Goal: Task Accomplishment & Management: Use online tool/utility

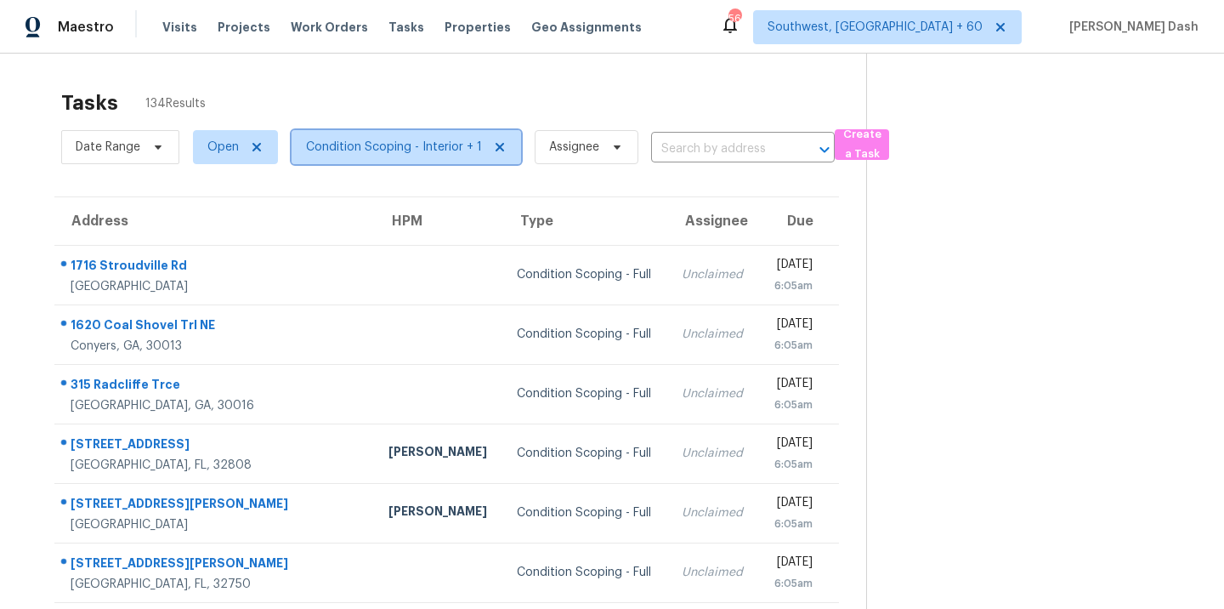
click at [417, 147] on span "Condition Scoping - Interior + 1" at bounding box center [394, 147] width 176 height 17
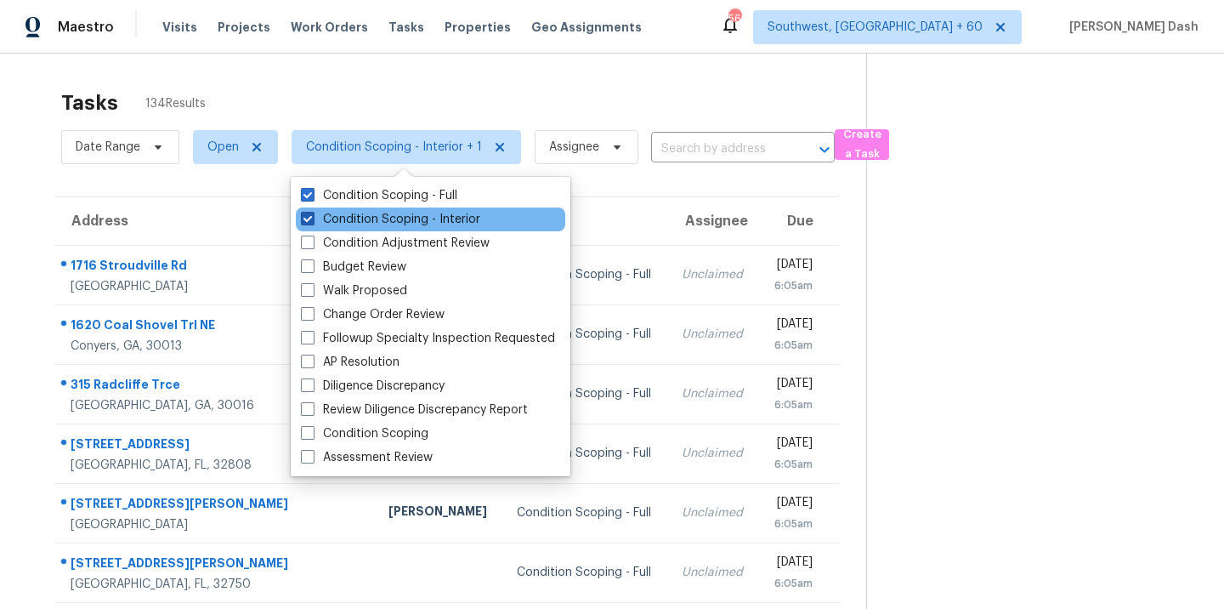
click at [393, 223] on label "Condition Scoping - Interior" at bounding box center [390, 219] width 179 height 17
click at [312, 222] on input "Condition Scoping - Interior" at bounding box center [306, 216] width 11 height 11
checkbox input "false"
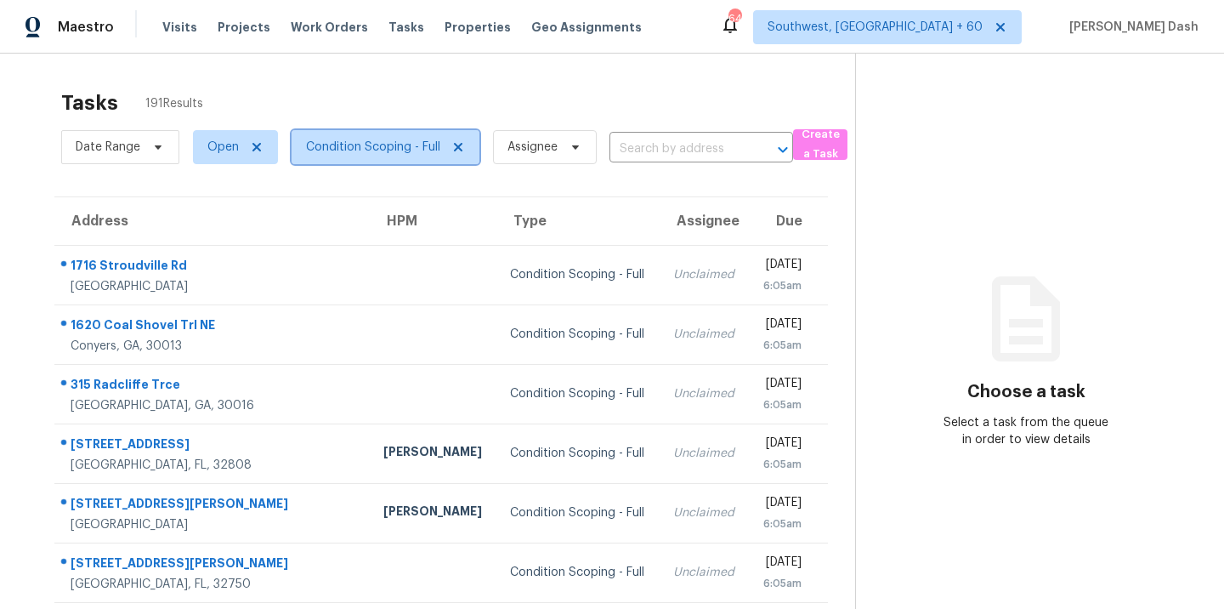
click at [359, 150] on span "Condition Scoping - Full" at bounding box center [373, 147] width 134 height 17
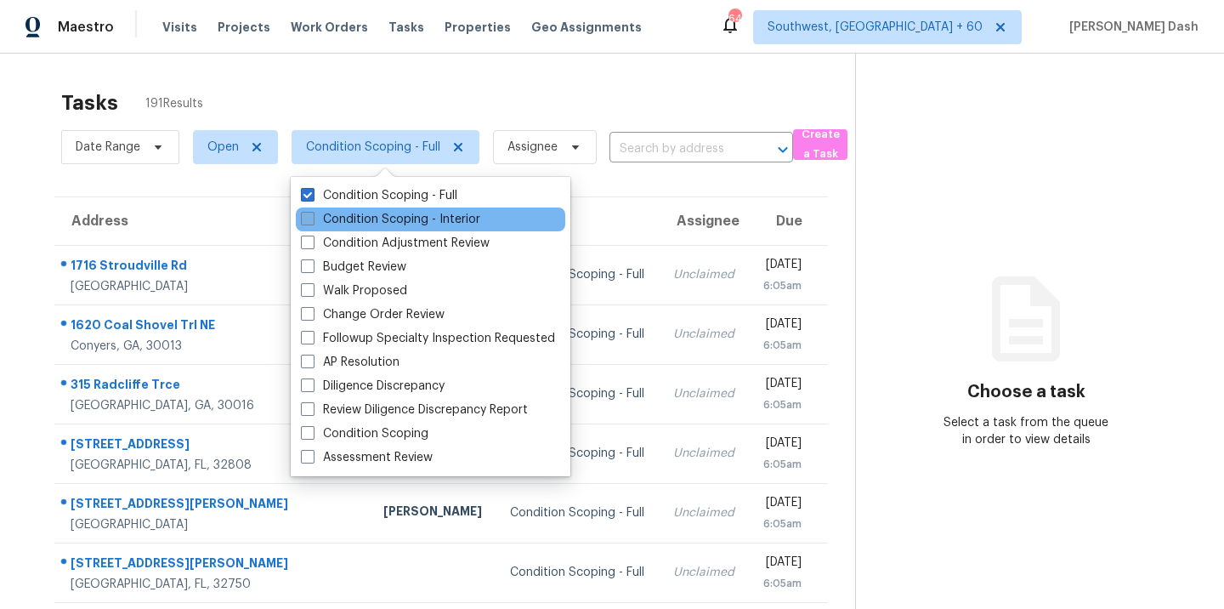
click at [358, 213] on label "Condition Scoping - Interior" at bounding box center [390, 219] width 179 height 17
click at [312, 213] on input "Condition Scoping - Interior" at bounding box center [306, 216] width 11 height 11
checkbox input "true"
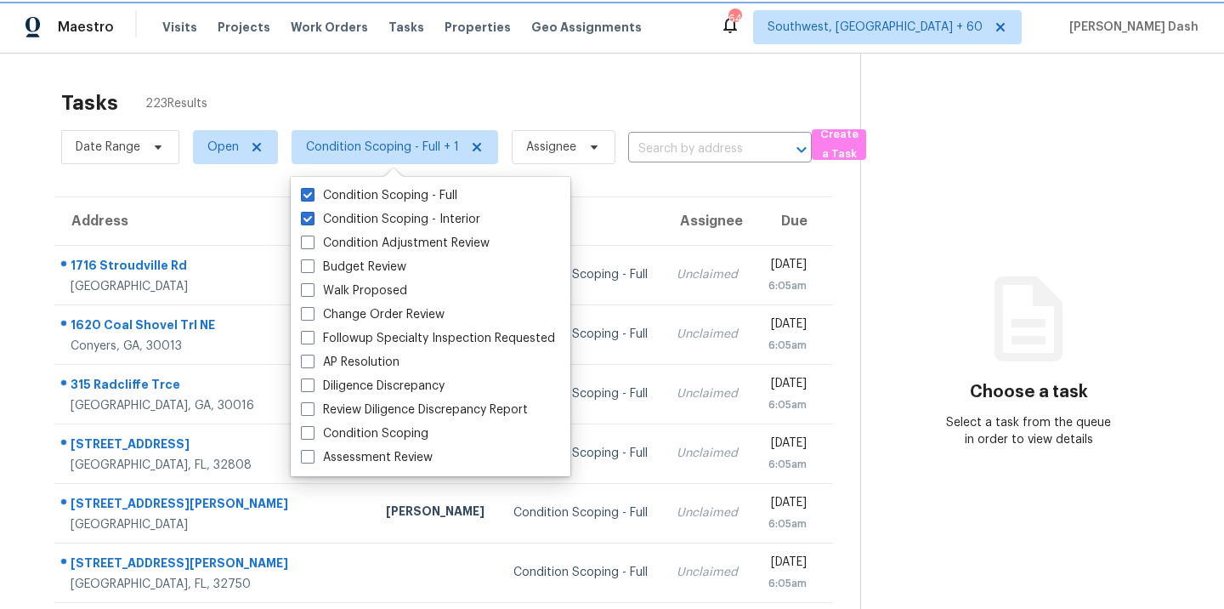
click at [372, 147] on span "Condition Scoping - Full + 1" at bounding box center [382, 147] width 153 height 17
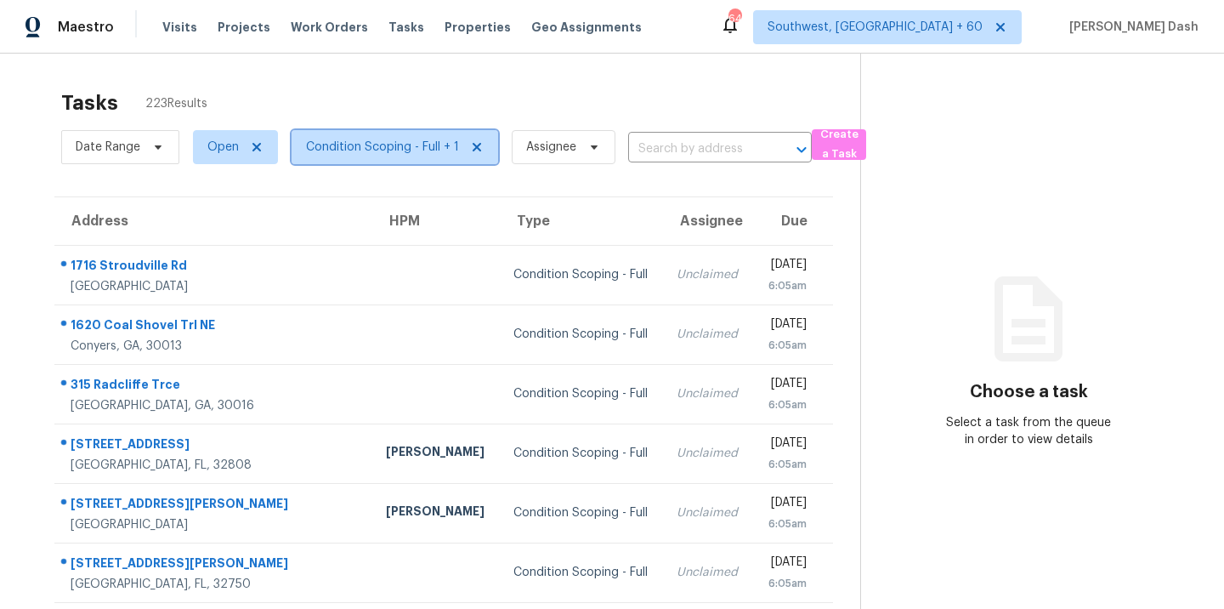
click at [372, 158] on span "Condition Scoping - Full + 1" at bounding box center [395, 147] width 207 height 34
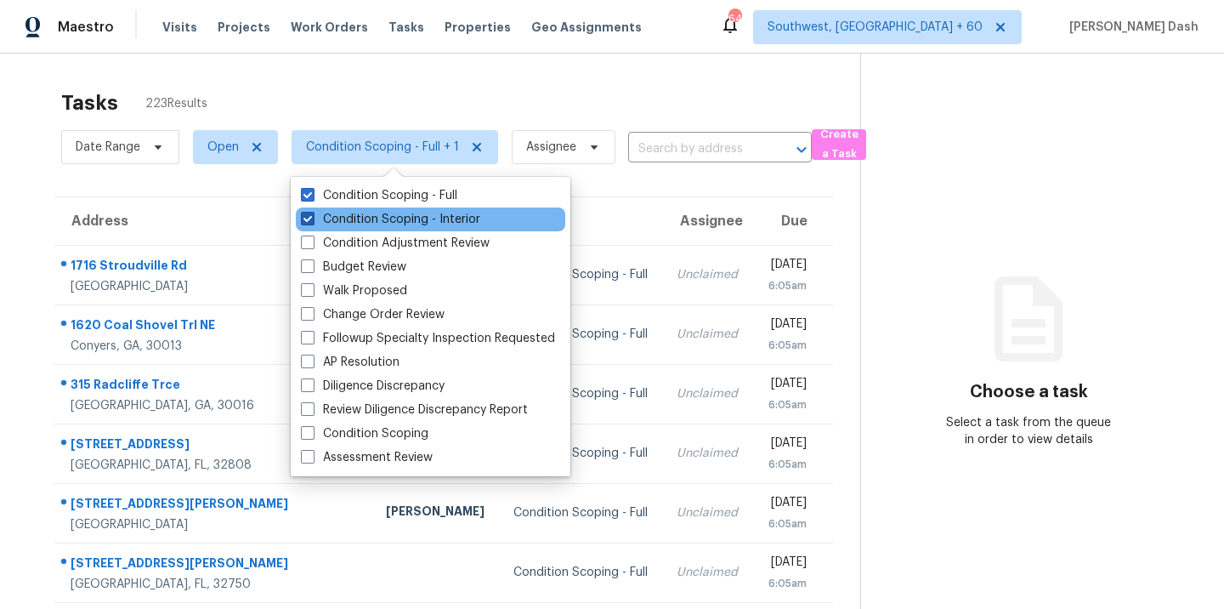
click at [373, 211] on label "Condition Scoping - Interior" at bounding box center [390, 219] width 179 height 17
click at [312, 211] on input "Condition Scoping - Interior" at bounding box center [306, 216] width 11 height 11
checkbox input "false"
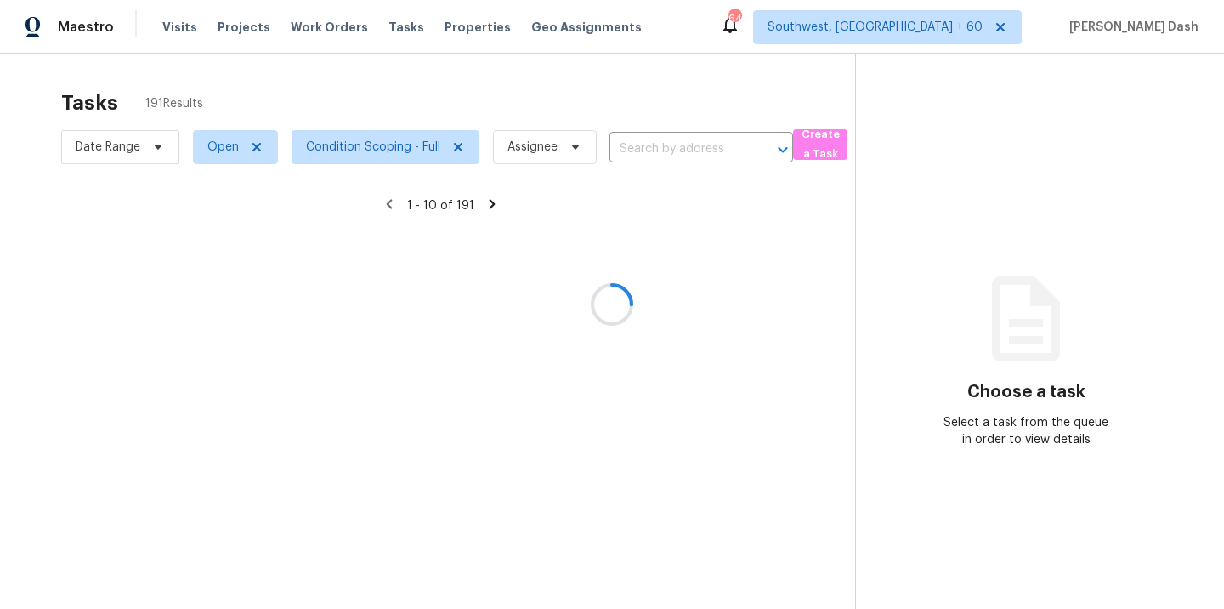
click at [381, 112] on div at bounding box center [612, 304] width 1224 height 609
click at [784, 58] on div "Tasks 191 Results Date Range Open Condition Scoping - Full Assignee ​ Create a …" at bounding box center [612, 358] width 1224 height 609
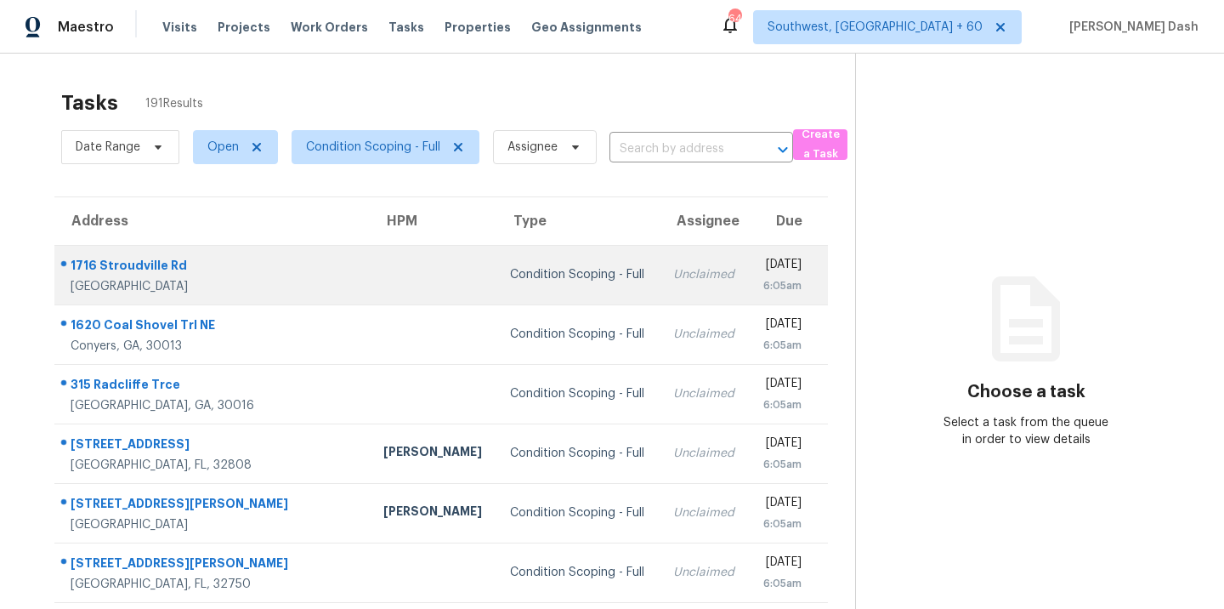
click at [510, 272] on div "Condition Scoping - Full" at bounding box center [577, 274] width 135 height 17
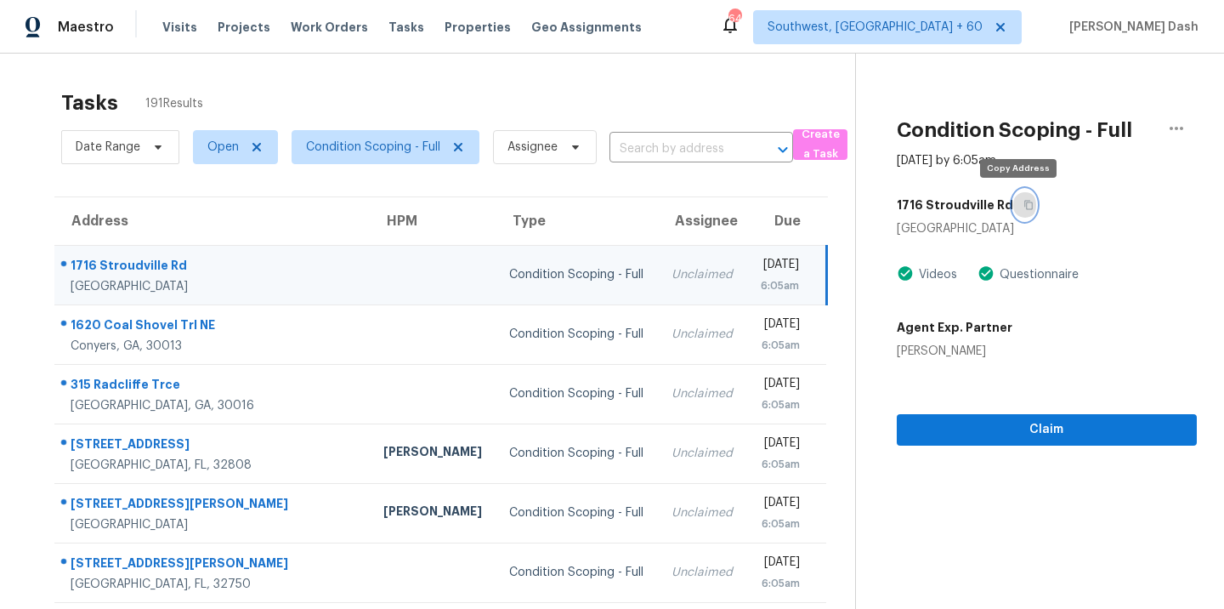
click at [1024, 206] on icon "button" at bounding box center [1029, 205] width 10 height 10
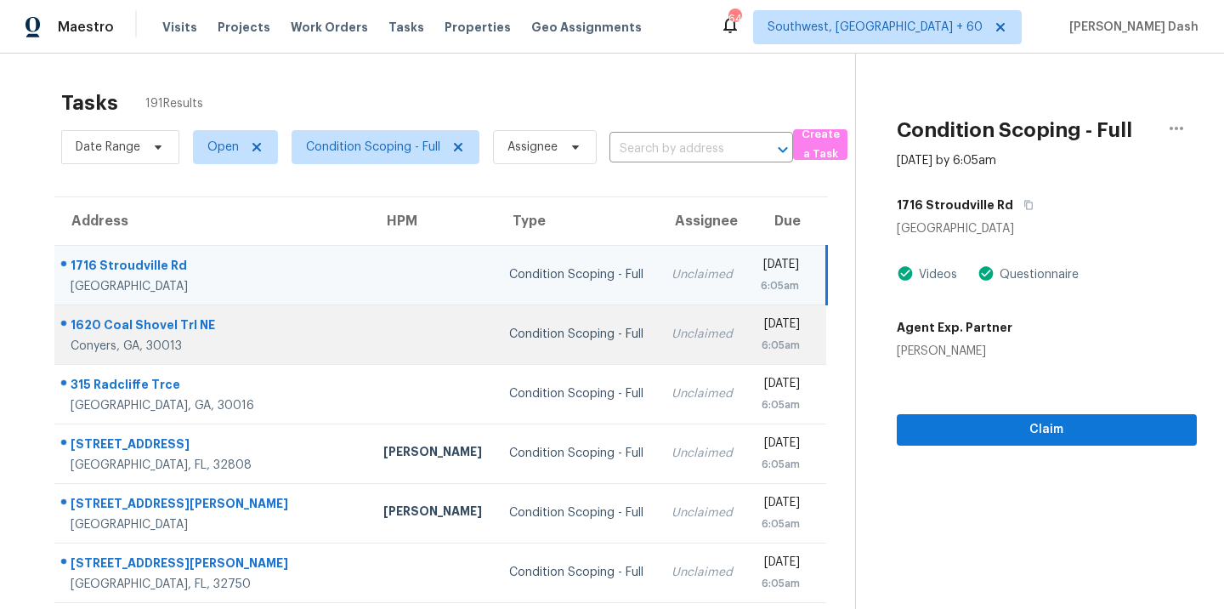
click at [496, 323] on td "Condition Scoping - Full" at bounding box center [577, 334] width 162 height 60
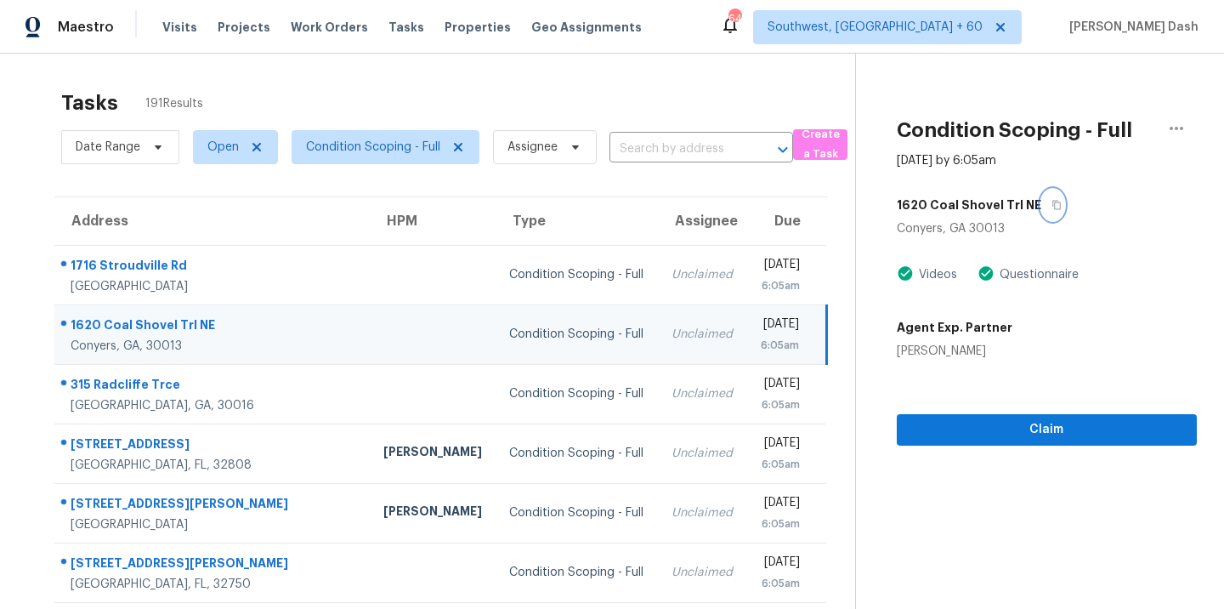
click at [1042, 205] on button "button" at bounding box center [1053, 205] width 23 height 31
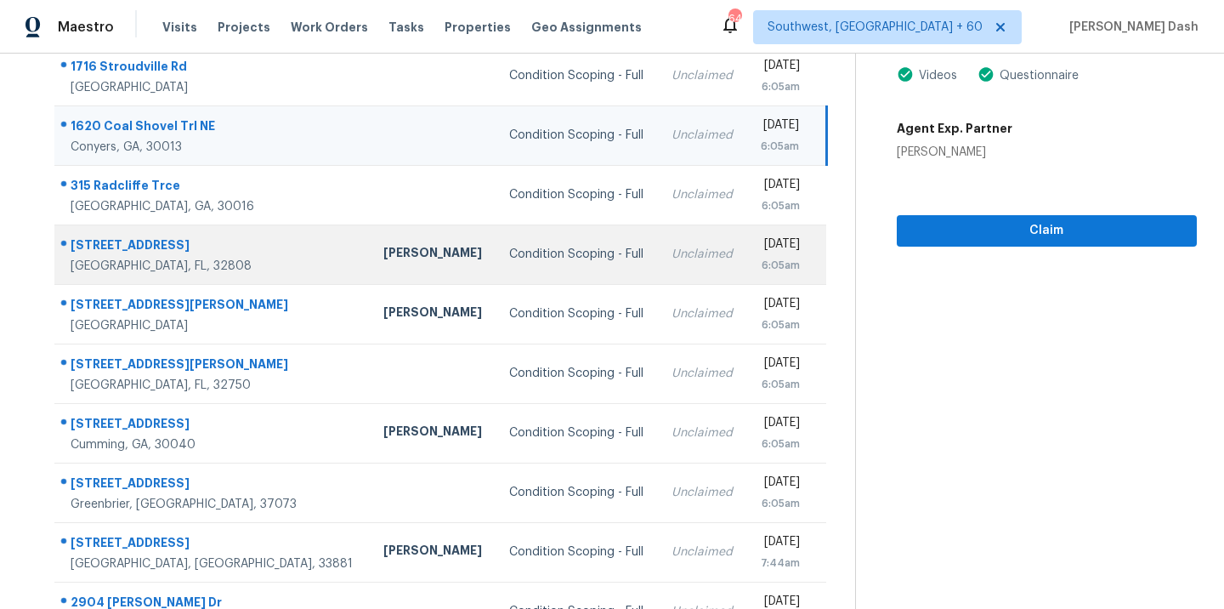
scroll to position [276, 0]
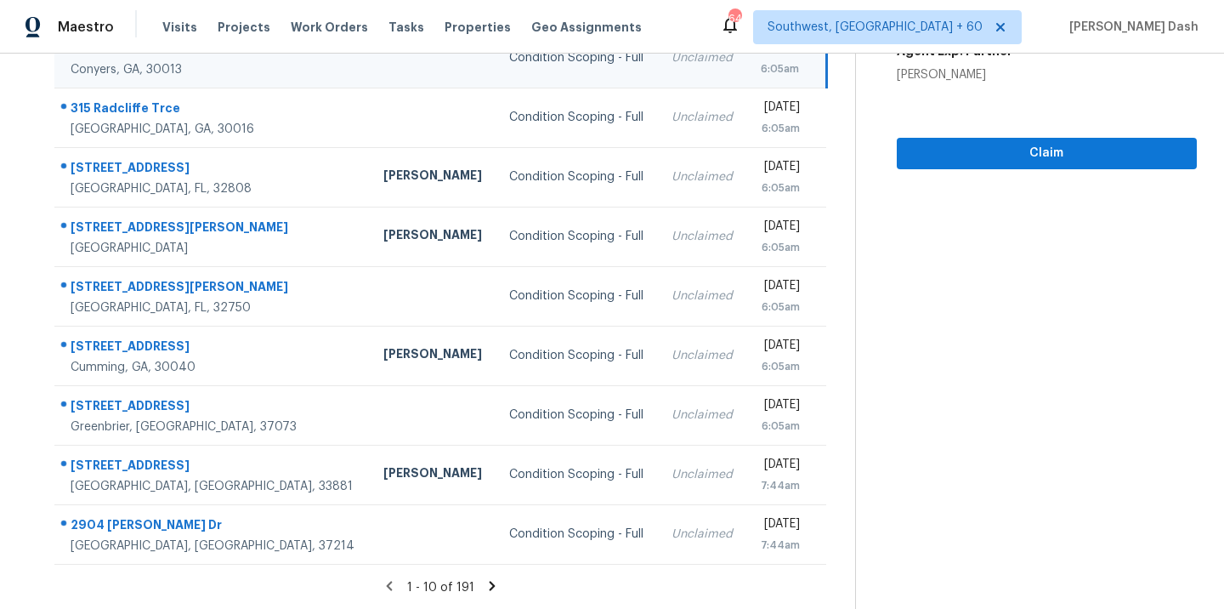
click at [480, 578] on div "1 - 10 of 191" at bounding box center [441, 587] width 828 height 18
click at [491, 578] on icon at bounding box center [492, 585] width 15 height 15
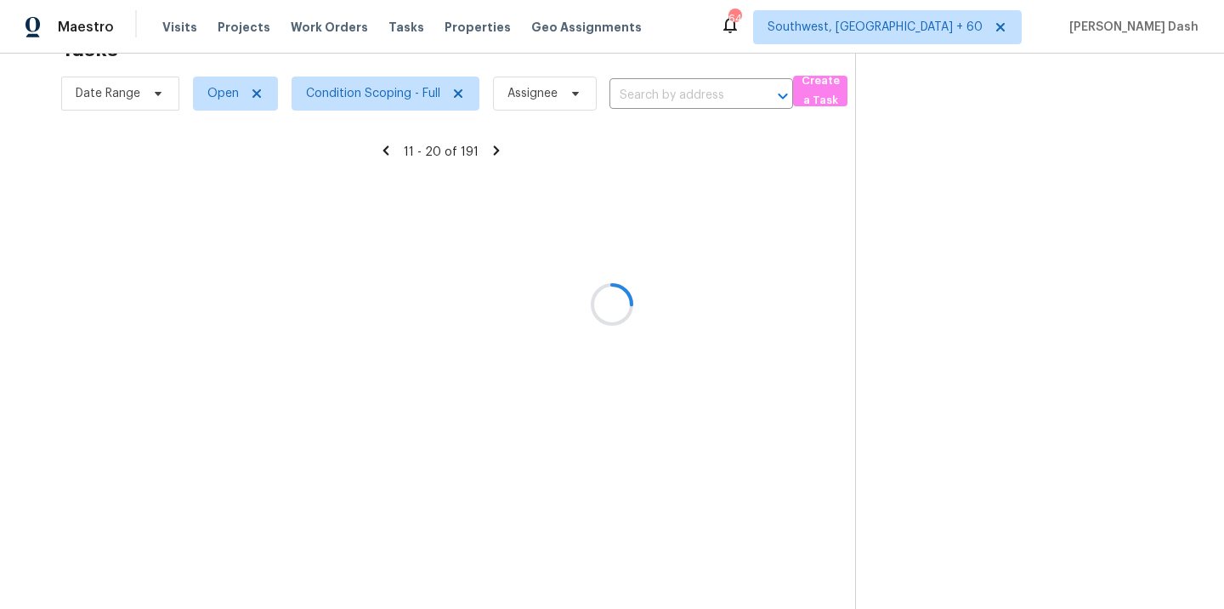
scroll to position [54, 0]
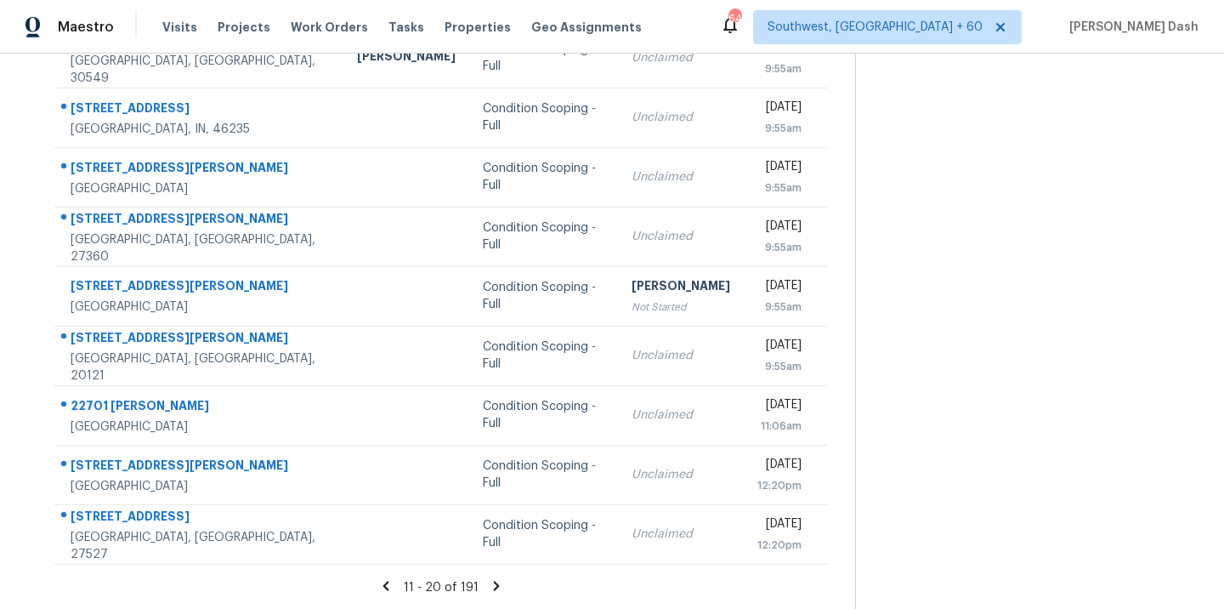
click at [491, 578] on icon at bounding box center [496, 585] width 15 height 15
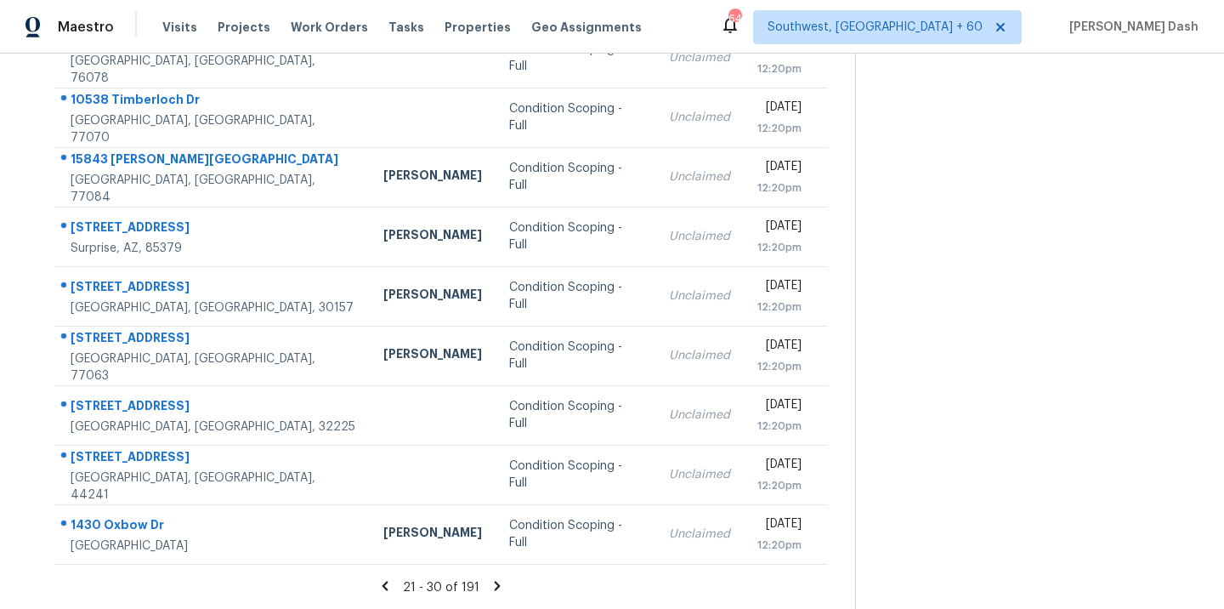
click at [490, 582] on icon at bounding box center [497, 585] width 15 height 15
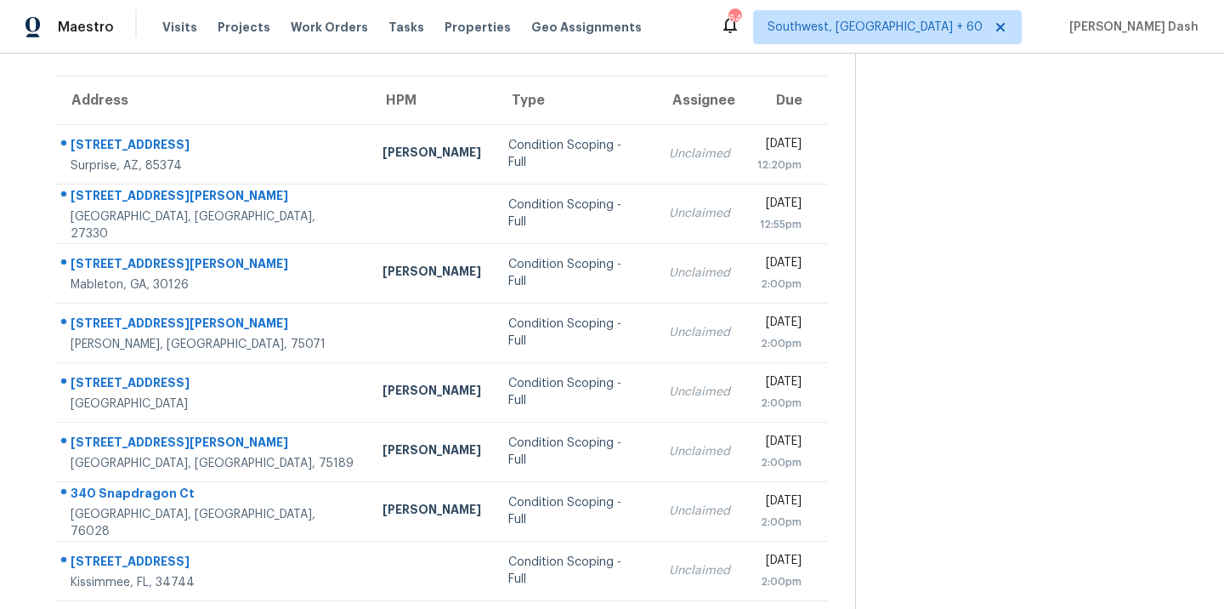
scroll to position [36, 0]
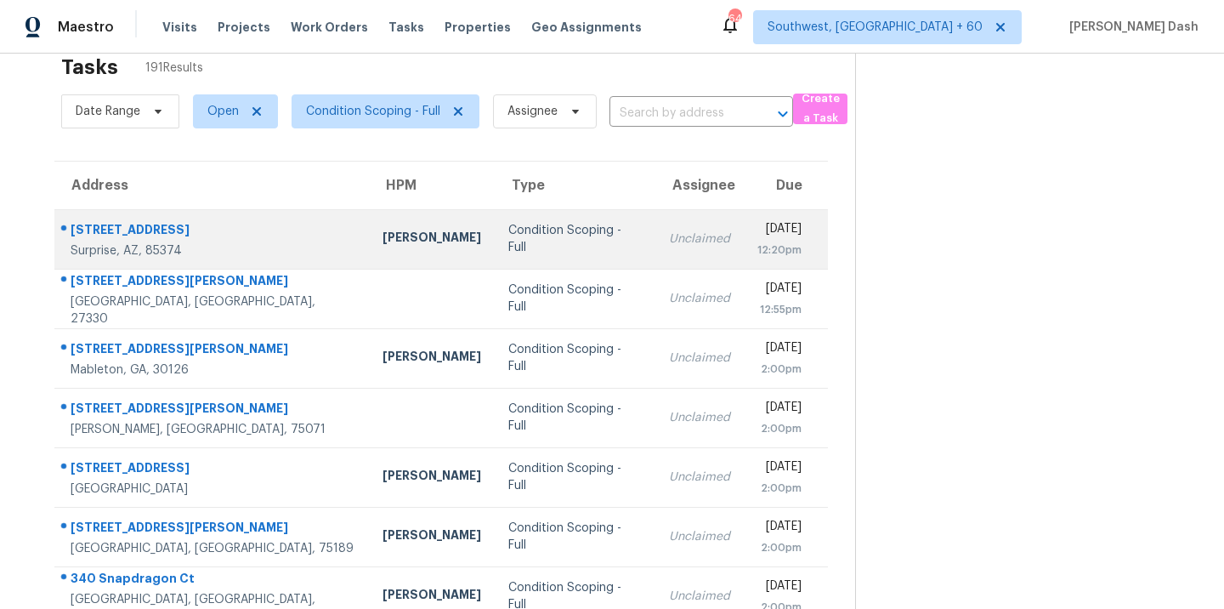
click at [495, 254] on td "Condition Scoping - Full" at bounding box center [575, 239] width 161 height 60
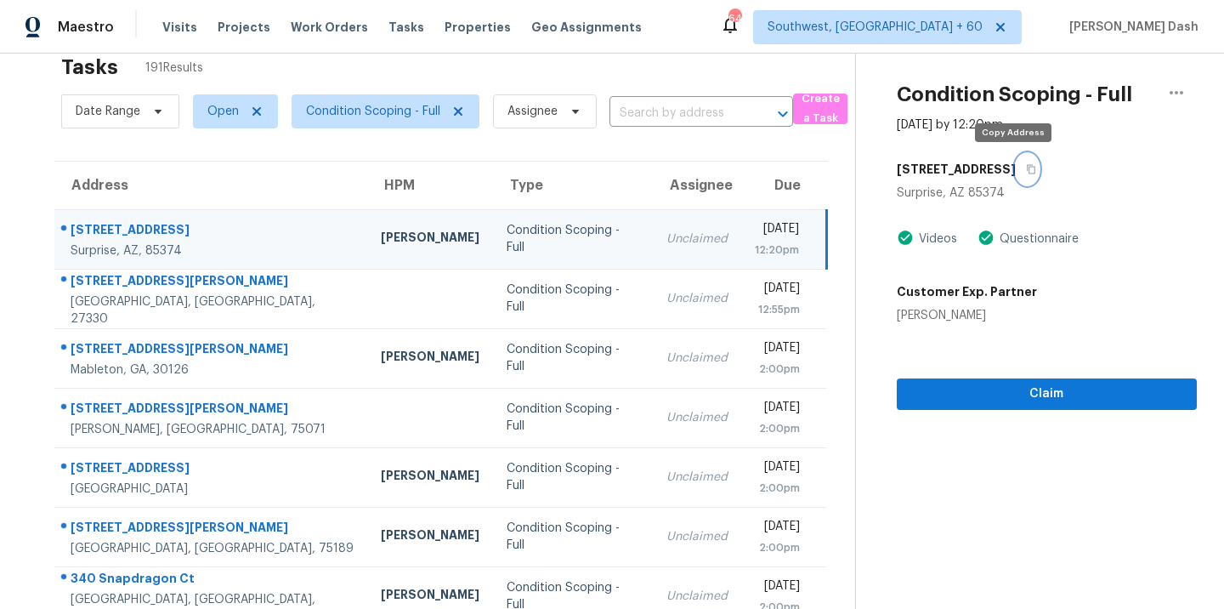
click at [1016, 176] on button "button" at bounding box center [1027, 169] width 23 height 31
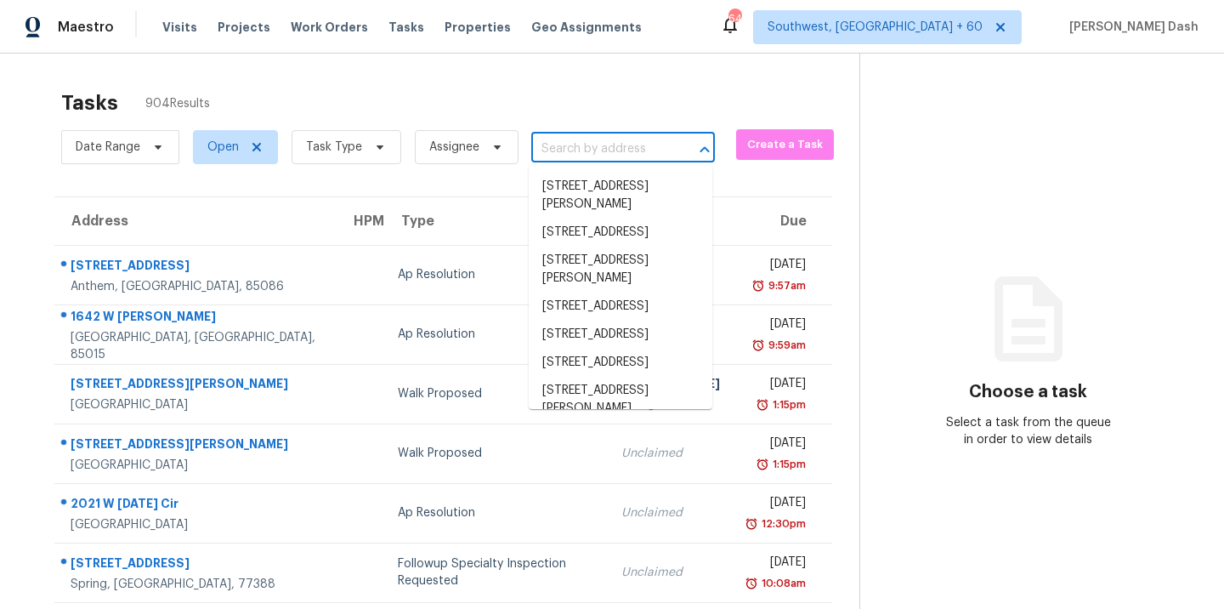
click at [566, 158] on input "text" at bounding box center [599, 149] width 136 height 26
paste input "[STREET_ADDRESS]"
type input "[STREET_ADDRESS]"
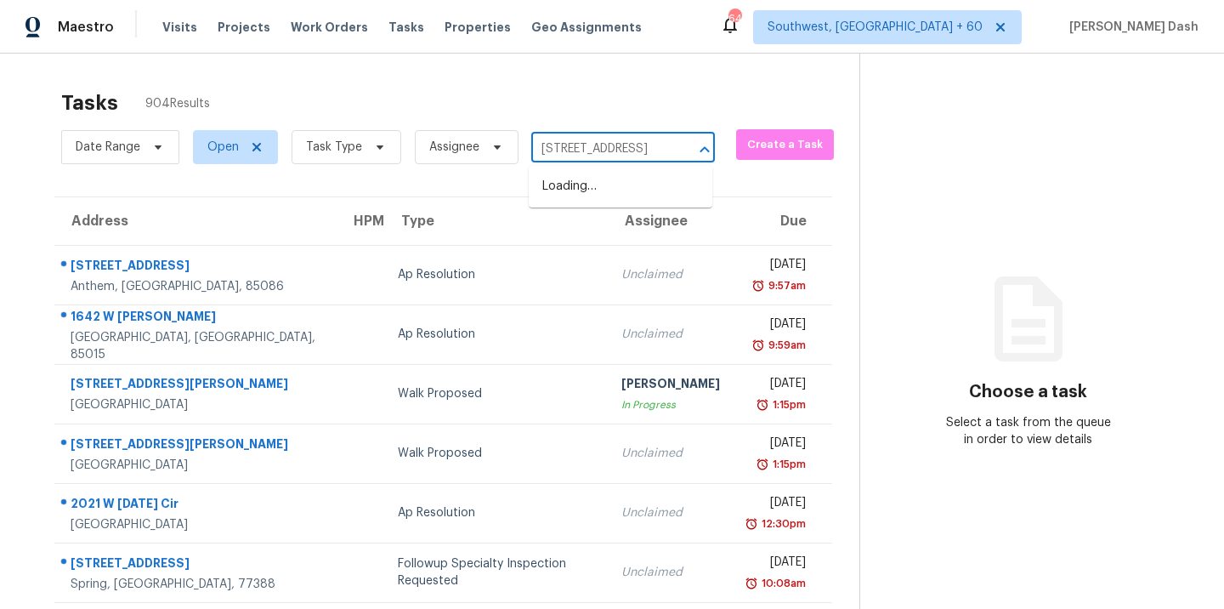
scroll to position [0, 85]
click at [573, 182] on li "[STREET_ADDRESS]" at bounding box center [621, 187] width 184 height 28
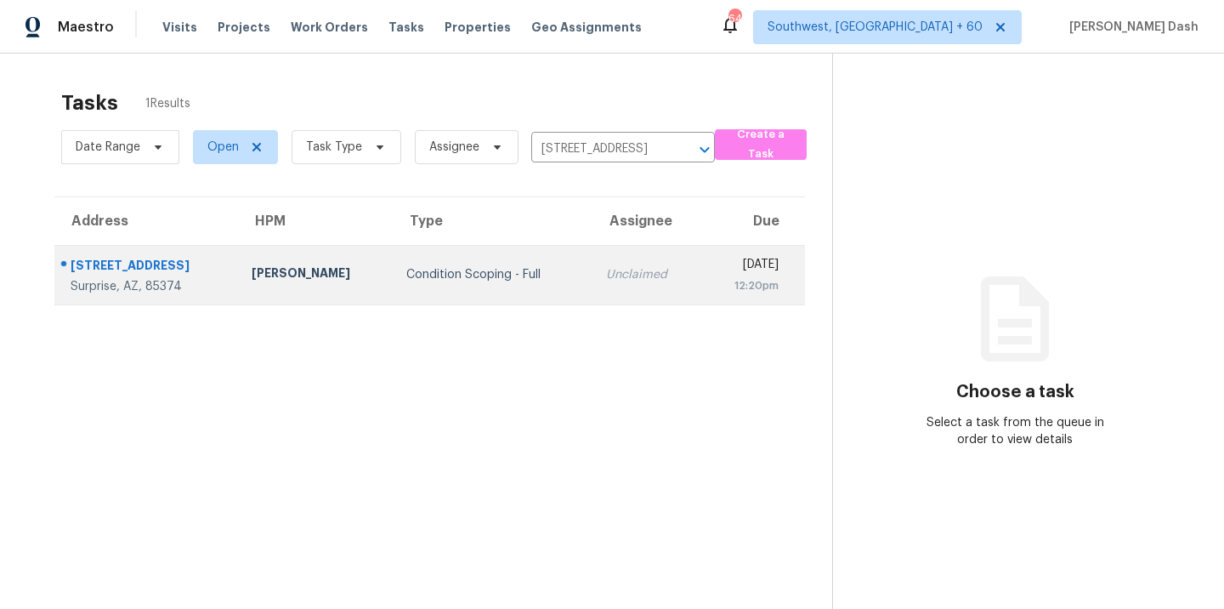
click at [406, 268] on div "Condition Scoping - Full" at bounding box center [492, 274] width 172 height 17
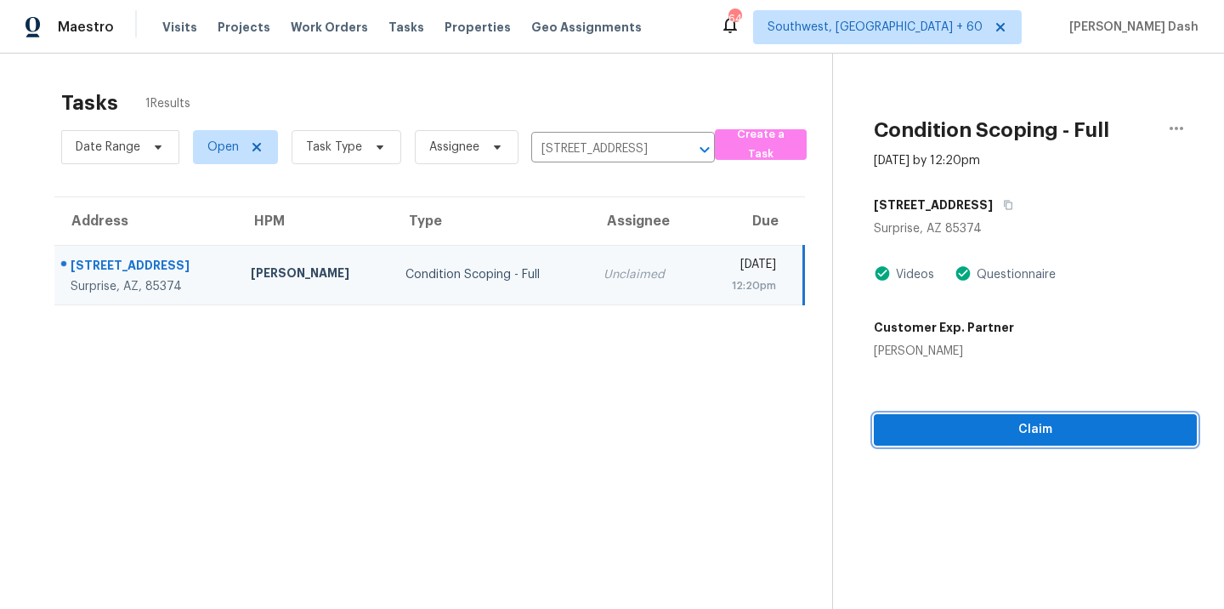
click at [974, 435] on span "Claim" at bounding box center [1036, 429] width 296 height 21
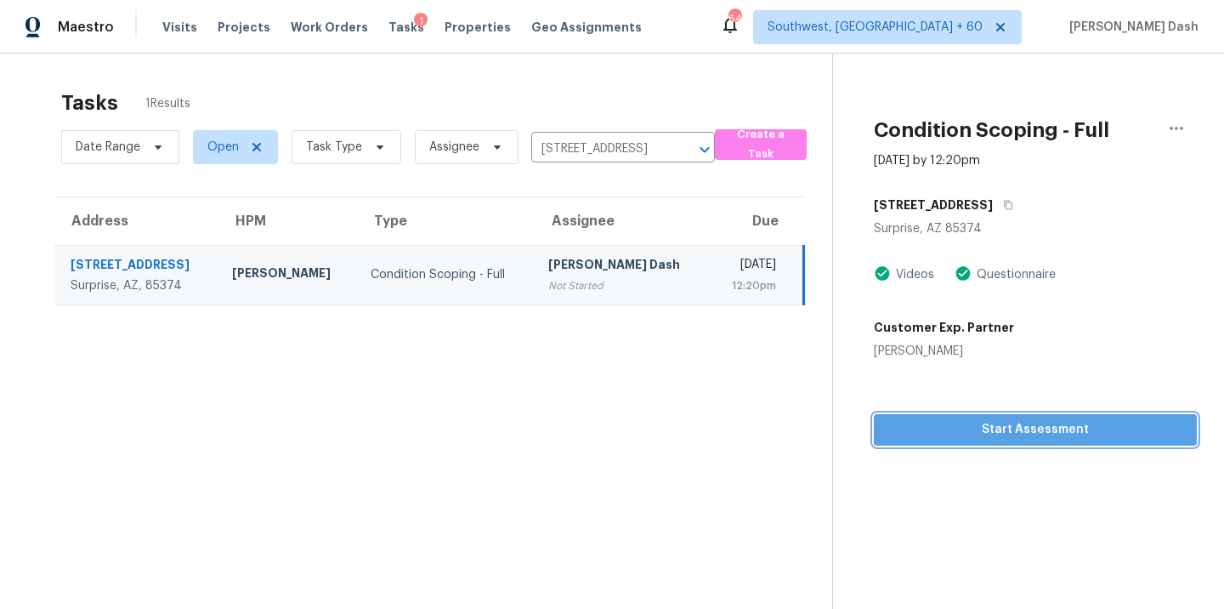
click at [1021, 434] on span "Start Assessment" at bounding box center [1036, 429] width 296 height 21
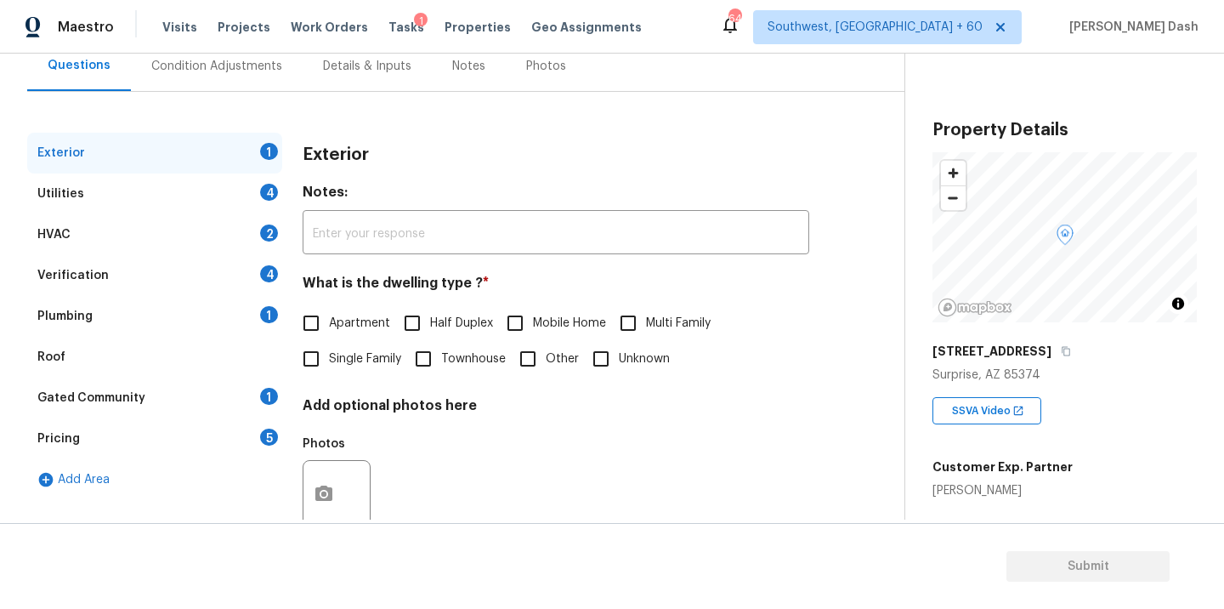
scroll to position [171, 0]
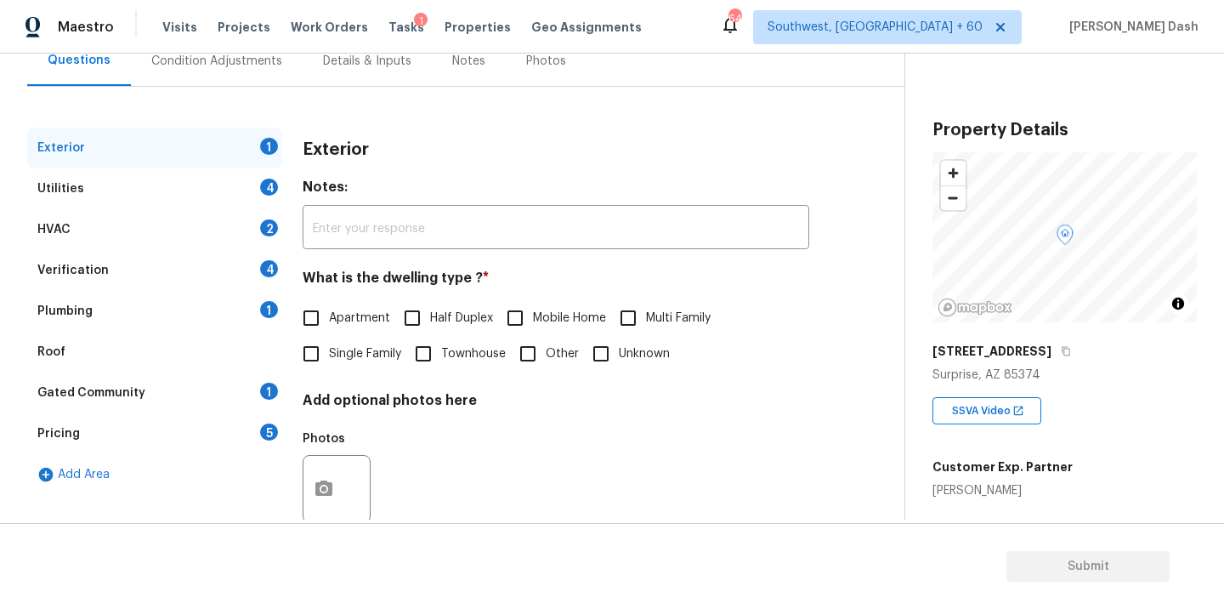
click at [339, 347] on span "Single Family" at bounding box center [365, 354] width 72 height 18
click at [329, 347] on input "Single Family" at bounding box center [311, 354] width 36 height 36
checkbox input "true"
click at [256, 200] on div "Utilities 4" at bounding box center [154, 188] width 255 height 41
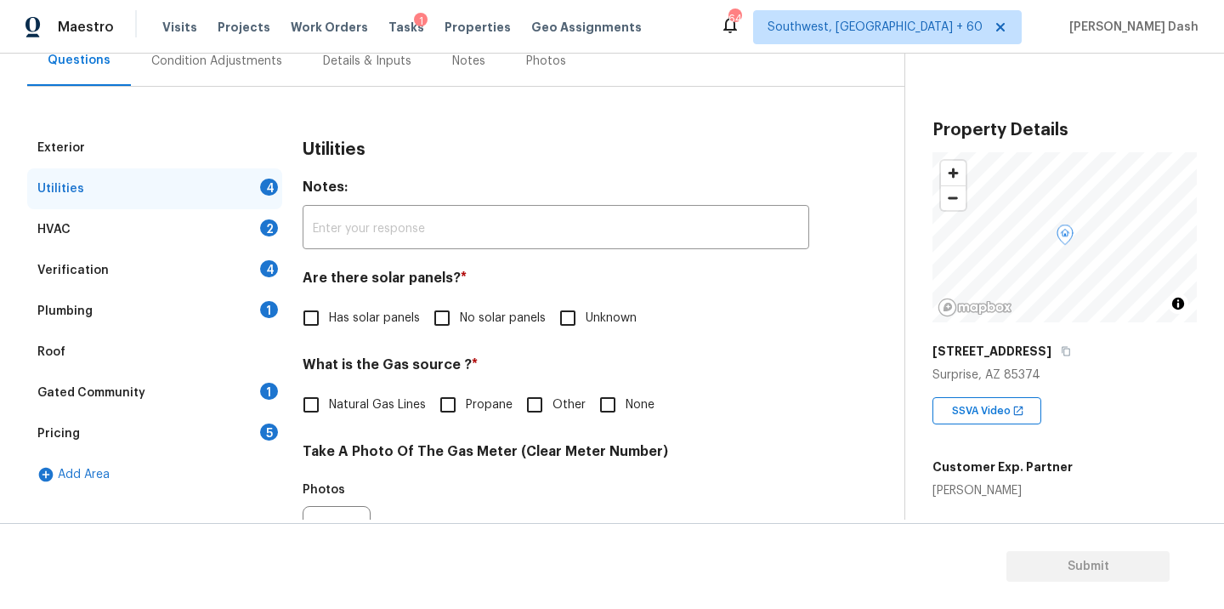
click at [511, 317] on span "No solar panels" at bounding box center [503, 319] width 86 height 18
click at [460, 317] on input "No solar panels" at bounding box center [442, 318] width 36 height 36
checkbox input "true"
click at [548, 393] on input "Other" at bounding box center [535, 405] width 36 height 36
checkbox input "true"
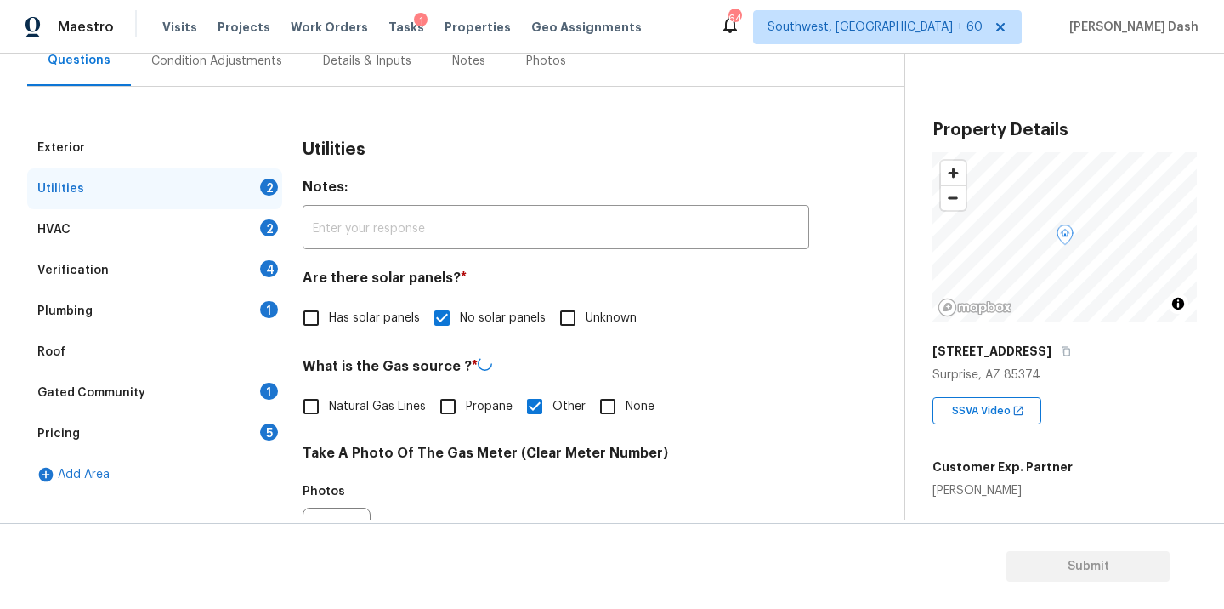
scroll to position [519, 0]
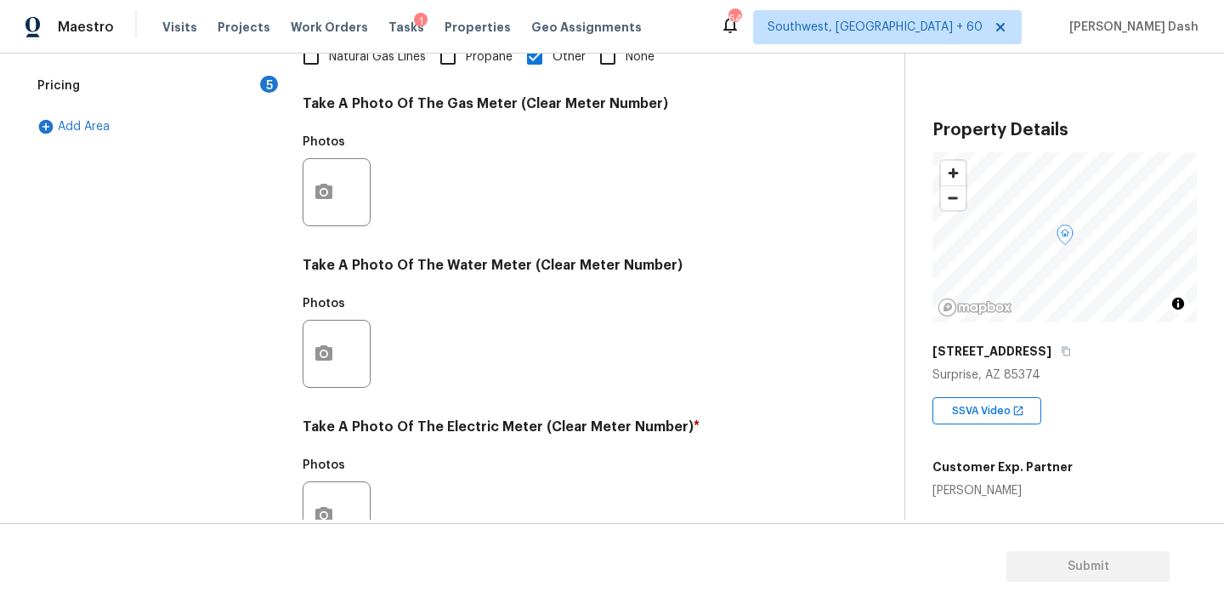
click at [335, 520] on div "Back to tasks Condition Scoping - Full Mon, Sep 22 2025 by 12:20 pm Soumya Ranj…" at bounding box center [612, 331] width 1224 height 555
click at [334, 482] on div at bounding box center [337, 515] width 68 height 68
click at [334, 510] on button "button" at bounding box center [324, 515] width 41 height 66
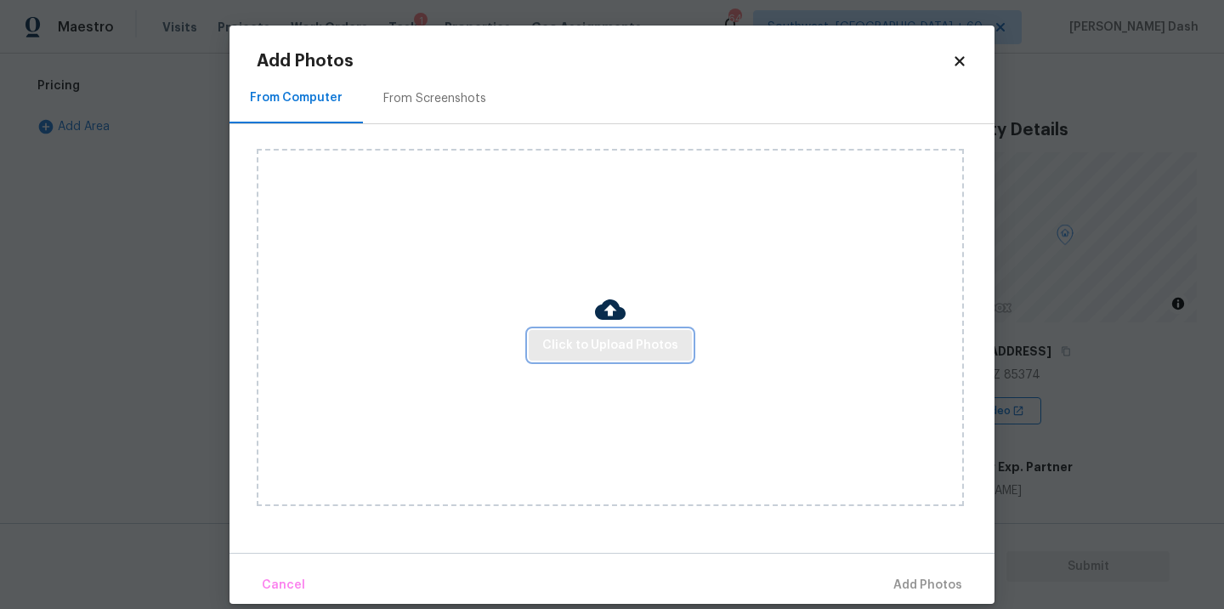
click at [548, 342] on span "Click to Upload Photos" at bounding box center [610, 345] width 136 height 21
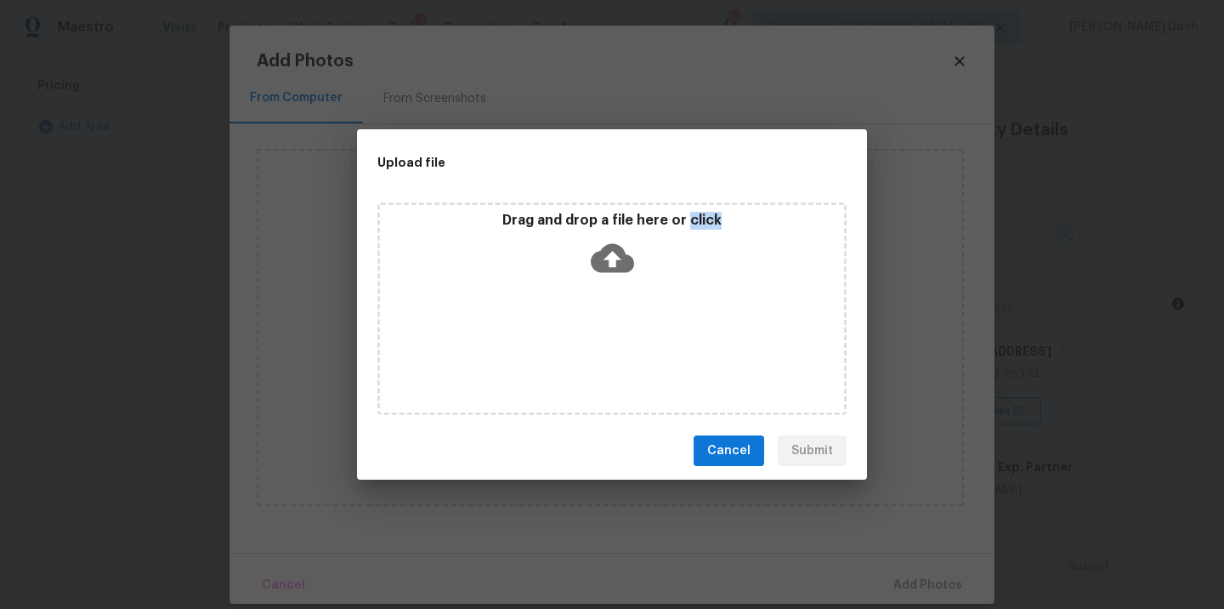
click at [548, 342] on div "Drag and drop a file here or click" at bounding box center [612, 308] width 469 height 213
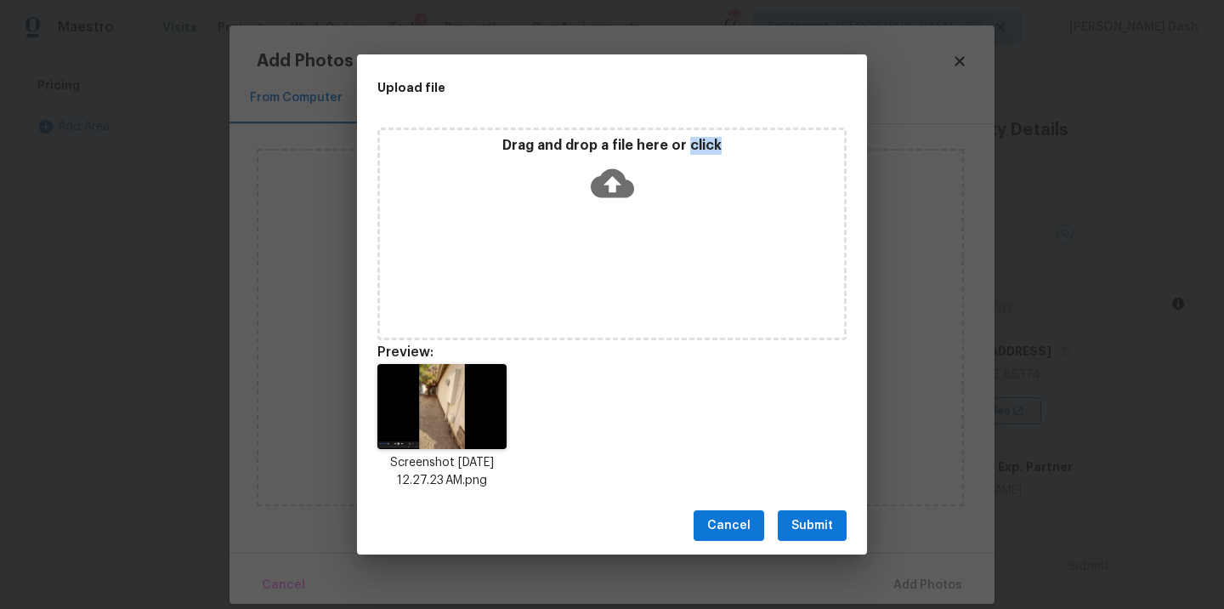
click at [815, 525] on span "Submit" at bounding box center [813, 525] width 42 height 21
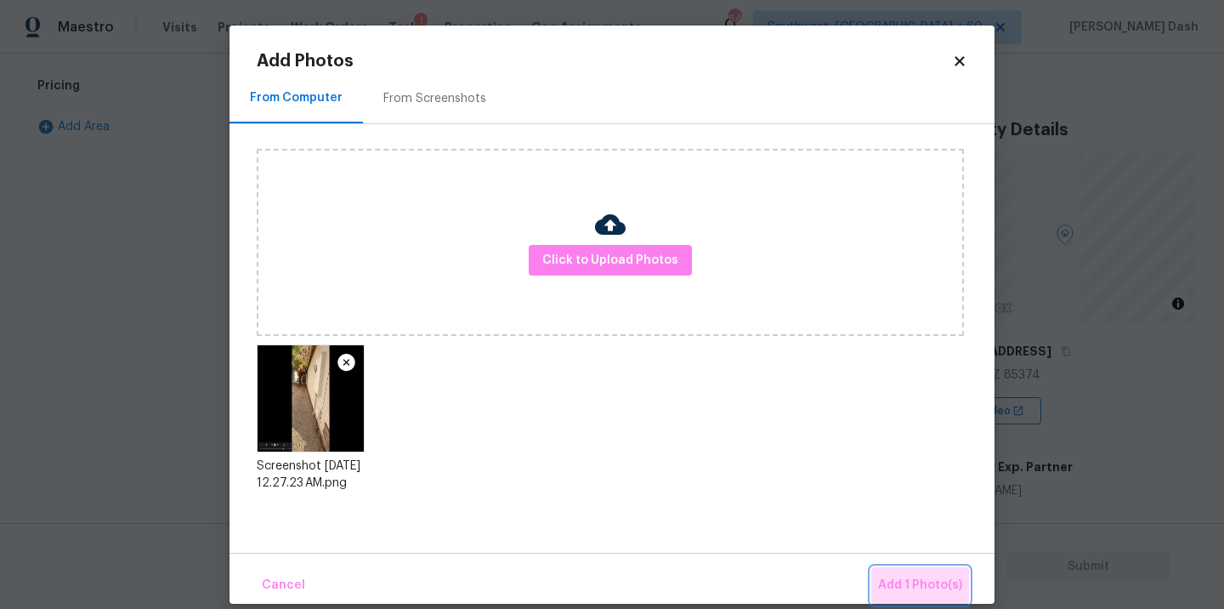
click at [926, 577] on span "Add 1 Photo(s)" at bounding box center [920, 585] width 84 height 21
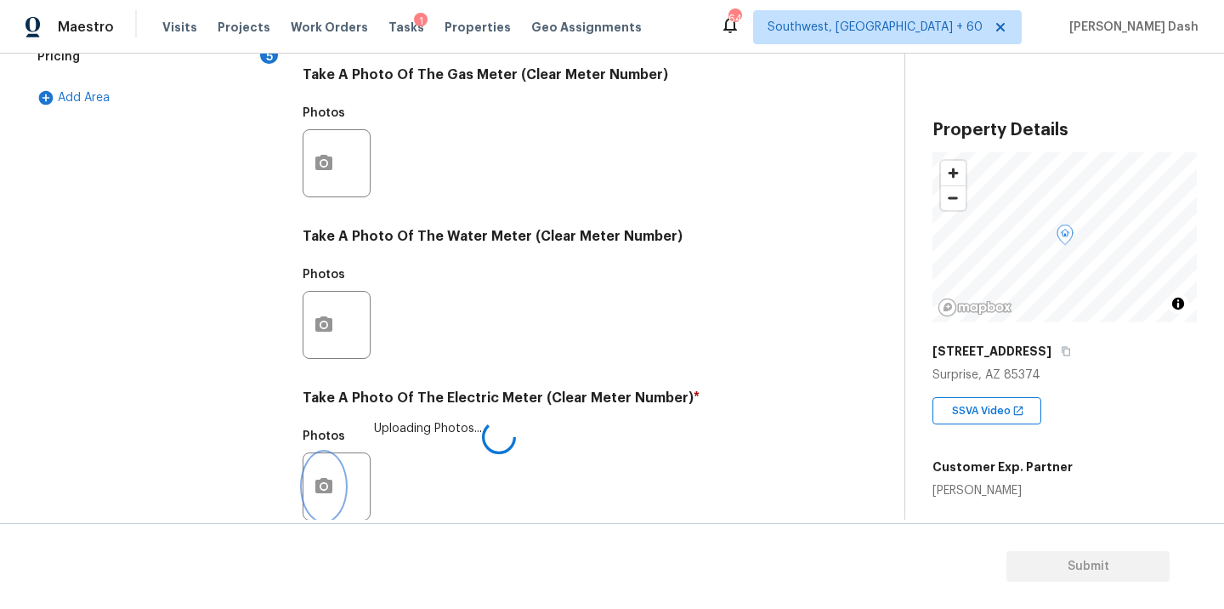
scroll to position [671, 0]
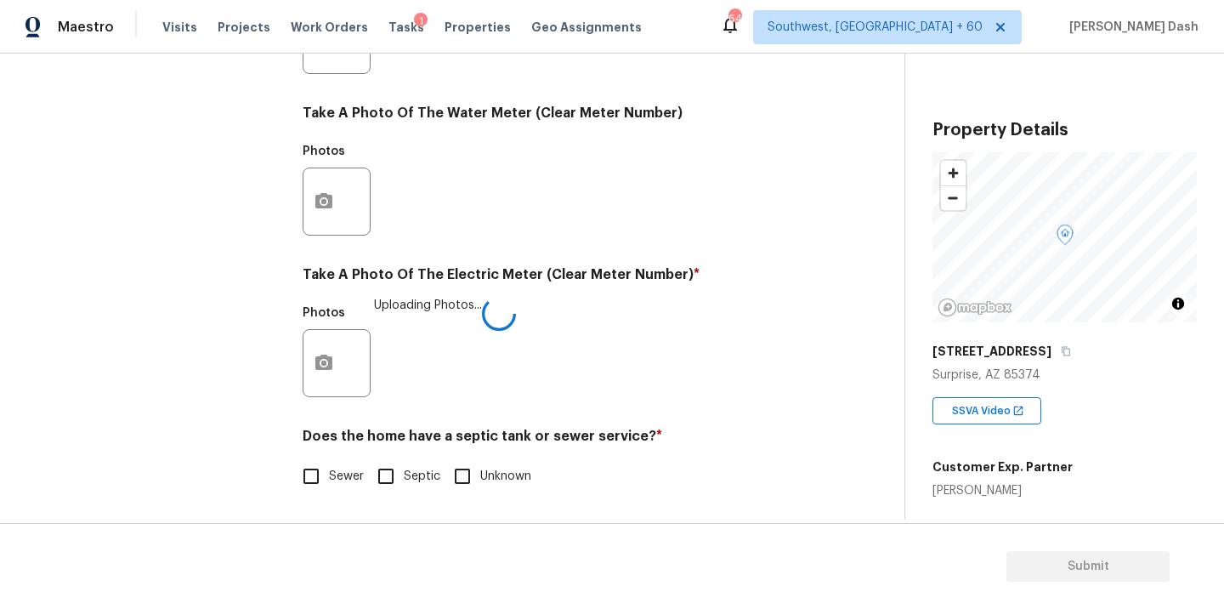
click at [338, 474] on span "Sewer" at bounding box center [346, 477] width 35 height 18
click at [329, 474] on input "Sewer" at bounding box center [311, 476] width 36 height 36
checkbox input "true"
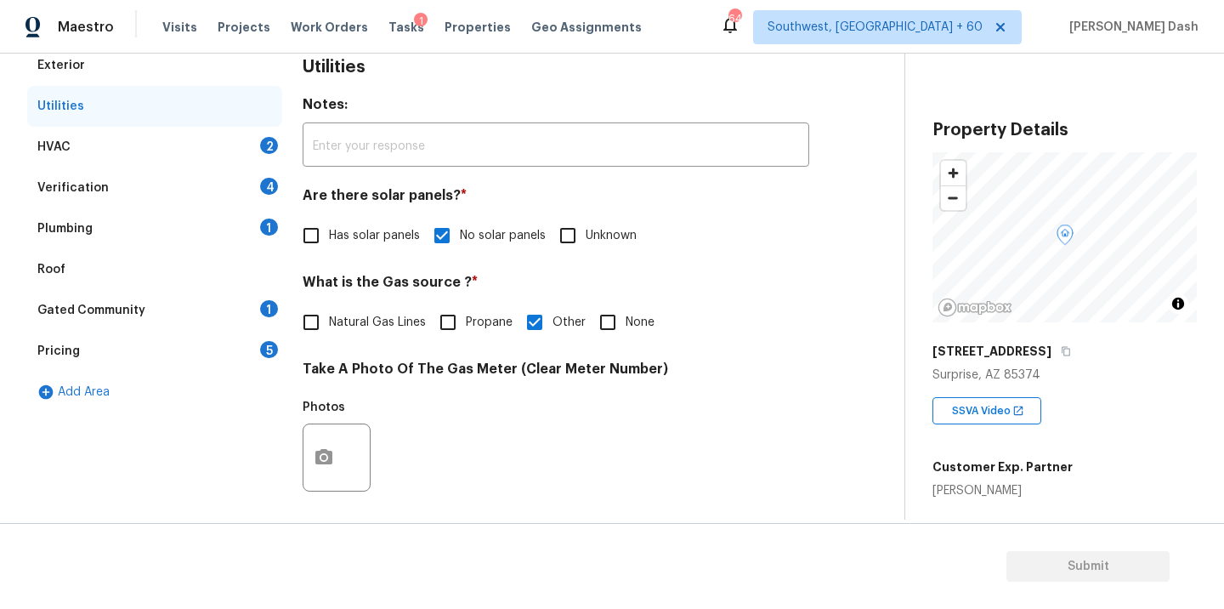
scroll to position [114, 0]
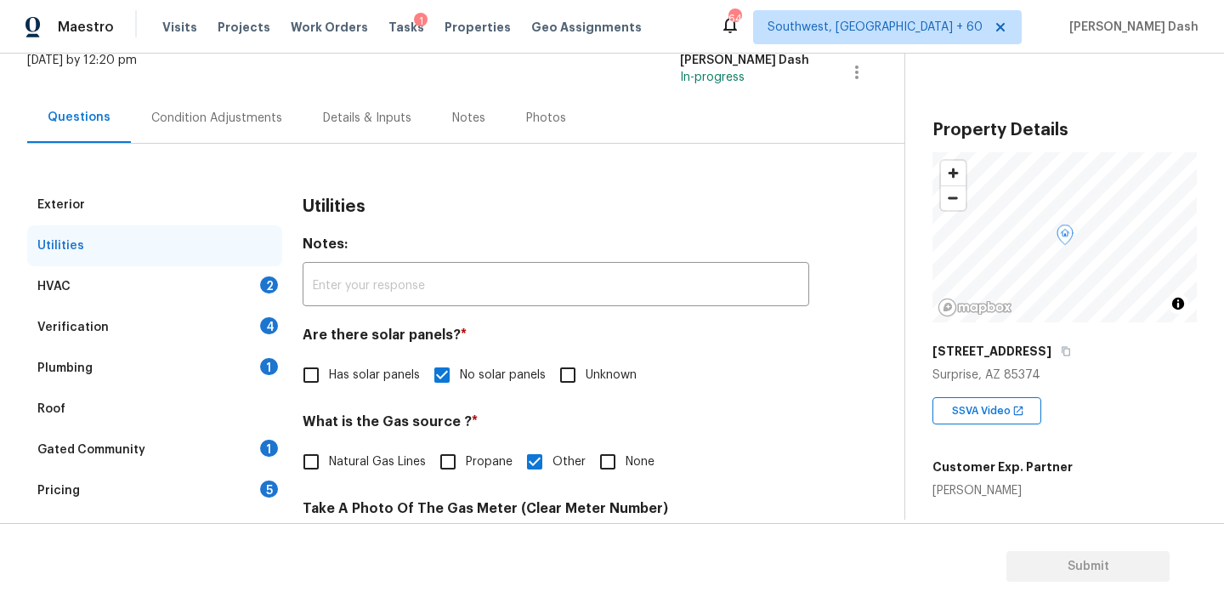
click at [238, 284] on div "HVAC 2" at bounding box center [154, 286] width 255 height 41
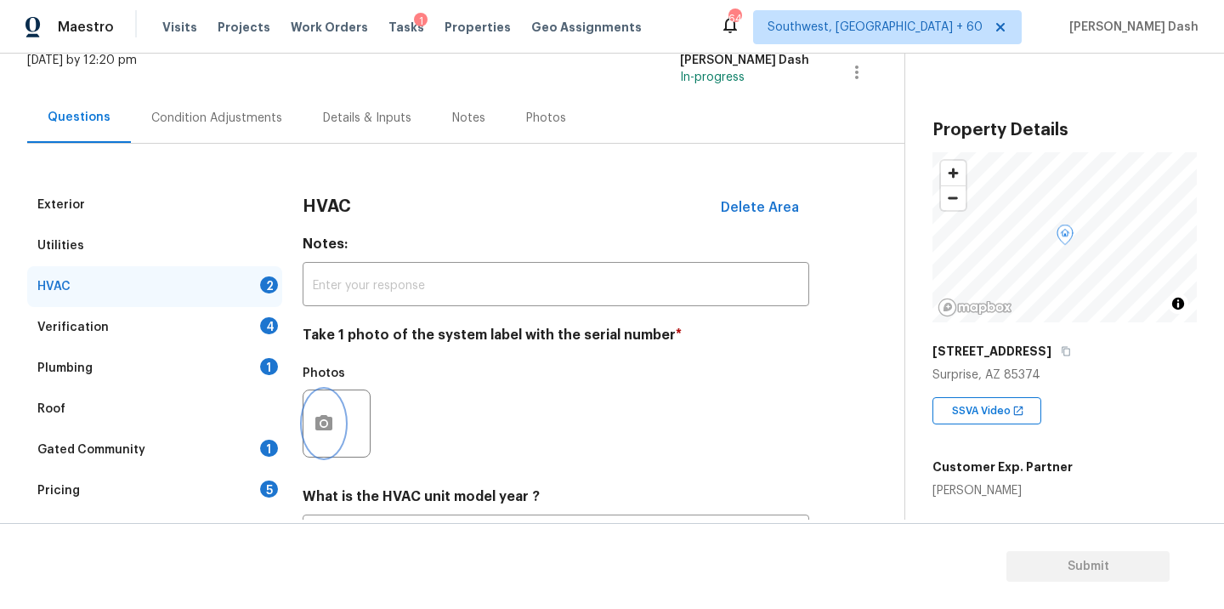
click at [320, 410] on button "button" at bounding box center [324, 423] width 41 height 66
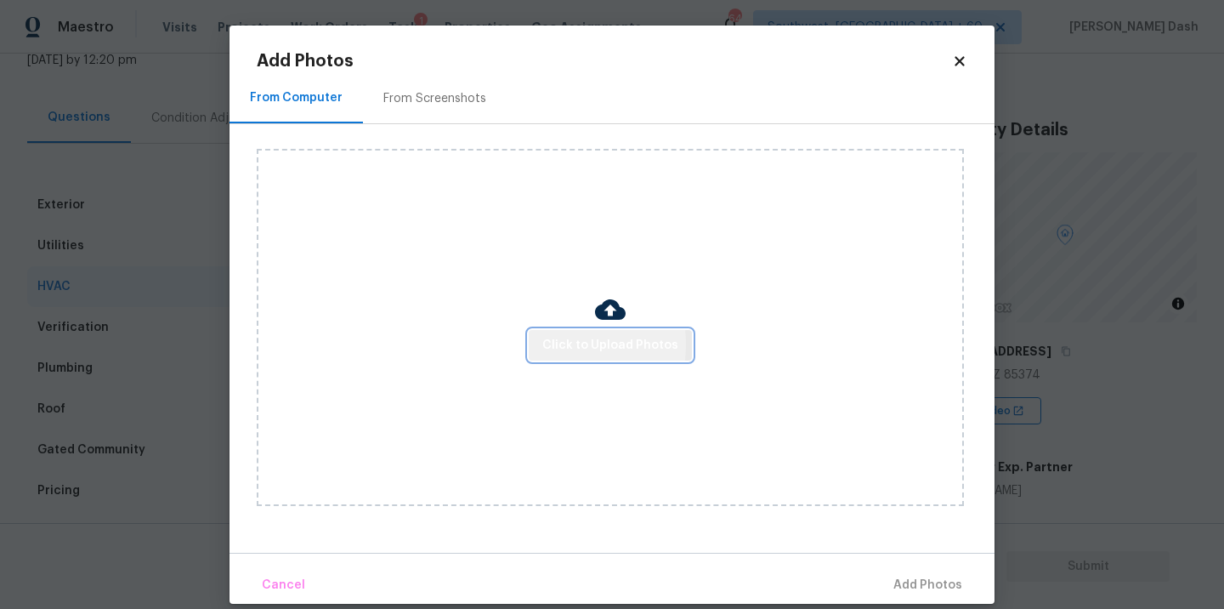
click at [547, 344] on span "Click to Upload Photos" at bounding box center [610, 345] width 136 height 21
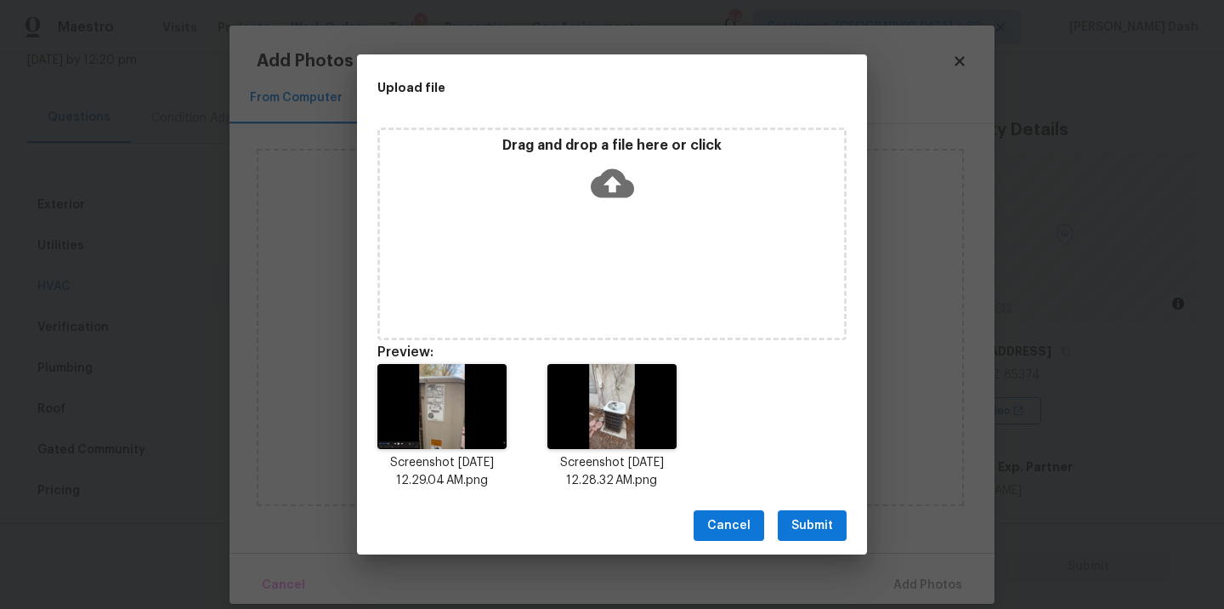
click at [804, 525] on span "Submit" at bounding box center [813, 525] width 42 height 21
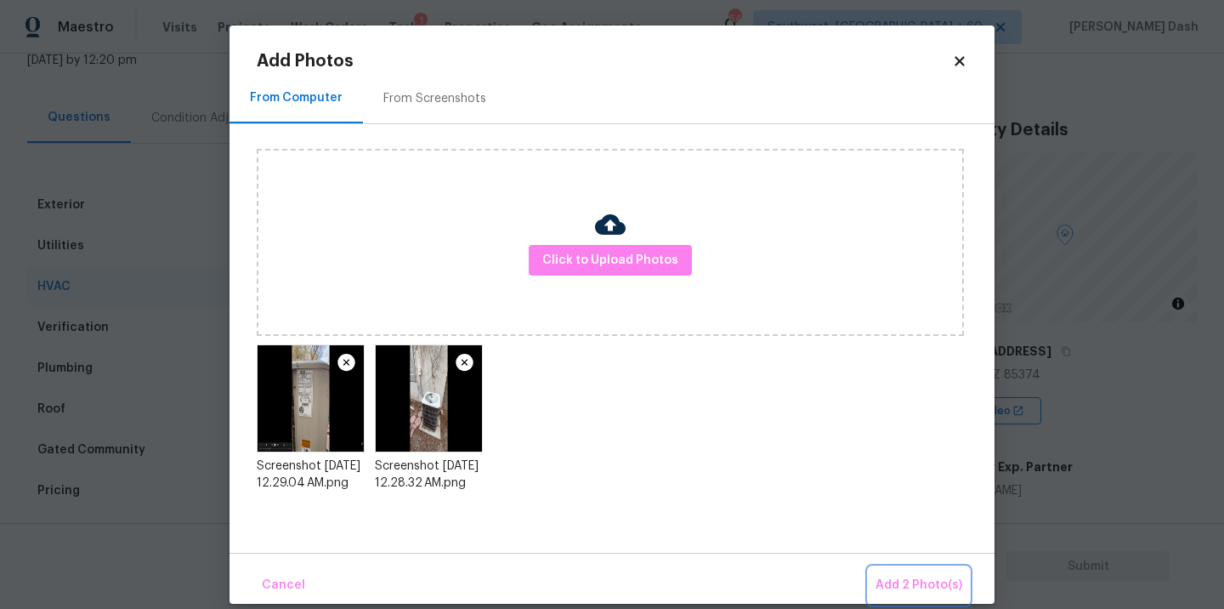
click at [915, 588] on span "Add 2 Photo(s)" at bounding box center [919, 585] width 87 height 21
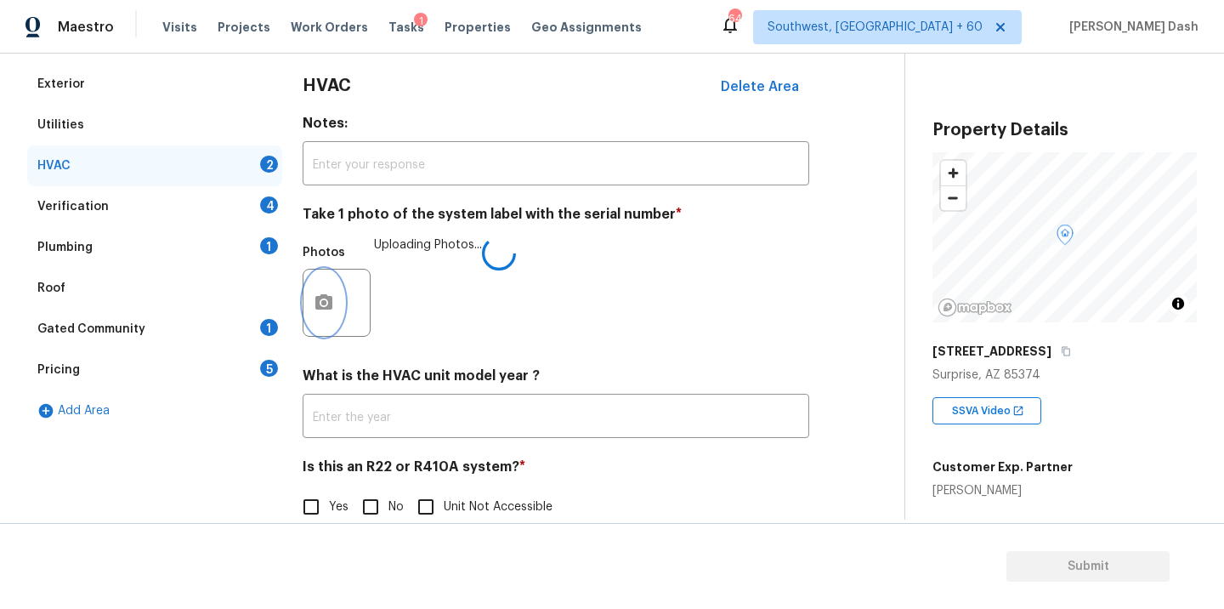
scroll to position [266, 0]
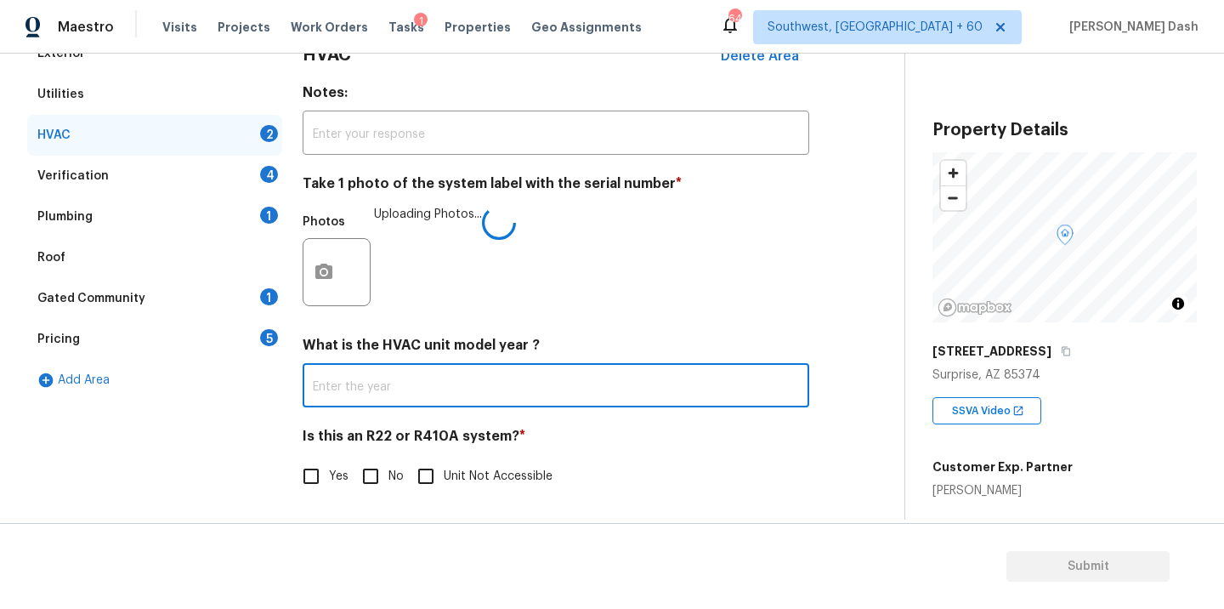
click at [366, 385] on input "text" at bounding box center [556, 387] width 507 height 40
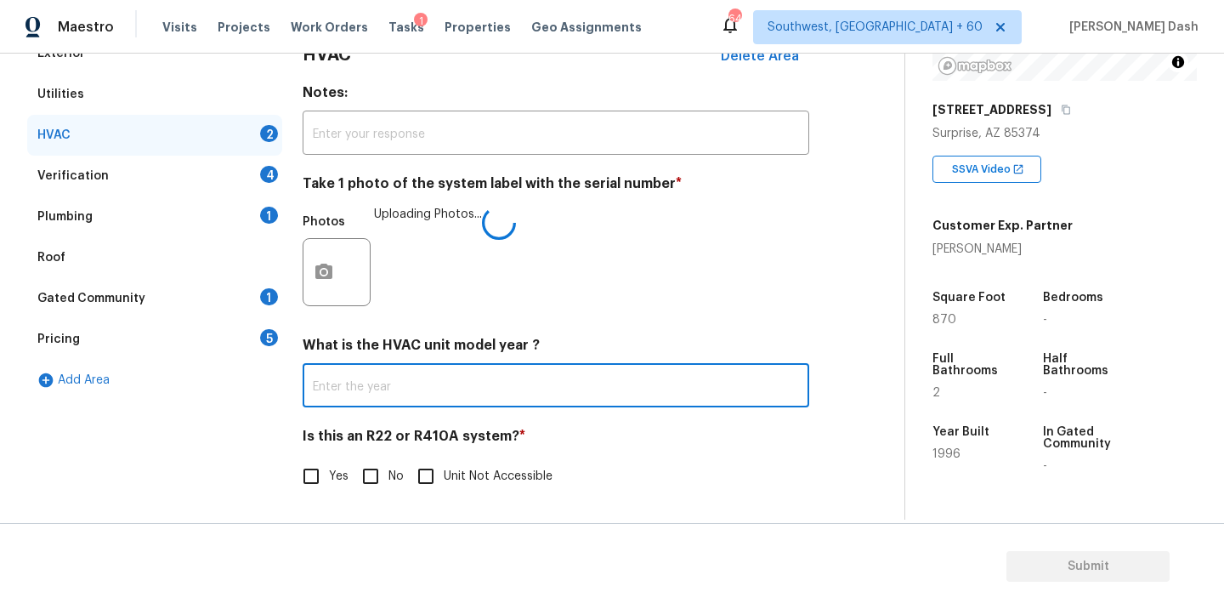
scroll to position [251, 0]
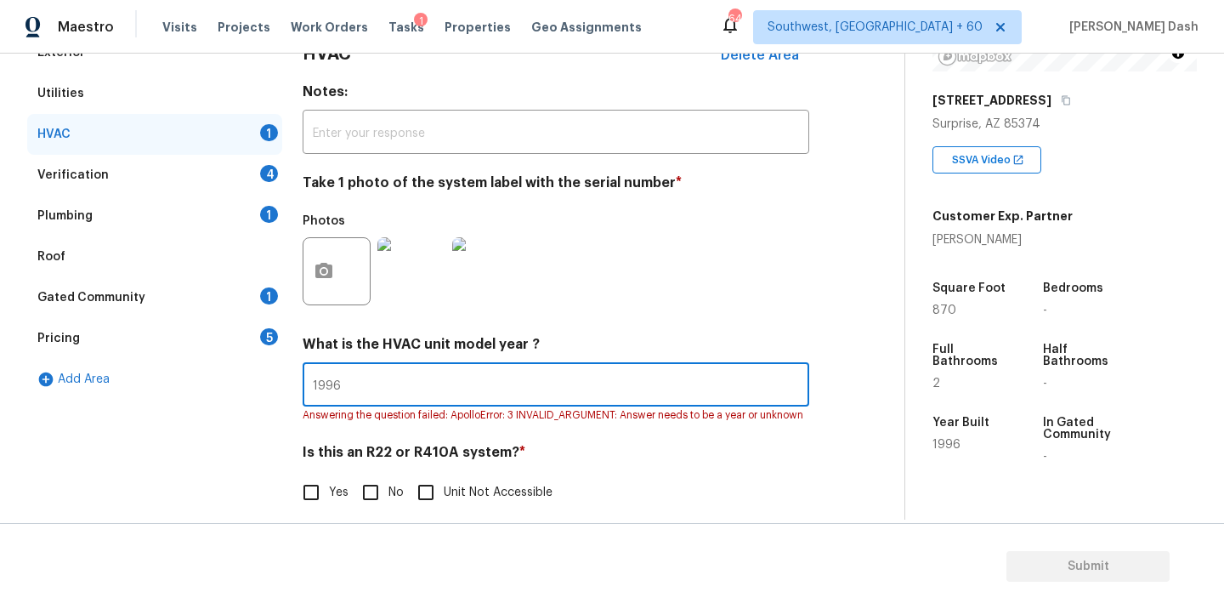
type input "1996"
click at [367, 490] on input "No" at bounding box center [371, 492] width 36 height 36
checkbox input "true"
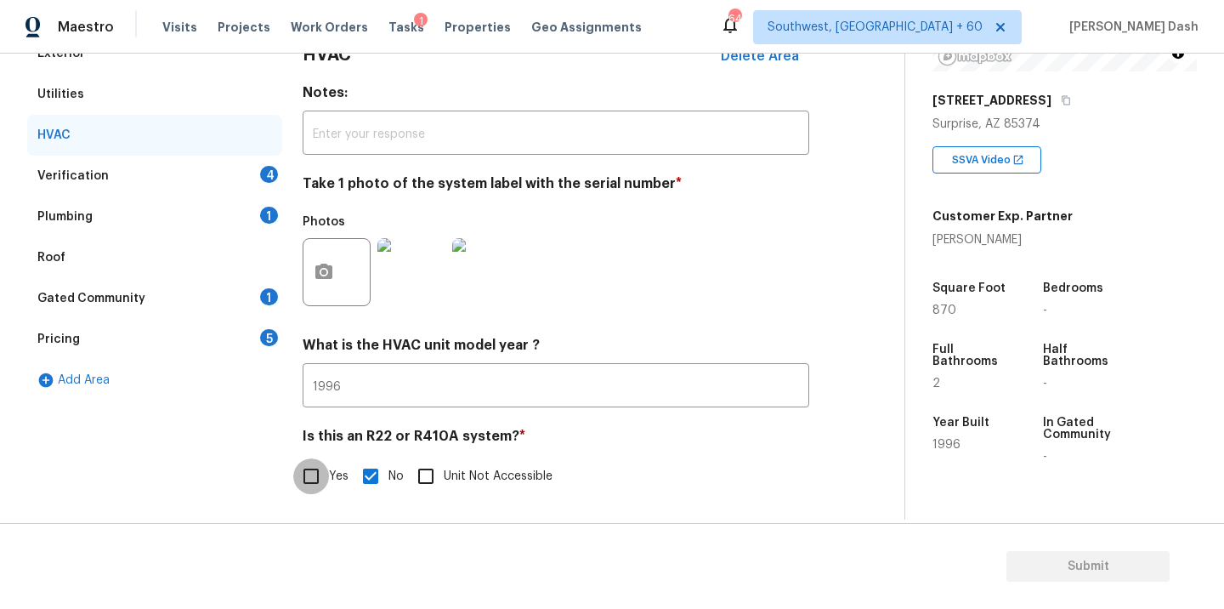
click at [307, 468] on input "Yes" at bounding box center [311, 476] width 36 height 36
checkbox input "true"
checkbox input "false"
click at [256, 173] on div "Verification 4" at bounding box center [154, 176] width 255 height 41
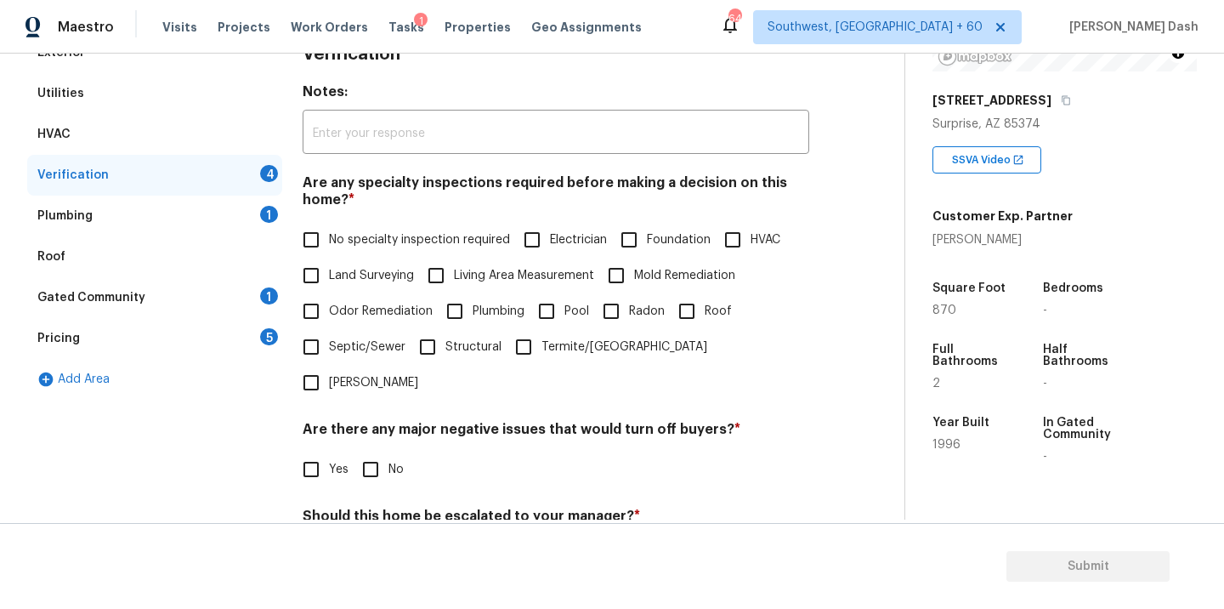
click at [400, 237] on span "No specialty inspection required" at bounding box center [419, 240] width 181 height 18
click at [329, 237] on input "No specialty inspection required" at bounding box center [311, 240] width 36 height 36
checkbox input "true"
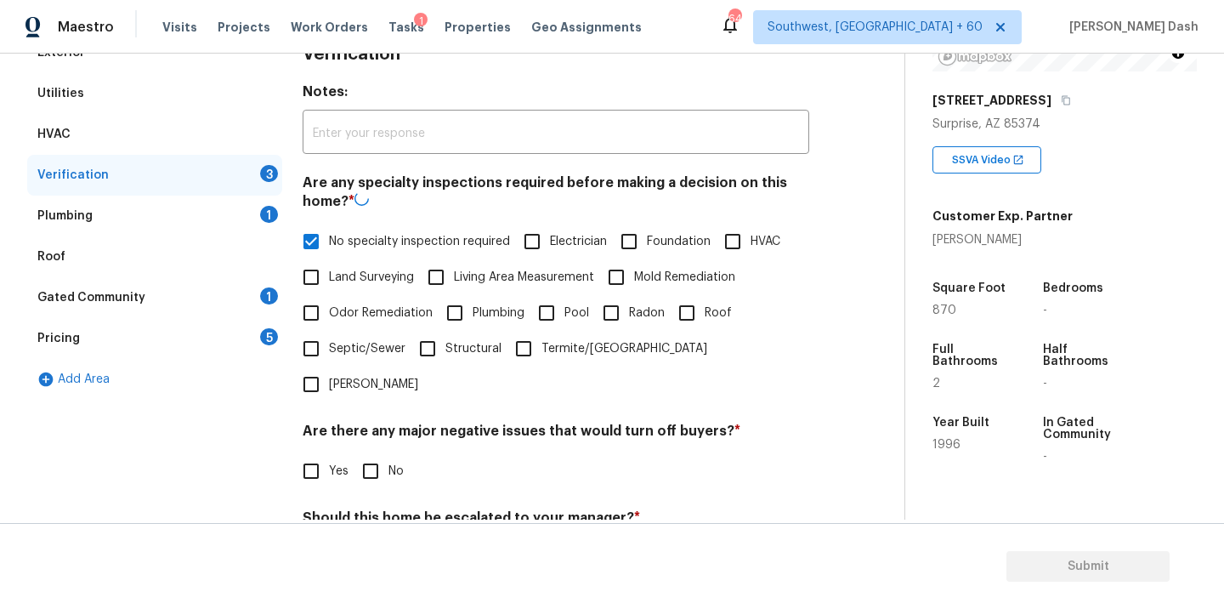
click at [382, 423] on div "Are there any major negative issues that would turn off buyers? * Yes No" at bounding box center [556, 456] width 507 height 66
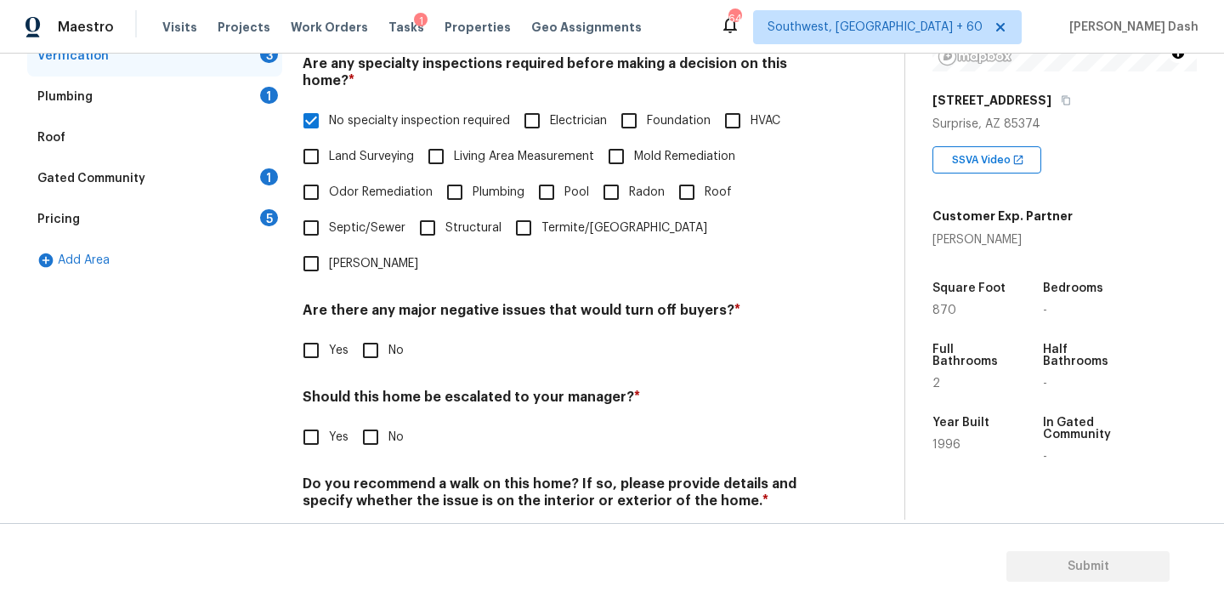
scroll to position [414, 0]
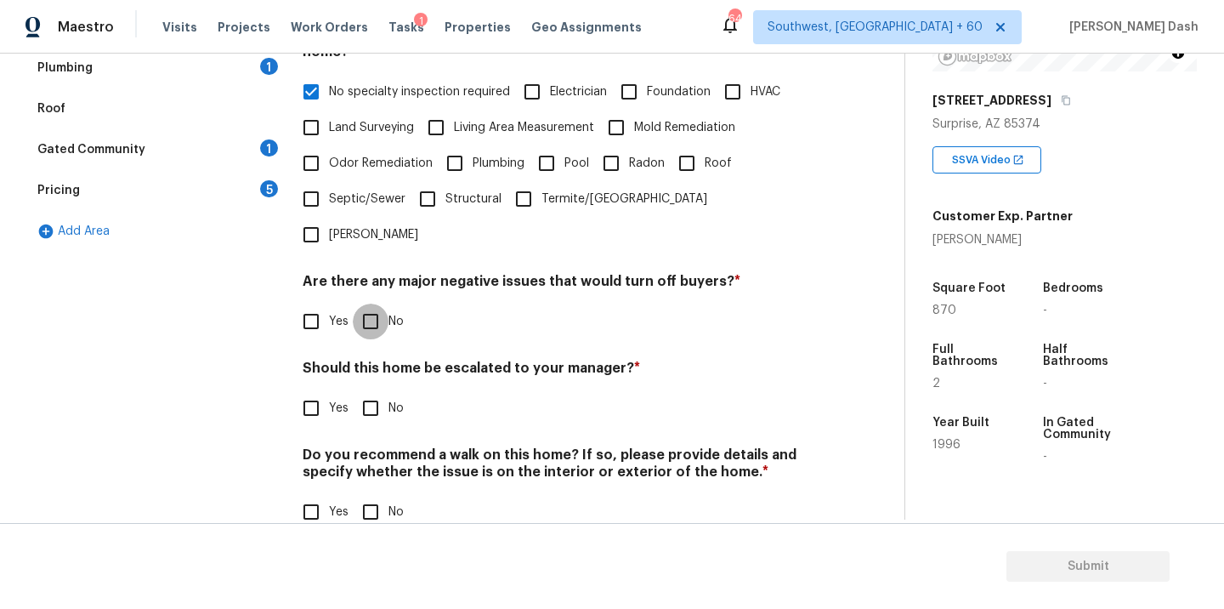
click at [373, 304] on input "No" at bounding box center [371, 322] width 36 height 36
checkbox input "true"
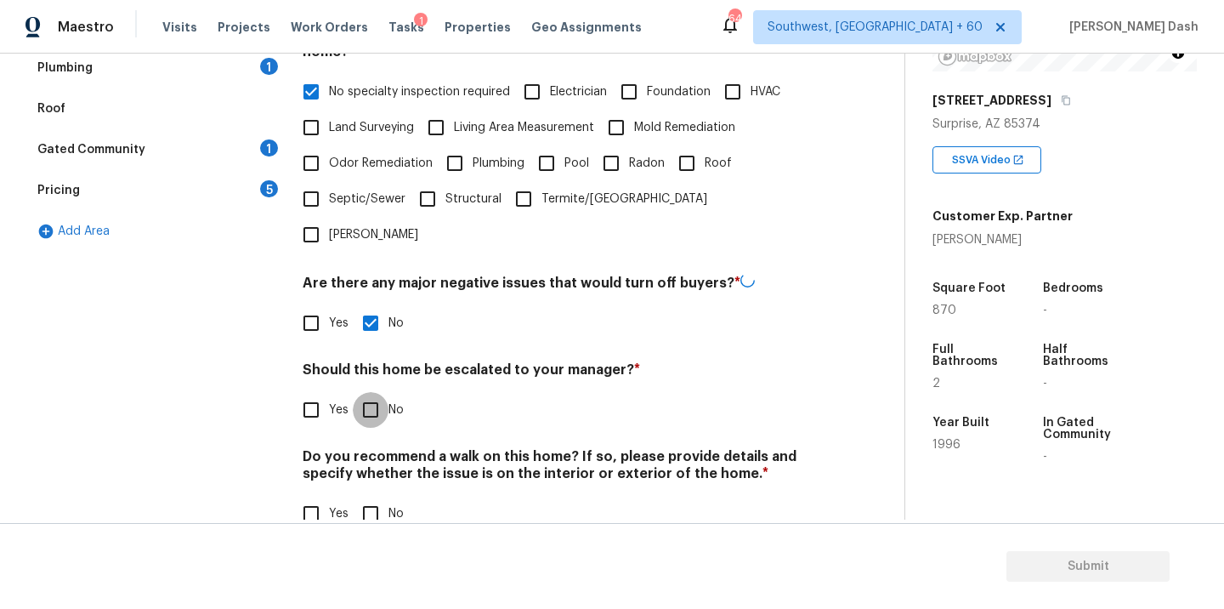
click at [374, 392] on input "No" at bounding box center [371, 410] width 36 height 36
checkbox input "true"
click at [374, 496] on input "No" at bounding box center [371, 514] width 36 height 36
checkbox input "true"
click at [250, 345] on div "Exterior Utilities HVAC Verification Plumbing 1 Roof Gated Community 1 Pricing …" at bounding box center [154, 218] width 255 height 669
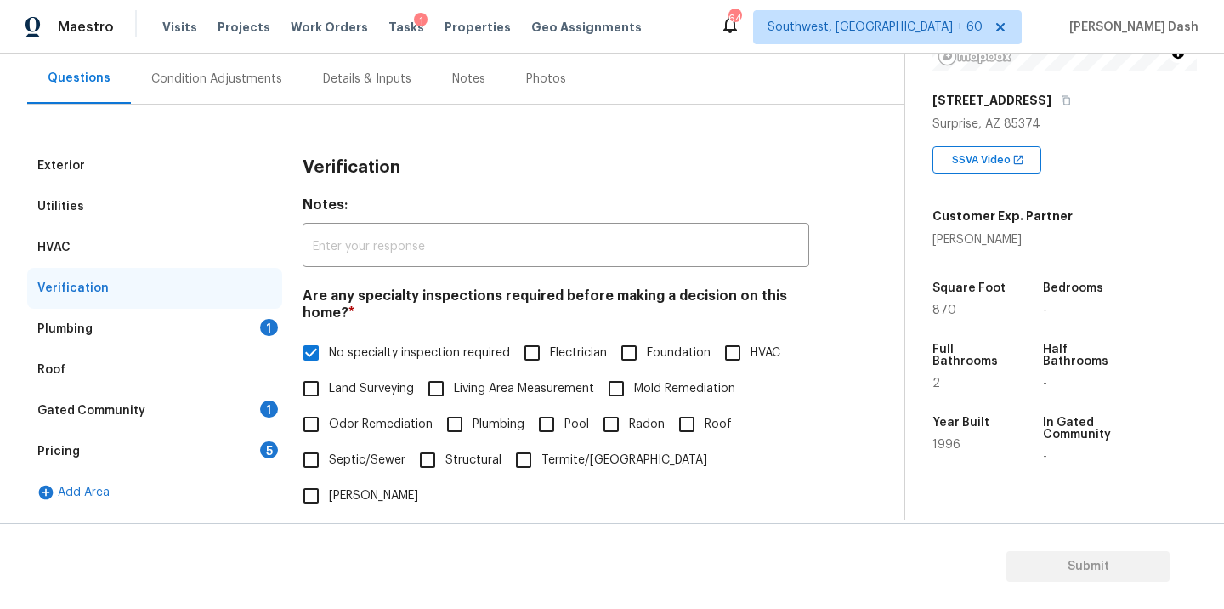
click at [238, 331] on div "Plumbing 1" at bounding box center [154, 329] width 255 height 41
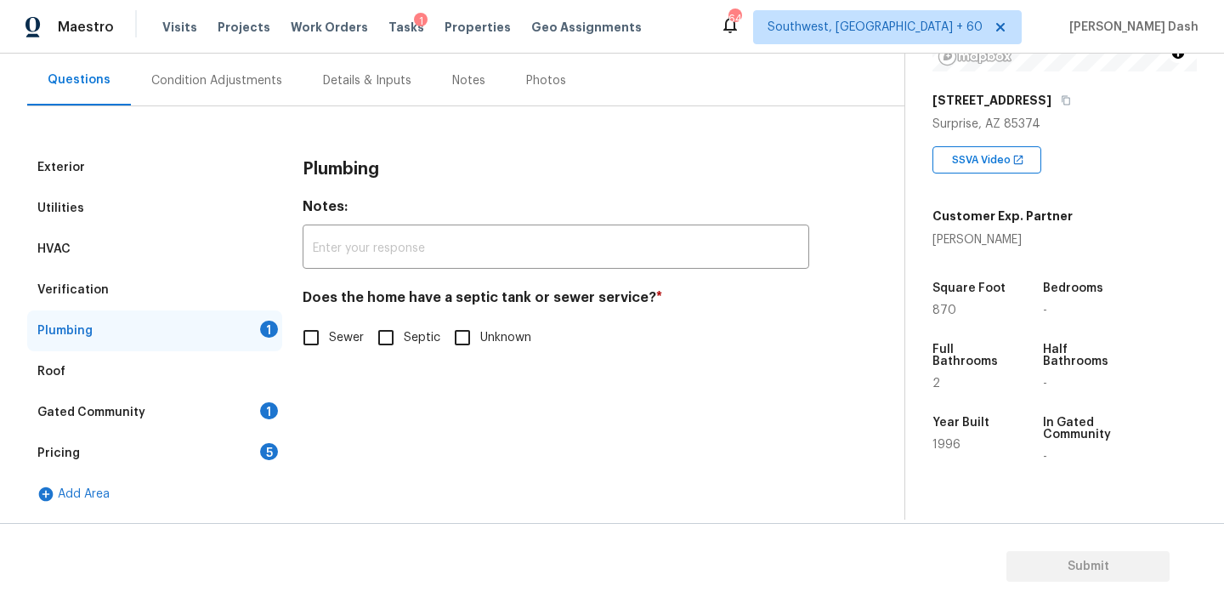
click at [332, 339] on span "Sewer" at bounding box center [346, 338] width 35 height 18
click at [329, 339] on input "Sewer" at bounding box center [311, 338] width 36 height 36
checkbox input "true"
click at [261, 419] on div "Gated Community 1" at bounding box center [154, 412] width 255 height 41
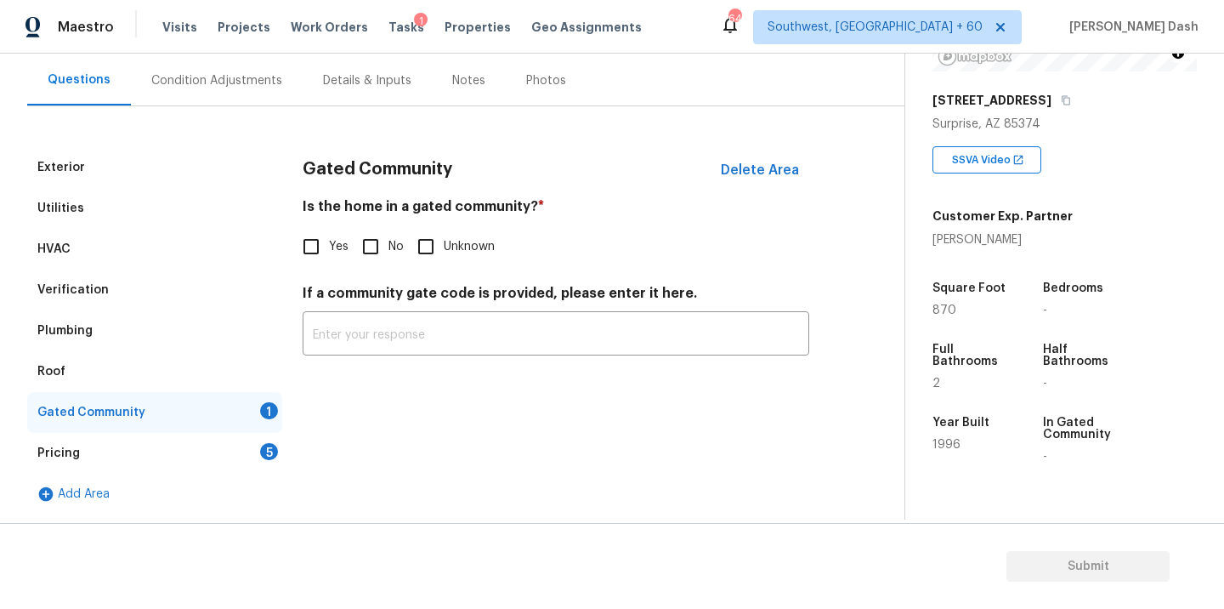
drag, startPoint x: 374, startPoint y: 239, endPoint x: 287, endPoint y: 400, distance: 183.4
click at [374, 239] on input "No" at bounding box center [371, 247] width 36 height 36
checkbox input "true"
click at [260, 438] on div "Pricing 5" at bounding box center [154, 453] width 255 height 41
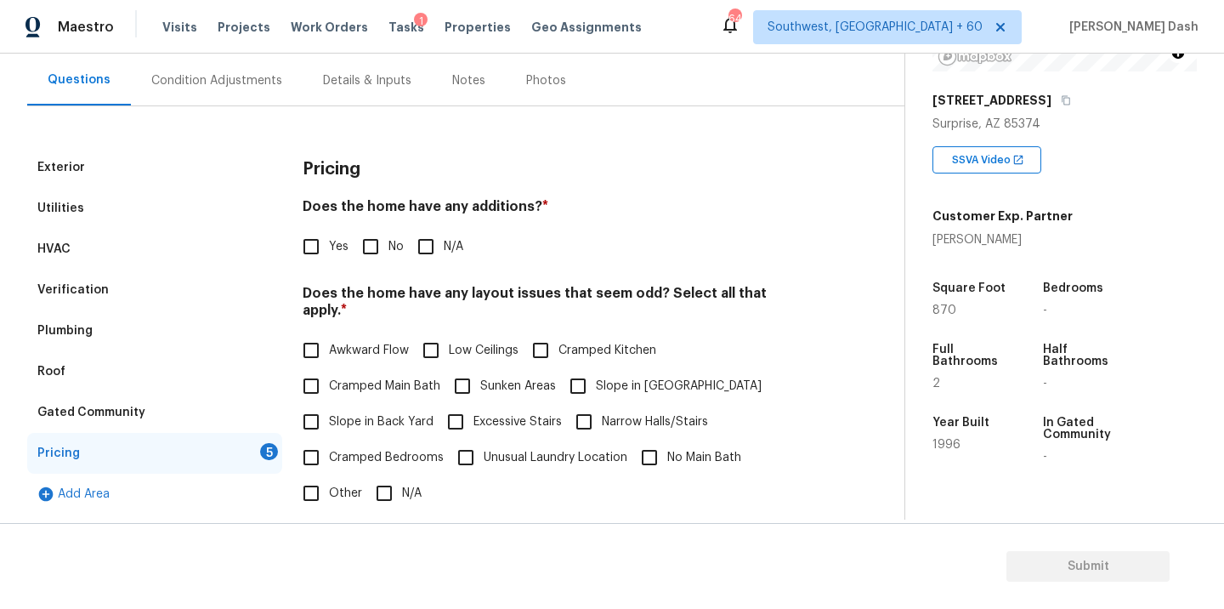
click at [377, 238] on input "No" at bounding box center [371, 247] width 36 height 36
checkbox input "true"
click at [368, 477] on input "N/A" at bounding box center [384, 495] width 36 height 36
checkbox input "true"
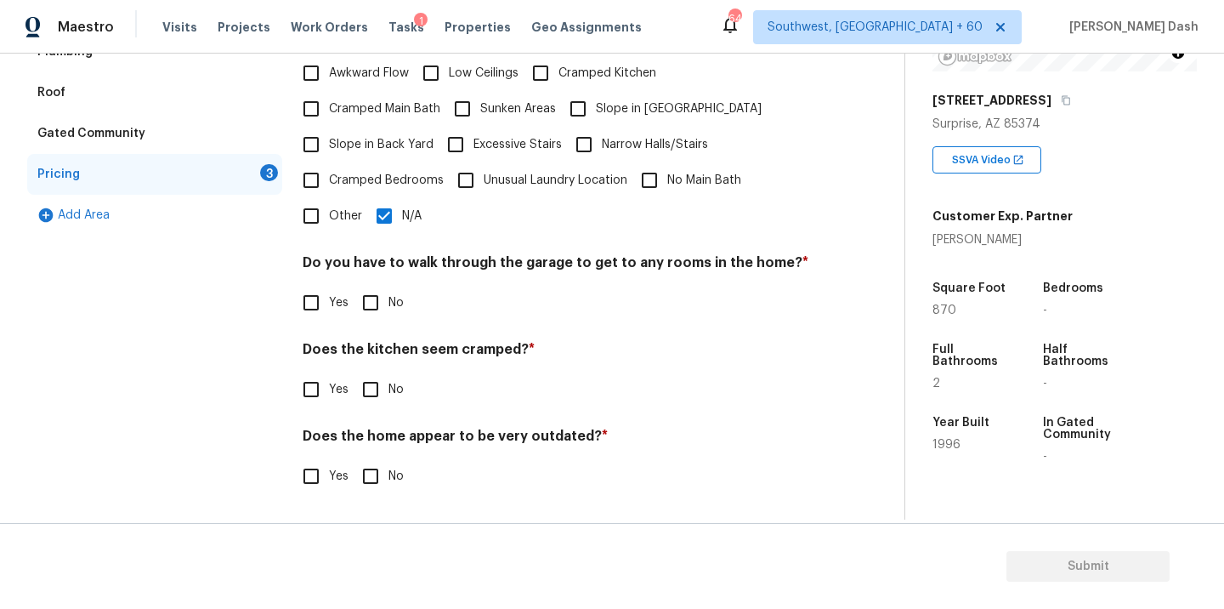
scroll to position [412, 0]
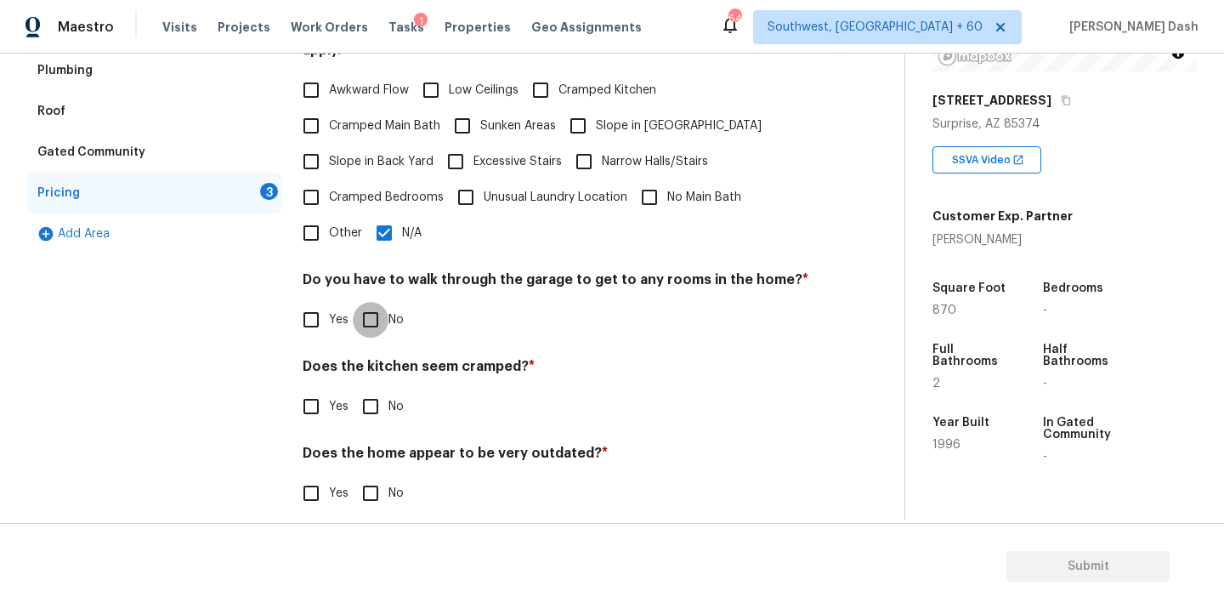
click at [363, 306] on input "No" at bounding box center [371, 320] width 36 height 36
checkbox input "true"
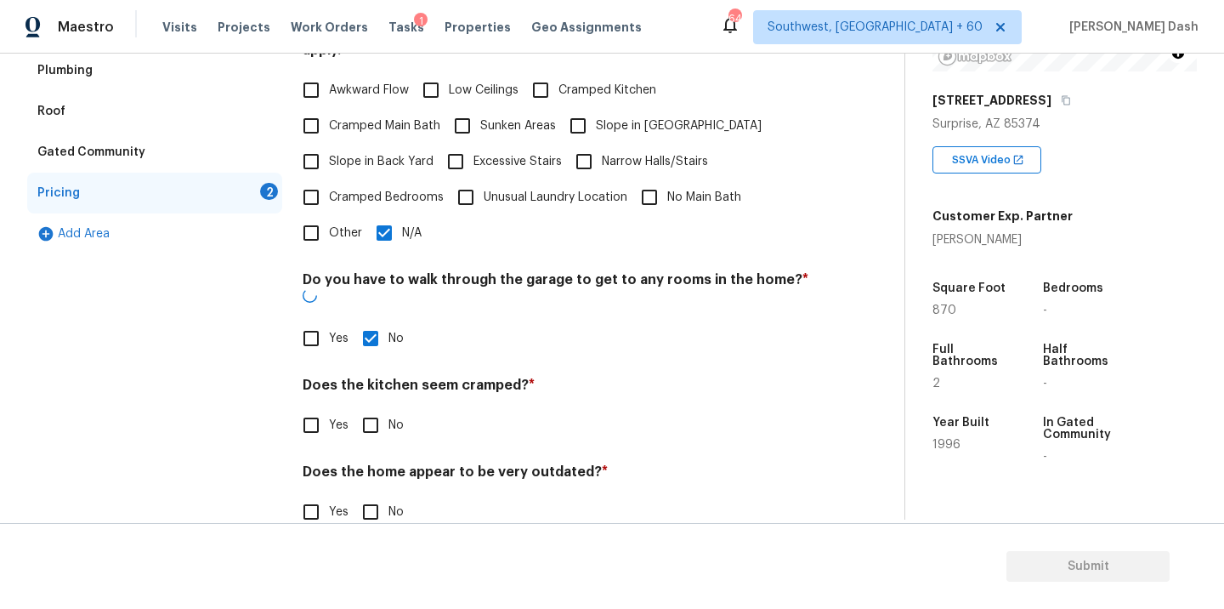
click at [363, 413] on div "Pricing Does the home have any additions? * Yes No N/A Does the home have any l…" at bounding box center [556, 218] width 507 height 663
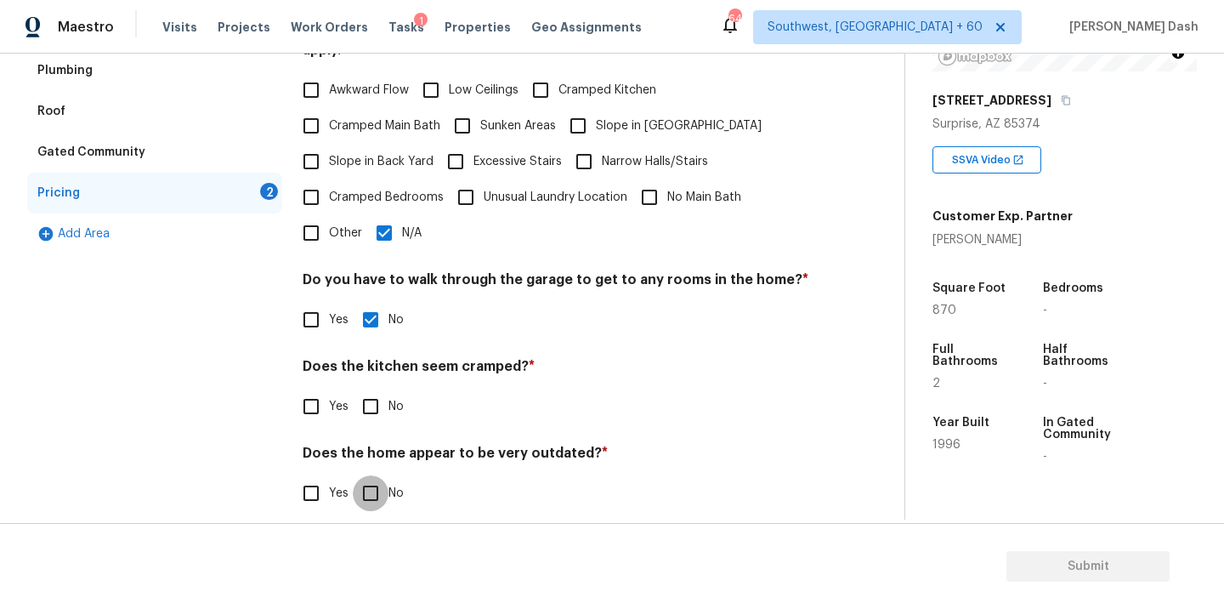
drag, startPoint x: 371, startPoint y: 474, endPoint x: 371, endPoint y: 403, distance: 70.6
click at [371, 475] on input "No" at bounding box center [371, 493] width 36 height 36
checkbox input "true"
click at [371, 401] on input "No" at bounding box center [371, 407] width 36 height 36
checkbox input "true"
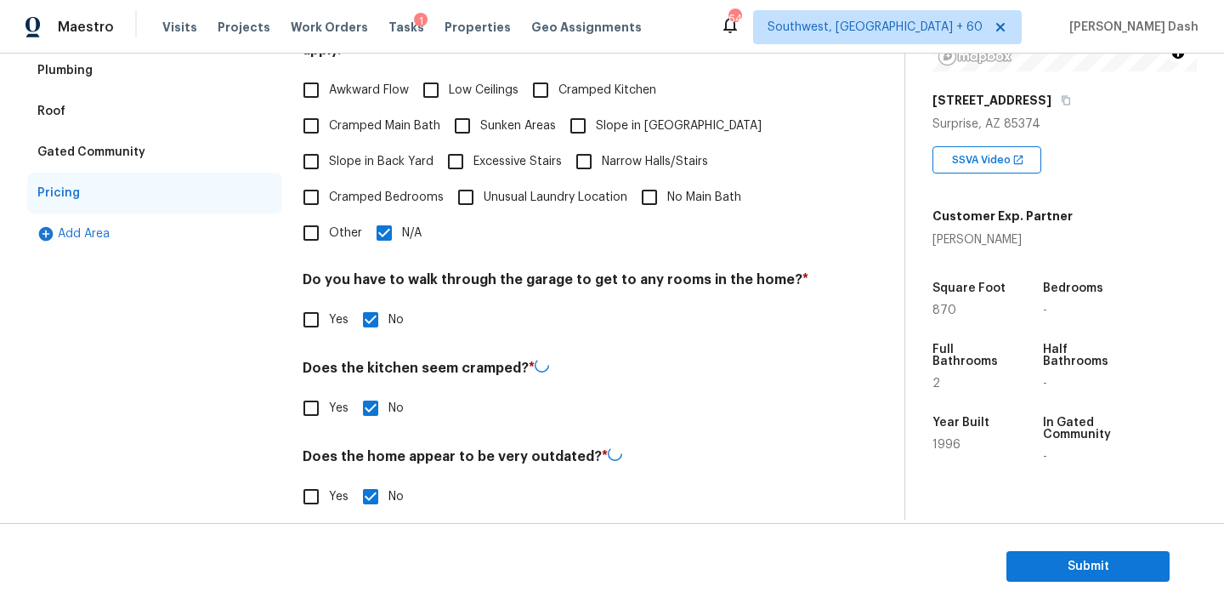
click at [232, 389] on div "Exterior Utilities HVAC Verification Plumbing Roof Gated Community Pricing Add …" at bounding box center [154, 211] width 255 height 648
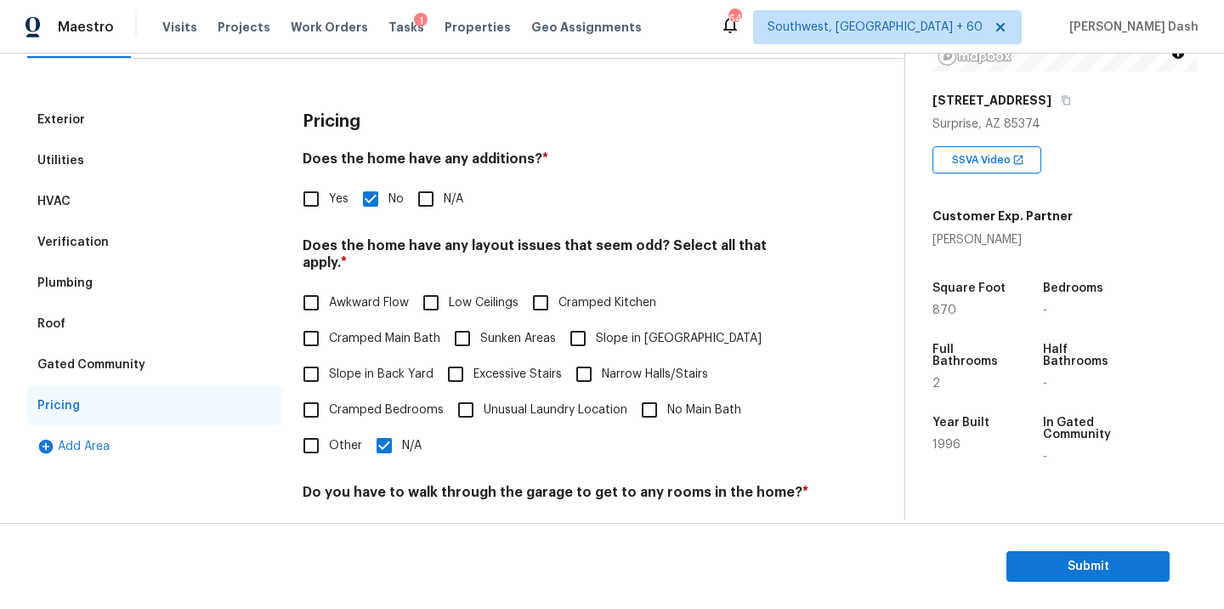
click at [105, 236] on div "Verification" at bounding box center [154, 242] width 255 height 41
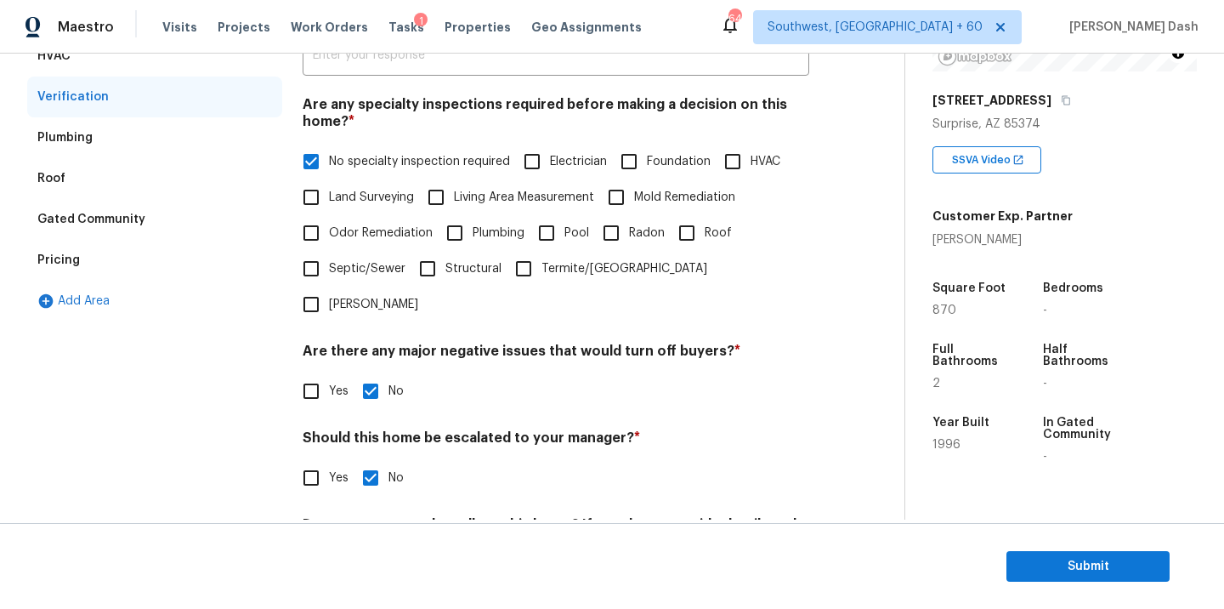
scroll to position [414, 0]
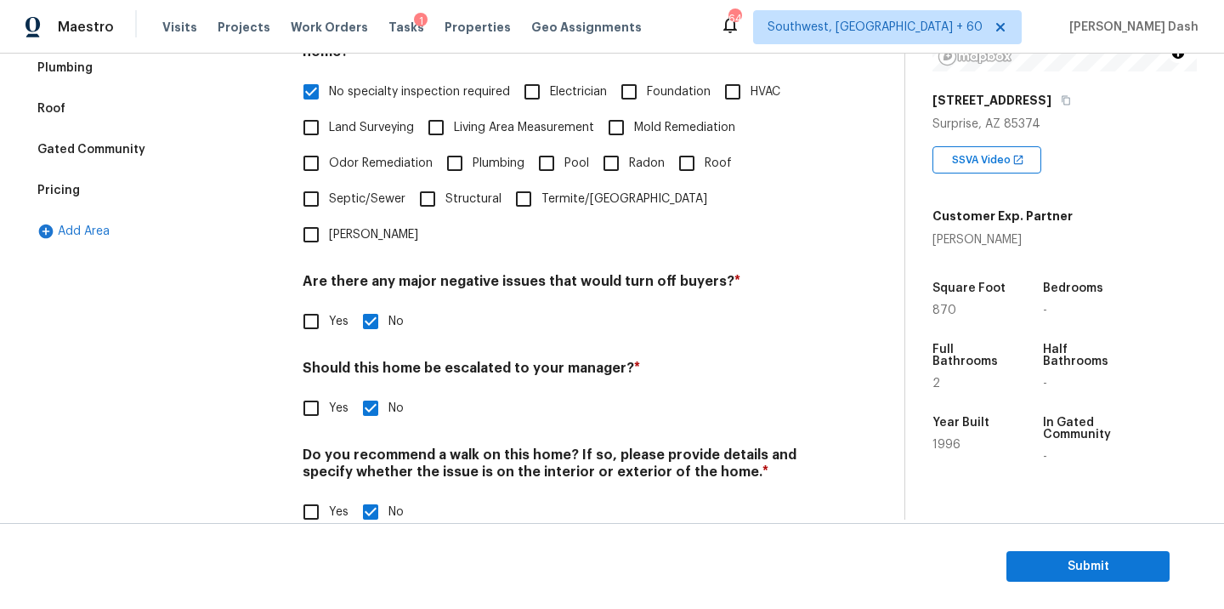
click at [294, 390] on input "Yes" at bounding box center [311, 408] width 36 height 36
checkbox input "true"
checkbox input "false"
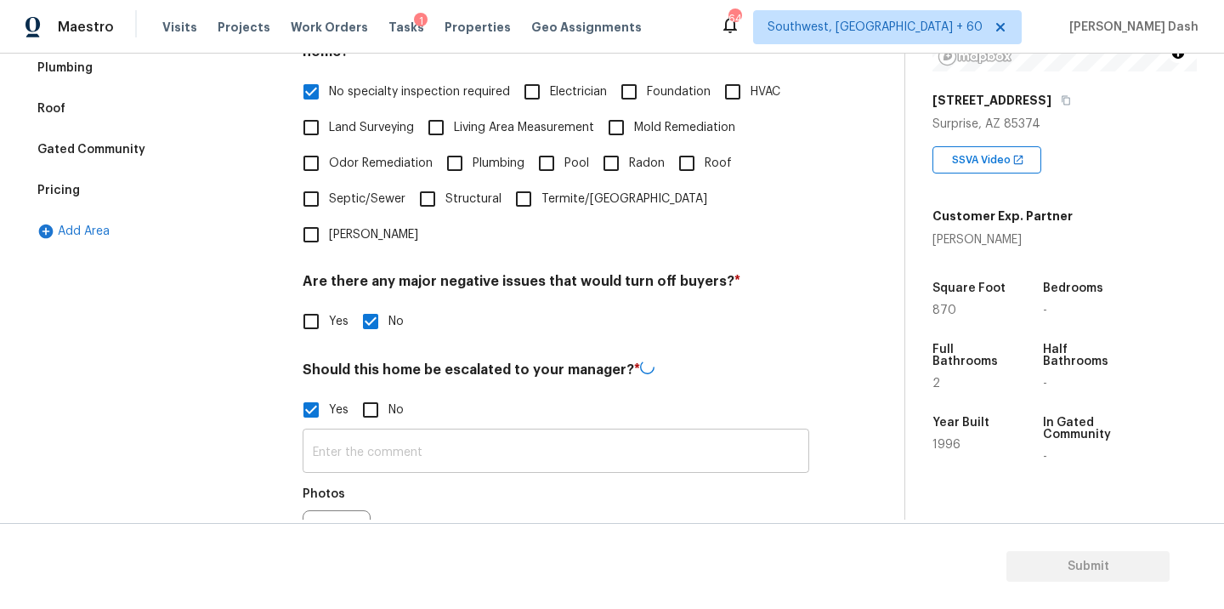
click at [376, 433] on input "text" at bounding box center [556, 453] width 507 height 40
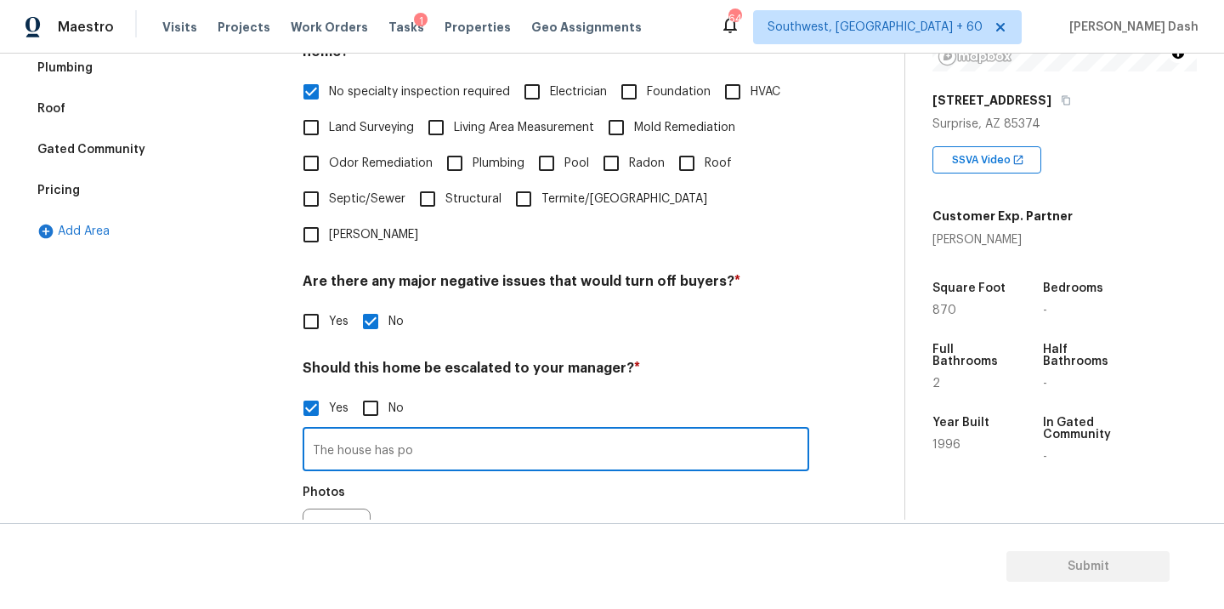
drag, startPoint x: 333, startPoint y: 419, endPoint x: 275, endPoint y: 418, distance: 57.8
click at [275, 419] on div "Exterior Utilities HVAC Verification 2 Plumbing Roof Gated Community Pricing Ad…" at bounding box center [445, 297] width 837 height 826
click at [553, 431] on input "As per agents notes the house has po" at bounding box center [556, 451] width 507 height 40
click at [574, 431] on input "As per agents notes the house has poor lands caping." at bounding box center [556, 451] width 507 height 40
click at [638, 431] on input "As per agents notes the house has poor landscaping." at bounding box center [556, 451] width 507 height 40
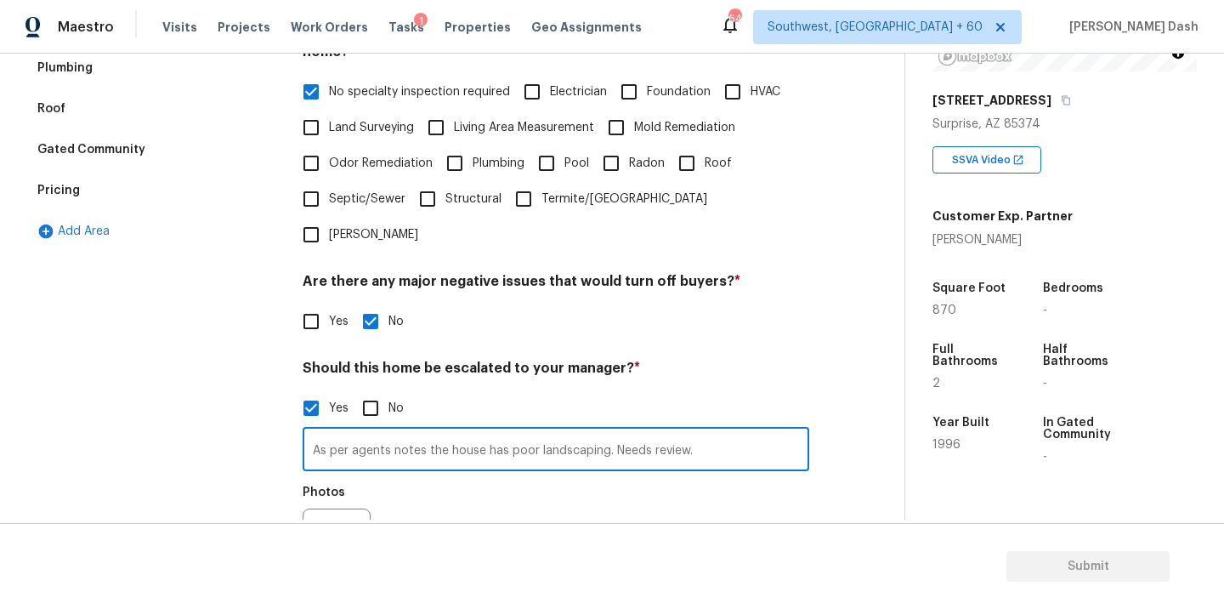
type input "As per agents notes the house has poor landscaping. Needs review."
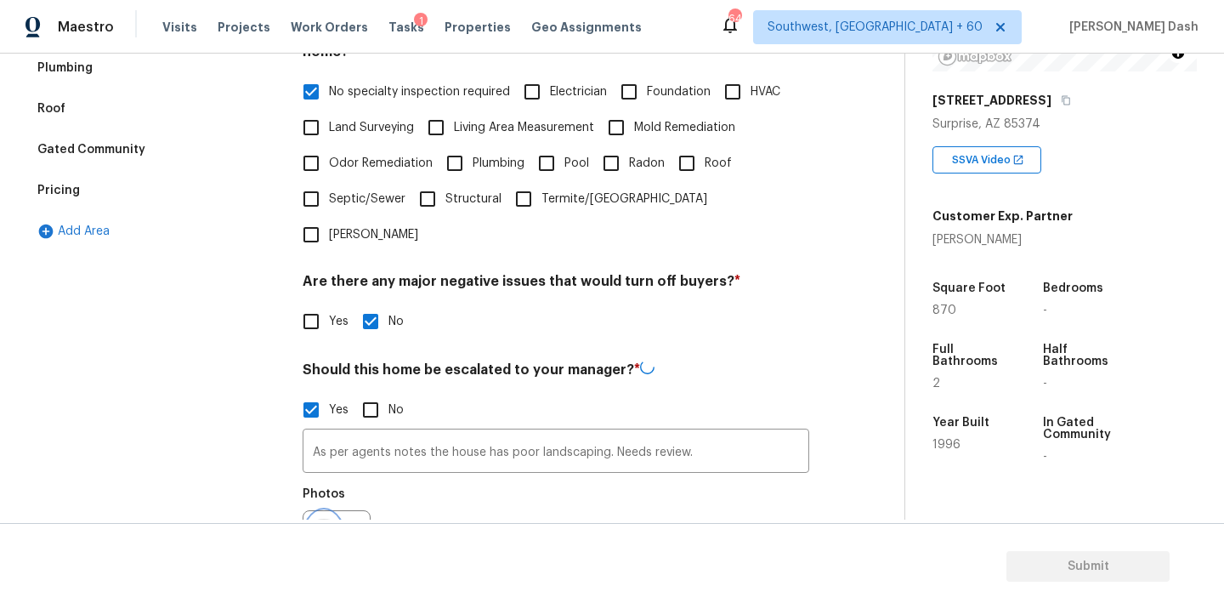
click at [315, 534] on icon "button" at bounding box center [324, 544] width 20 height 20
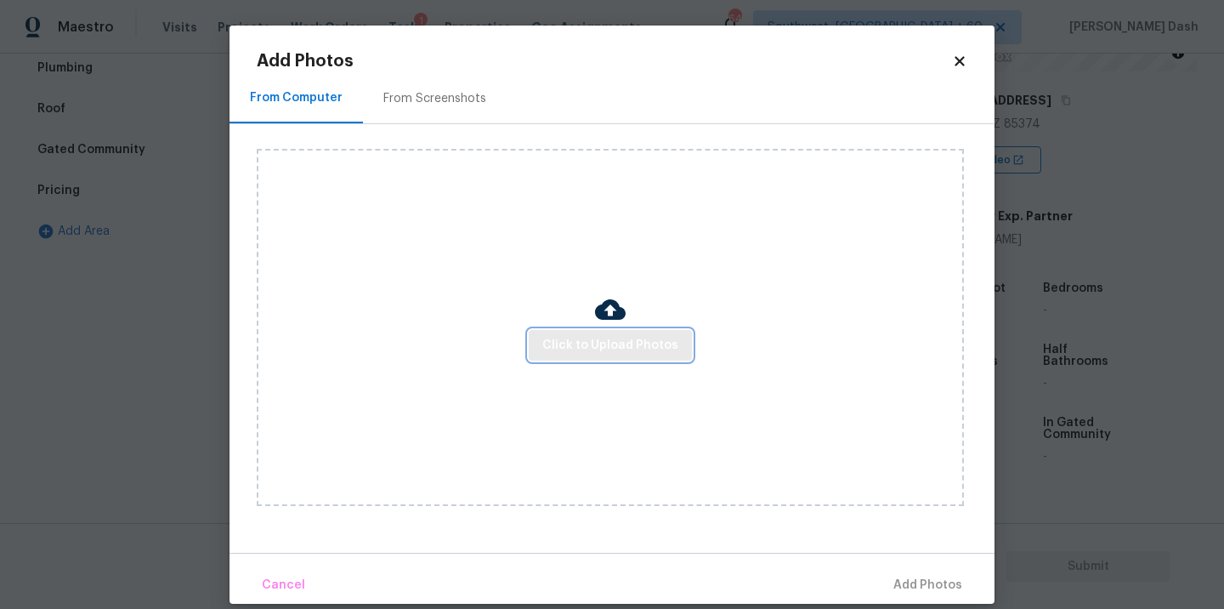
click at [650, 349] on span "Click to Upload Photos" at bounding box center [610, 345] width 136 height 21
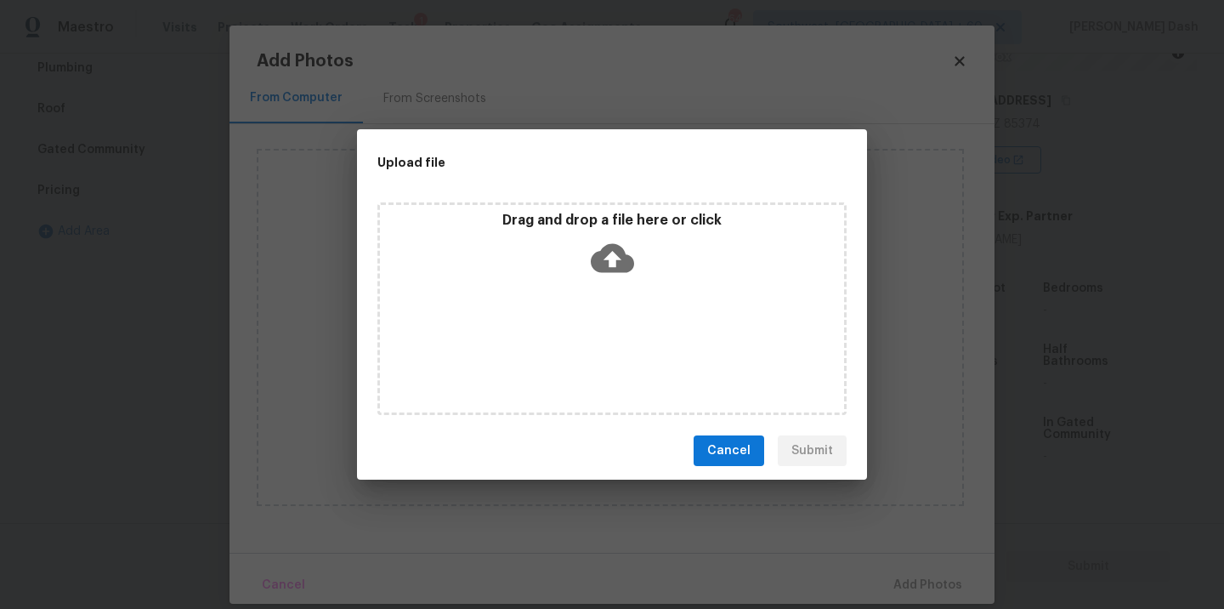
click at [650, 349] on div "Drag and drop a file here or click" at bounding box center [612, 308] width 469 height 213
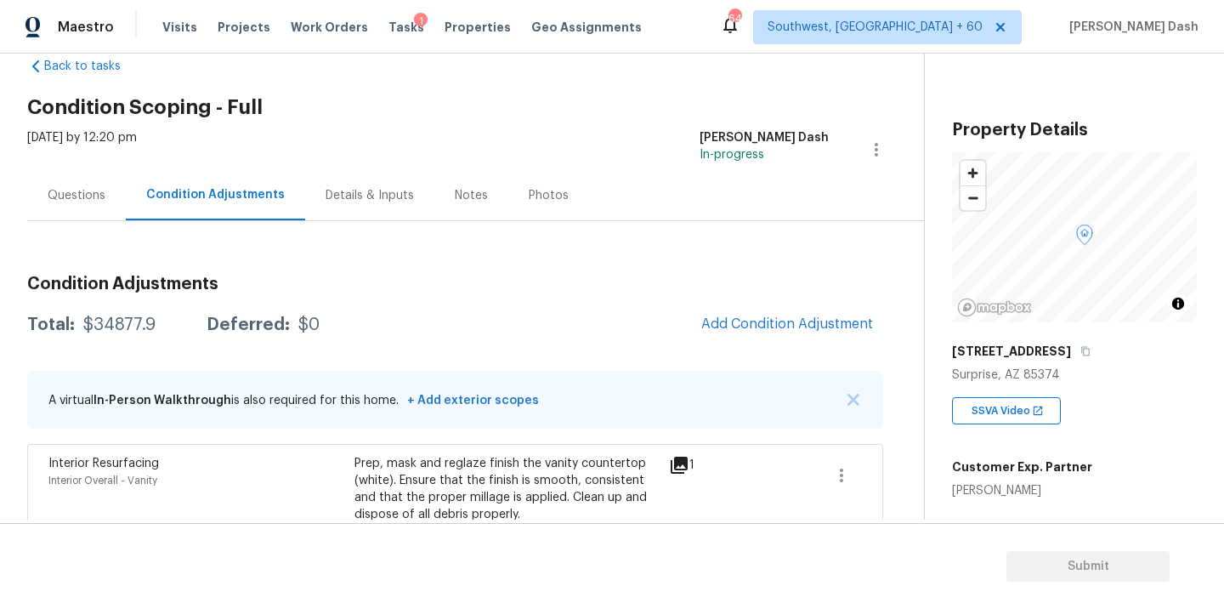
scroll to position [41, 0]
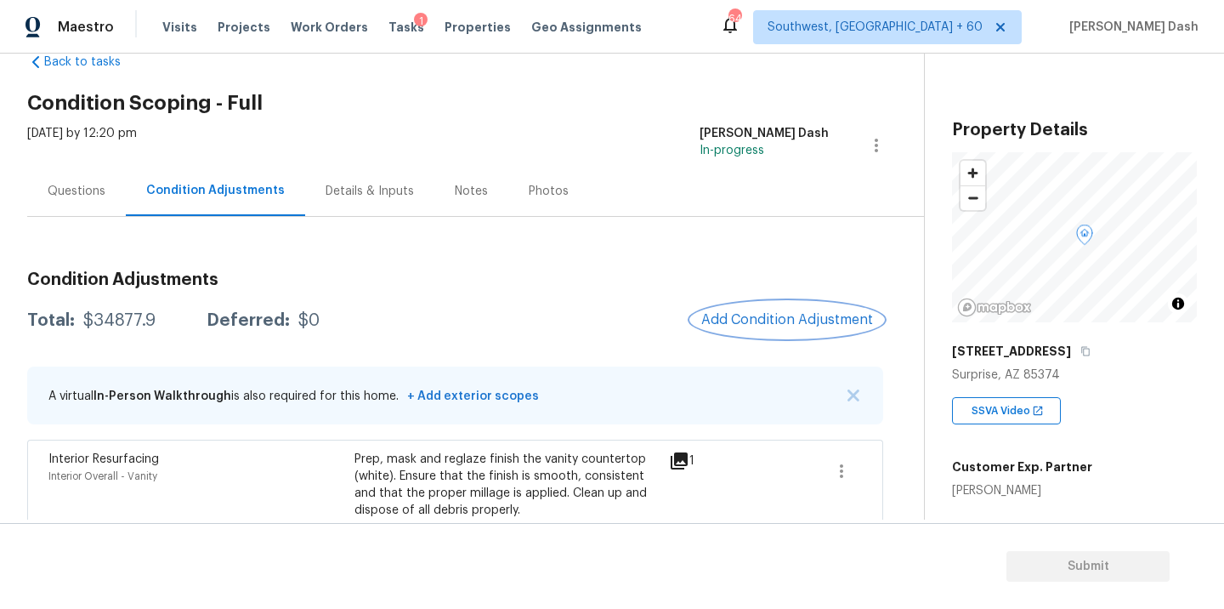
click at [733, 326] on span "Add Condition Adjustment" at bounding box center [787, 319] width 172 height 15
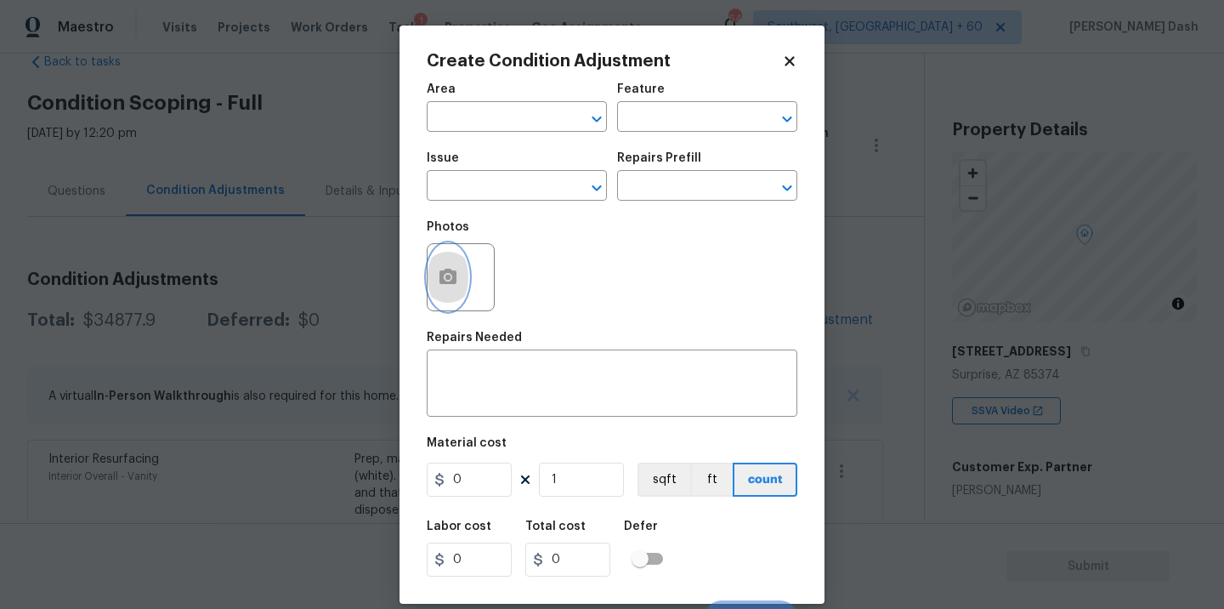
click at [452, 290] on button "button" at bounding box center [448, 277] width 41 height 66
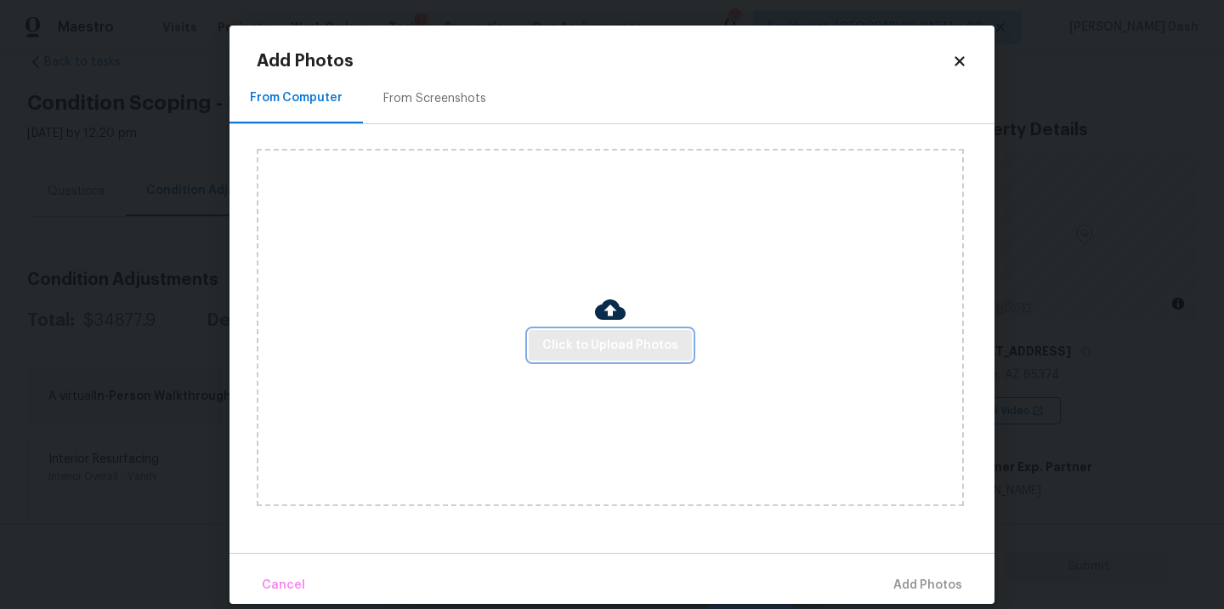
click at [574, 338] on span "Click to Upload Photos" at bounding box center [610, 345] width 136 height 21
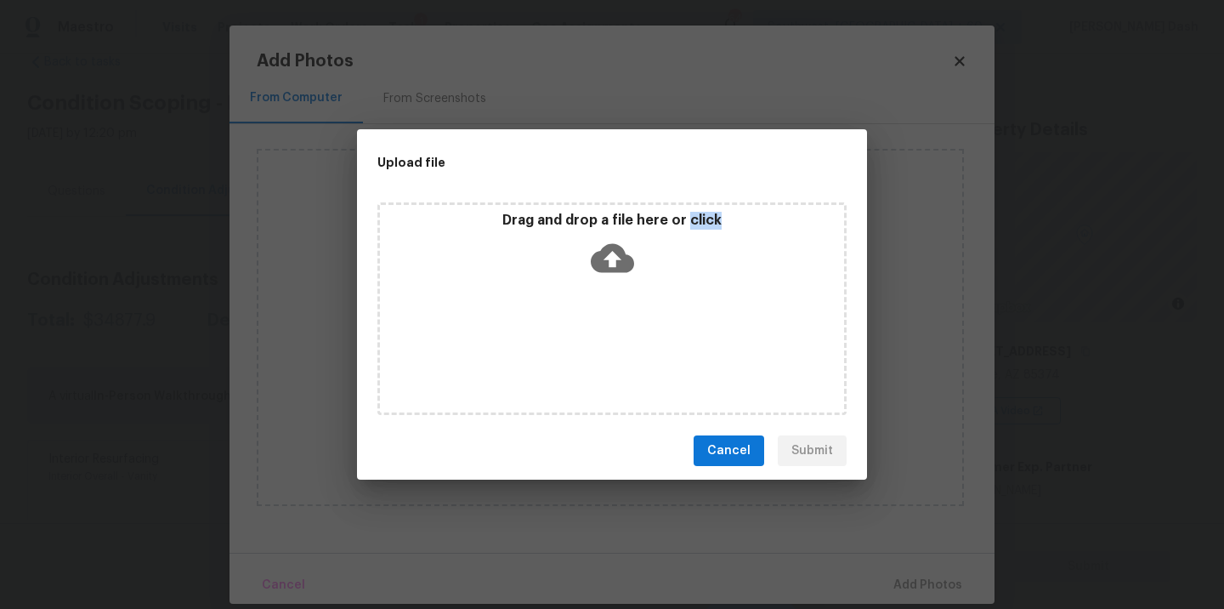
click at [574, 338] on div "Drag and drop a file here or click" at bounding box center [612, 308] width 469 height 213
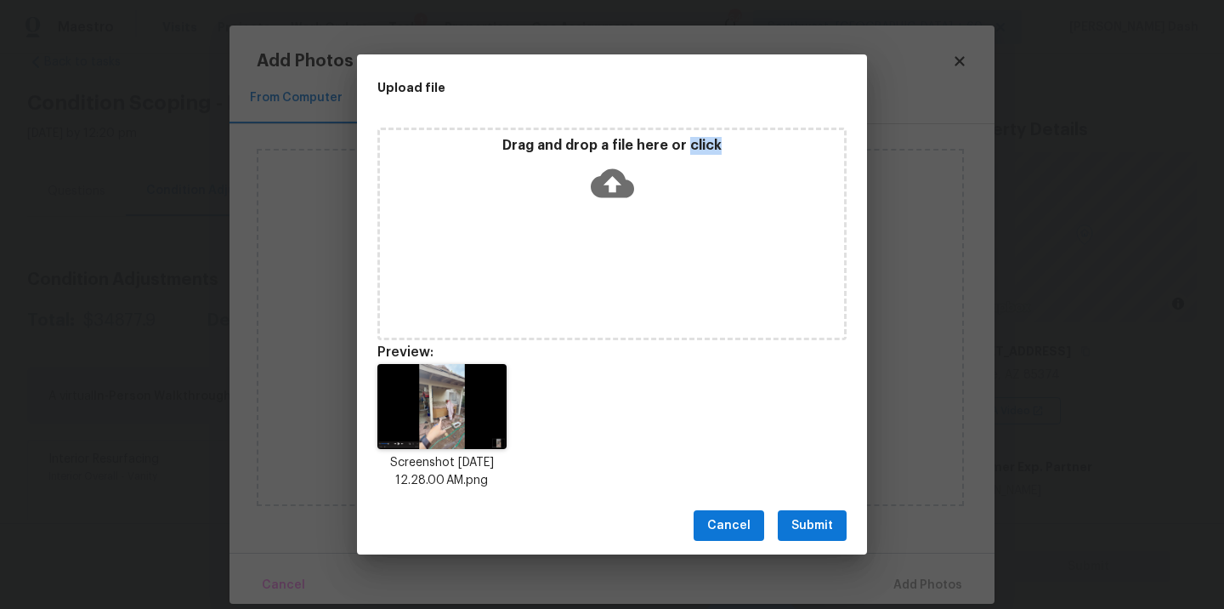
click at [793, 511] on button "Submit" at bounding box center [812, 525] width 69 height 31
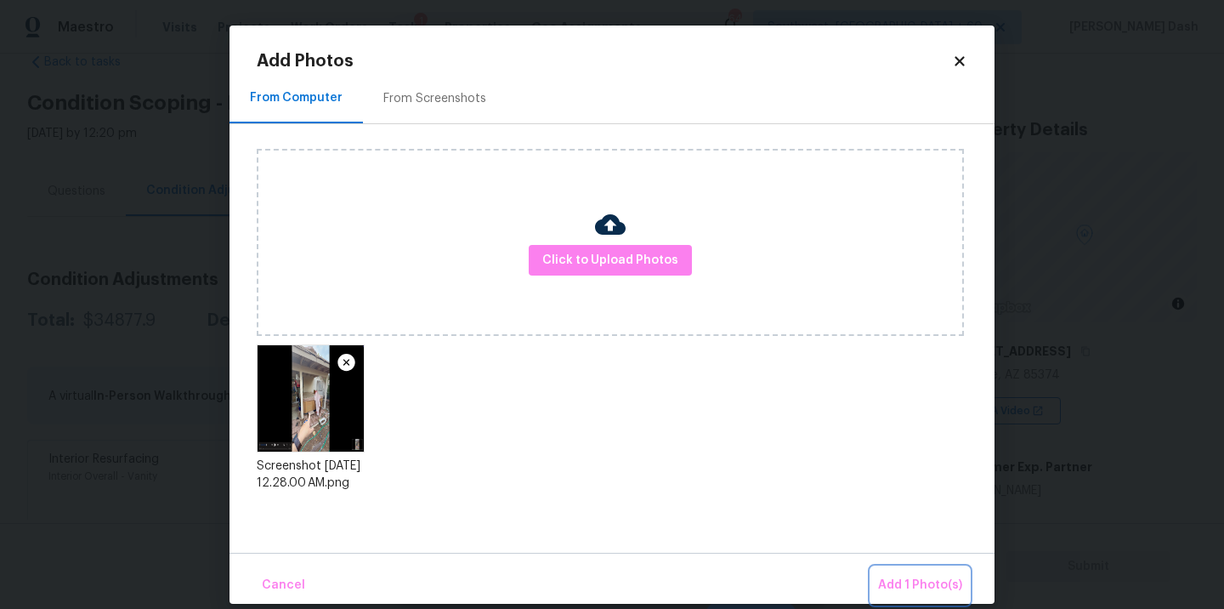
click at [892, 568] on button "Add 1 Photo(s)" at bounding box center [921, 585] width 98 height 37
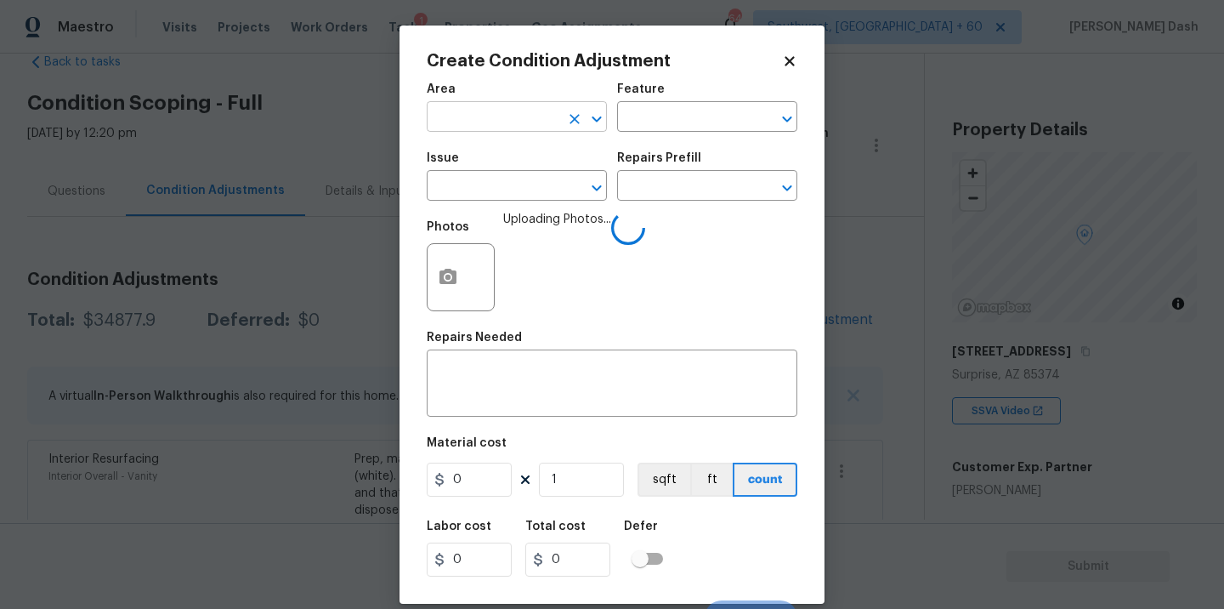
click at [520, 115] on input "text" at bounding box center [493, 118] width 133 height 26
click at [511, 185] on li "Exterior Overall" at bounding box center [517, 185] width 180 height 28
type input "Exterior Overall"
click at [668, 135] on div "Area Exterior Overall ​ Feature ​" at bounding box center [612, 107] width 371 height 69
click at [668, 122] on input "text" at bounding box center [683, 118] width 133 height 26
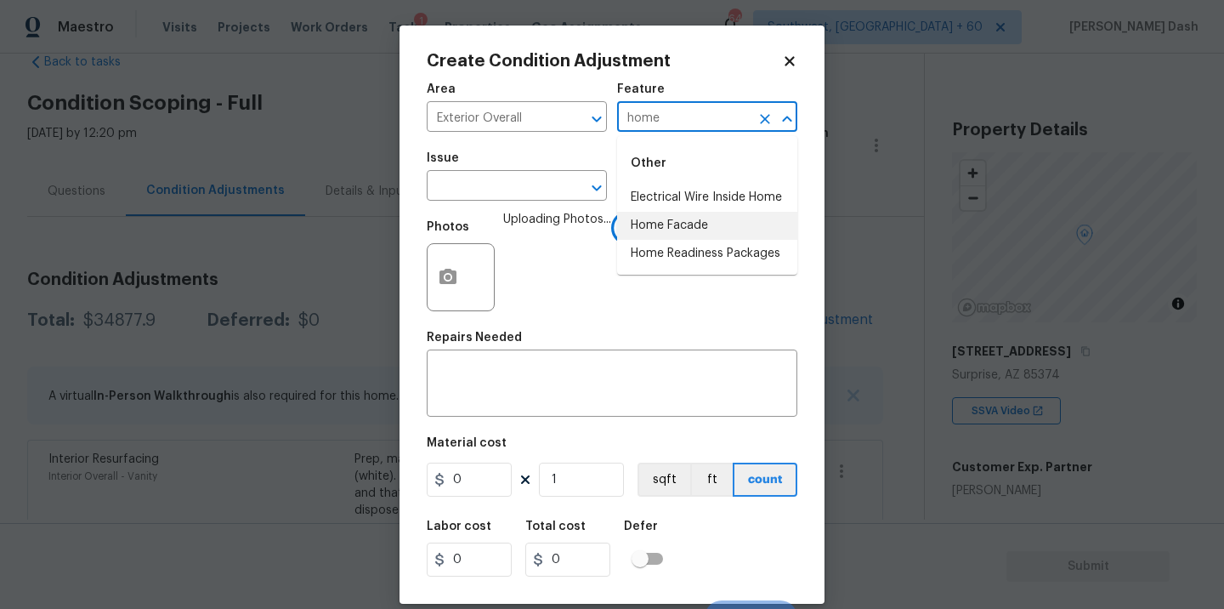
click at [647, 218] on li "Home Facade" at bounding box center [707, 226] width 180 height 28
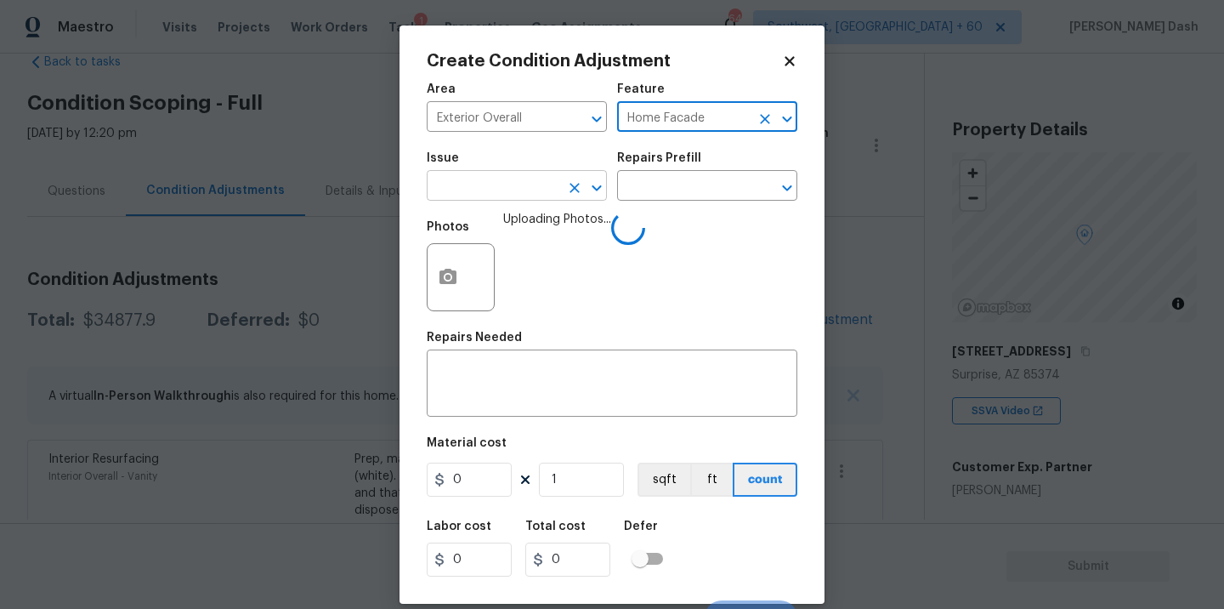
type input "Home Facade"
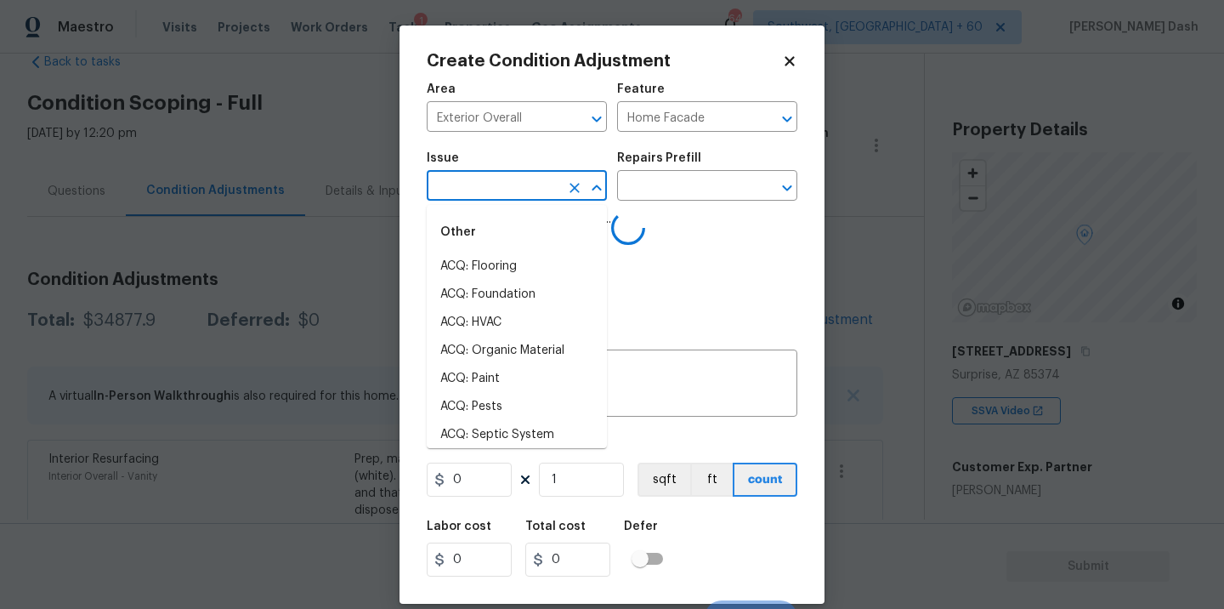
click at [548, 186] on input "text" at bounding box center [493, 187] width 133 height 26
type input "pat"
type input "io"
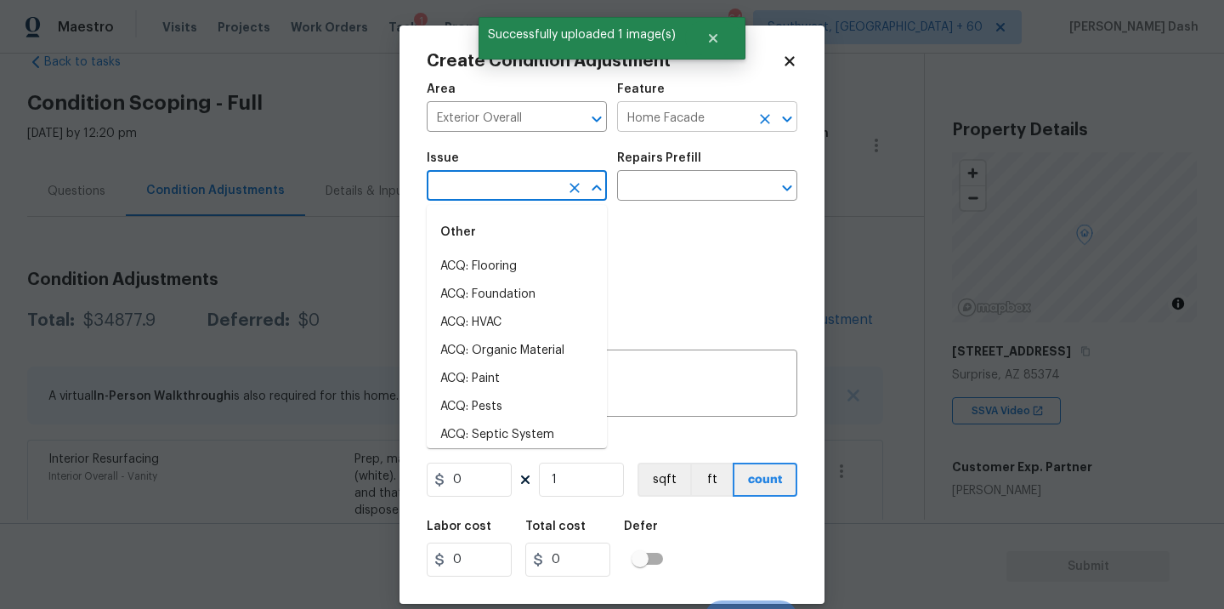
click at [693, 128] on input "Home Facade" at bounding box center [683, 118] width 133 height 26
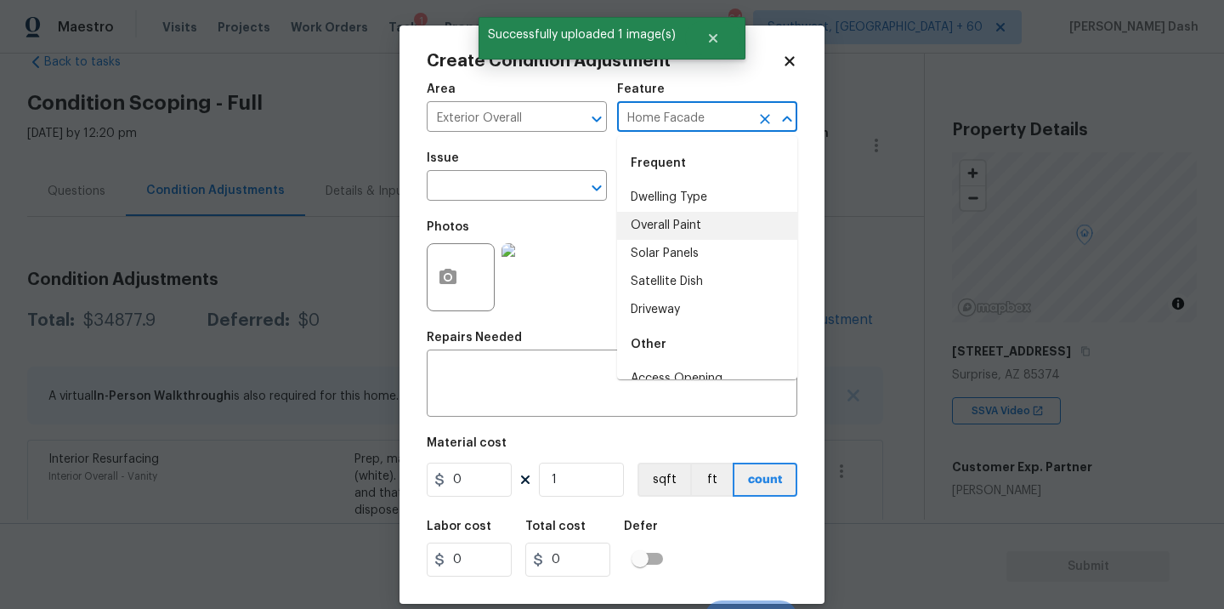
click at [693, 128] on input "Home Facade" at bounding box center [683, 118] width 133 height 26
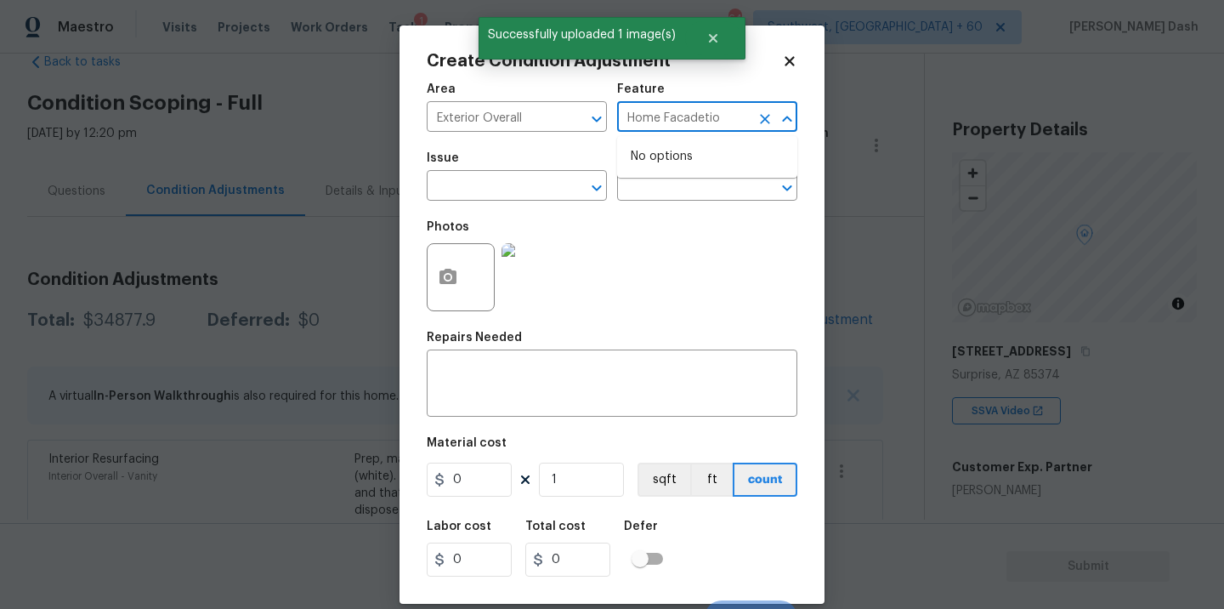
click at [733, 111] on input "Home Facadetio" at bounding box center [683, 118] width 133 height 26
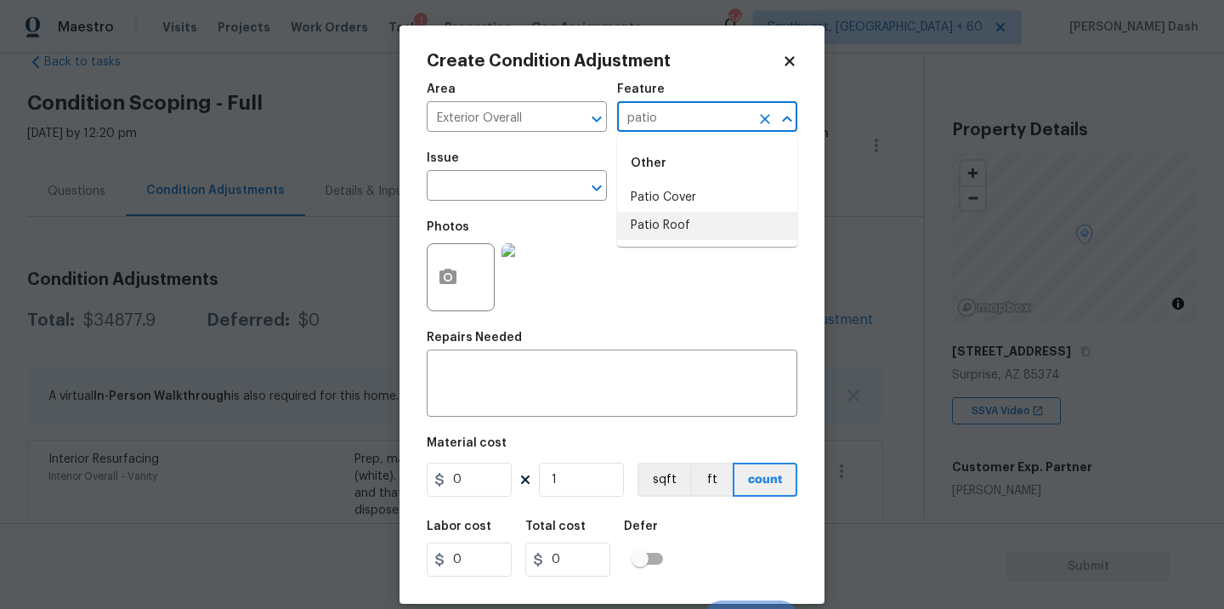
click at [684, 219] on li "Patio Roof" at bounding box center [707, 226] width 180 height 28
type input "Patio Roof"
click at [552, 203] on span "Issue ​" at bounding box center [517, 176] width 180 height 69
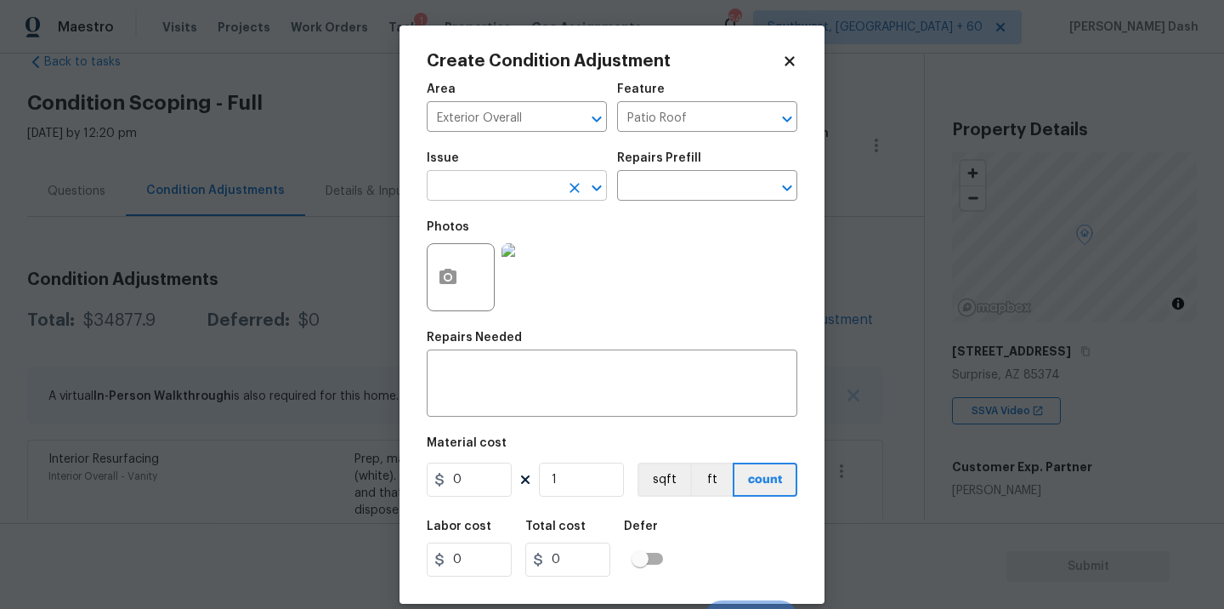
click at [543, 185] on input "text" at bounding box center [493, 187] width 133 height 26
click at [494, 264] on li "Siding" at bounding box center [517, 267] width 180 height 28
type input "Siding"
click at [585, 188] on button "Open" at bounding box center [597, 188] width 24 height 24
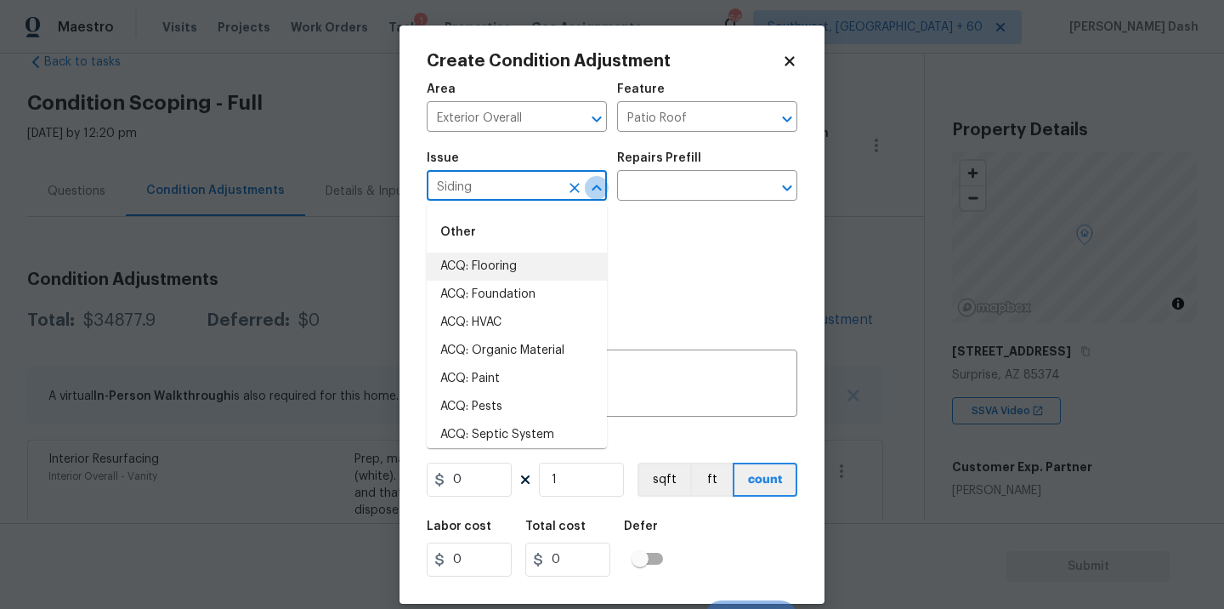
click at [585, 188] on button "Close" at bounding box center [597, 188] width 24 height 24
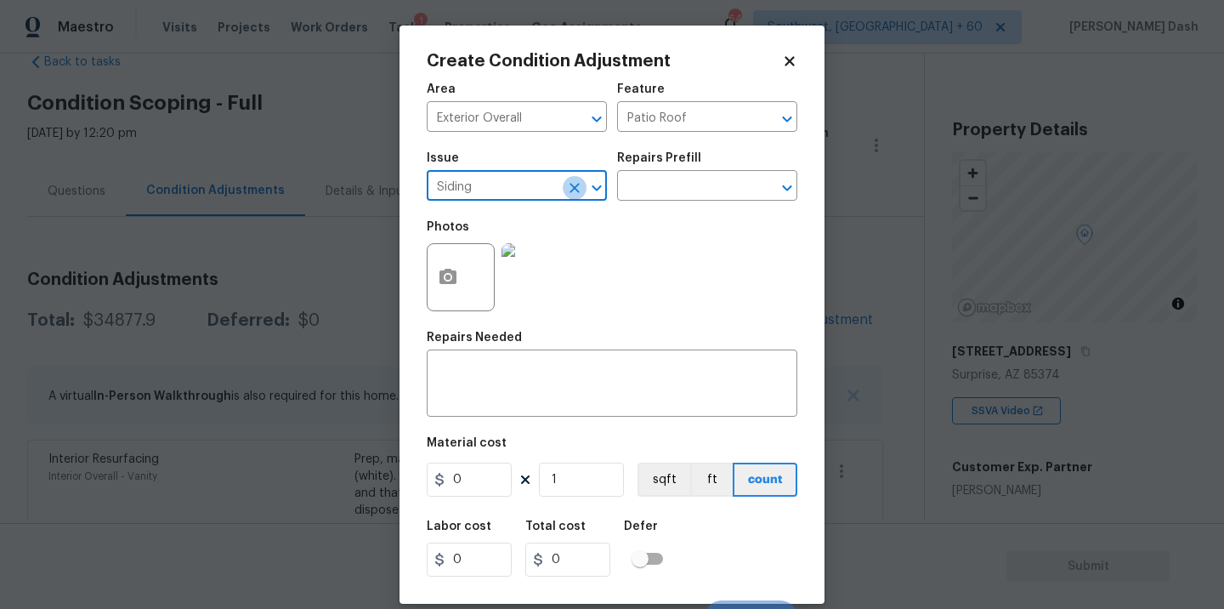
click at [570, 187] on icon "Clear" at bounding box center [574, 187] width 17 height 17
type input "fasci"
click at [573, 186] on icon "Clear" at bounding box center [575, 188] width 10 height 10
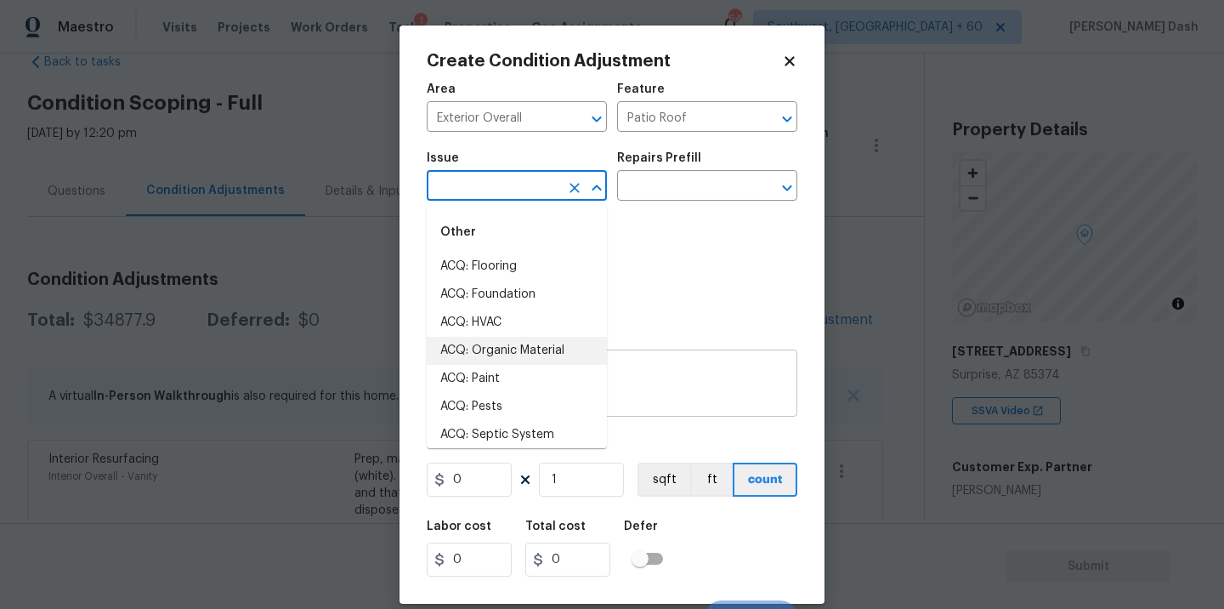
click at [634, 368] on textarea at bounding box center [612, 385] width 350 height 36
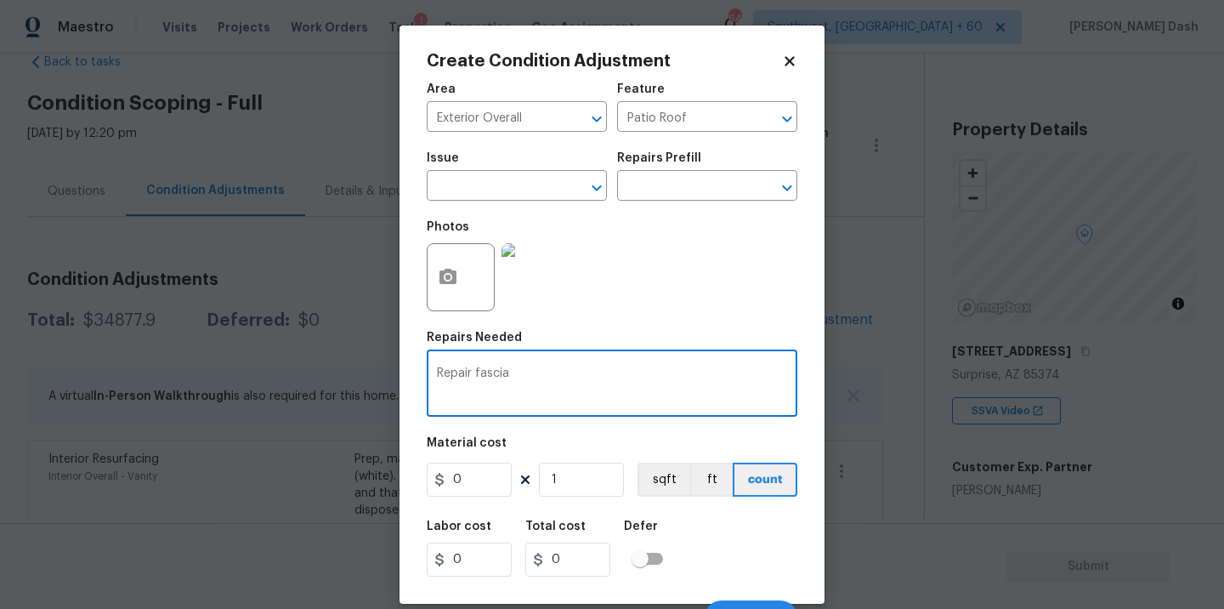
type textarea "Repair fascia"
click at [474, 491] on input "0" at bounding box center [469, 480] width 85 height 34
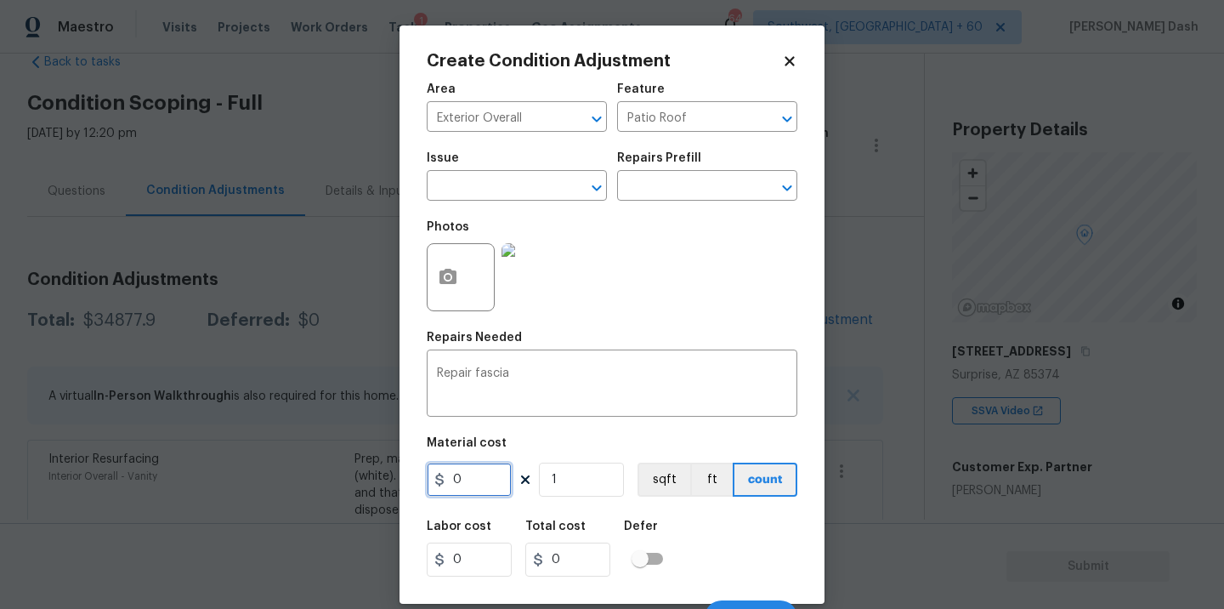
click at [474, 491] on input "0" at bounding box center [469, 480] width 85 height 34
type input "575"
click at [678, 564] on div "Labor cost 0 Total cost 575 Defer" at bounding box center [612, 548] width 371 height 77
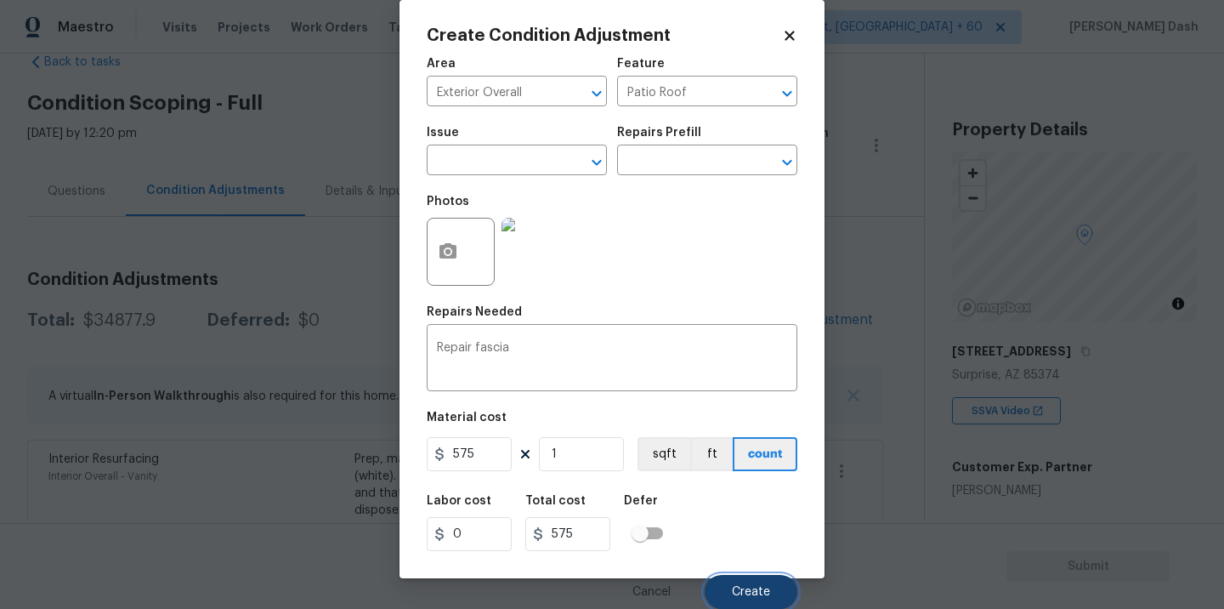
click at [732, 580] on button "Create" at bounding box center [751, 592] width 93 height 34
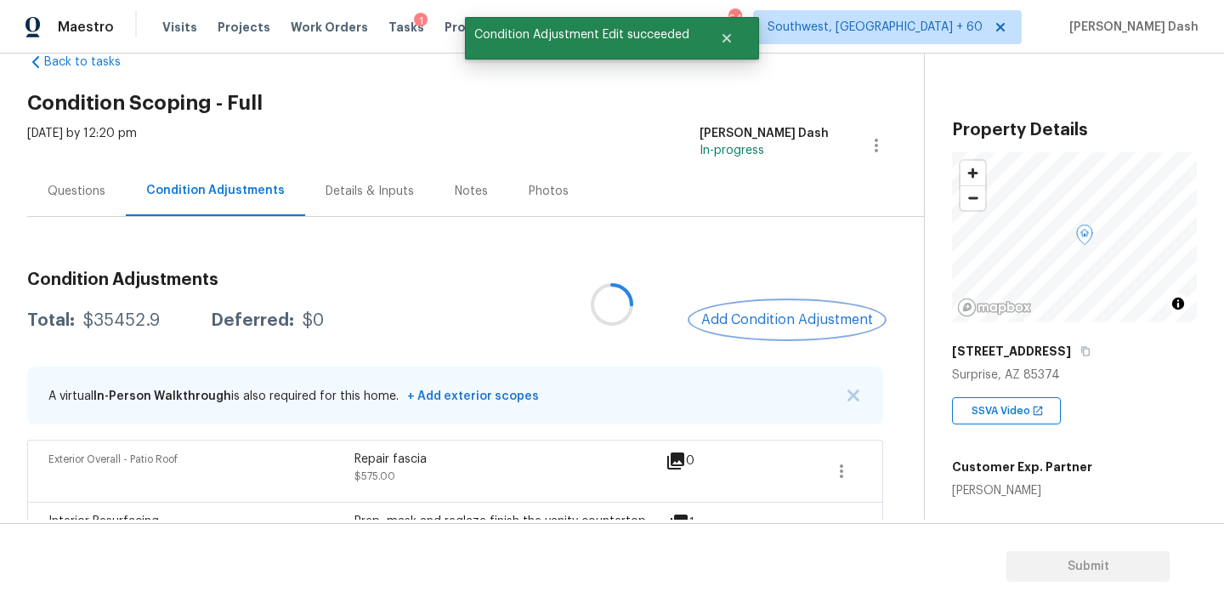
scroll to position [0, 0]
click at [770, 305] on button "Add Condition Adjustment" at bounding box center [787, 320] width 192 height 36
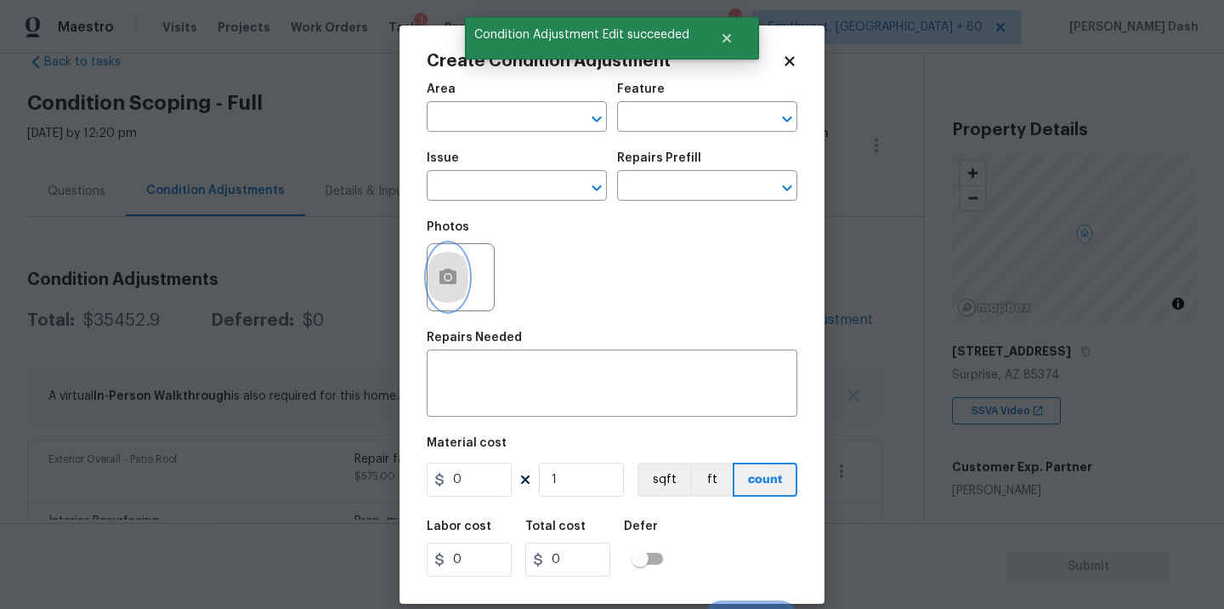
click at [459, 273] on button "button" at bounding box center [448, 277] width 41 height 66
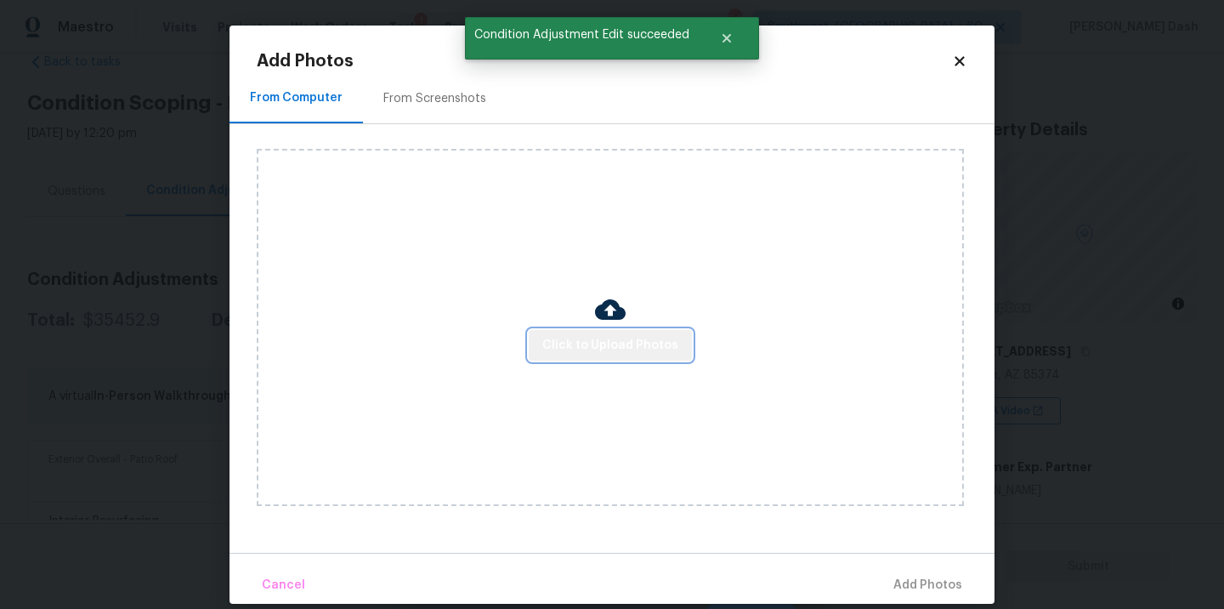
click at [624, 355] on span "Click to Upload Photos" at bounding box center [610, 345] width 136 height 21
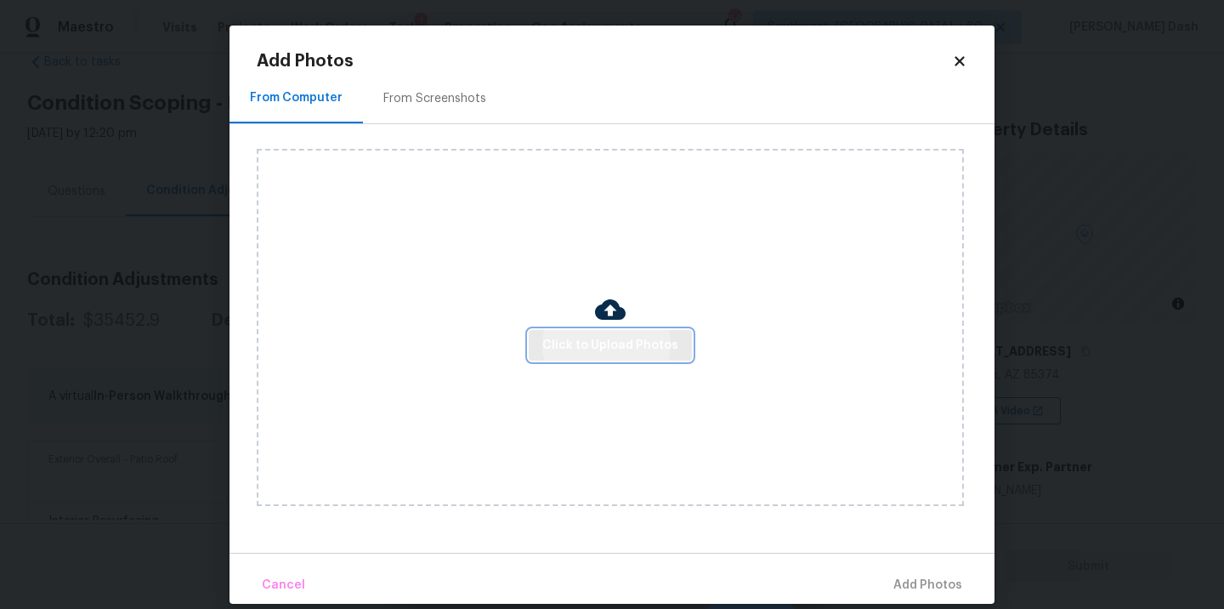
click at [663, 356] on button "Click to Upload Photos" at bounding box center [610, 345] width 163 height 31
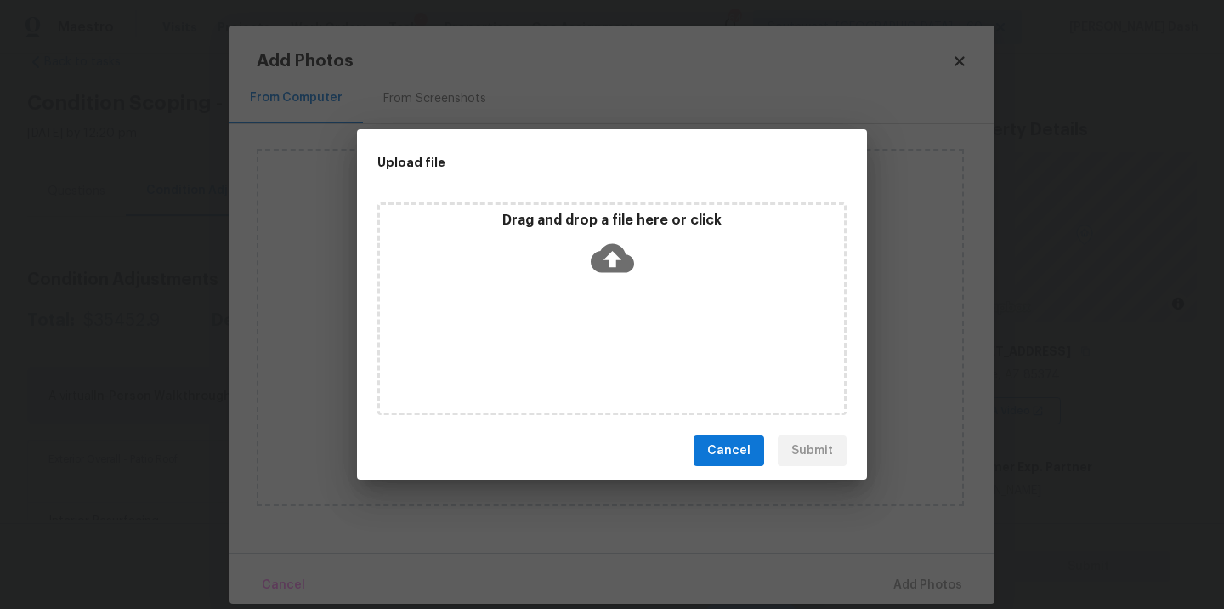
click at [611, 332] on div "Drag and drop a file here or click" at bounding box center [612, 308] width 469 height 213
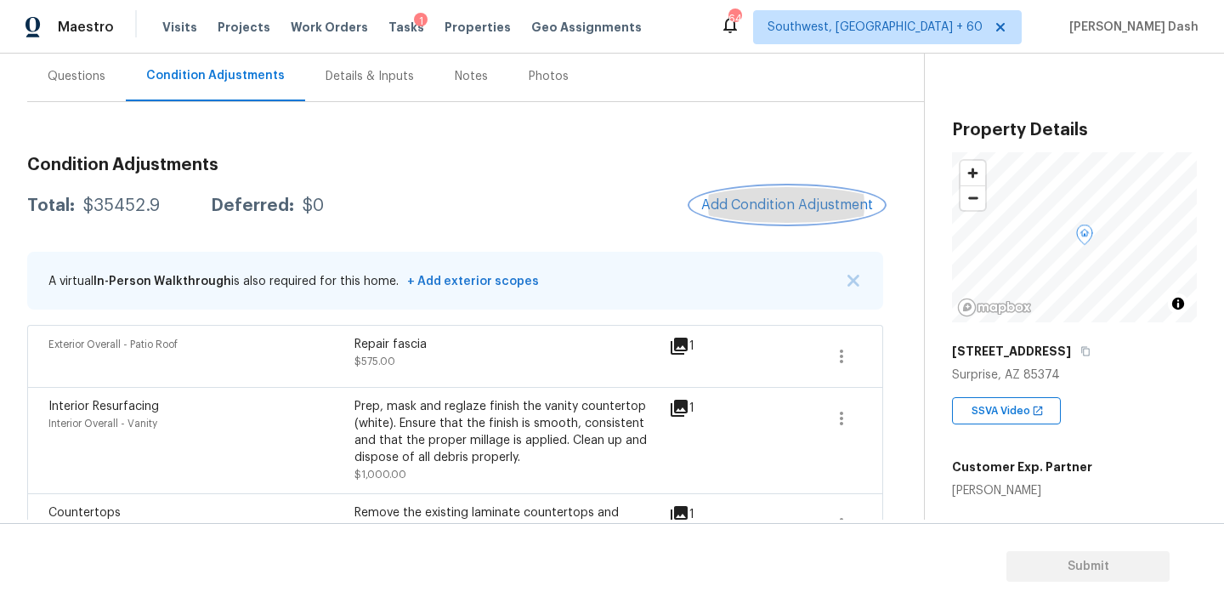
scroll to position [161, 0]
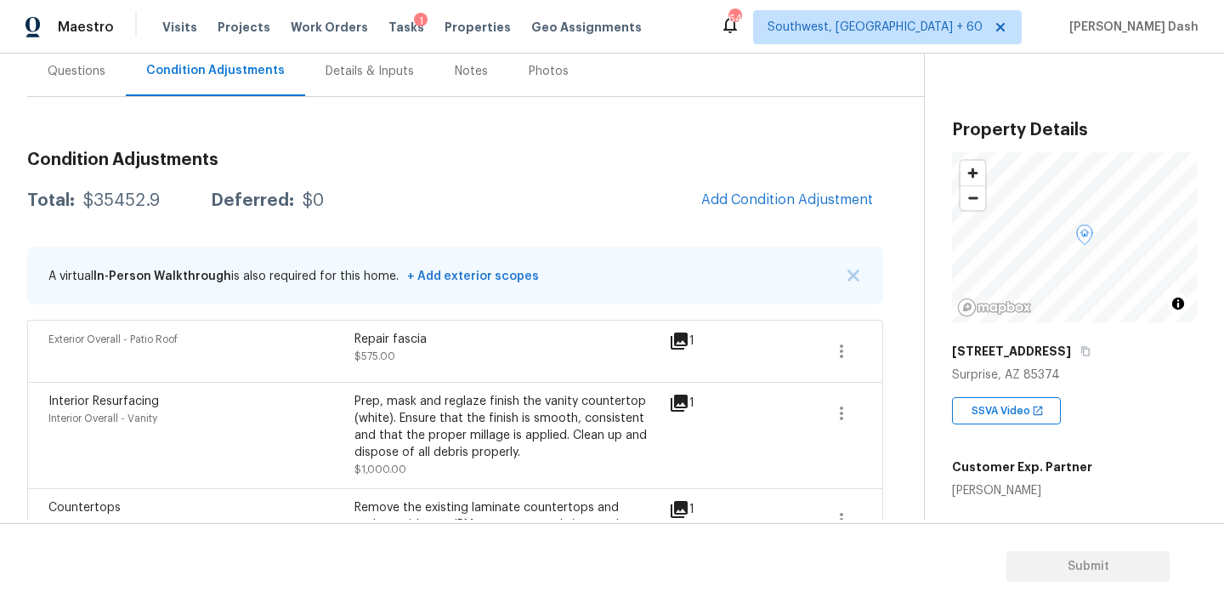
click at [141, 207] on div "$35452.9" at bounding box center [121, 200] width 77 height 17
copy div "$35452.9"
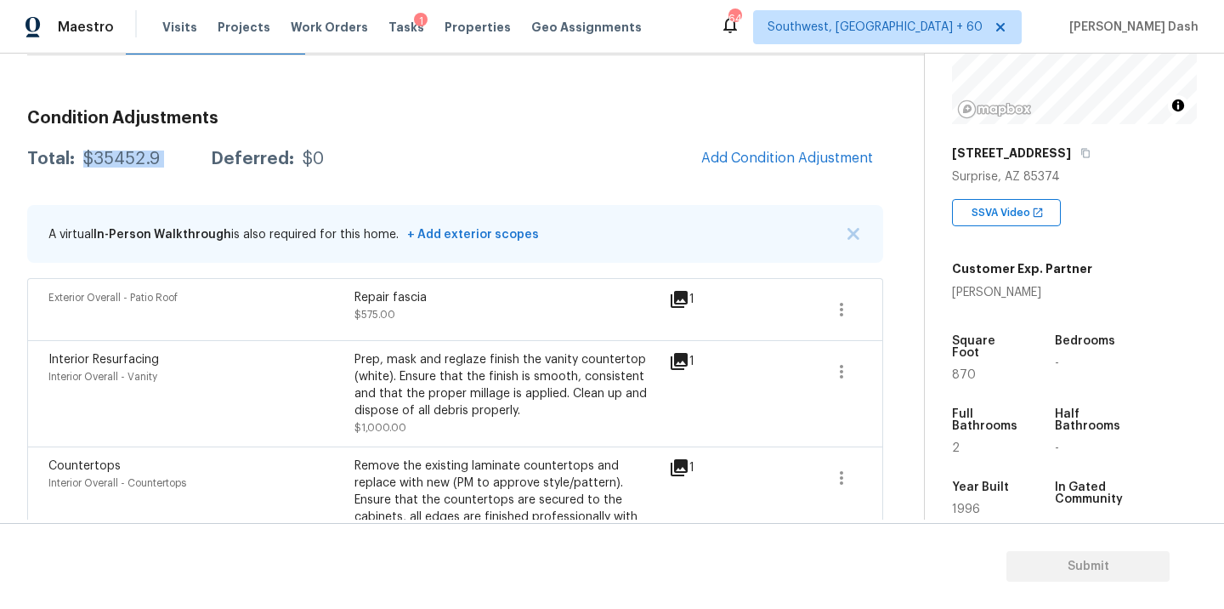
scroll to position [237, 0]
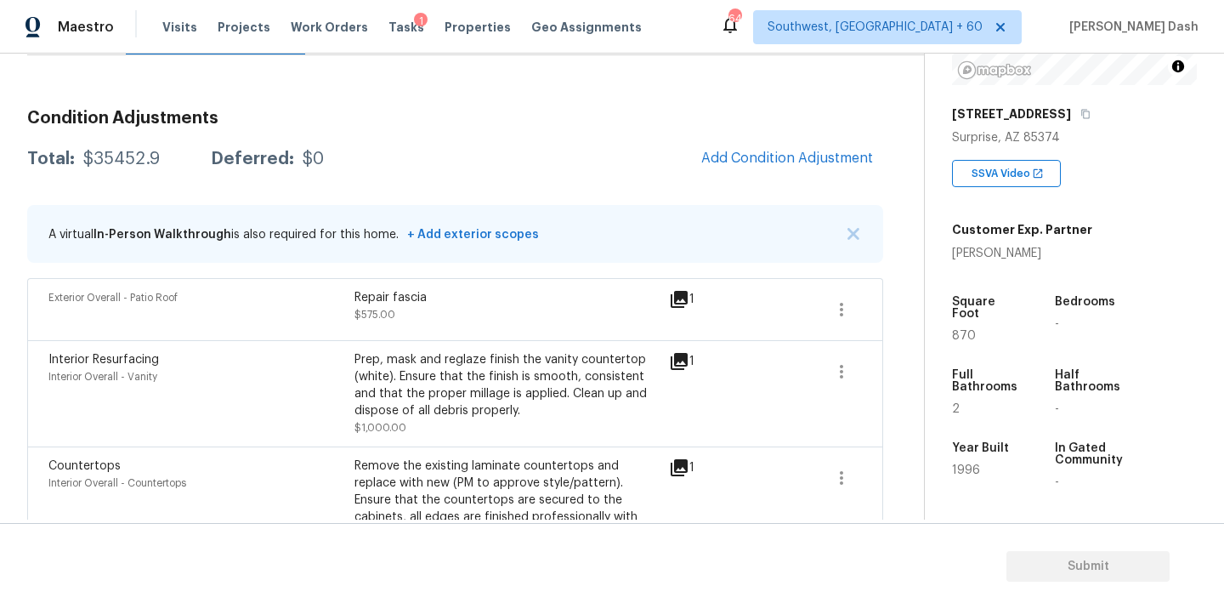
click at [706, 168] on span "Add Condition Adjustment" at bounding box center [787, 158] width 192 height 37
click at [712, 161] on span "Add Condition Adjustment" at bounding box center [787, 158] width 172 height 15
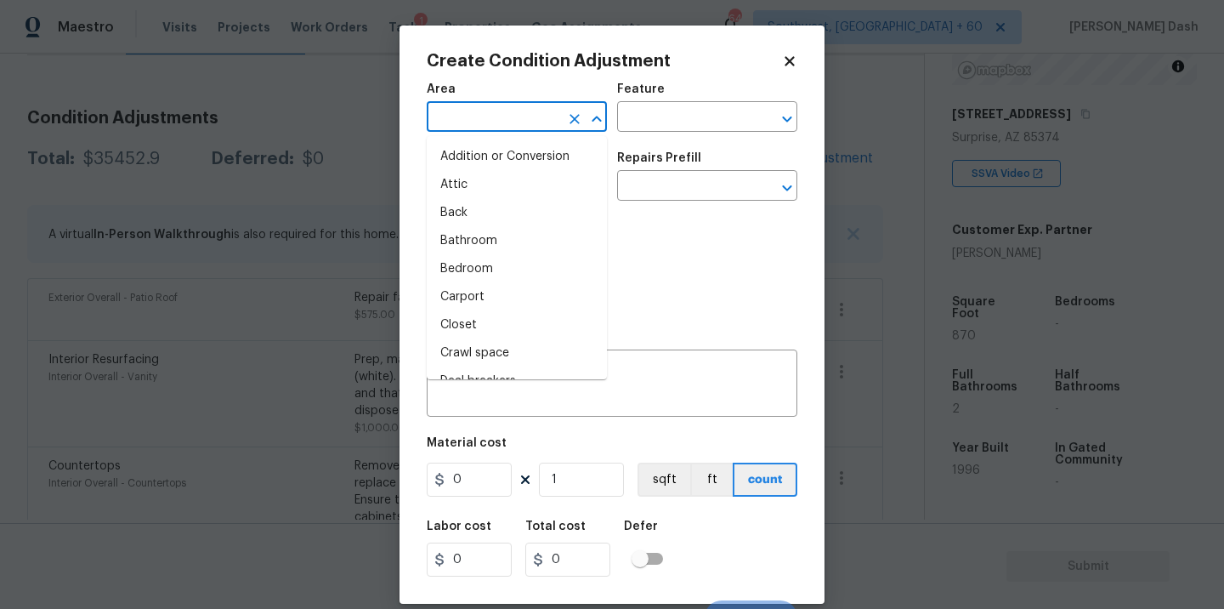
click at [539, 123] on input "text" at bounding box center [493, 118] width 133 height 26
click at [516, 269] on li "Interior Overall" at bounding box center [517, 269] width 180 height 28
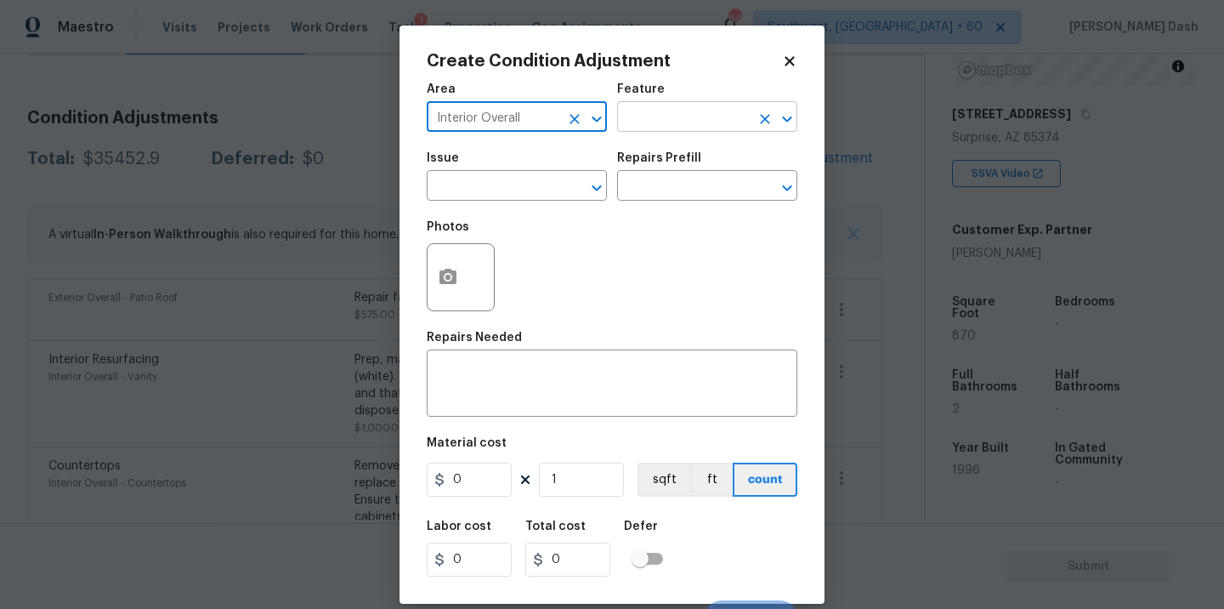
type input "Interior Overall"
click at [657, 126] on input "text" at bounding box center [683, 118] width 133 height 26
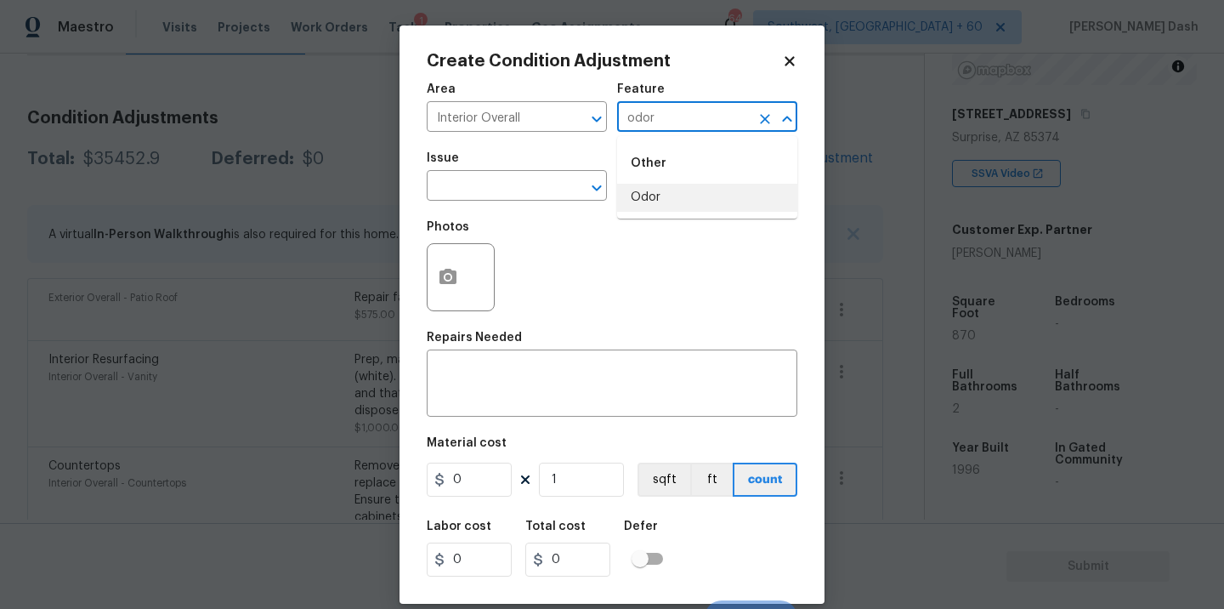
click at [639, 202] on li "Odor" at bounding box center [707, 198] width 180 height 28
type input "Odor"
click at [505, 204] on span "Issue ​" at bounding box center [517, 176] width 180 height 69
click at [534, 190] on input "text" at bounding box center [493, 187] width 133 height 26
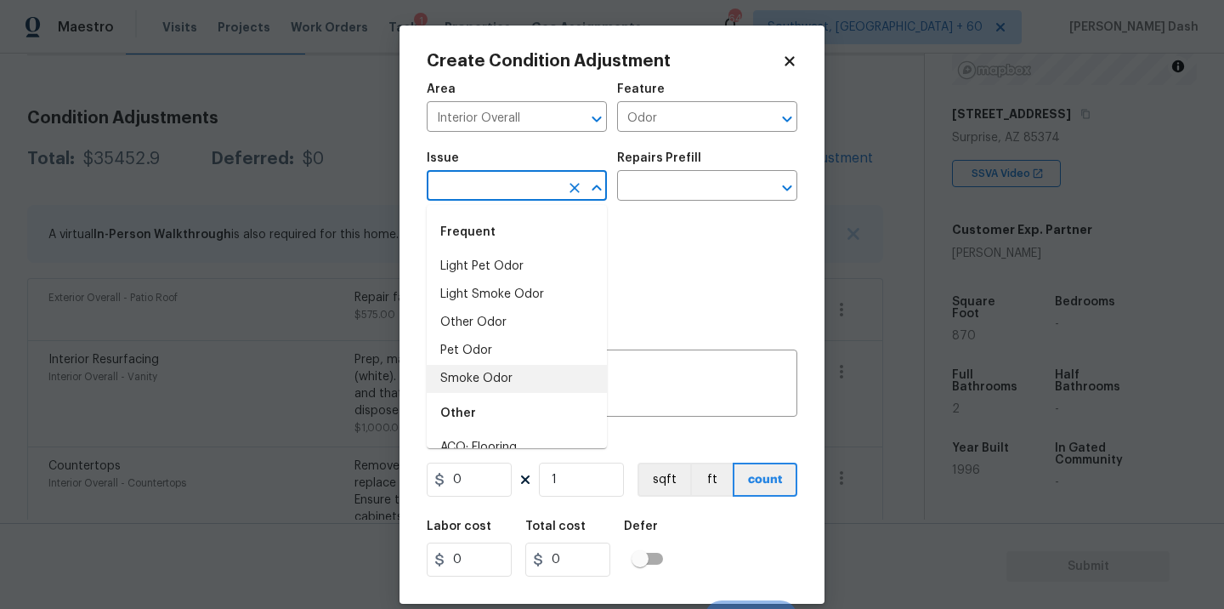
click at [500, 387] on li "Smoke Odor" at bounding box center [517, 379] width 180 height 28
type input "Smoke Odor"
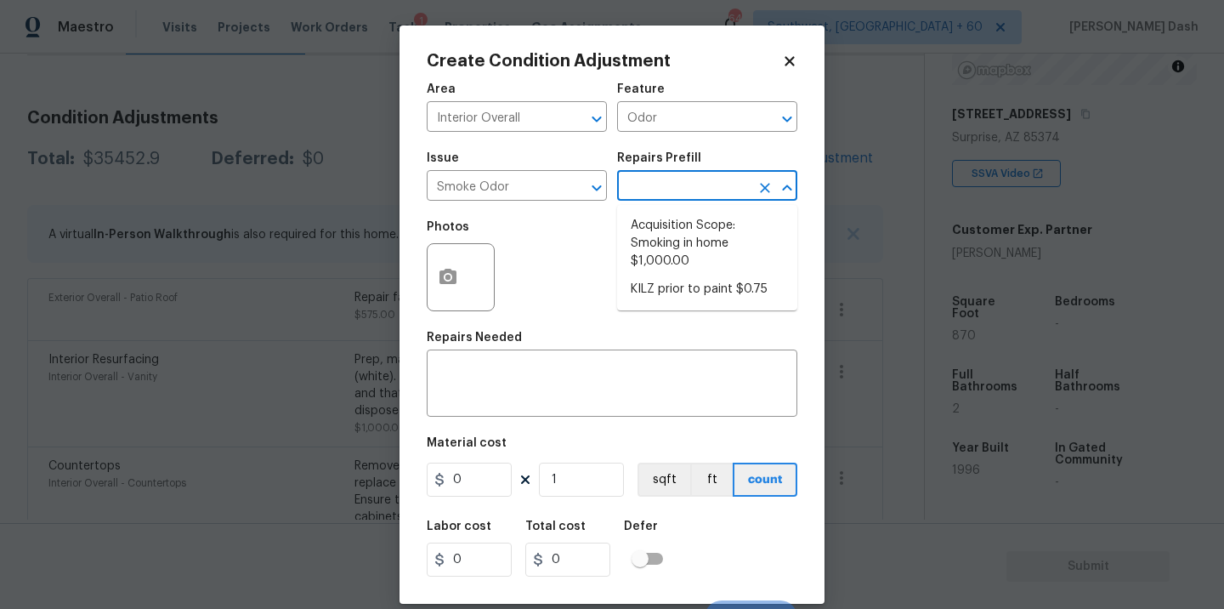
drag, startPoint x: 658, startPoint y: 194, endPoint x: 658, endPoint y: 299, distance: 105.4
click at [658, 209] on body "Maestro Visits Projects Work Orders Tasks 1 Properties Geo Assignments 647 Sout…" at bounding box center [612, 304] width 1224 height 609
click at [674, 297] on li "KILZ prior to paint $0.75" at bounding box center [707, 289] width 180 height 28
type textarea "Apply odor blocking kilz primer prior to paint for odor in home."
type input "0.75"
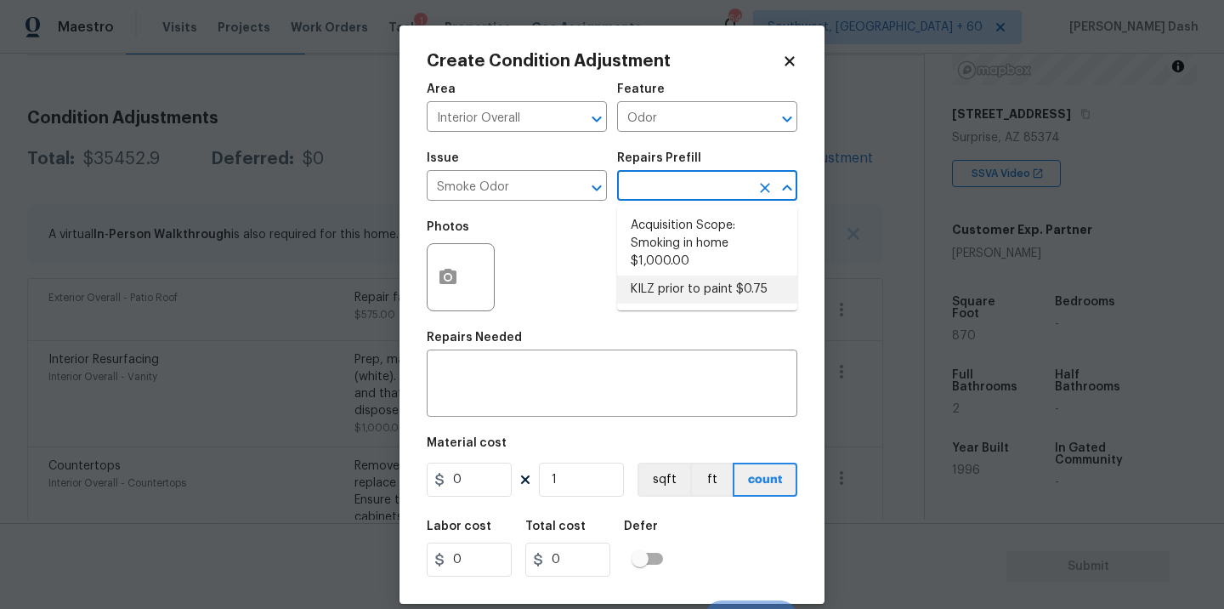
type input "0.75"
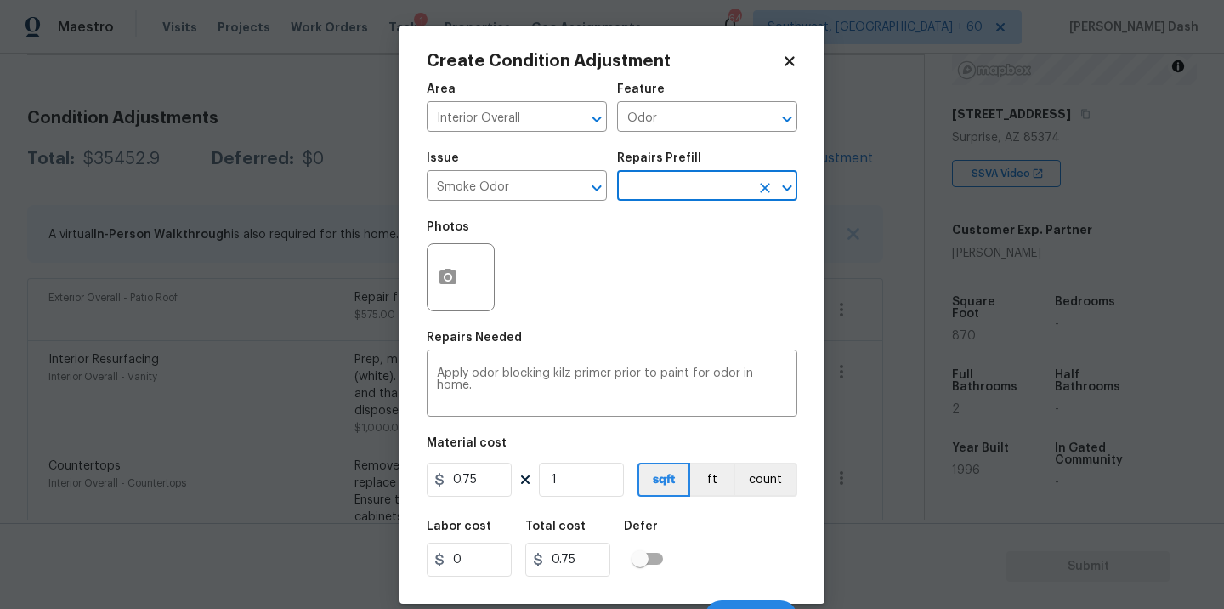
scroll to position [26, 0]
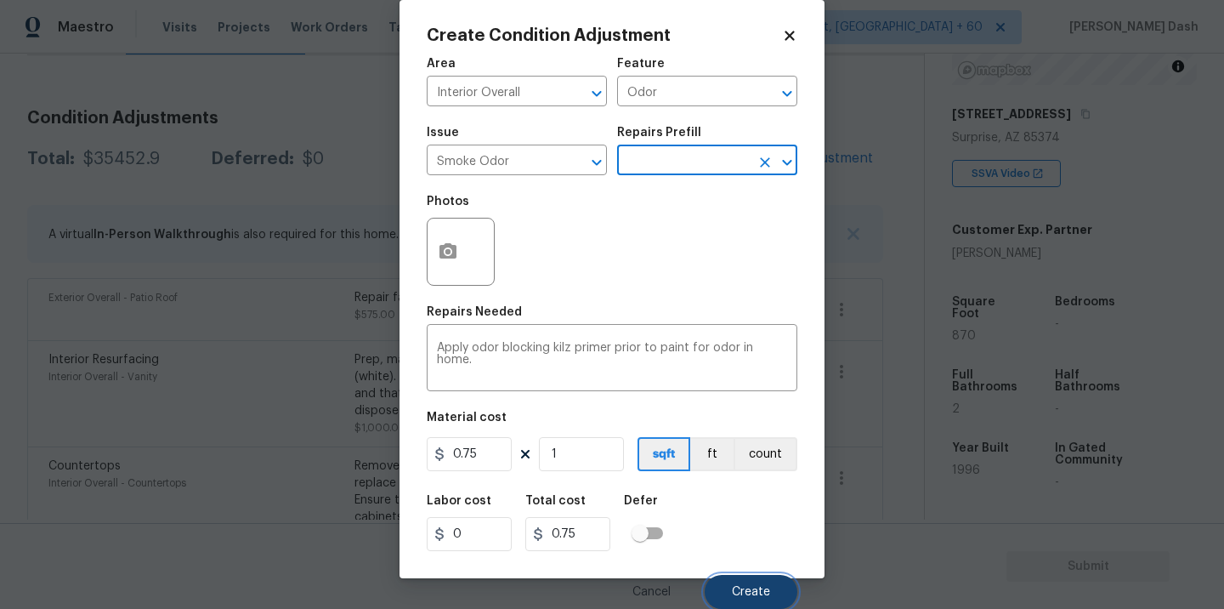
click at [747, 579] on button "Create" at bounding box center [751, 592] width 93 height 34
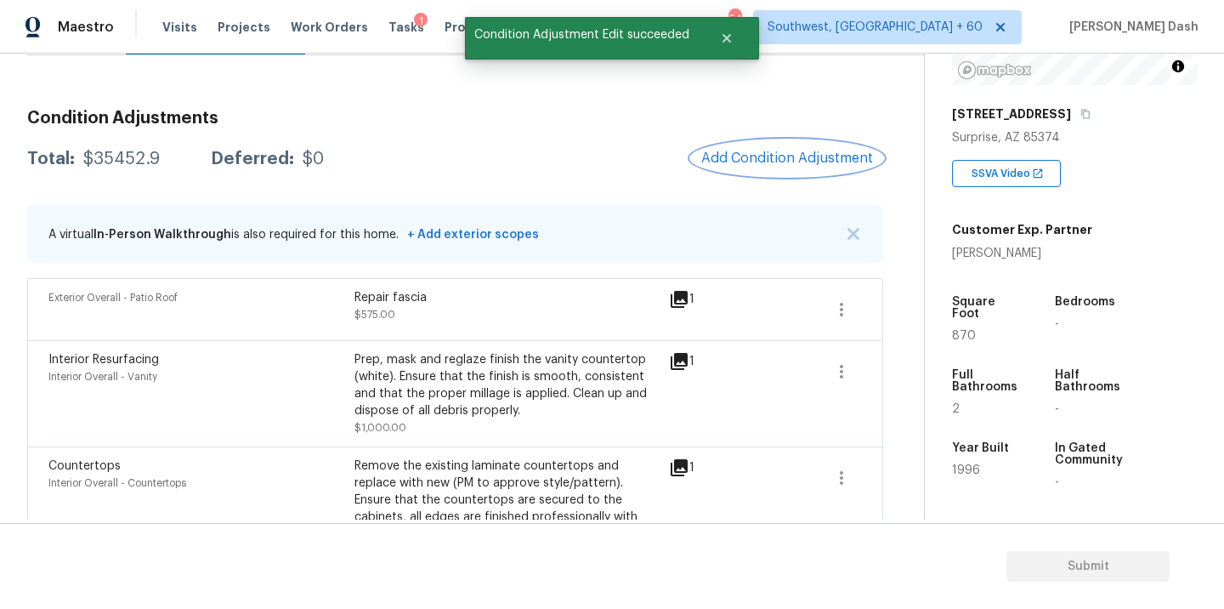
scroll to position [0, 0]
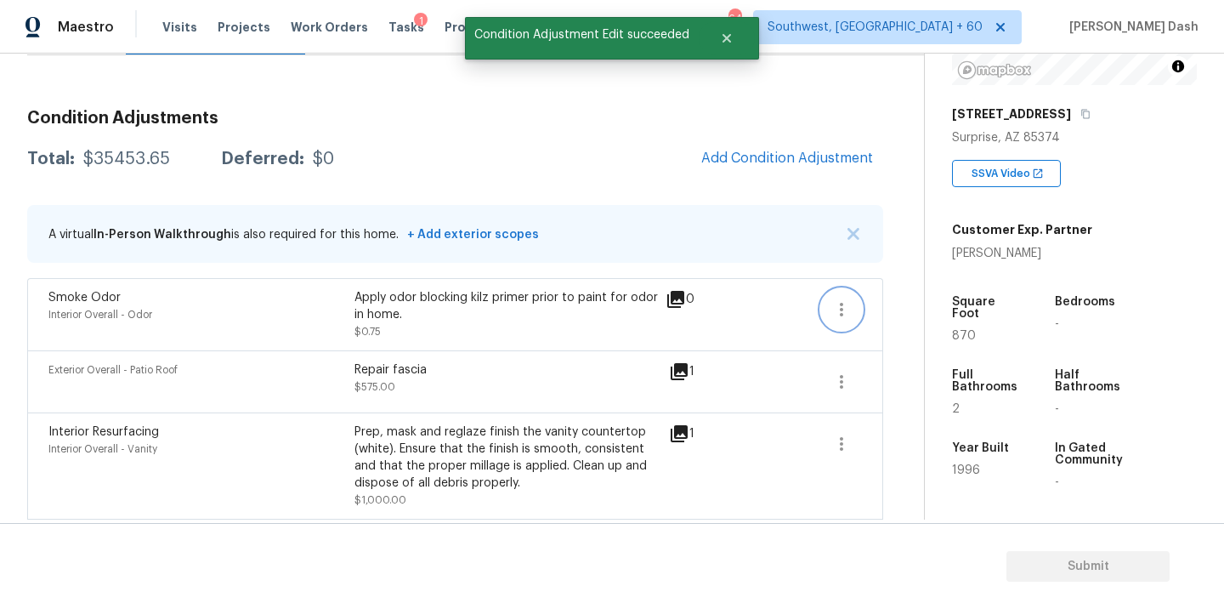
click at [838, 299] on icon "button" at bounding box center [842, 309] width 20 height 20
click at [894, 312] on div "Edit" at bounding box center [938, 306] width 133 height 17
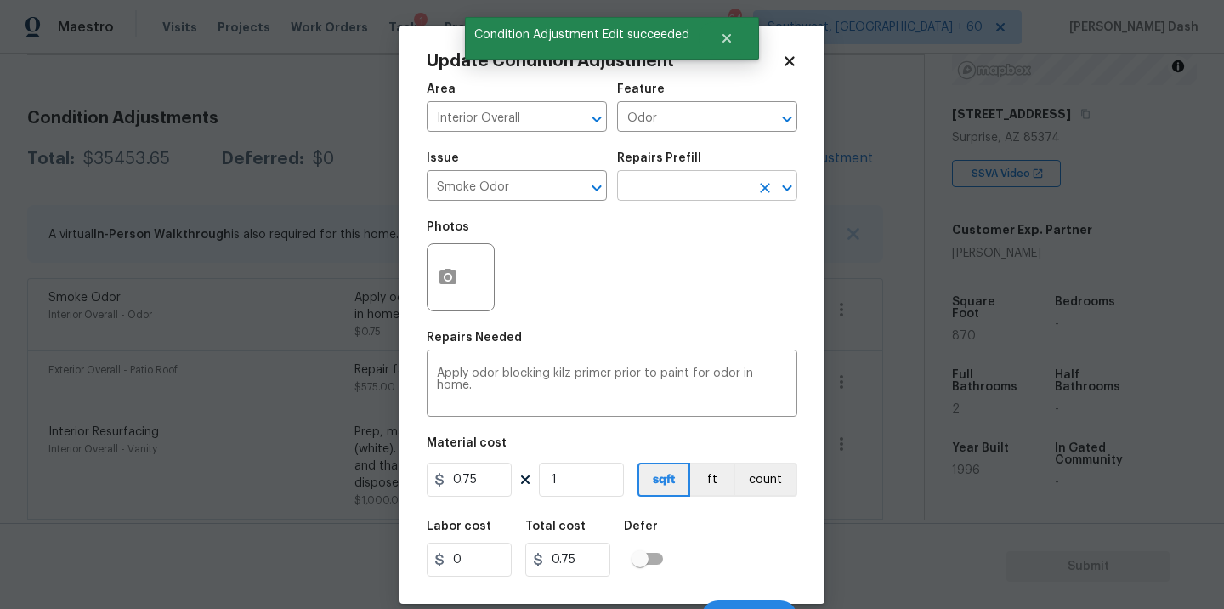
click at [682, 182] on input "text" at bounding box center [683, 187] width 133 height 26
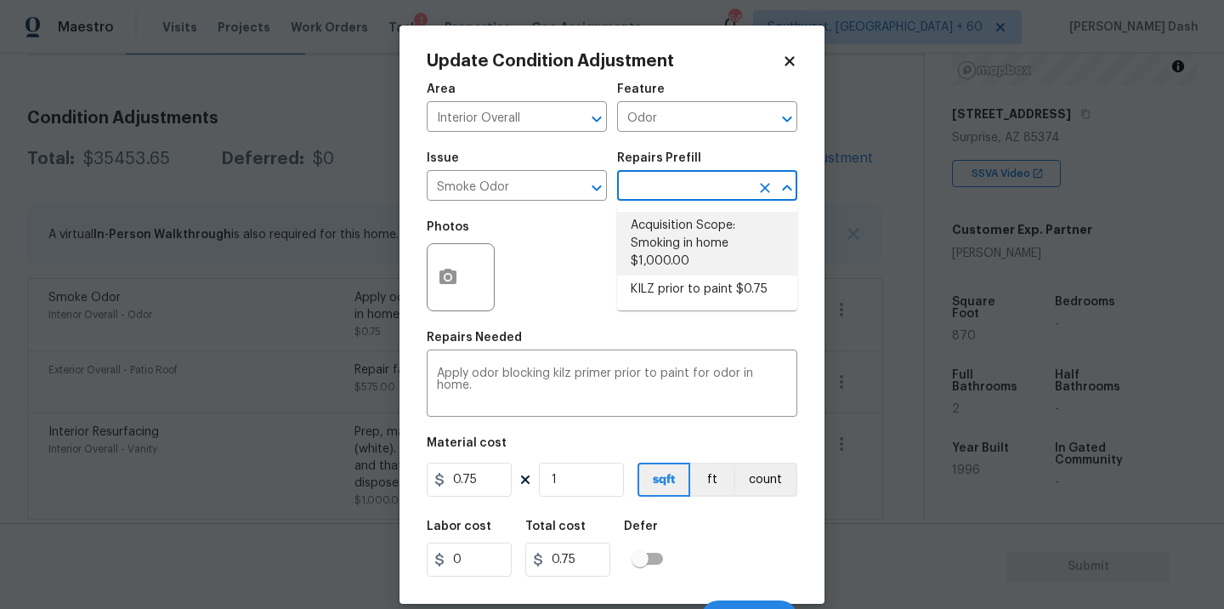
click at [679, 252] on li "Acquisition Scope: Smoking in home $1,000.00" at bounding box center [707, 244] width 180 height 64
type textarea "Acquisition Scope: Smoking in home"
type input "1000"
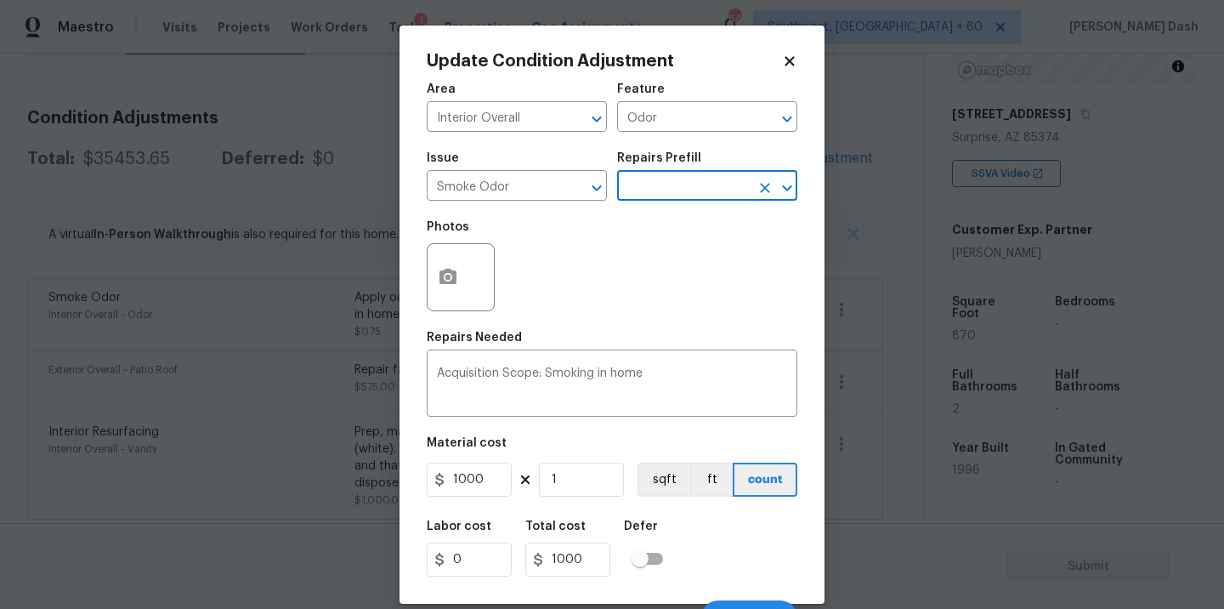
scroll to position [26, 0]
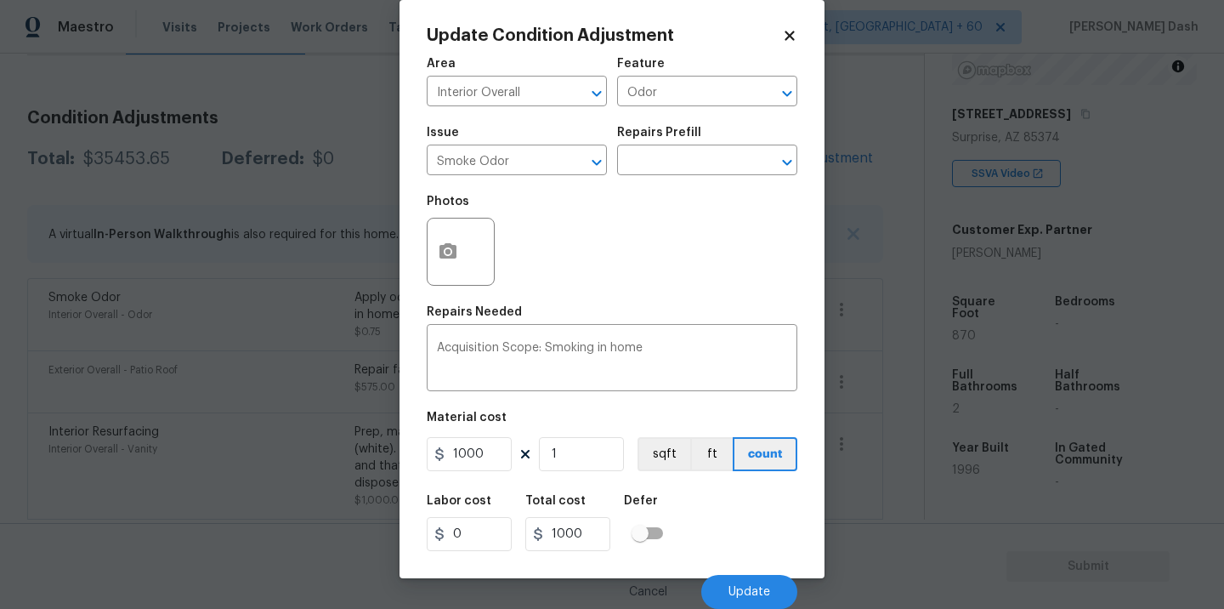
click at [755, 571] on div "Cancel Update" at bounding box center [612, 585] width 371 height 48
click at [755, 582] on button "Update" at bounding box center [749, 592] width 96 height 34
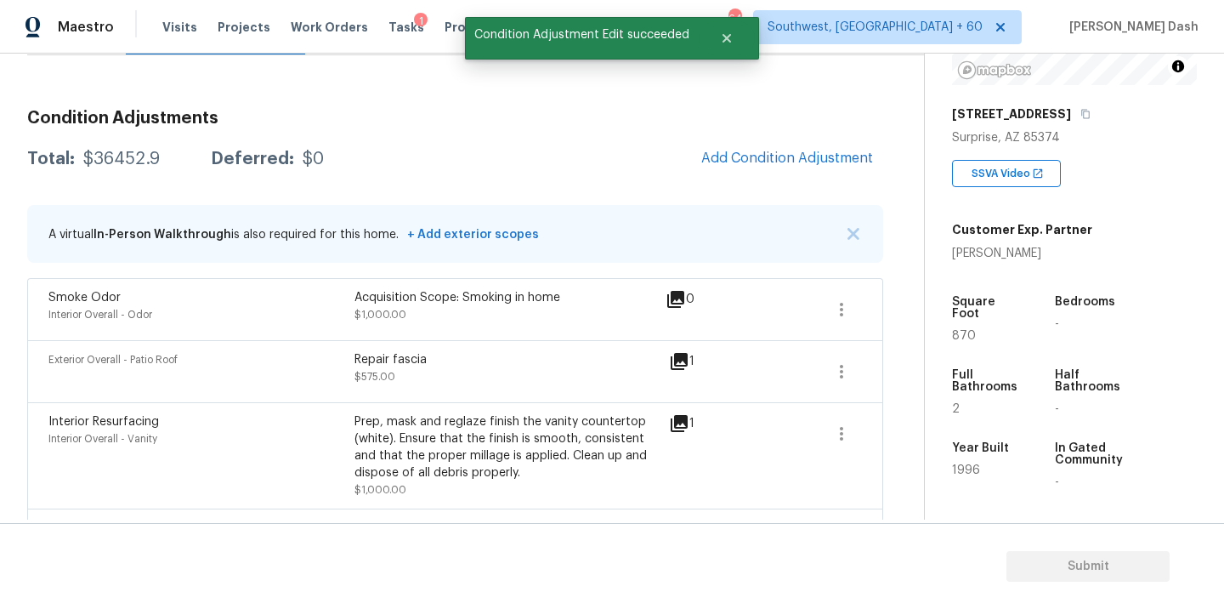
scroll to position [0, 0]
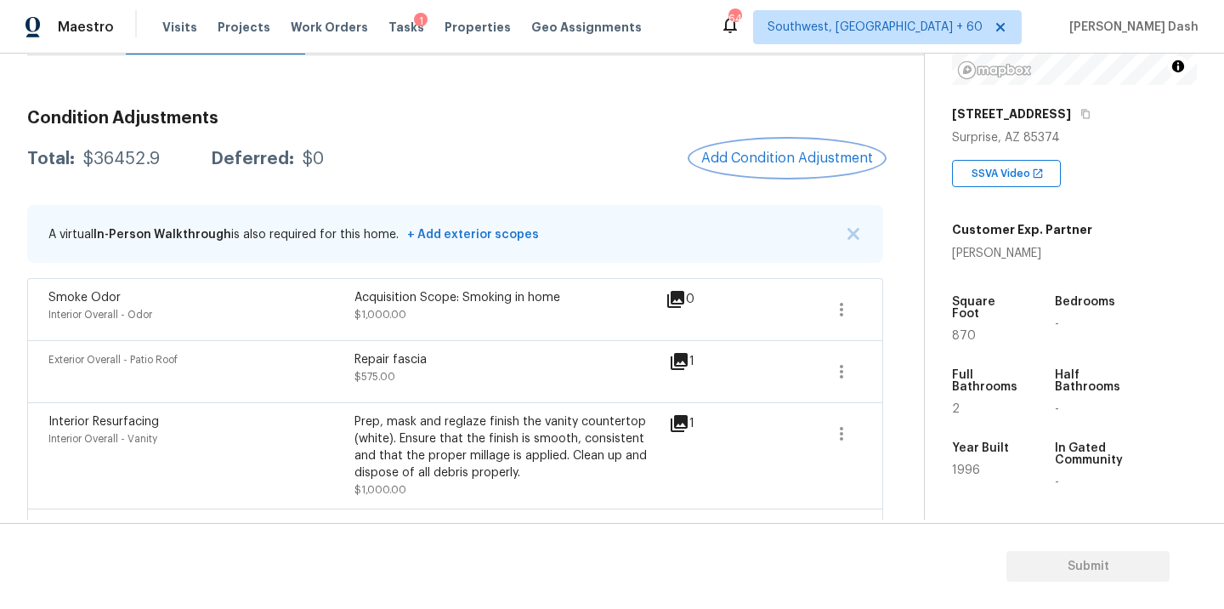
click at [769, 171] on button "Add Condition Adjustment" at bounding box center [787, 158] width 192 height 36
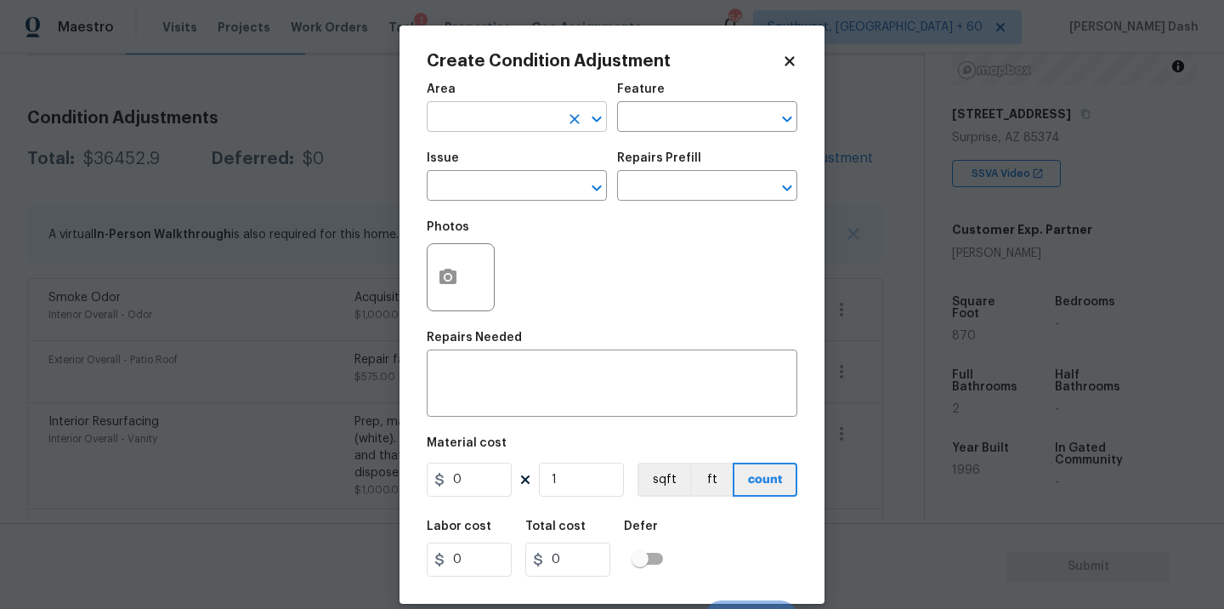
click at [541, 107] on input "text" at bounding box center [493, 118] width 133 height 26
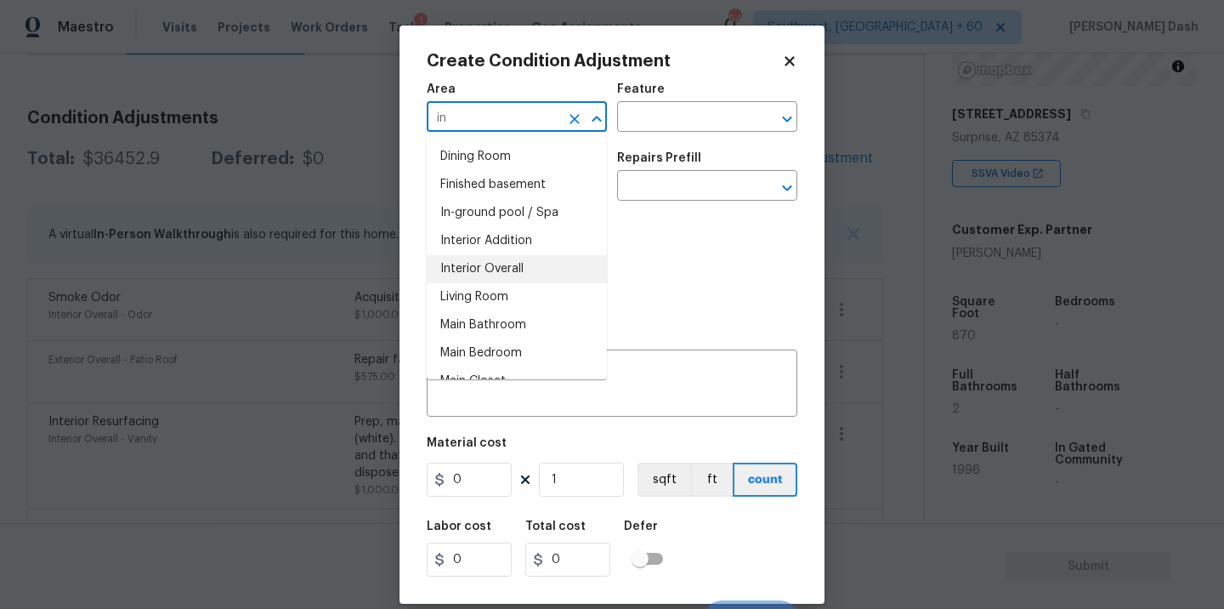
click at [502, 267] on li "Interior Overall" at bounding box center [517, 269] width 180 height 28
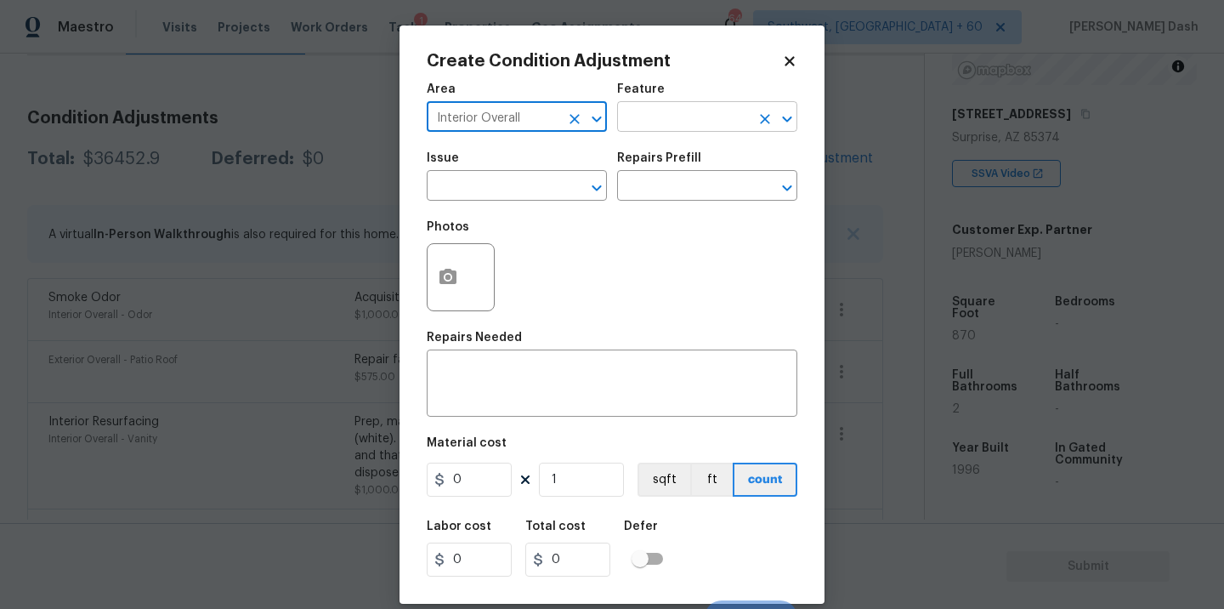
type input "Interior Overall"
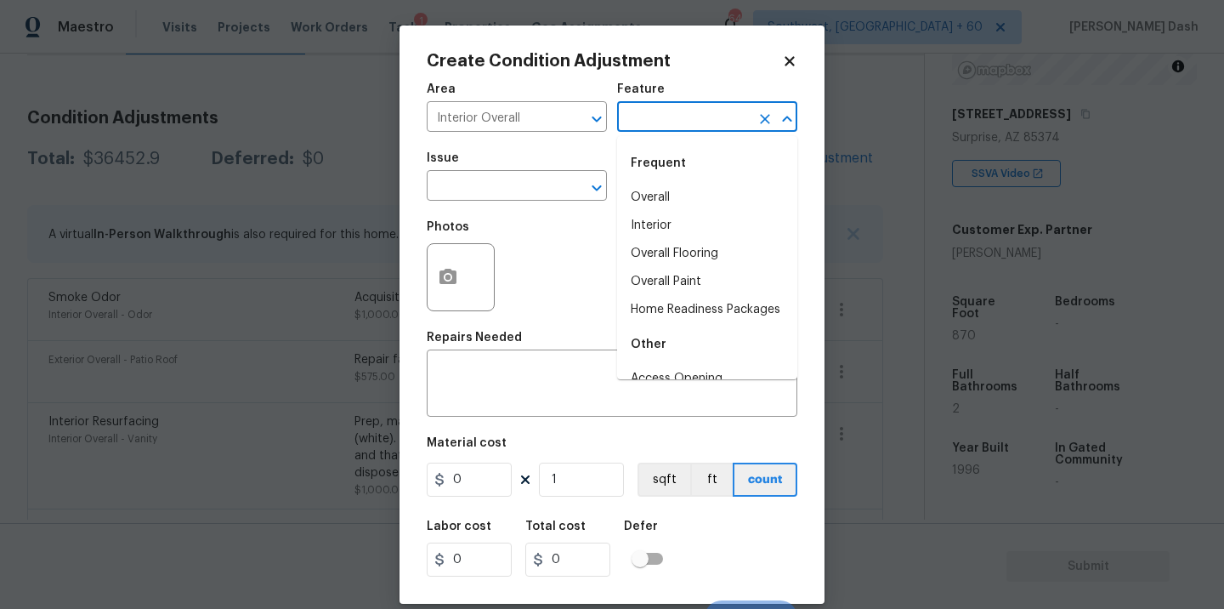
click at [661, 126] on input "text" at bounding box center [683, 118] width 133 height 26
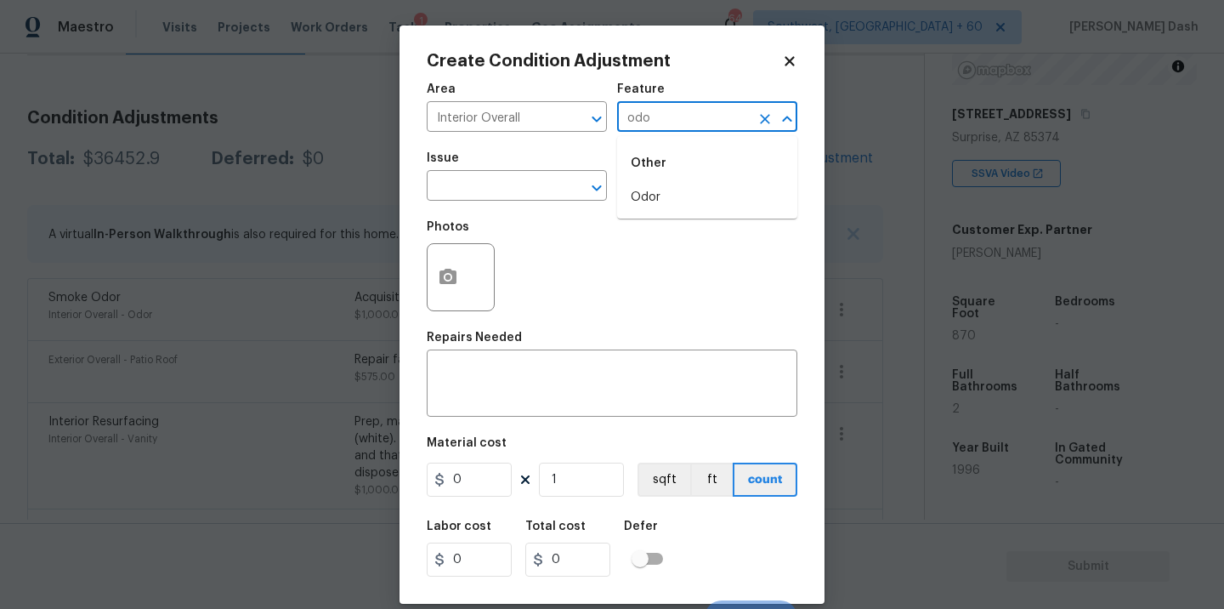
click at [665, 197] on li "Odor" at bounding box center [707, 198] width 180 height 28
type input "Odor"
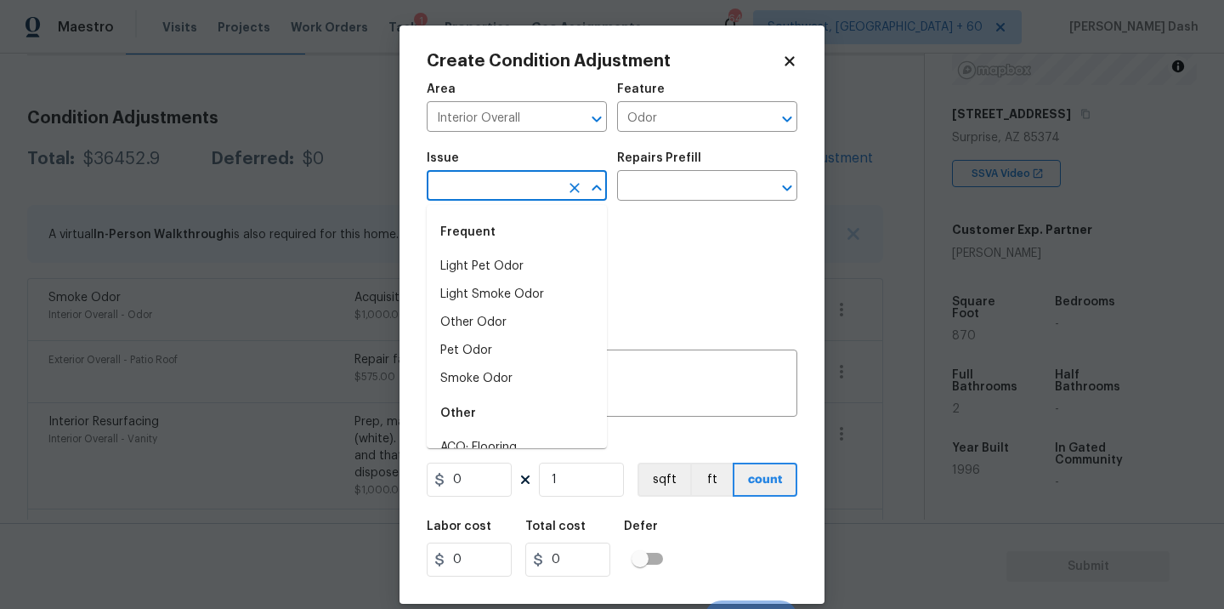
click at [546, 195] on input "text" at bounding box center [493, 187] width 133 height 26
click at [464, 384] on li "Smoke Odor" at bounding box center [517, 379] width 180 height 28
type input "Smoke Odor"
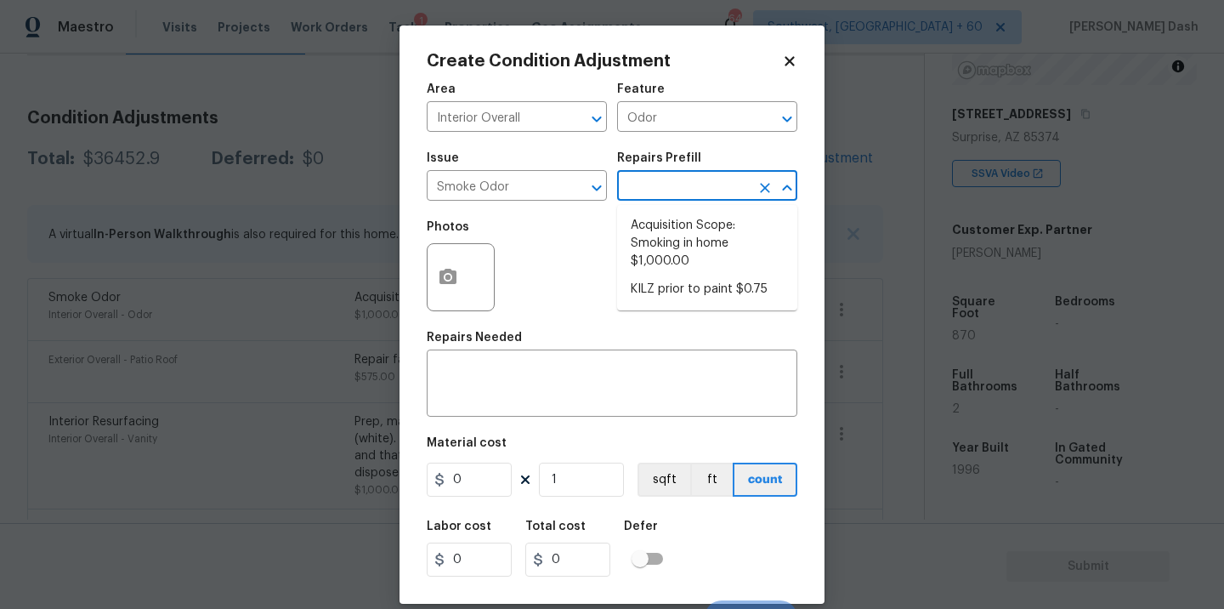
click at [654, 195] on input "text" at bounding box center [683, 187] width 133 height 26
click at [665, 290] on li "KILZ prior to paint $0.75" at bounding box center [707, 289] width 180 height 28
type textarea "Apply odor blocking kilz primer prior to paint for odor in home."
type input "0.75"
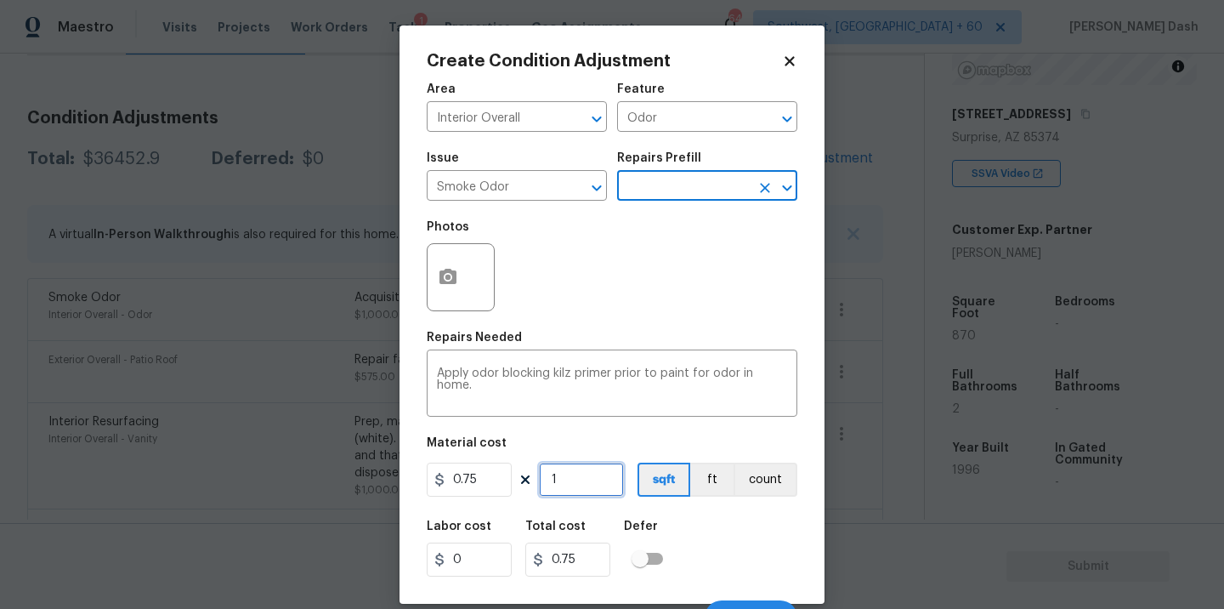
click at [576, 473] on input "1" at bounding box center [581, 480] width 85 height 34
type input "0"
type input "8"
type input "6"
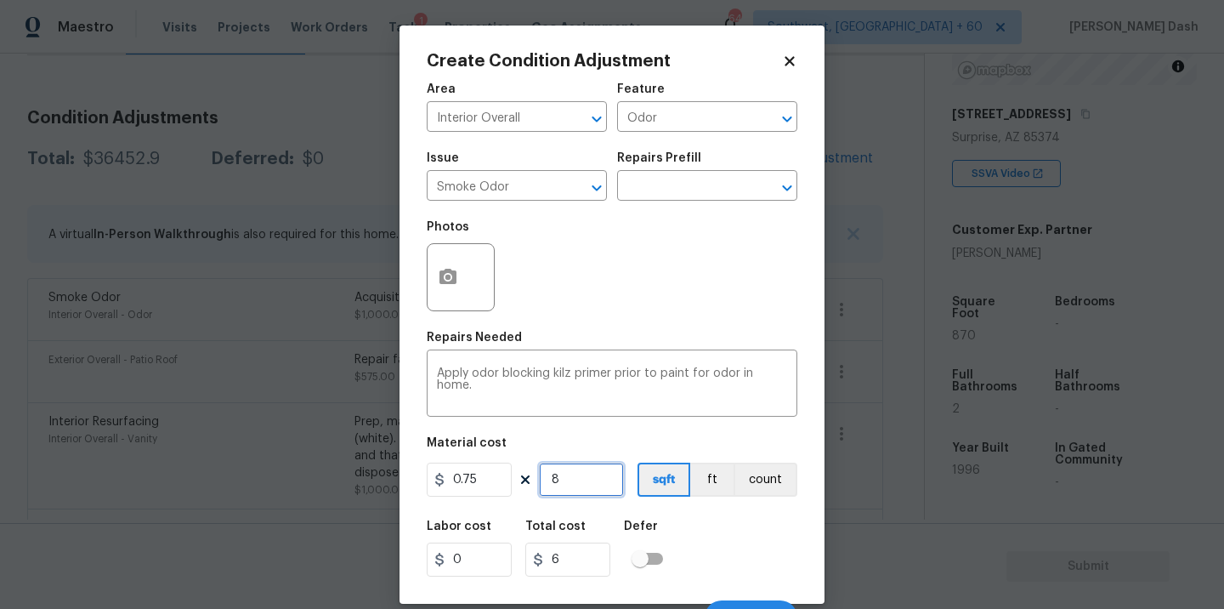
type input "87"
type input "65.25"
type input "870"
type input "652.5"
type input "870"
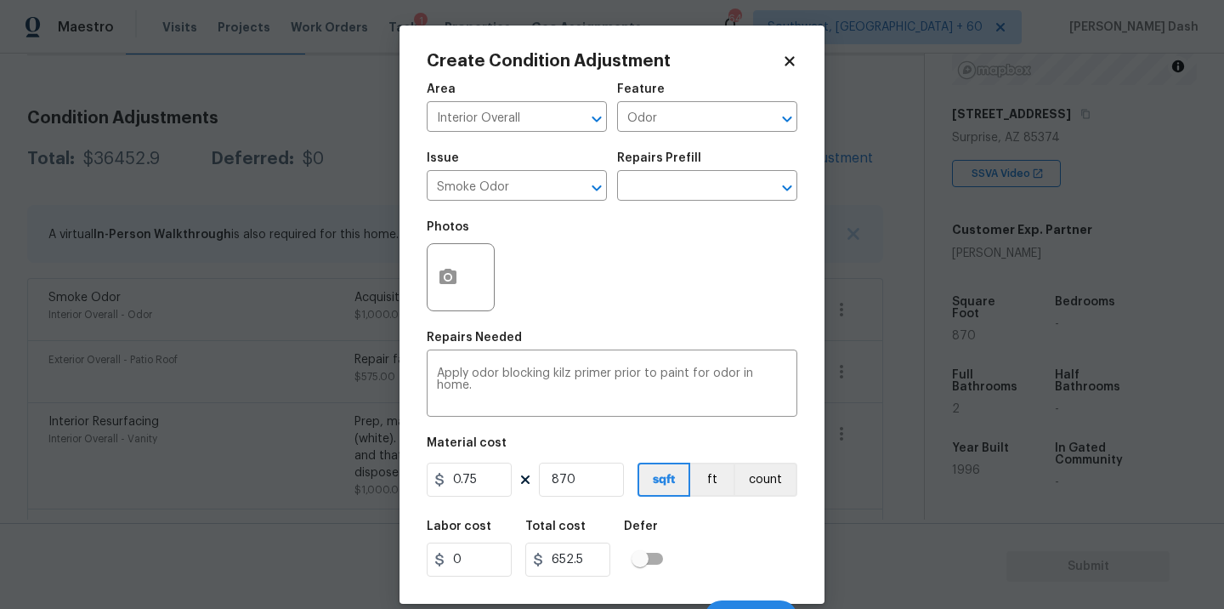
click at [724, 548] on div "Labor cost 0 Total cost 652.5 Defer" at bounding box center [612, 548] width 371 height 77
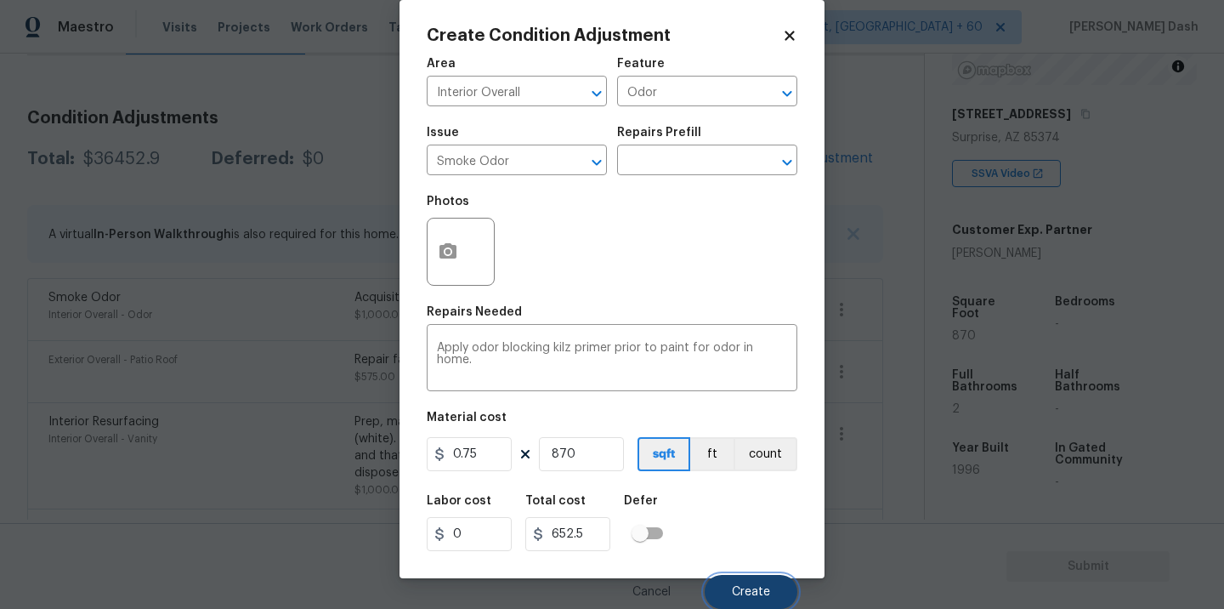
click at [740, 588] on span "Create" at bounding box center [751, 592] width 38 height 13
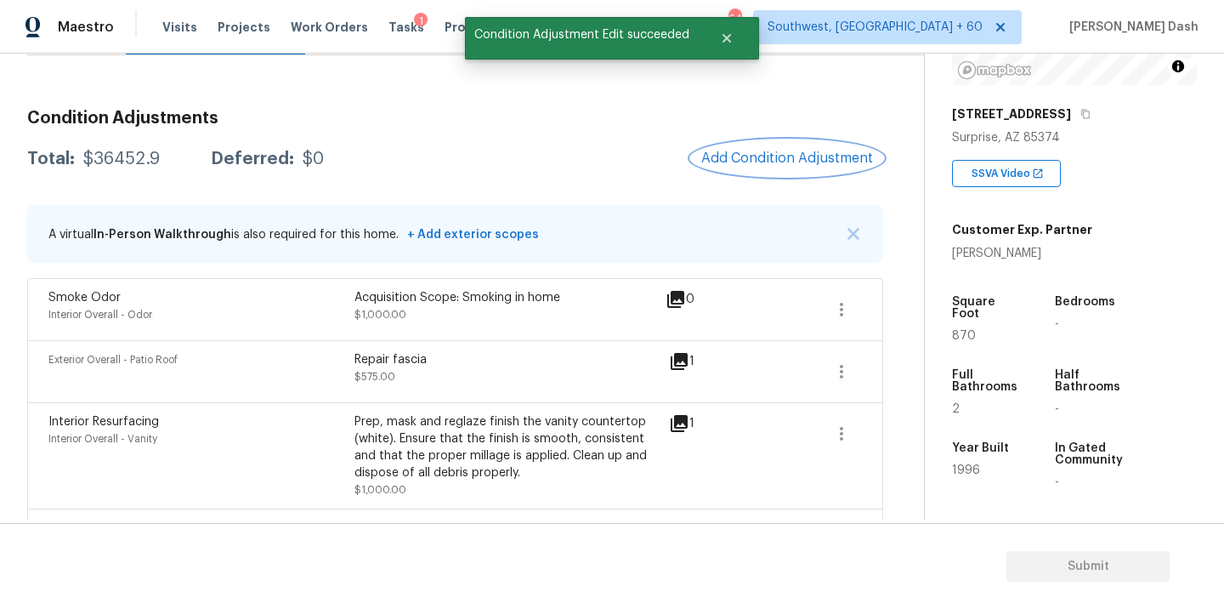
scroll to position [0, 0]
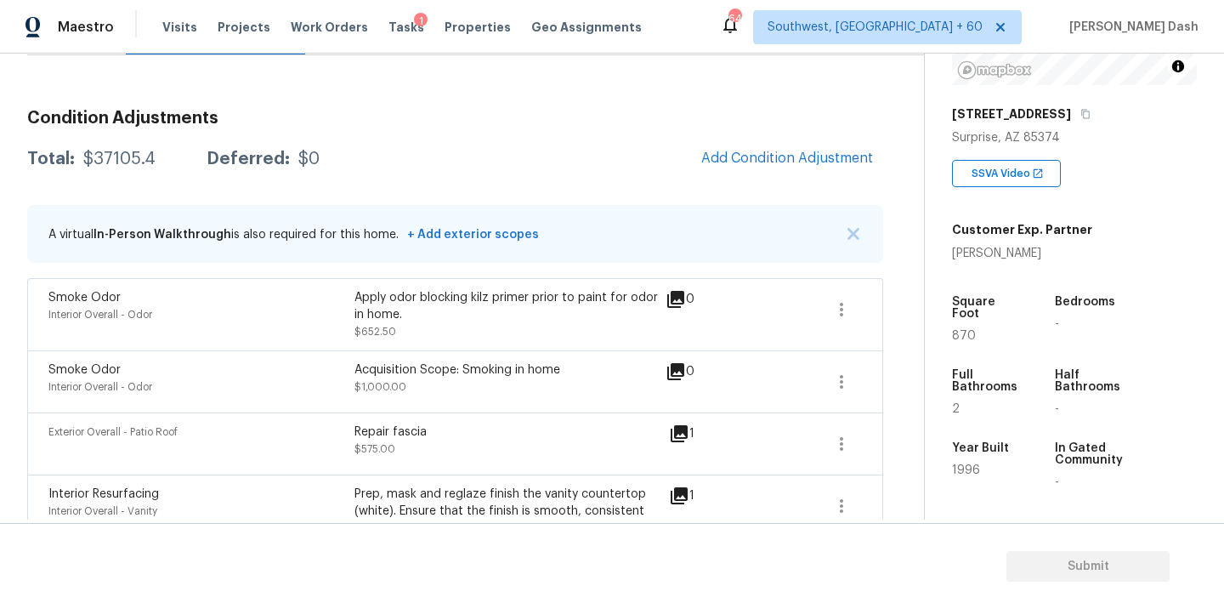
click at [112, 157] on div "$37105.4" at bounding box center [119, 159] width 72 height 17
copy div "$37105.4"
click at [107, 160] on div "$37105.4" at bounding box center [119, 159] width 72 height 17
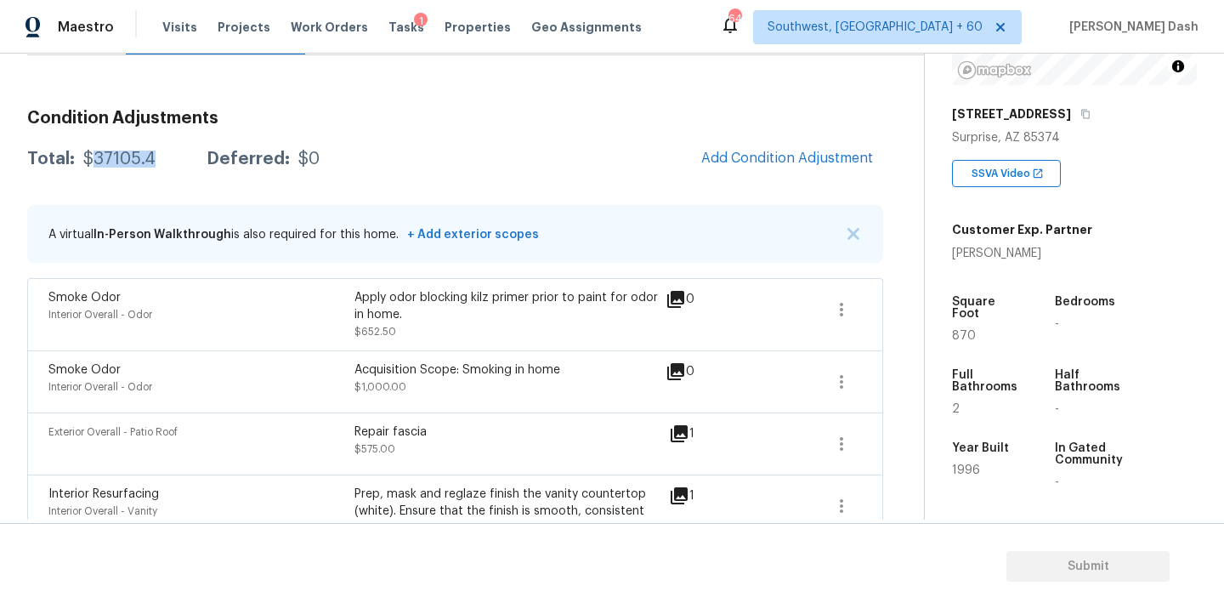
click at [107, 160] on div "$37105.4" at bounding box center [119, 159] width 72 height 17
copy div "$37105.4"
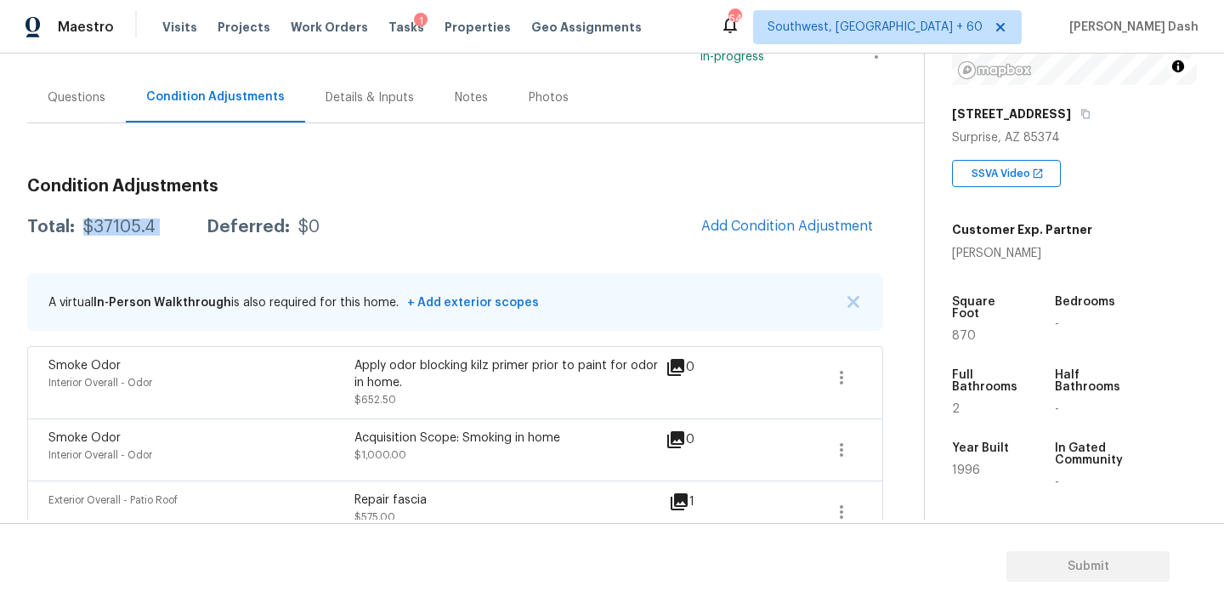
scroll to position [72, 0]
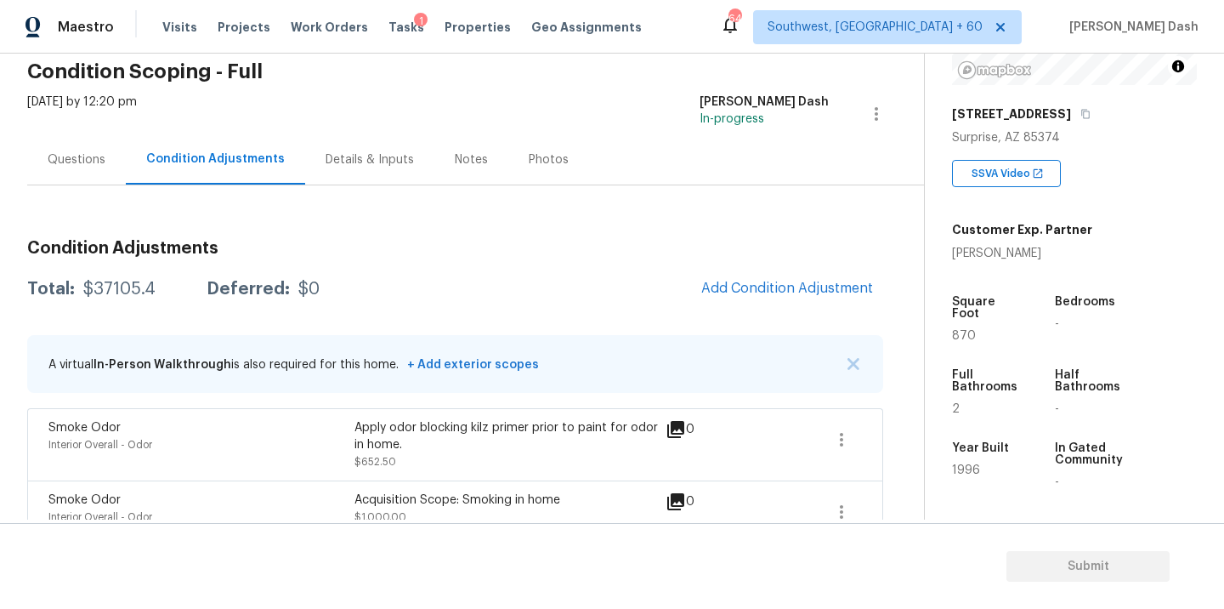
click at [73, 153] on div "Questions" at bounding box center [77, 159] width 58 height 17
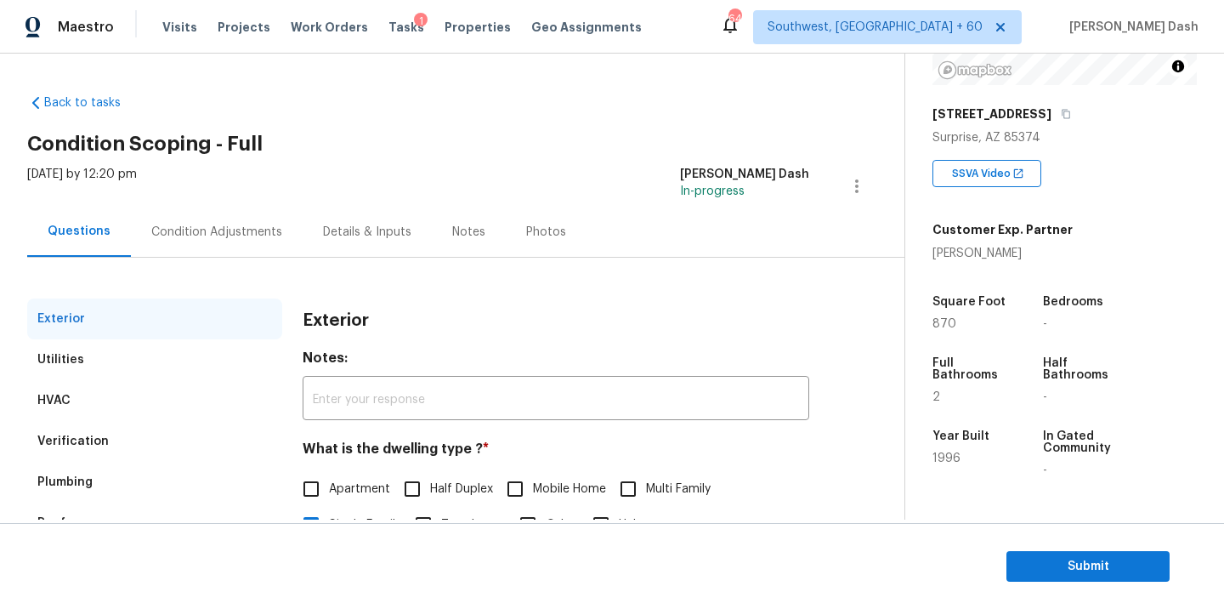
click at [61, 360] on div "Utilities" at bounding box center [60, 359] width 47 height 17
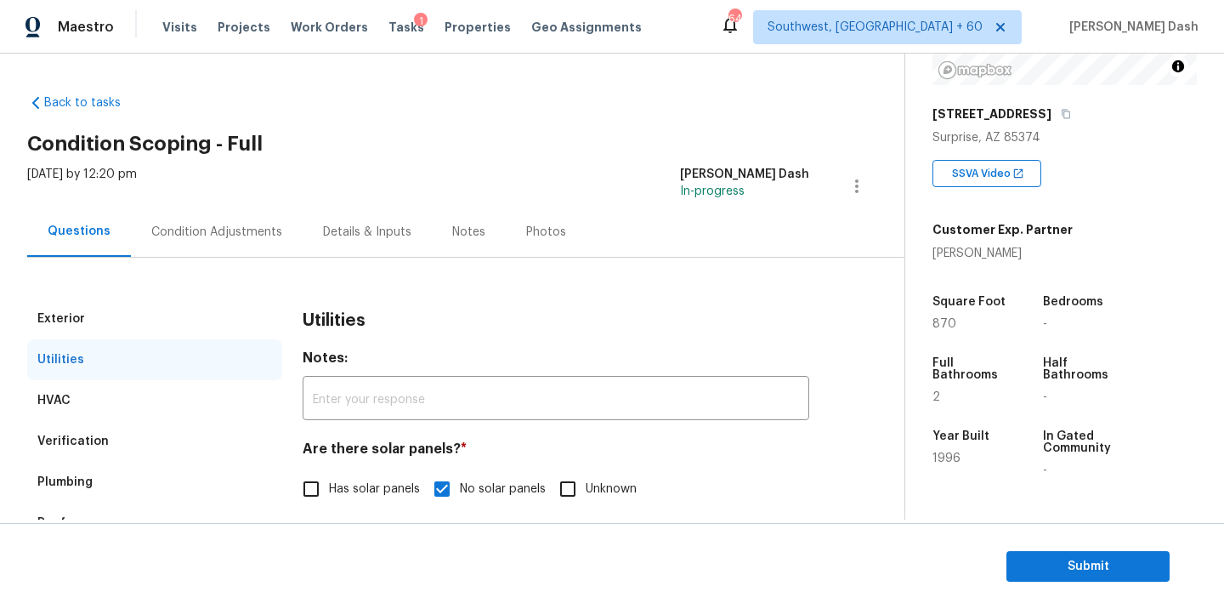
scroll to position [167, 0]
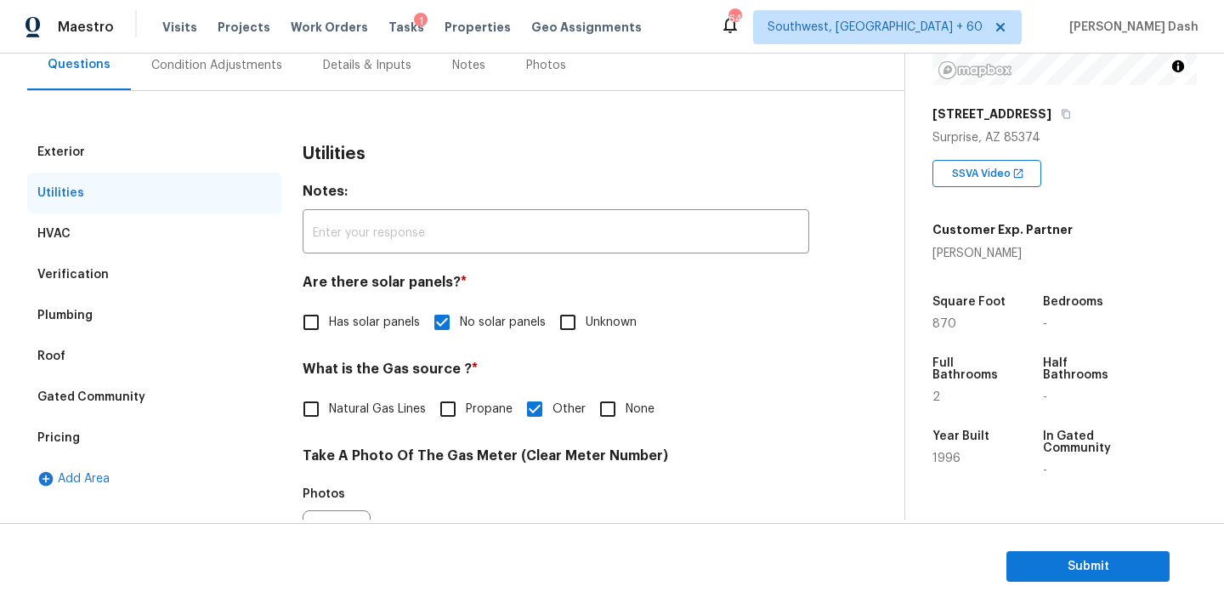
click at [83, 255] on div "Verification" at bounding box center [154, 274] width 255 height 41
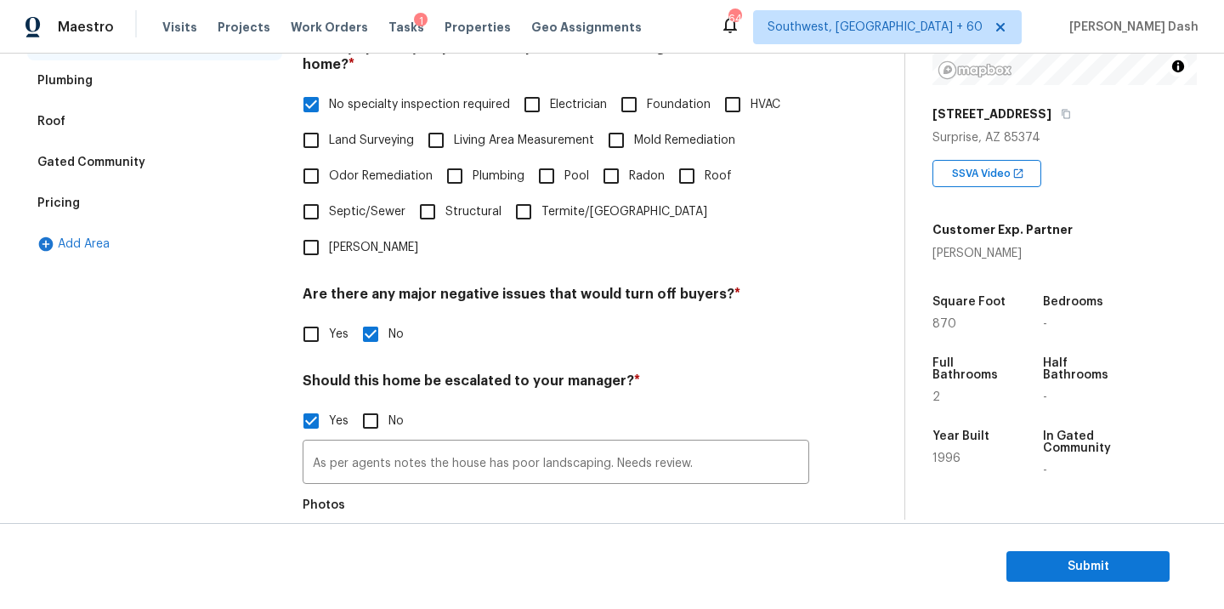
scroll to position [470, 0]
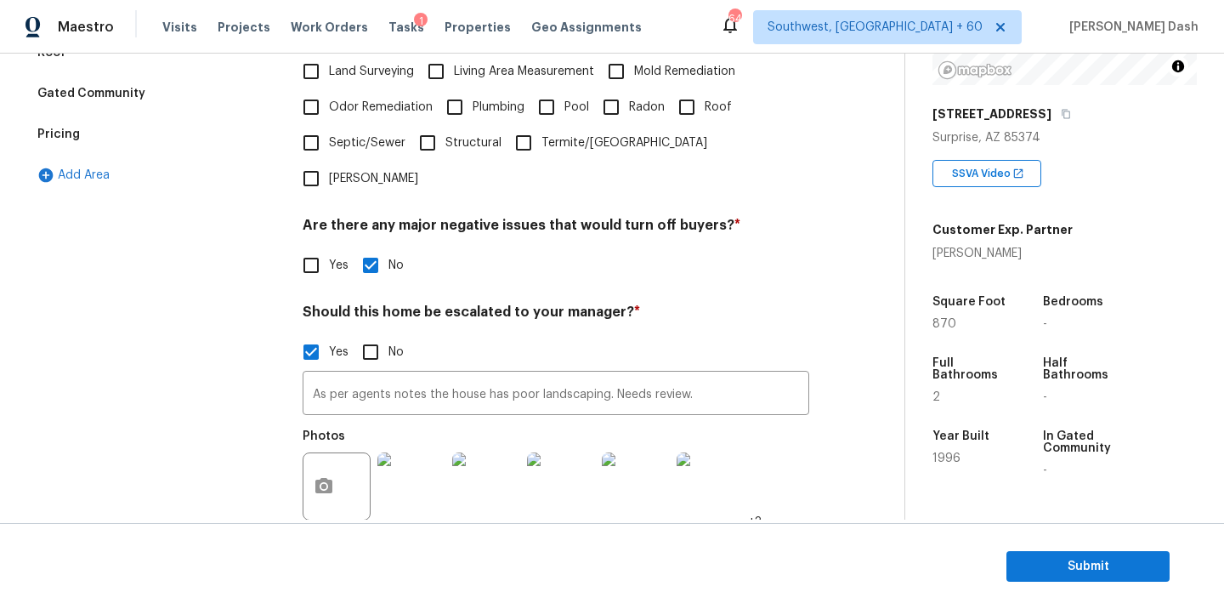
click at [75, 127] on div "Pricing" at bounding box center [58, 134] width 43 height 17
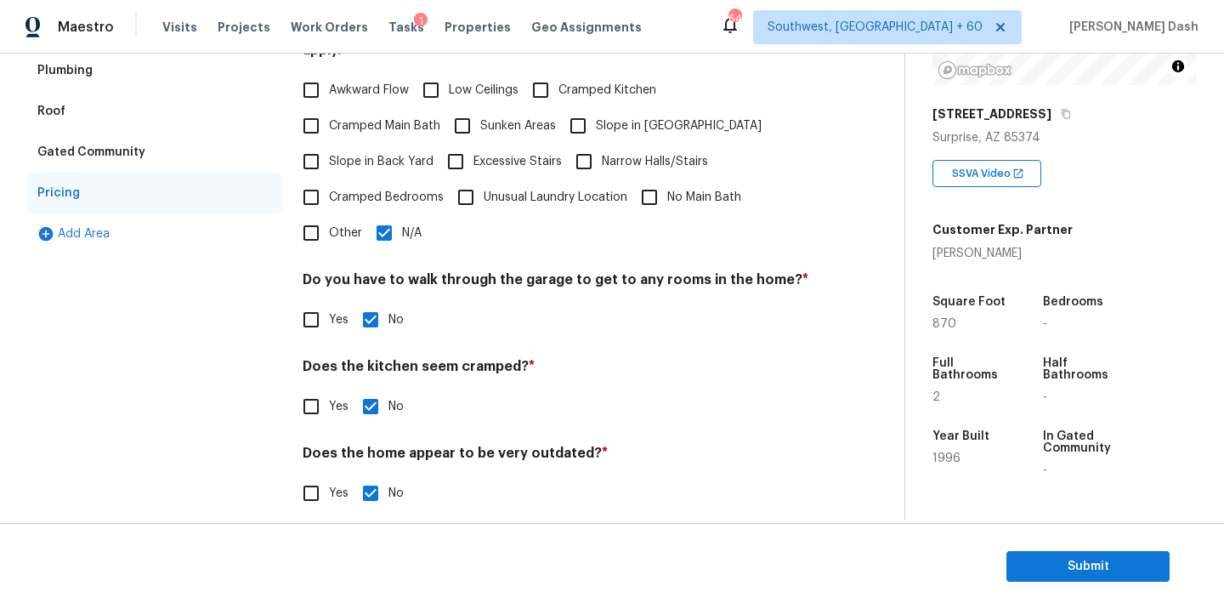
scroll to position [162, 0]
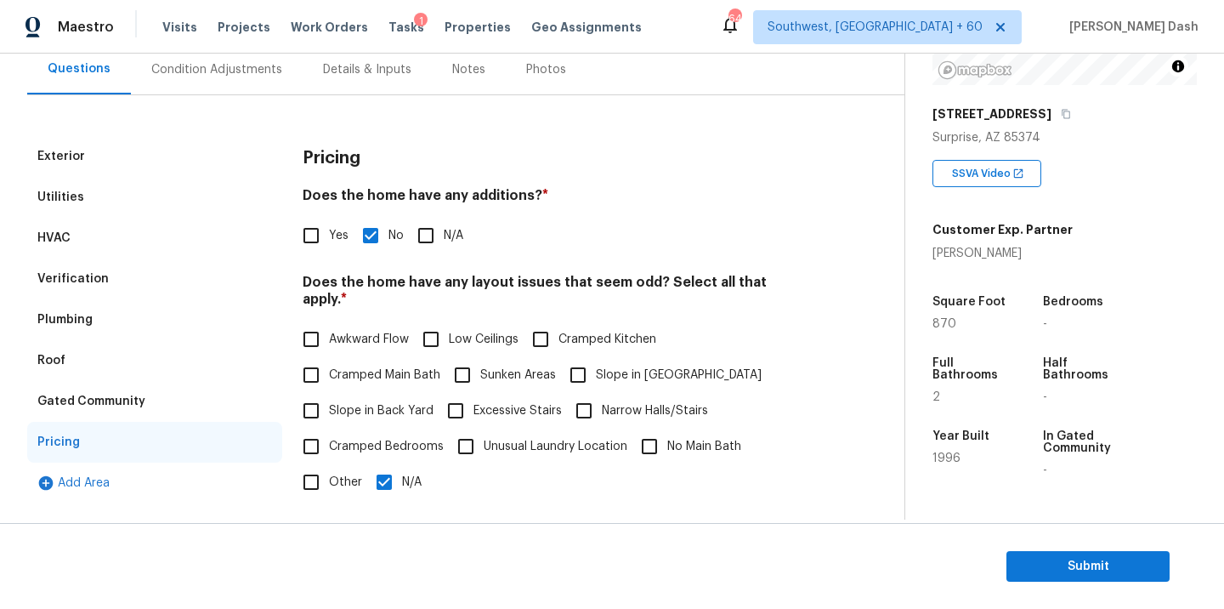
click at [64, 279] on div "Verification" at bounding box center [72, 278] width 71 height 17
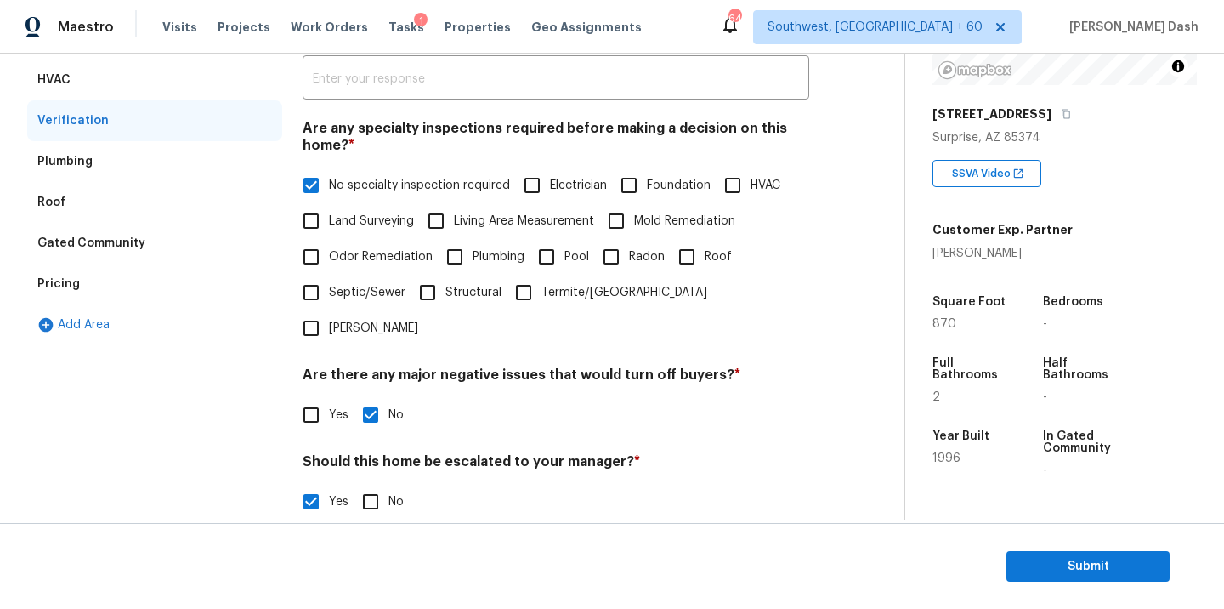
scroll to position [576, 0]
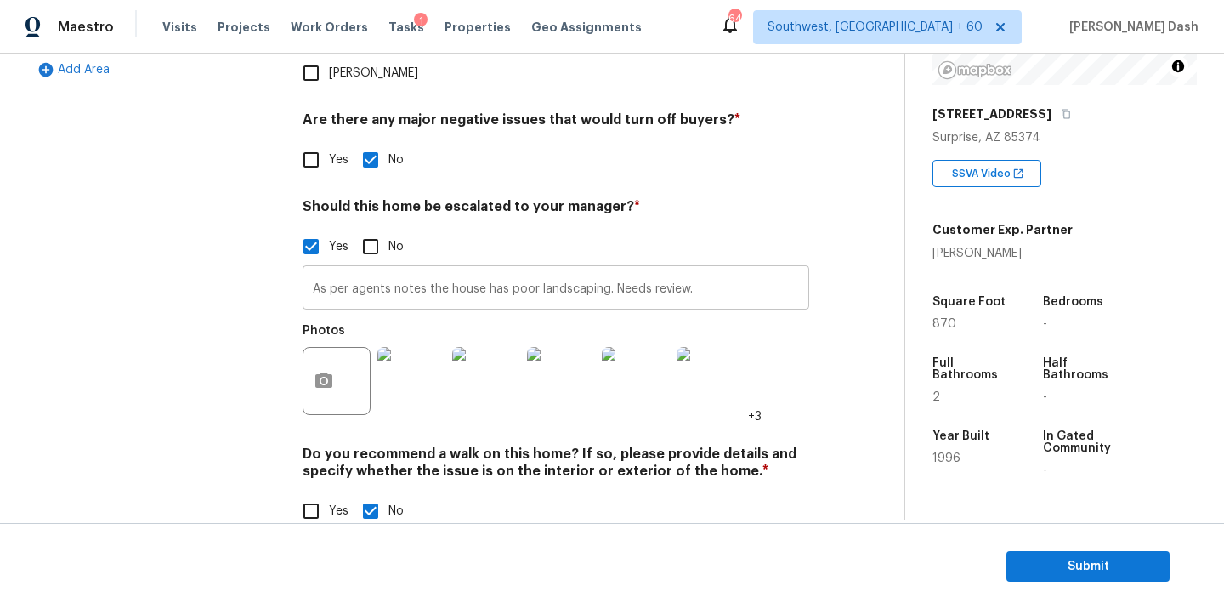
click at [440, 270] on input "As per agents notes the house has poor landscaping. Needs review." at bounding box center [556, 290] width 507 height 40
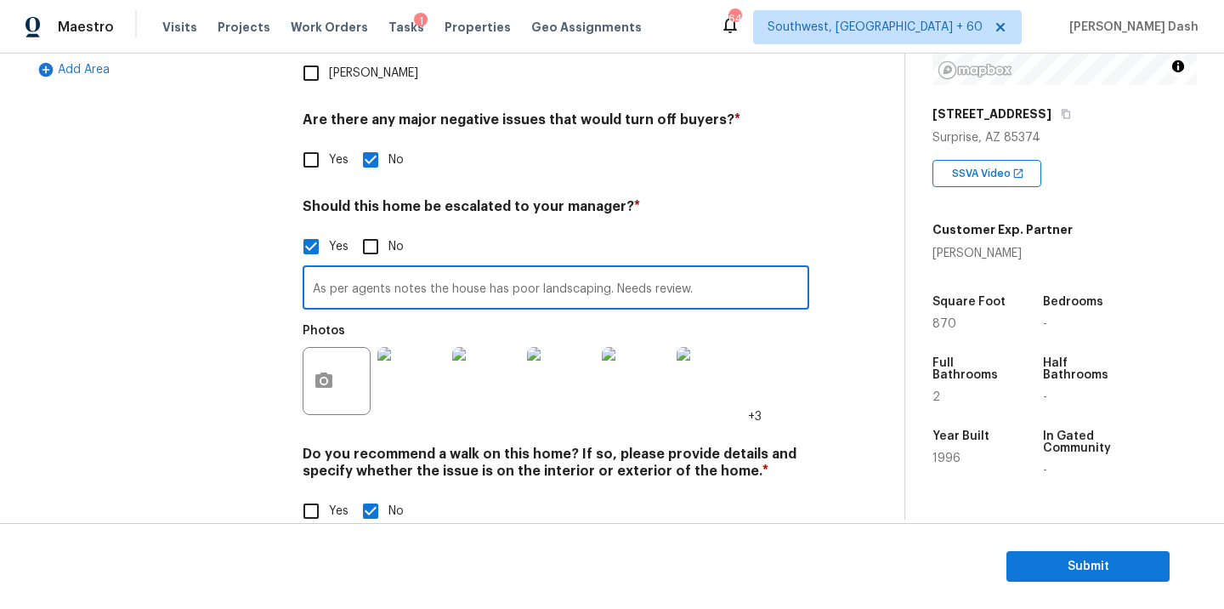
click at [440, 270] on input "As per agents notes the house has poor landscaping. Needs review." at bounding box center [556, 290] width 507 height 40
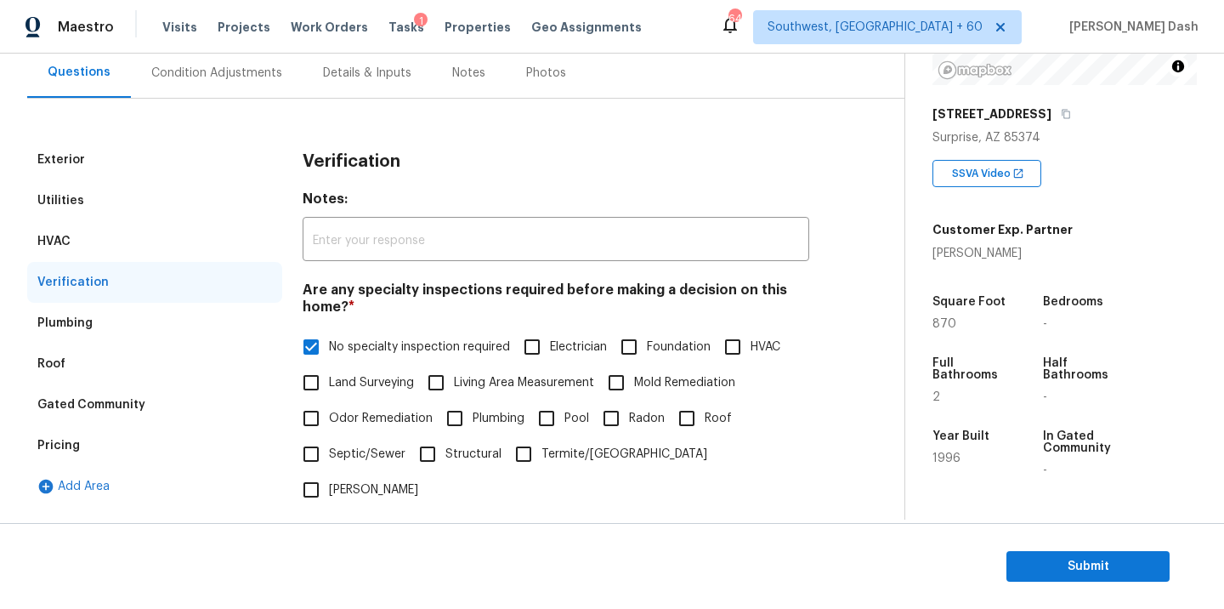
scroll to position [150, 0]
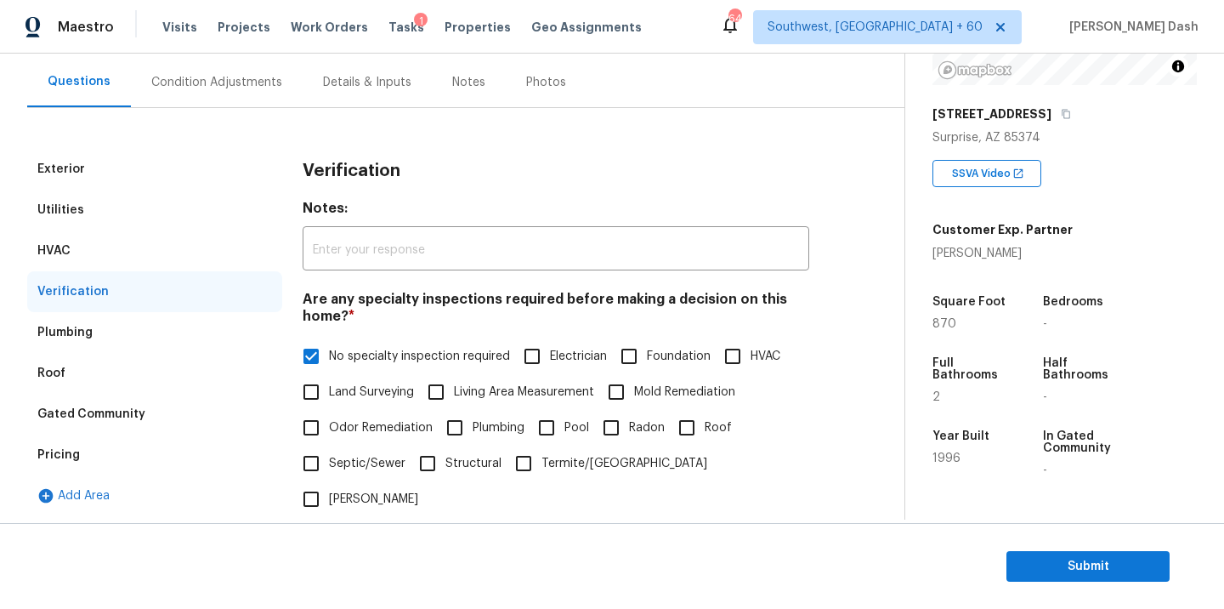
click at [96, 165] on div "Exterior" at bounding box center [154, 169] width 255 height 41
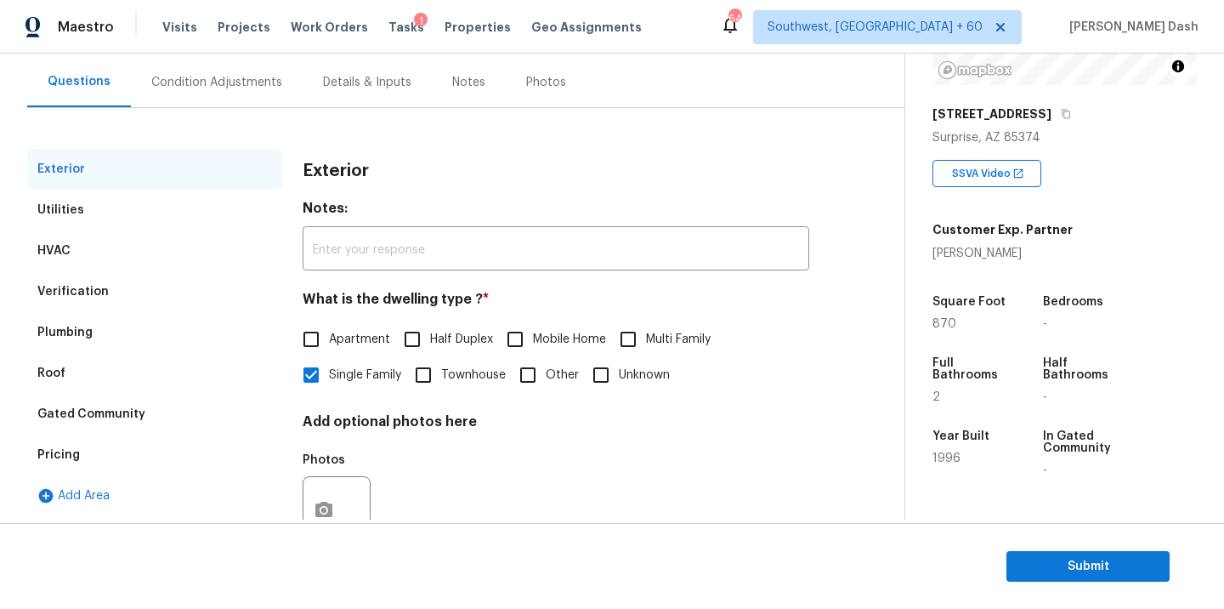
click at [178, 88] on div "Condition Adjustments" at bounding box center [216, 82] width 131 height 17
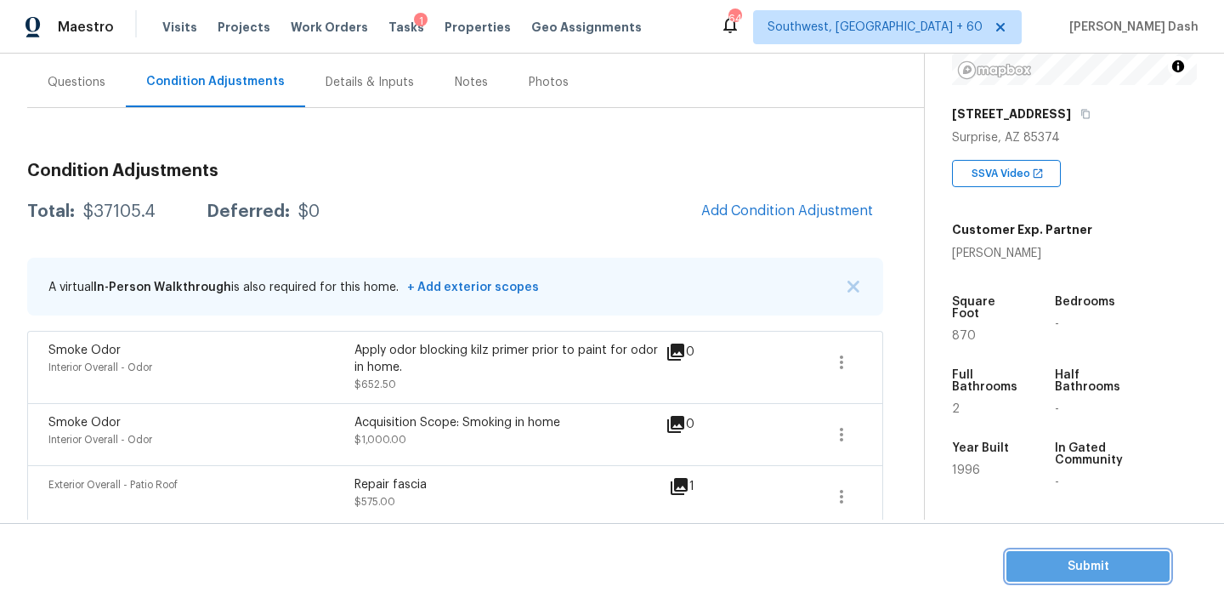
click at [1038, 574] on span "Submit" at bounding box center [1088, 566] width 136 height 21
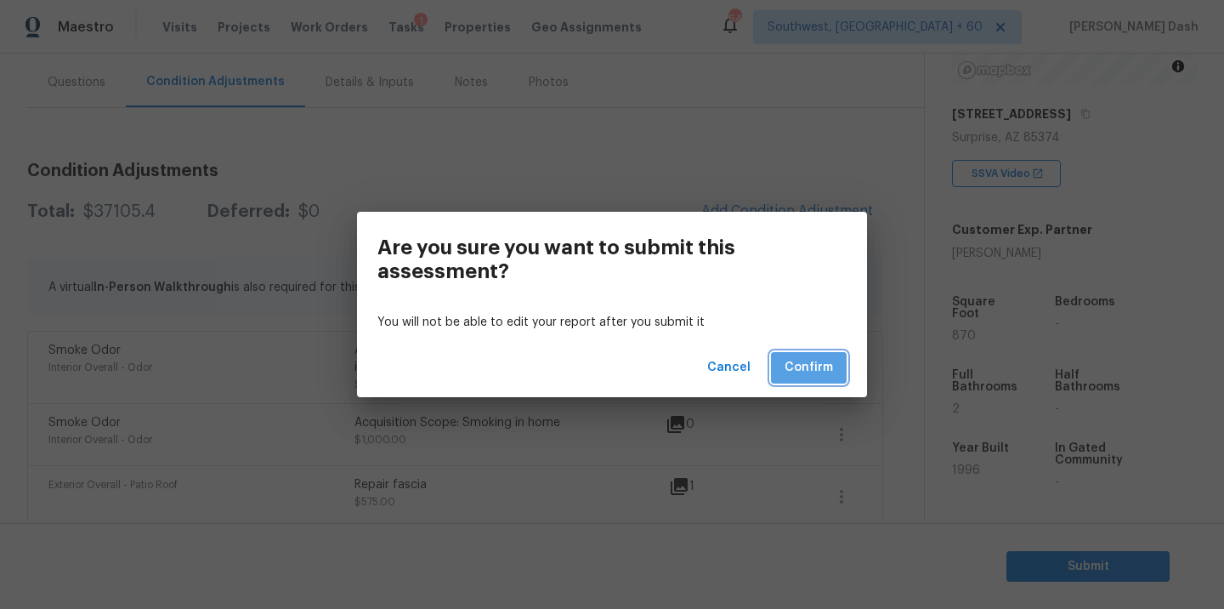
click at [817, 364] on span "Confirm" at bounding box center [809, 367] width 48 height 21
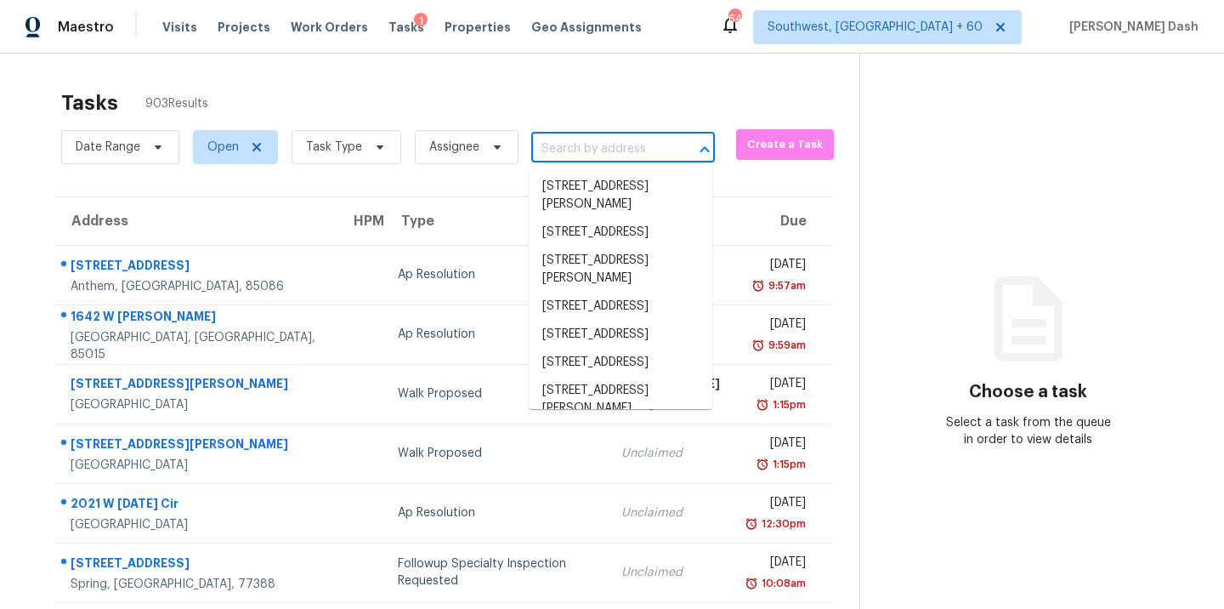
click at [556, 153] on input "text" at bounding box center [599, 149] width 136 height 26
paste input "1821 Meredith Pl, Monroe, NC 28112"
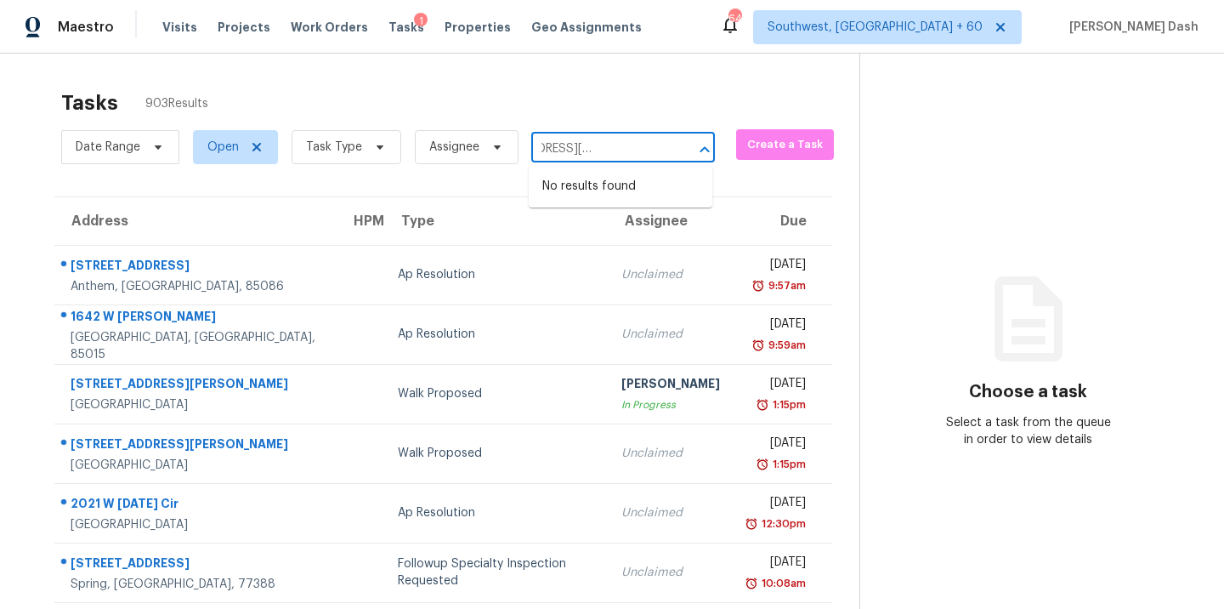
type input "1821 Meredith Pl, Monroe, NC 28112"
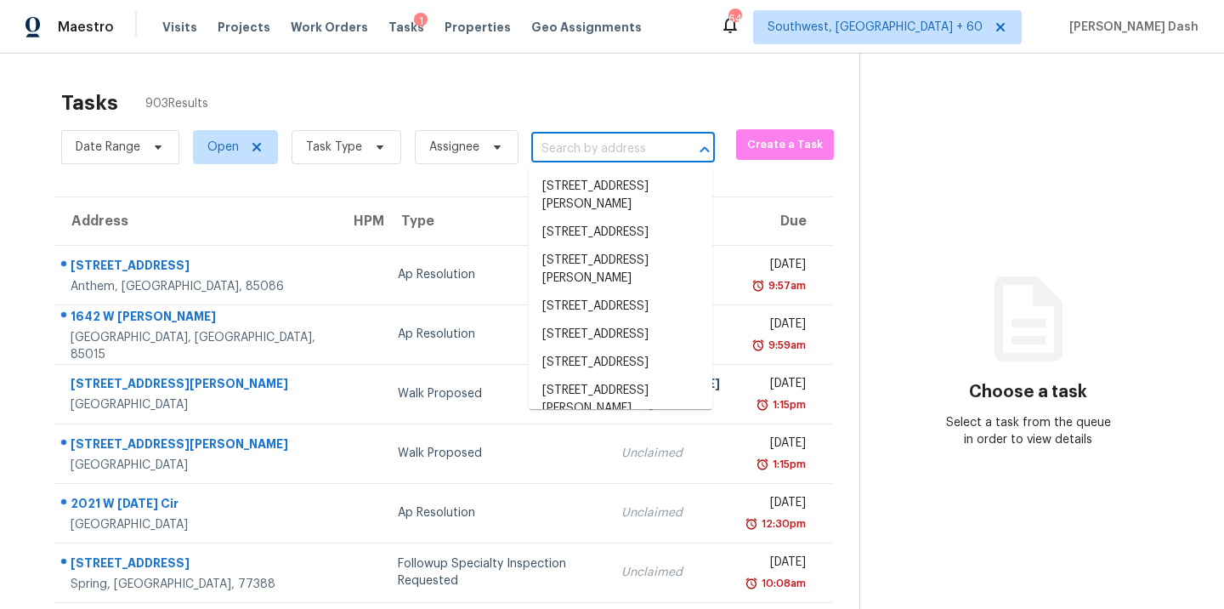
scroll to position [0, 0]
paste input "1821 Meredith Pl, Monroe, NC 28112"
type input "1821 Meredith Pl, Monroe, NC 28112"
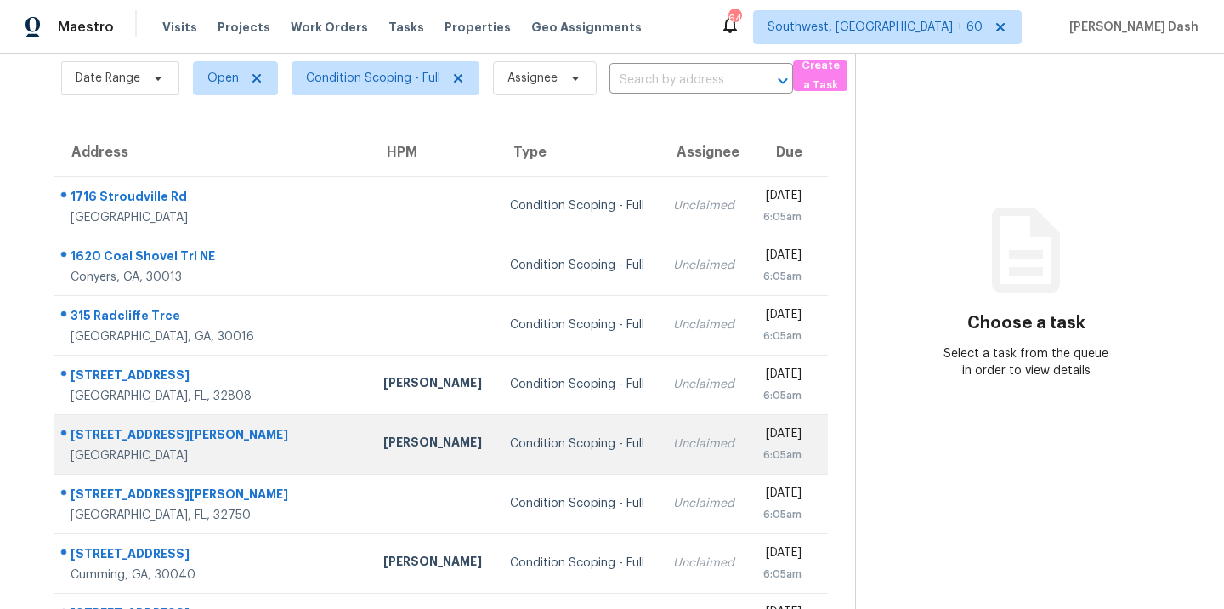
scroll to position [276, 0]
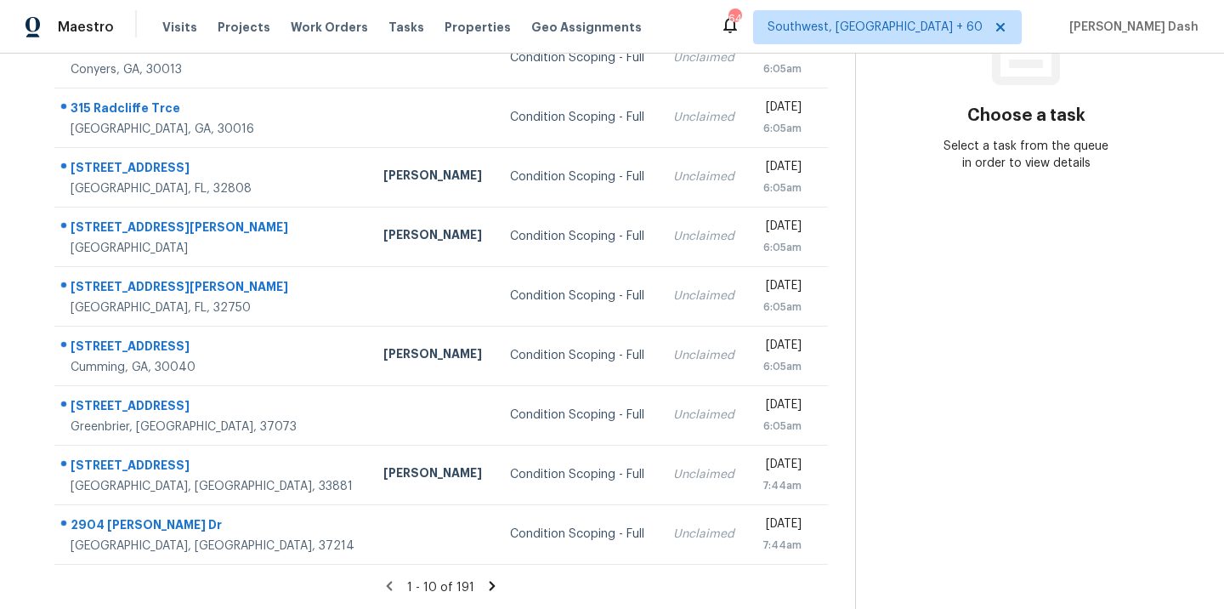
click at [491, 582] on icon at bounding box center [492, 585] width 15 height 15
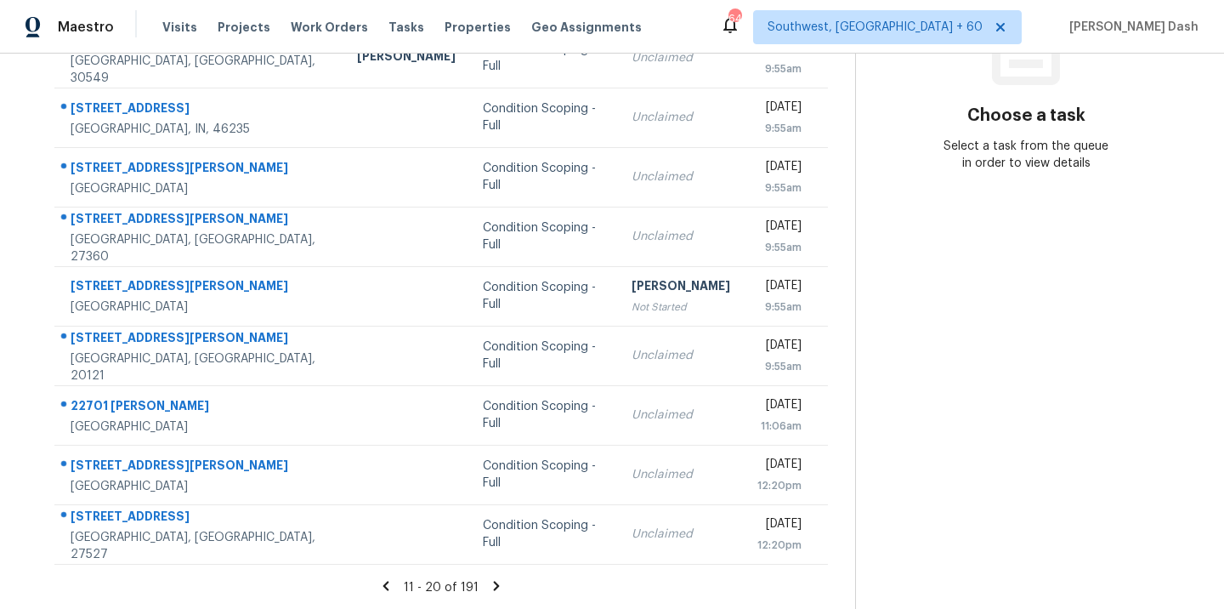
click at [494, 582] on icon at bounding box center [497, 585] width 6 height 9
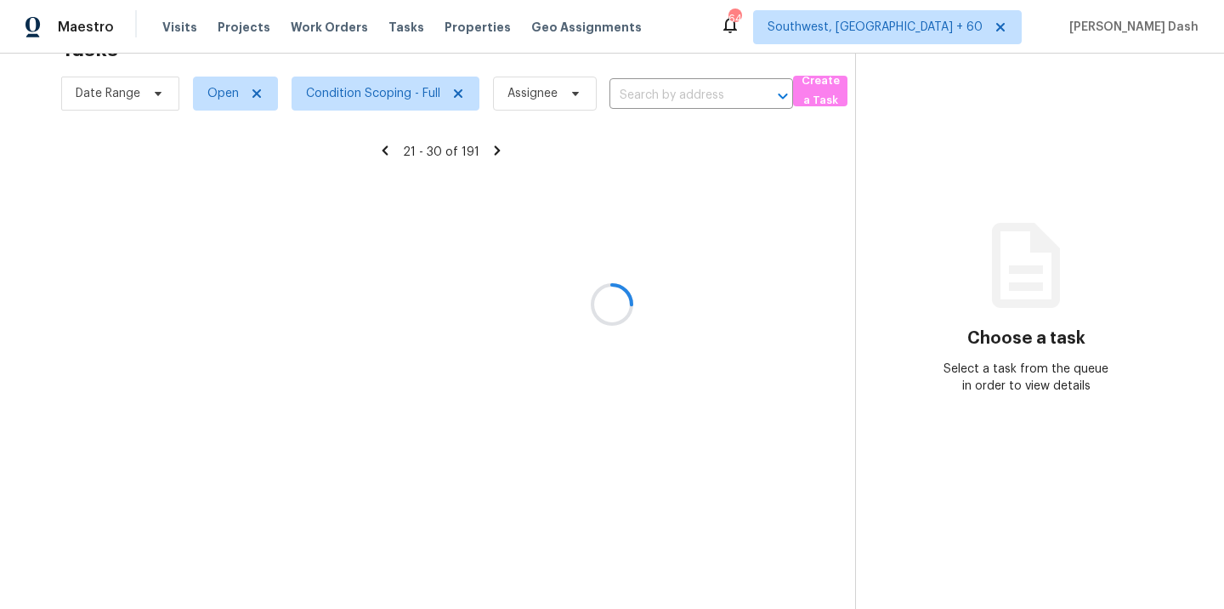
scroll to position [54, 0]
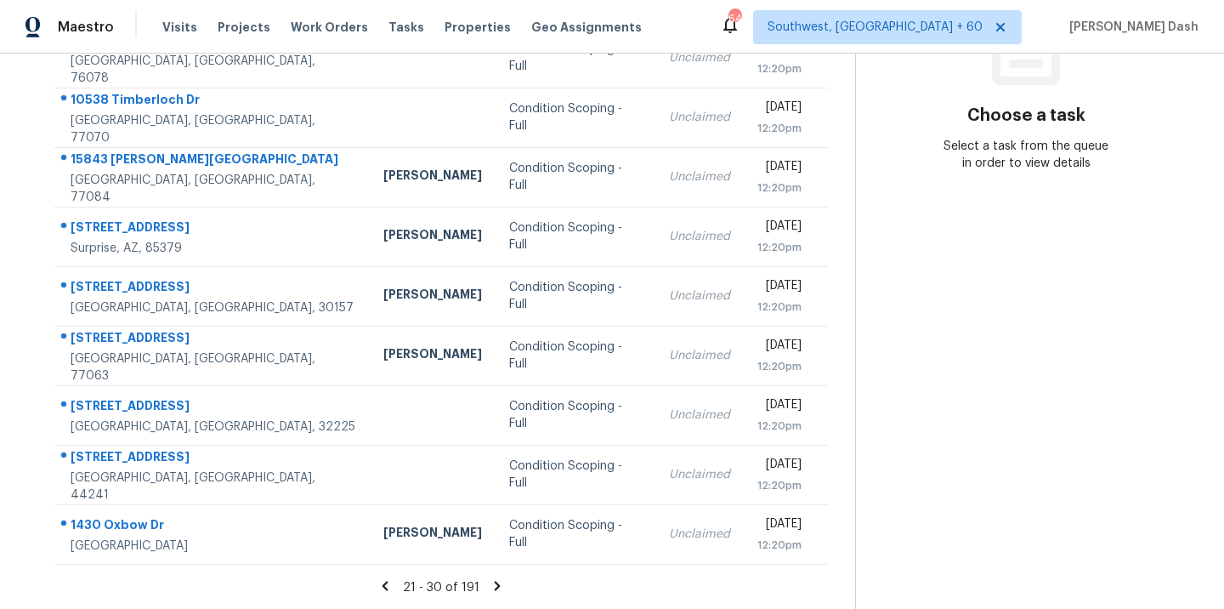
click at [495, 582] on icon at bounding box center [498, 585] width 6 height 9
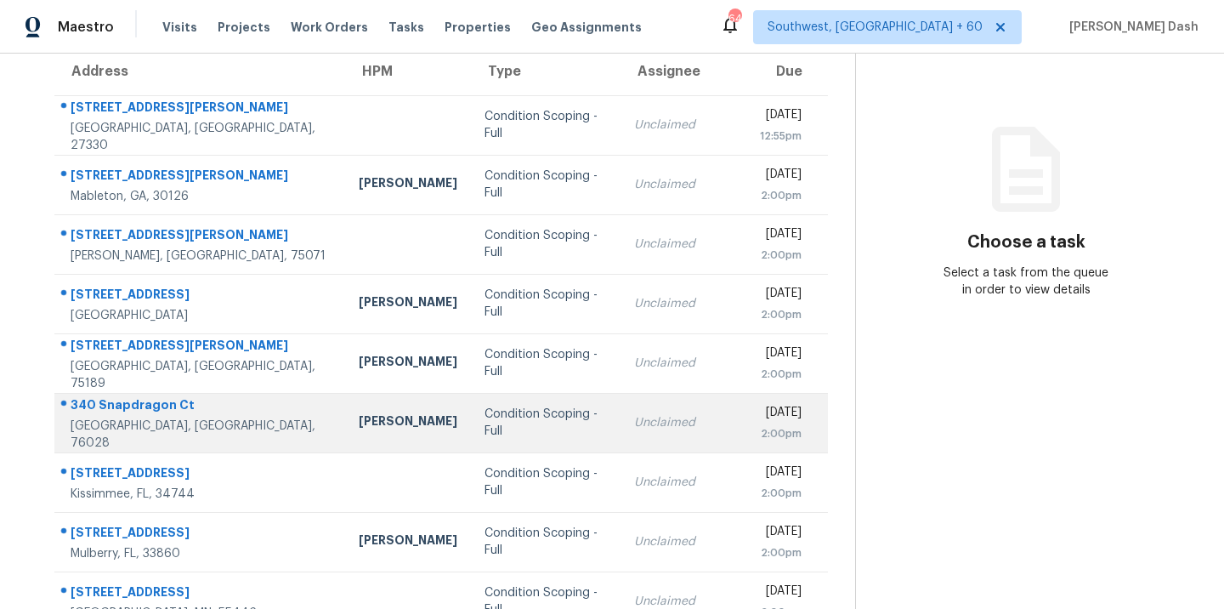
scroll to position [276, 0]
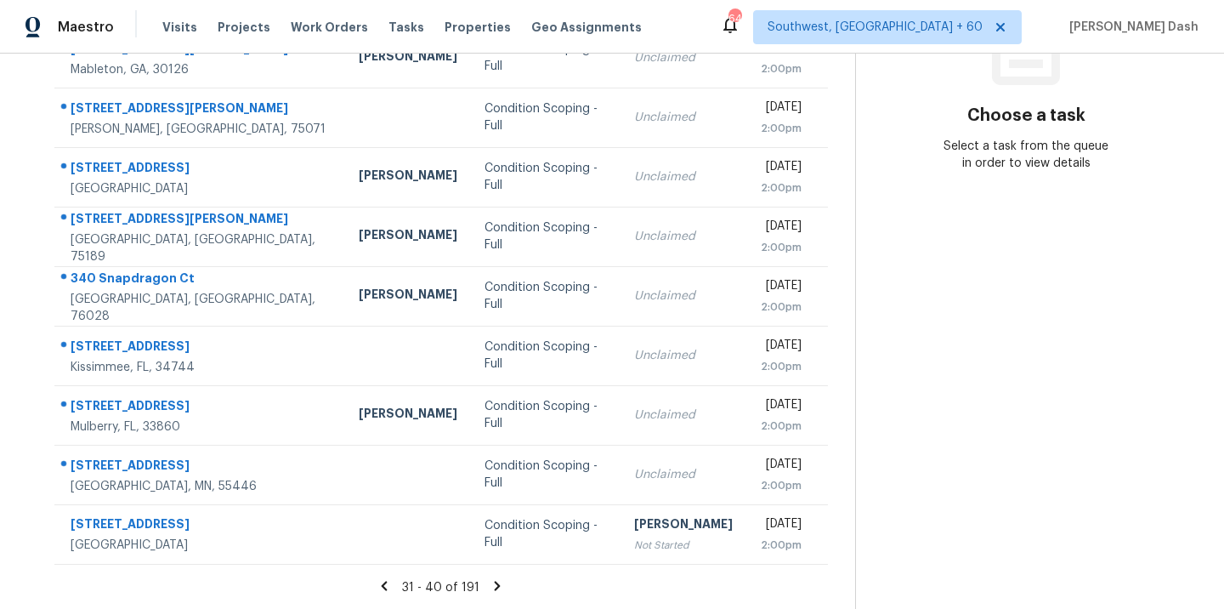
click at [491, 585] on icon at bounding box center [497, 585] width 15 height 15
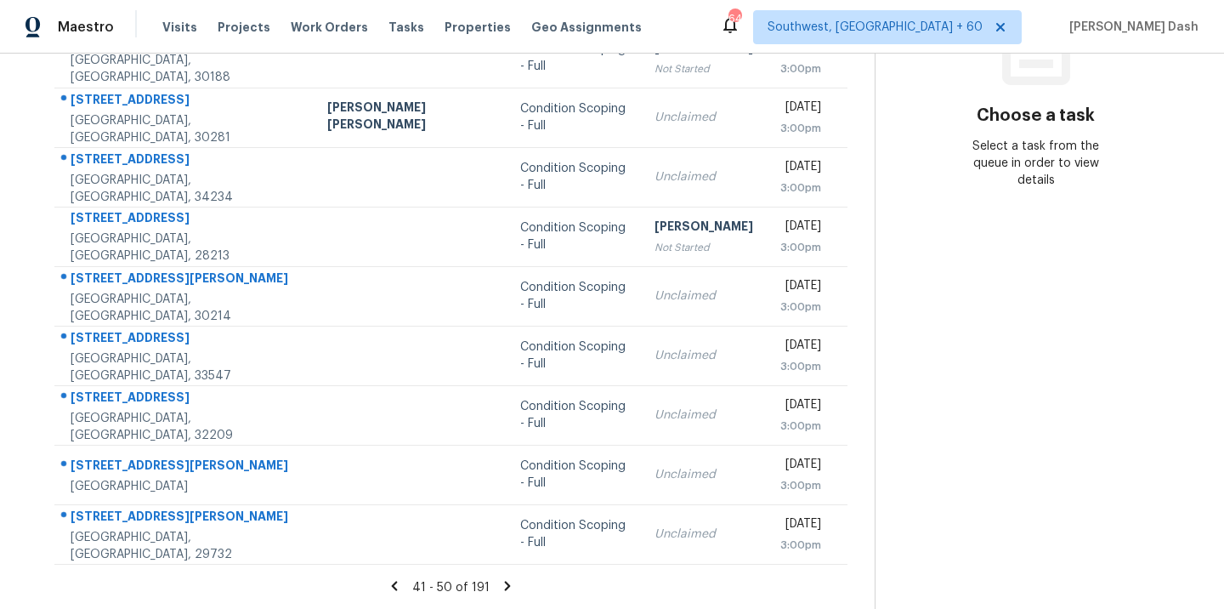
click at [501, 585] on icon at bounding box center [507, 585] width 15 height 15
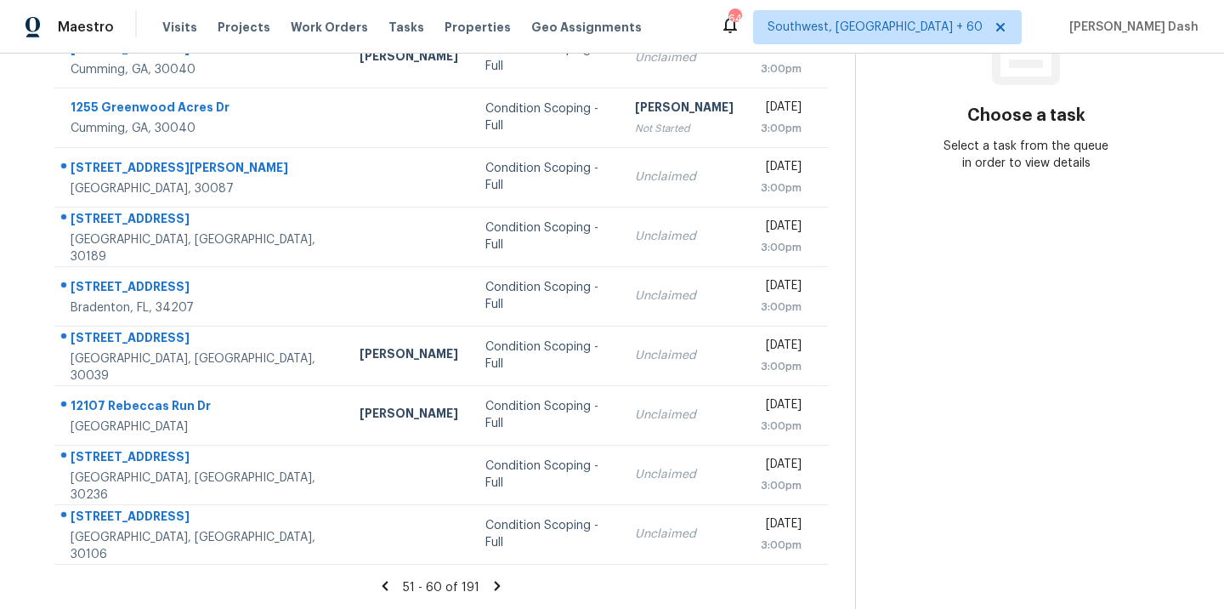
click at [387, 581] on icon at bounding box center [385, 585] width 15 height 15
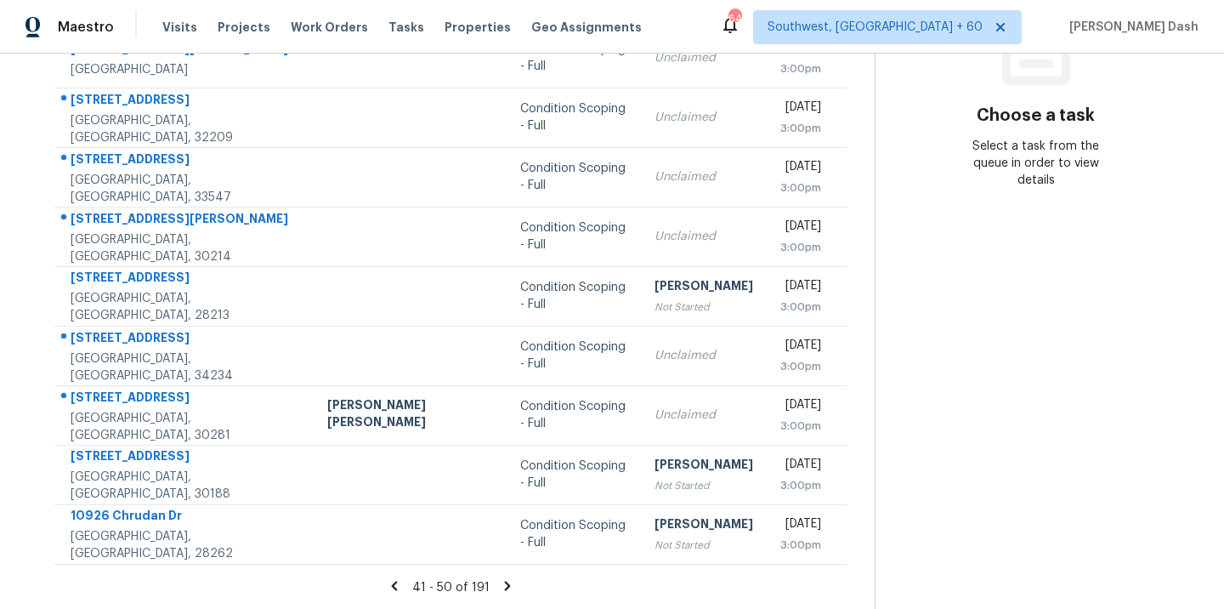
click at [500, 582] on icon at bounding box center [507, 585] width 15 height 15
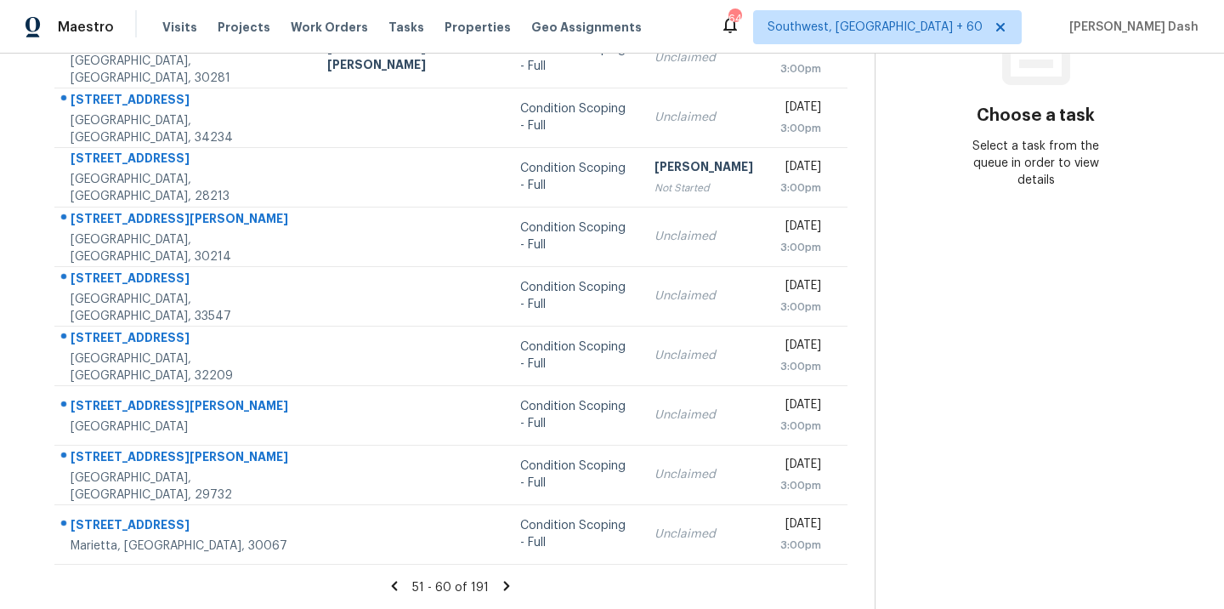
click at [499, 581] on icon at bounding box center [506, 585] width 15 height 15
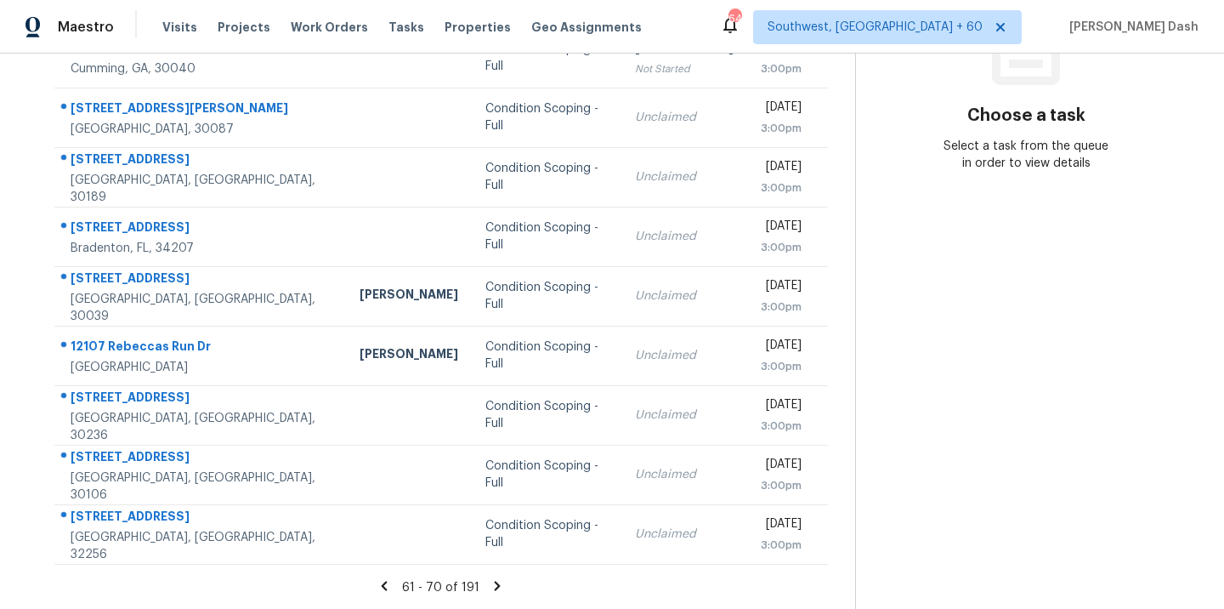
click at [490, 581] on icon at bounding box center [497, 585] width 15 height 15
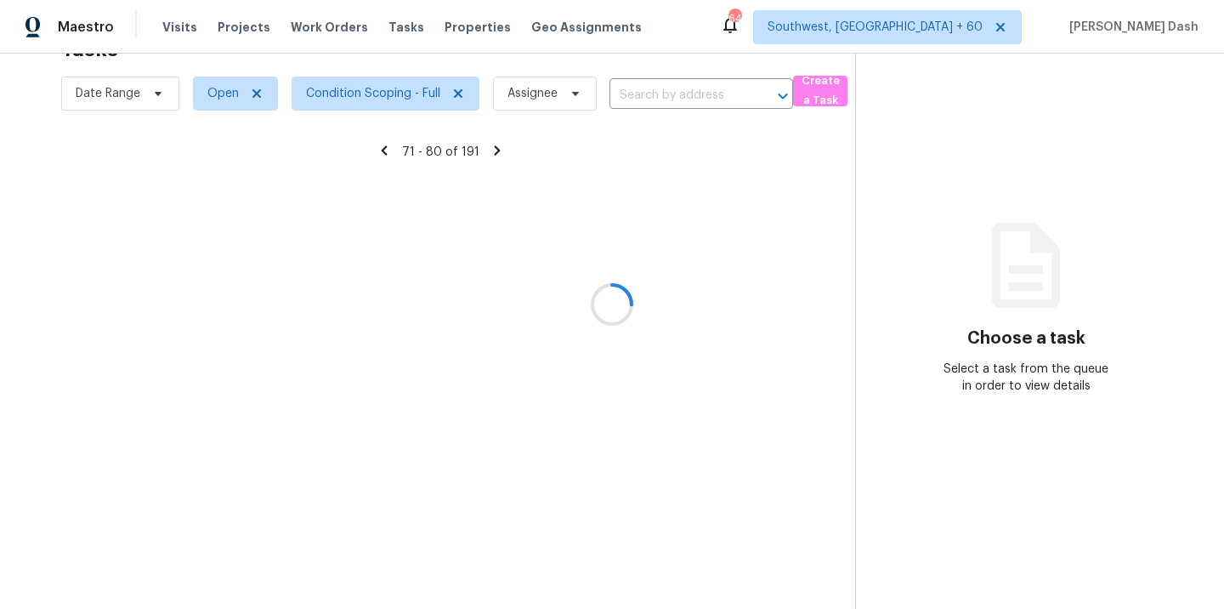
scroll to position [276, 0]
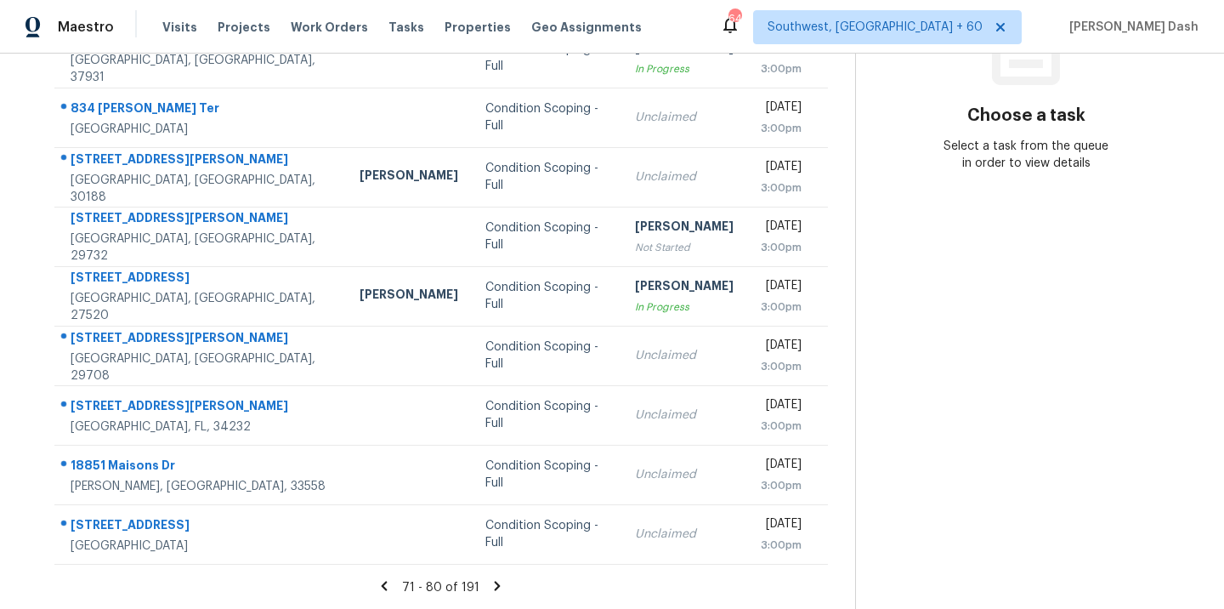
click at [490, 581] on icon at bounding box center [497, 585] width 15 height 15
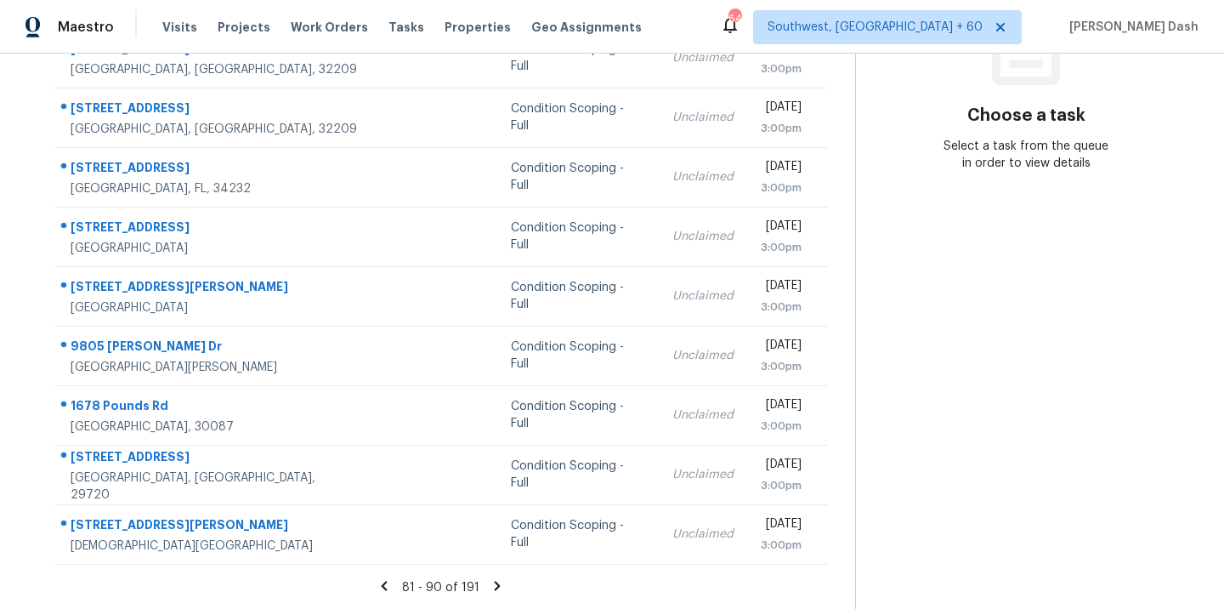
click at [494, 590] on icon at bounding box center [497, 585] width 15 height 15
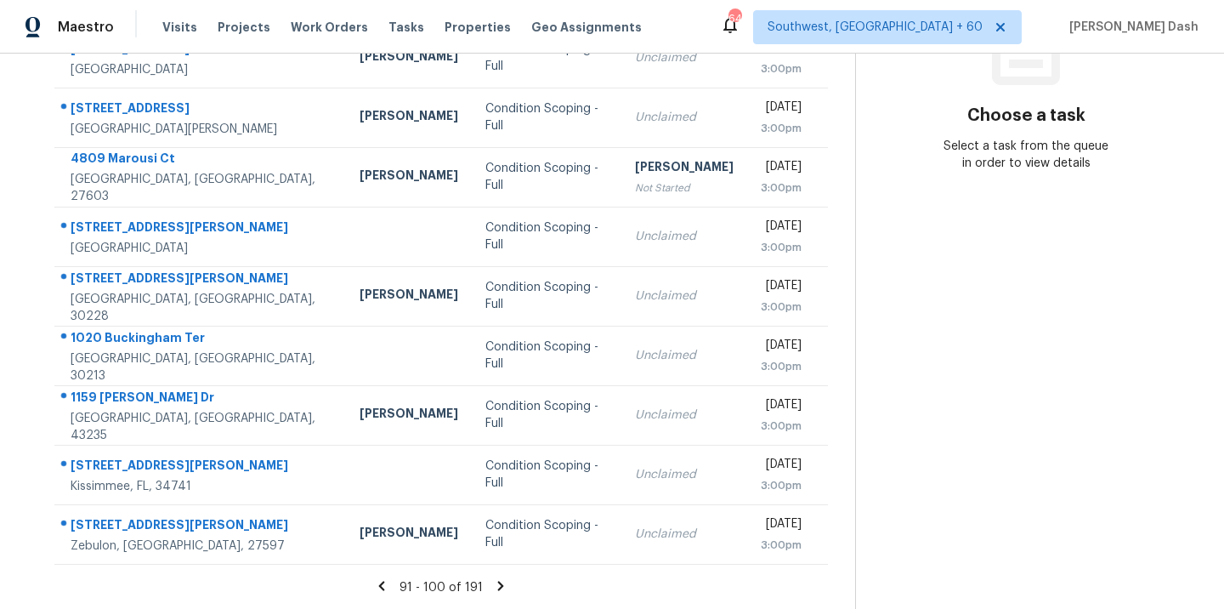
click at [494, 590] on icon at bounding box center [500, 585] width 15 height 15
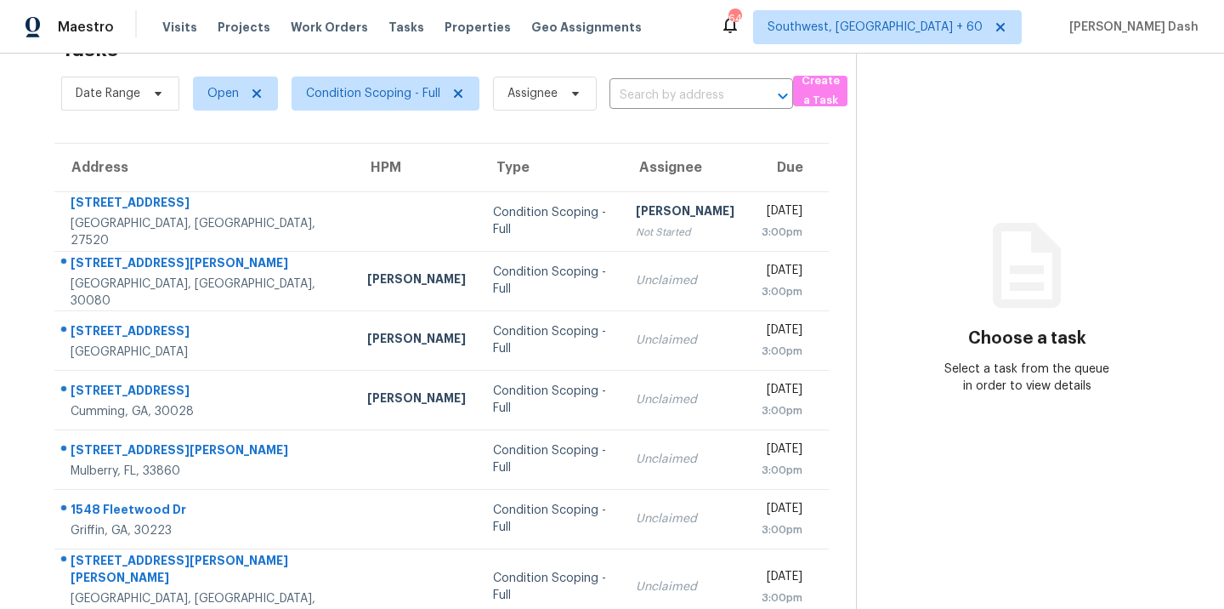
scroll to position [276, 0]
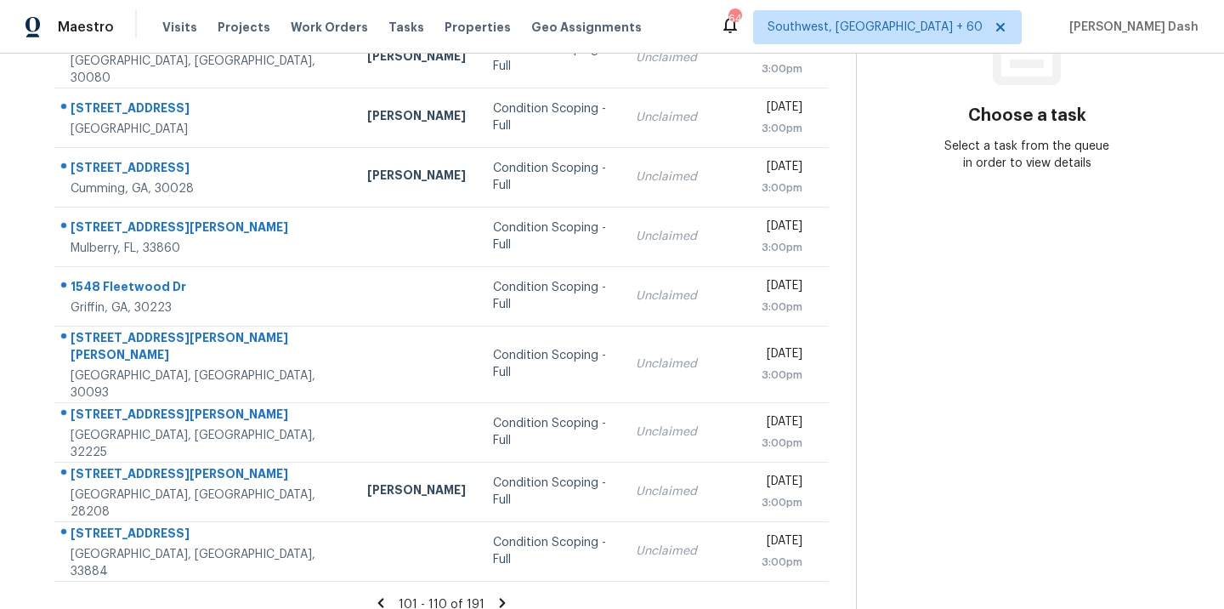
click at [504, 576] on section "Tasks 191 Results Date Range Open Condition Scoping - Full Assignee ​ Create a …" at bounding box center [441, 215] width 829 height 822
click at [503, 576] on section "Tasks 191 Results Date Range Open Condition Scoping - Full Assignee ​ Create a …" at bounding box center [441, 215] width 829 height 822
click at [502, 576] on section "Tasks 191 Results Date Range Open Condition Scoping - Full Assignee ​ Create a …" at bounding box center [441, 215] width 829 height 822
click at [501, 595] on icon at bounding box center [502, 602] width 15 height 15
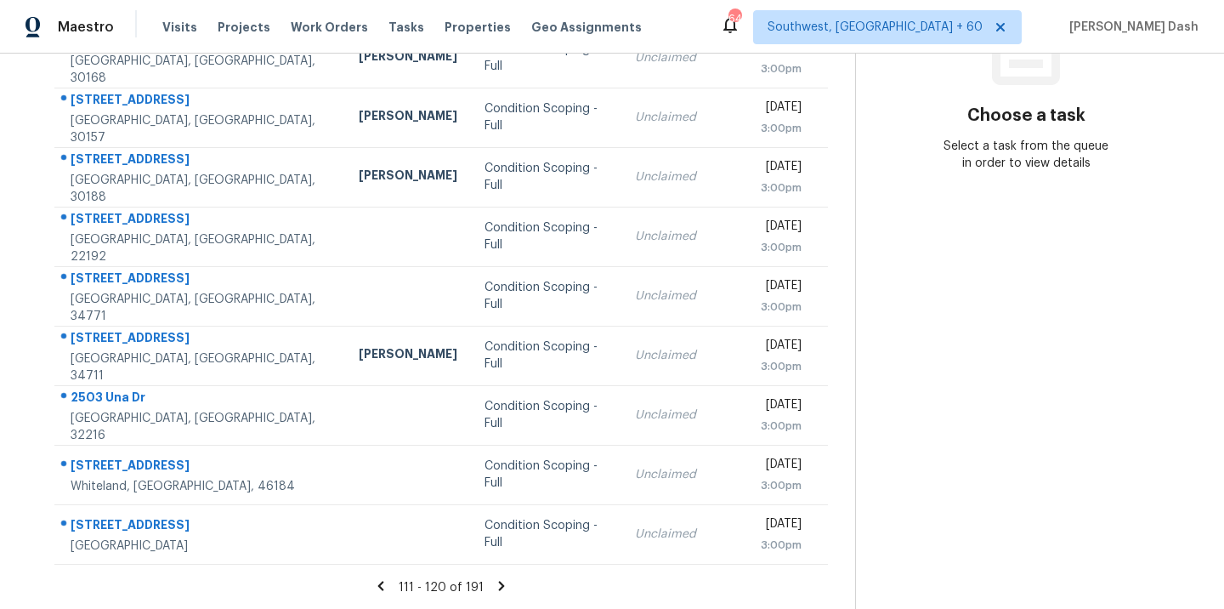
click at [494, 586] on icon at bounding box center [501, 585] width 15 height 15
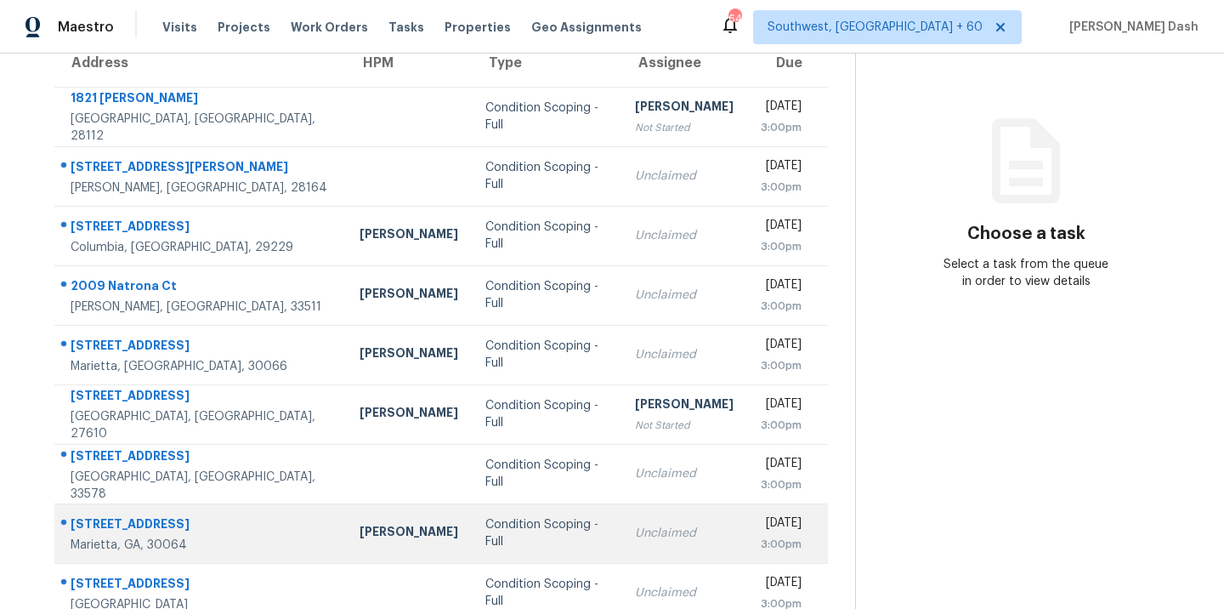
scroll to position [109, 0]
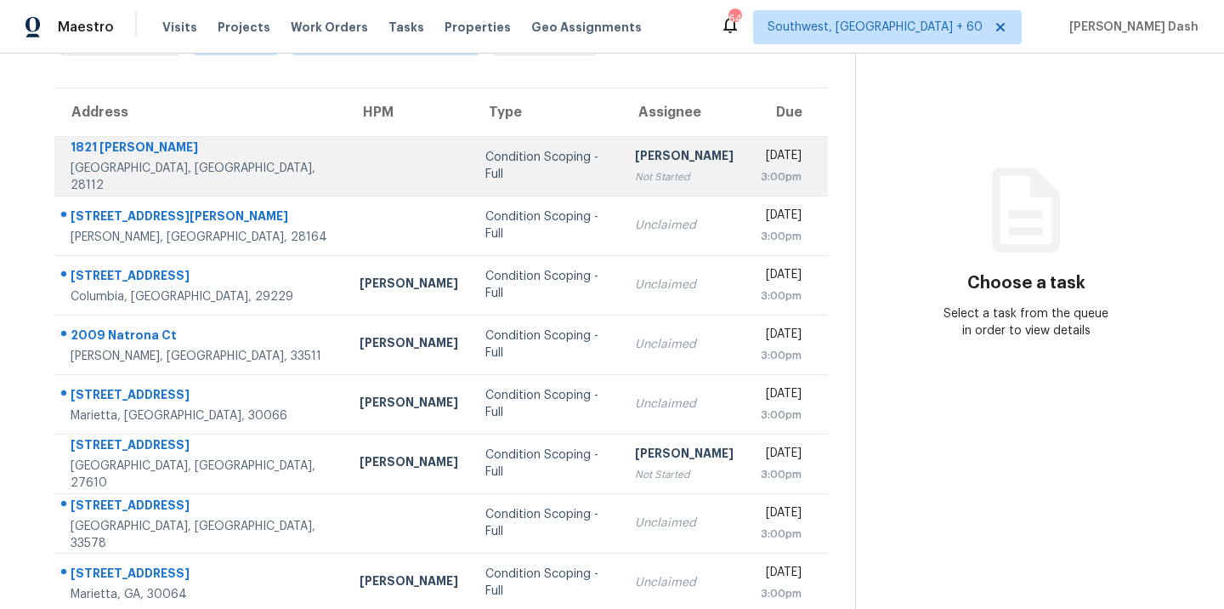
click at [346, 155] on td at bounding box center [409, 166] width 126 height 60
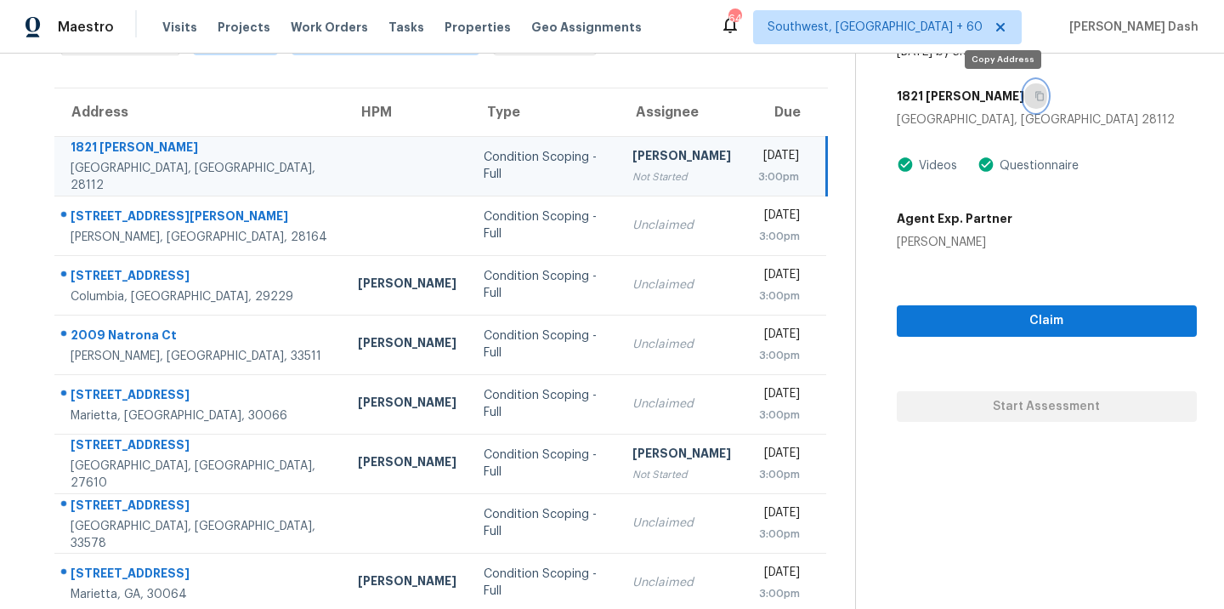
click at [1035, 93] on icon "button" at bounding box center [1040, 96] width 10 height 10
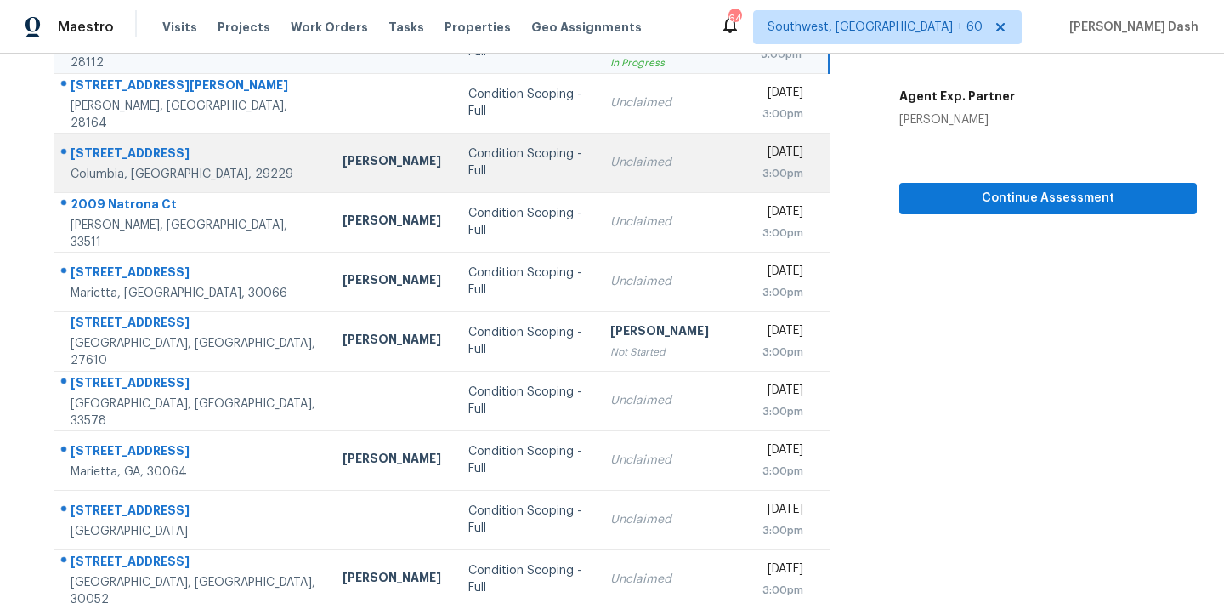
scroll to position [236, 0]
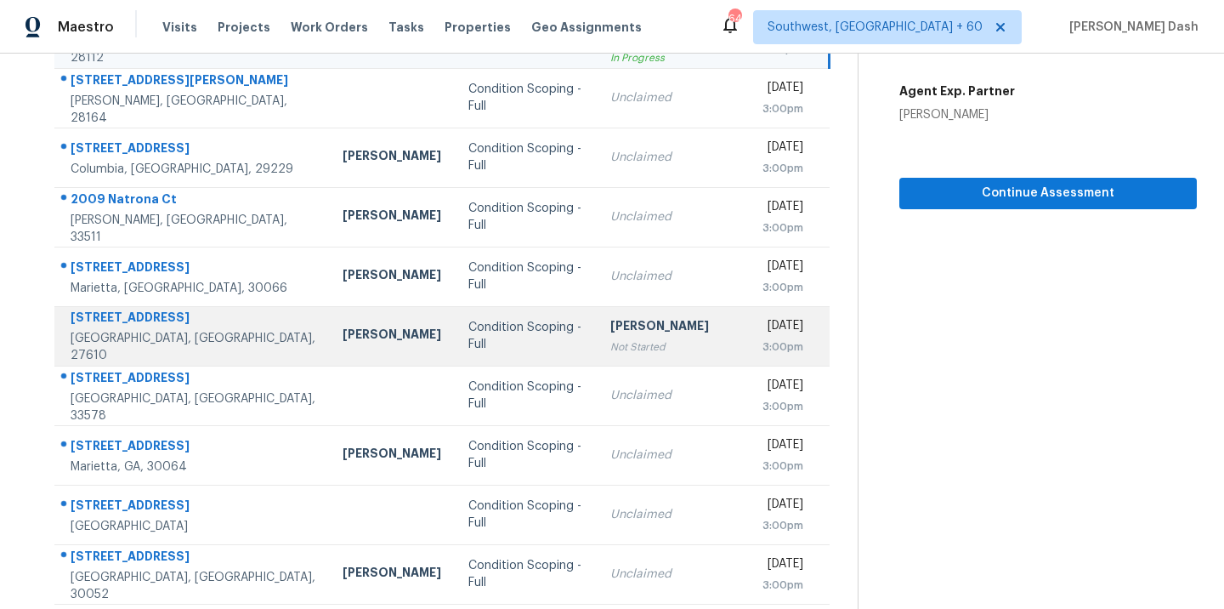
click at [507, 328] on div "Condition Scoping - Full" at bounding box center [526, 336] width 115 height 34
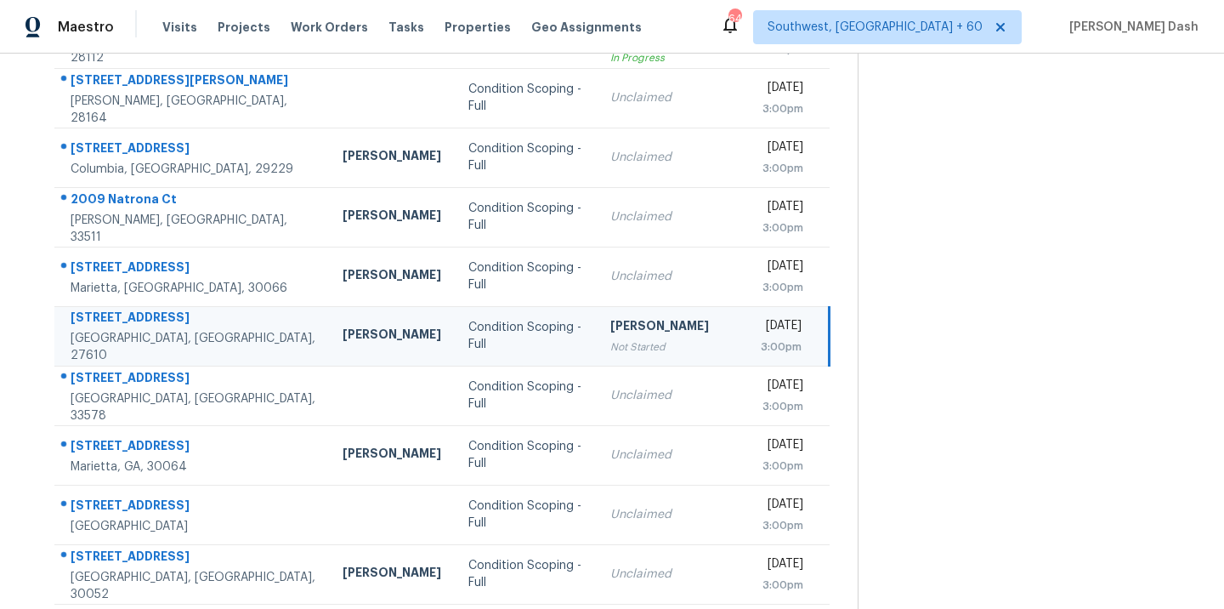
scroll to position [109, 0]
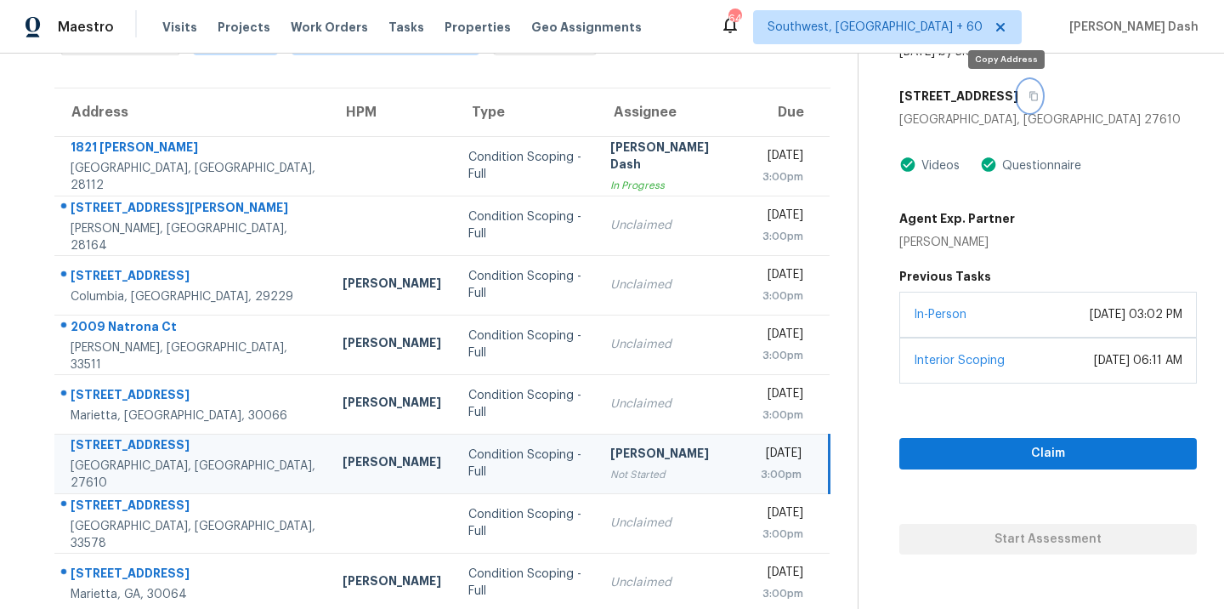
click at [1019, 100] on button "button" at bounding box center [1030, 96] width 23 height 31
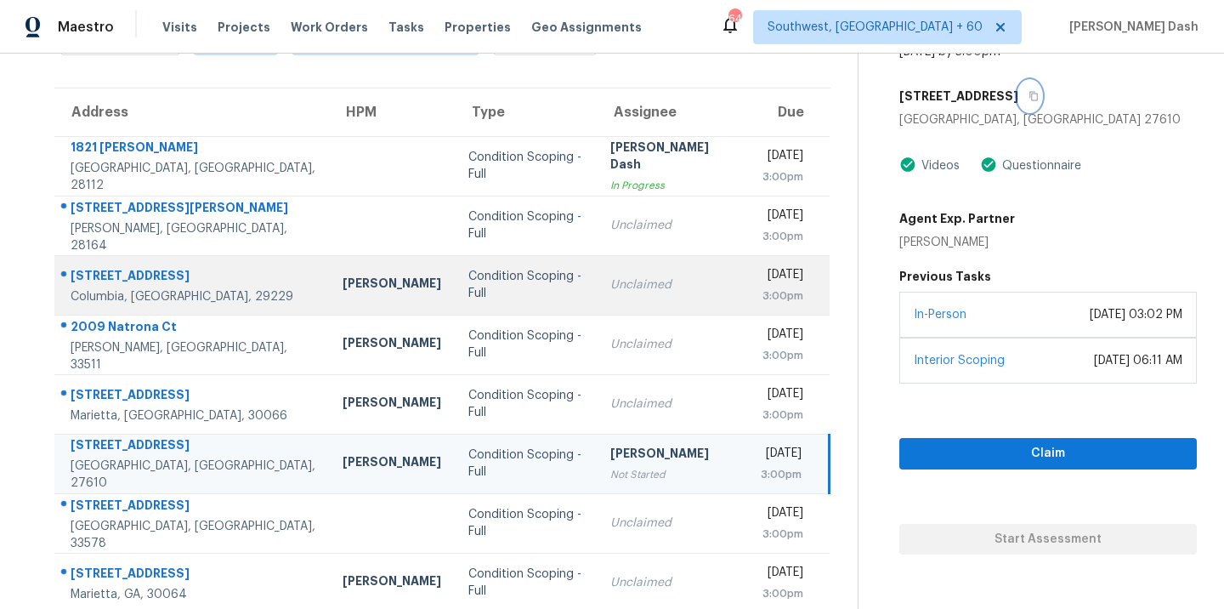
scroll to position [276, 0]
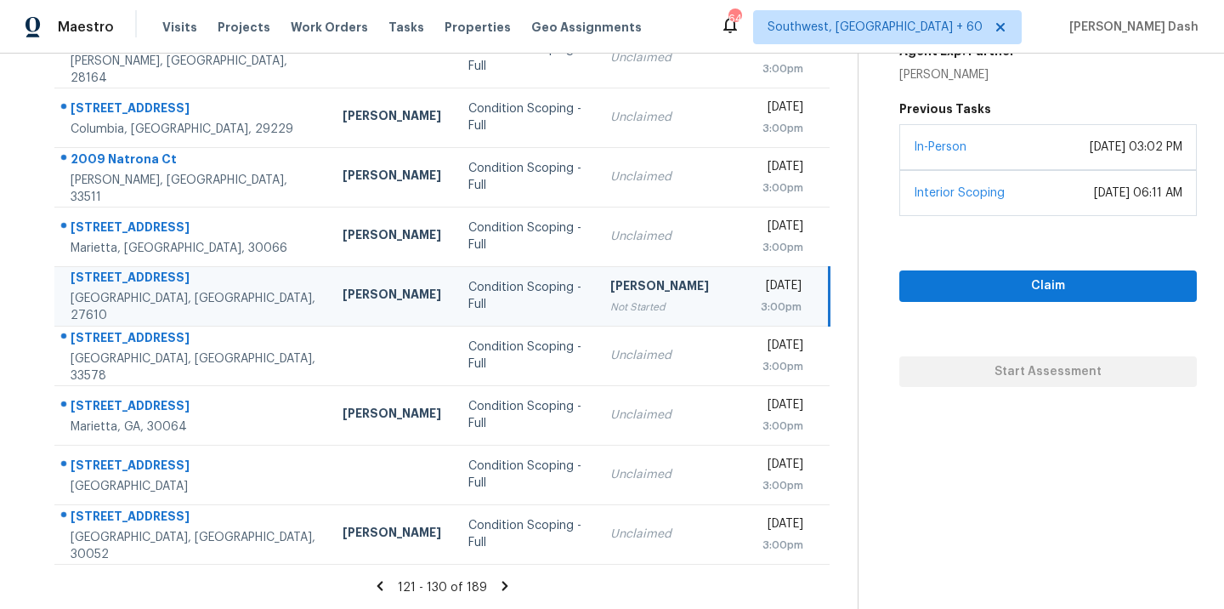
click at [497, 585] on icon at bounding box center [504, 585] width 15 height 15
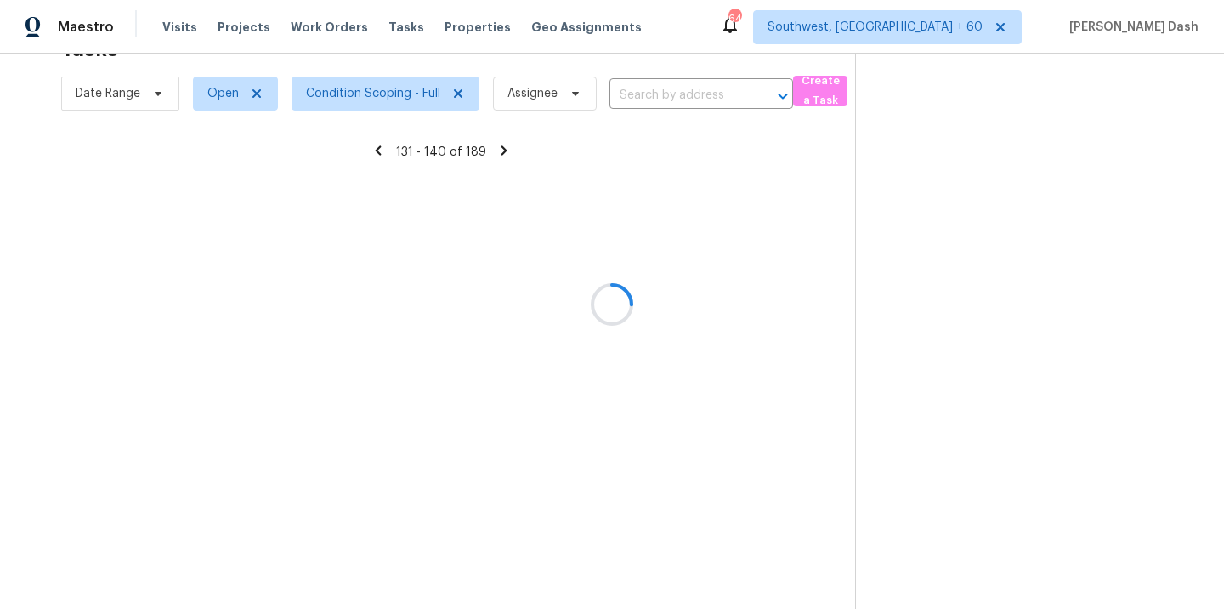
scroll to position [54, 0]
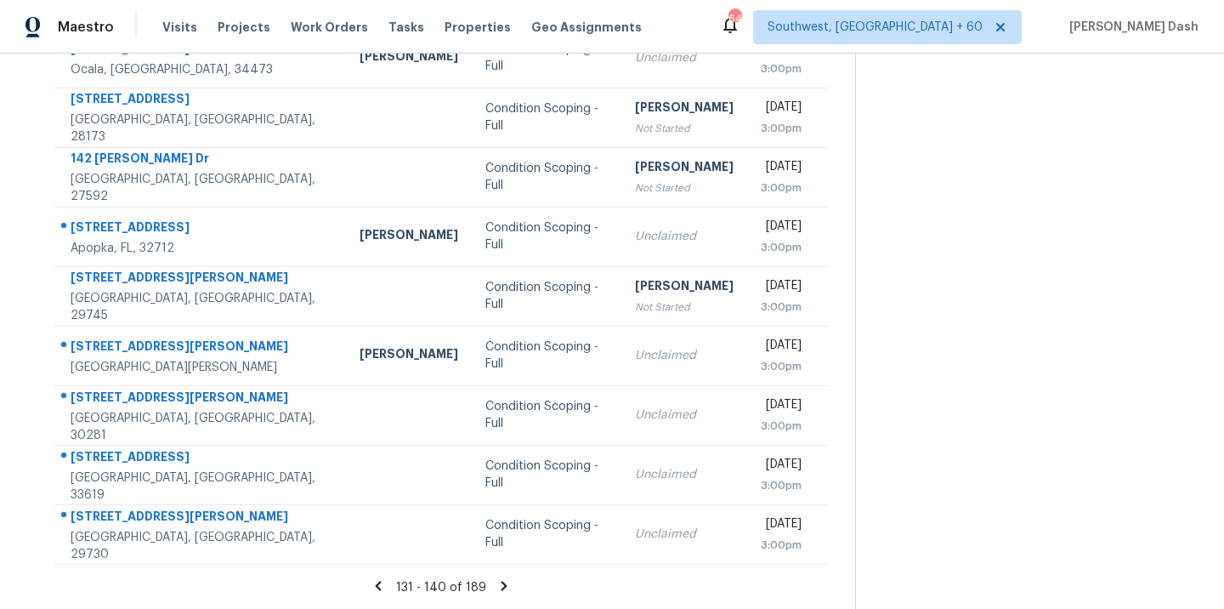
click at [501, 580] on icon at bounding box center [504, 585] width 15 height 15
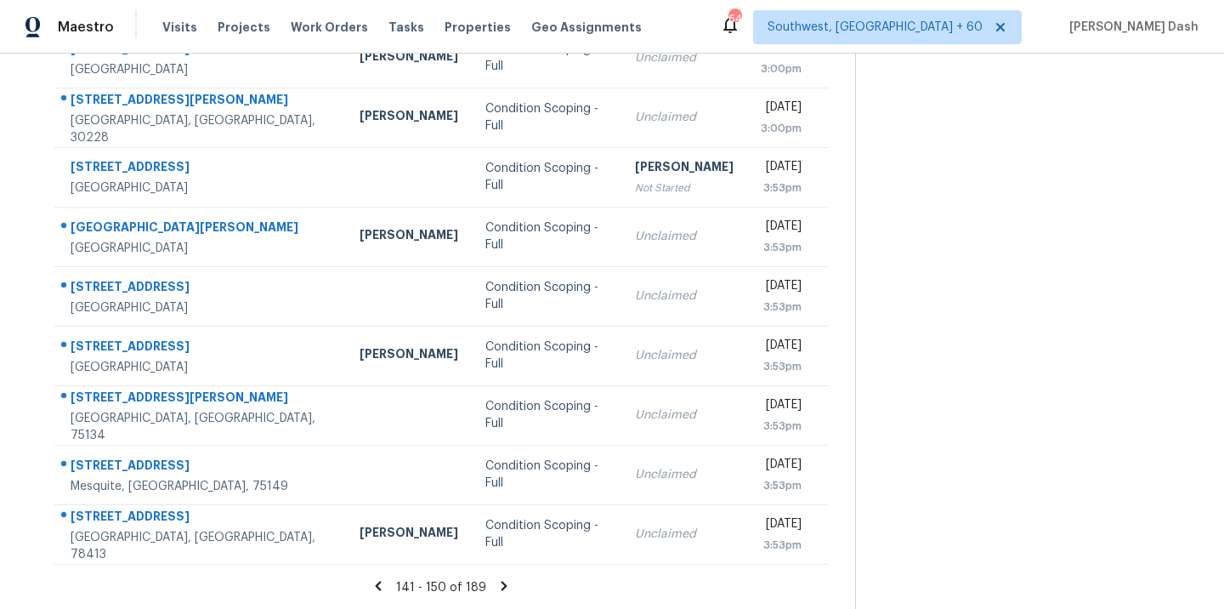
click at [501, 580] on icon at bounding box center [504, 585] width 15 height 15
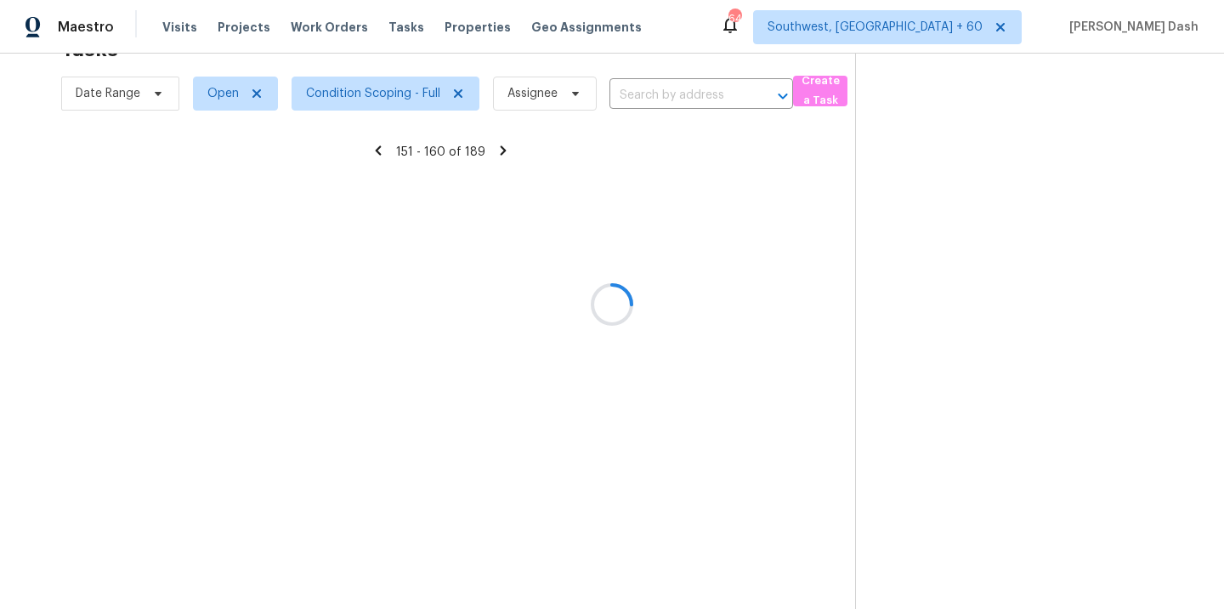
scroll to position [276, 0]
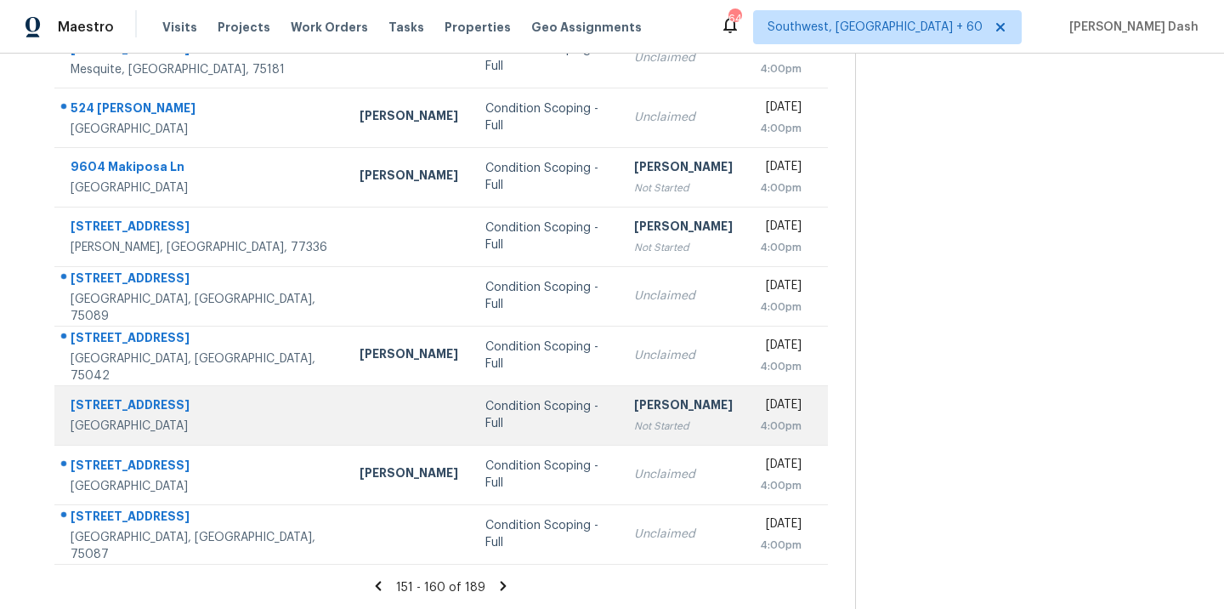
click at [486, 412] on div "Condition Scoping - Full" at bounding box center [547, 415] width 122 height 34
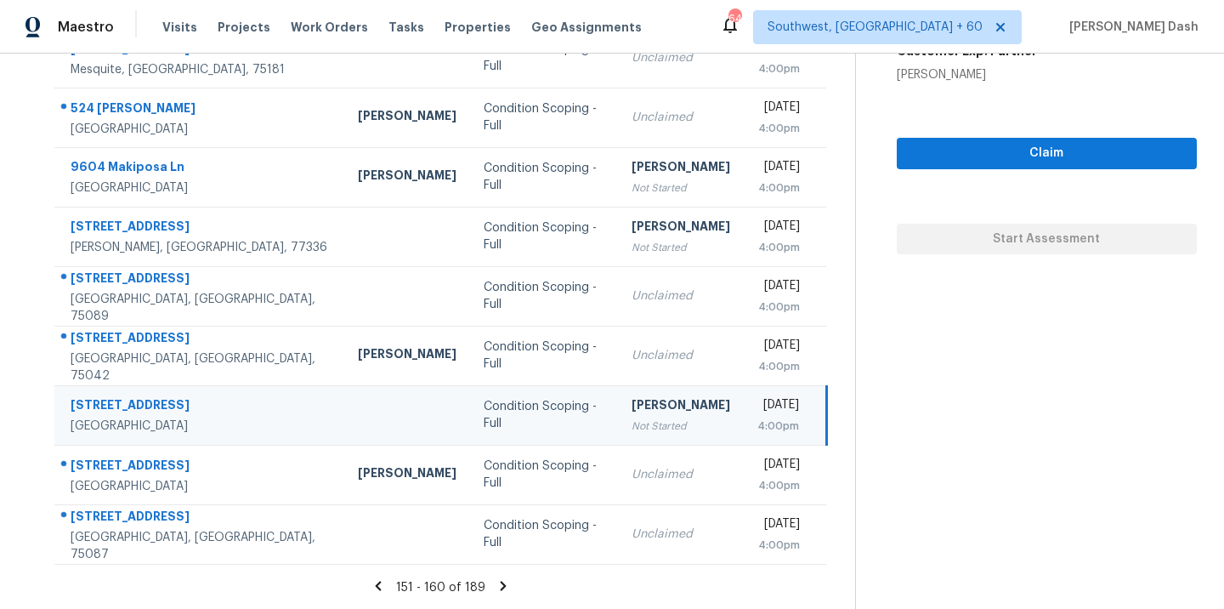
scroll to position [36, 0]
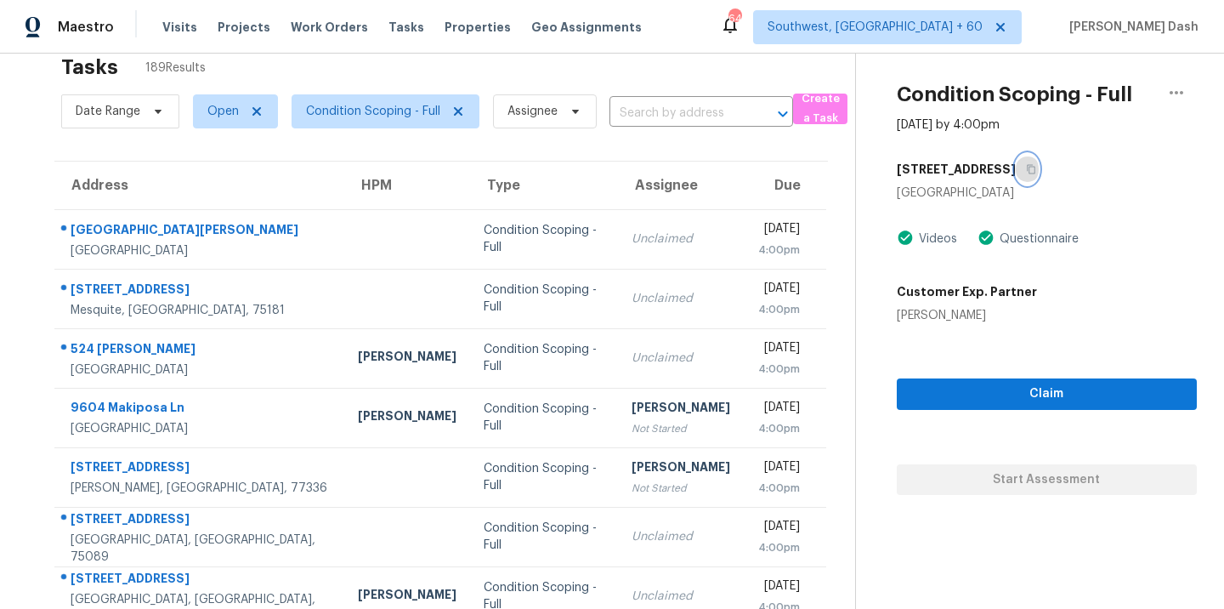
click at [1016, 160] on button "button" at bounding box center [1027, 169] width 23 height 31
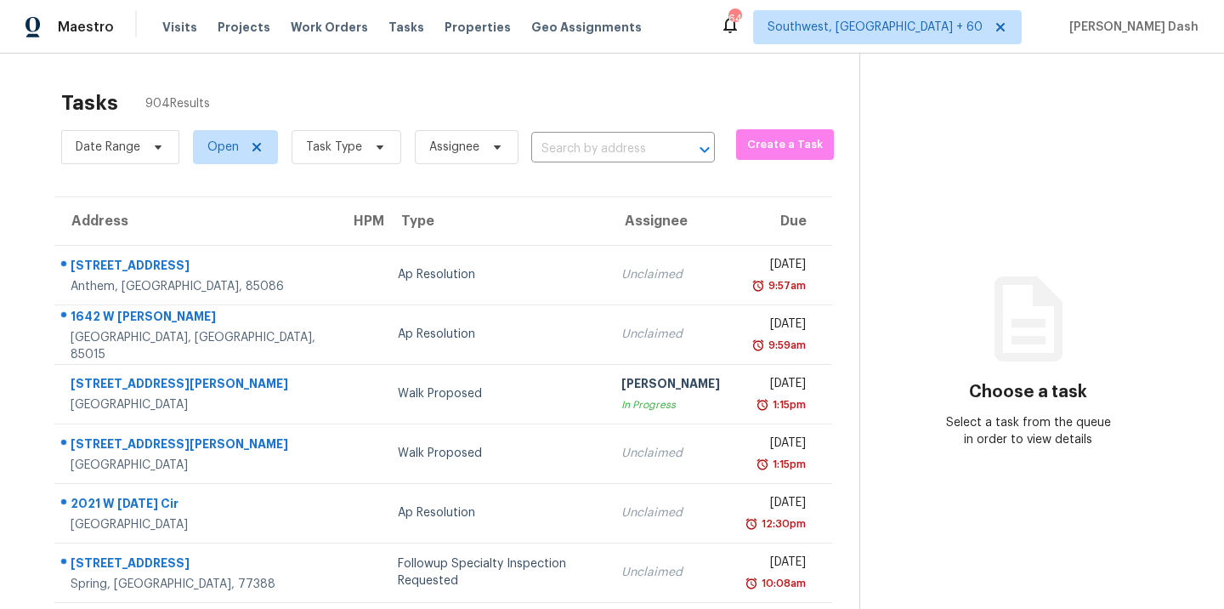
click at [582, 152] on input "text" at bounding box center [599, 149] width 136 height 26
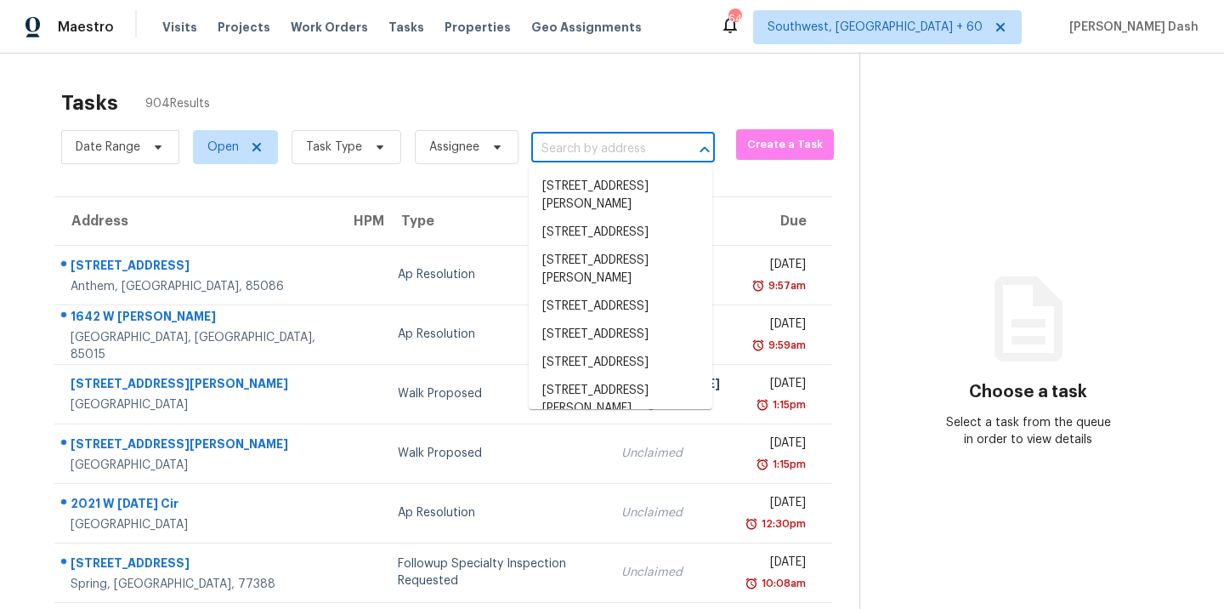
paste input "[STREET_ADDRESS][PERSON_NAME]"
type input "[STREET_ADDRESS][PERSON_NAME]"
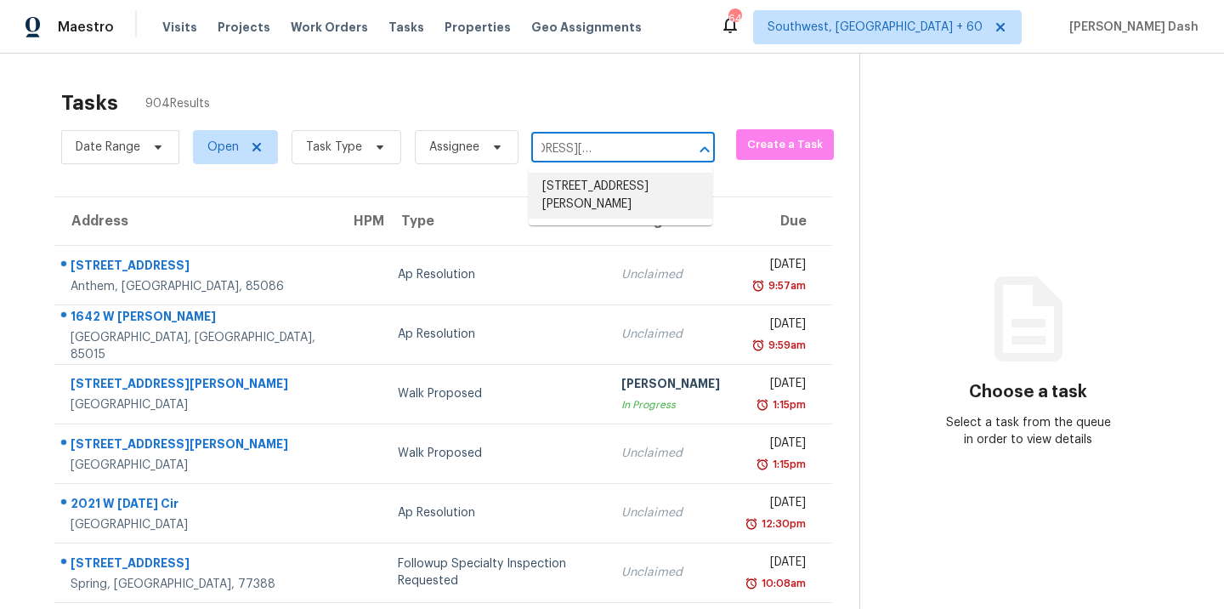
click at [565, 183] on li "[STREET_ADDRESS][PERSON_NAME]" at bounding box center [621, 196] width 184 height 46
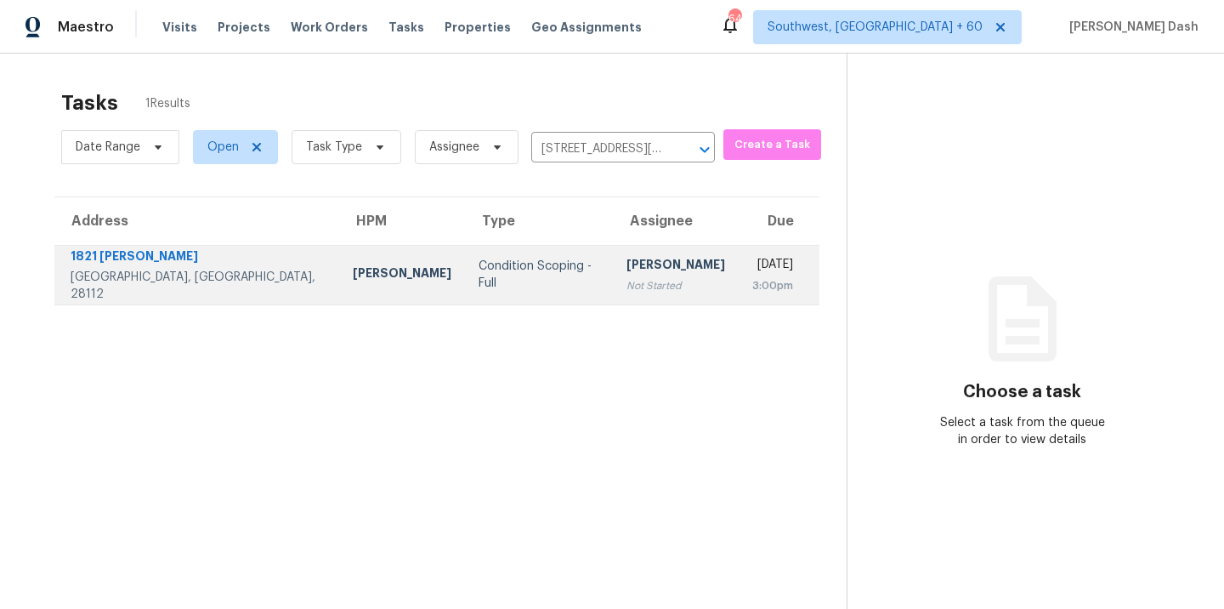
click at [465, 263] on td "Condition Scoping - Full" at bounding box center [539, 275] width 149 height 60
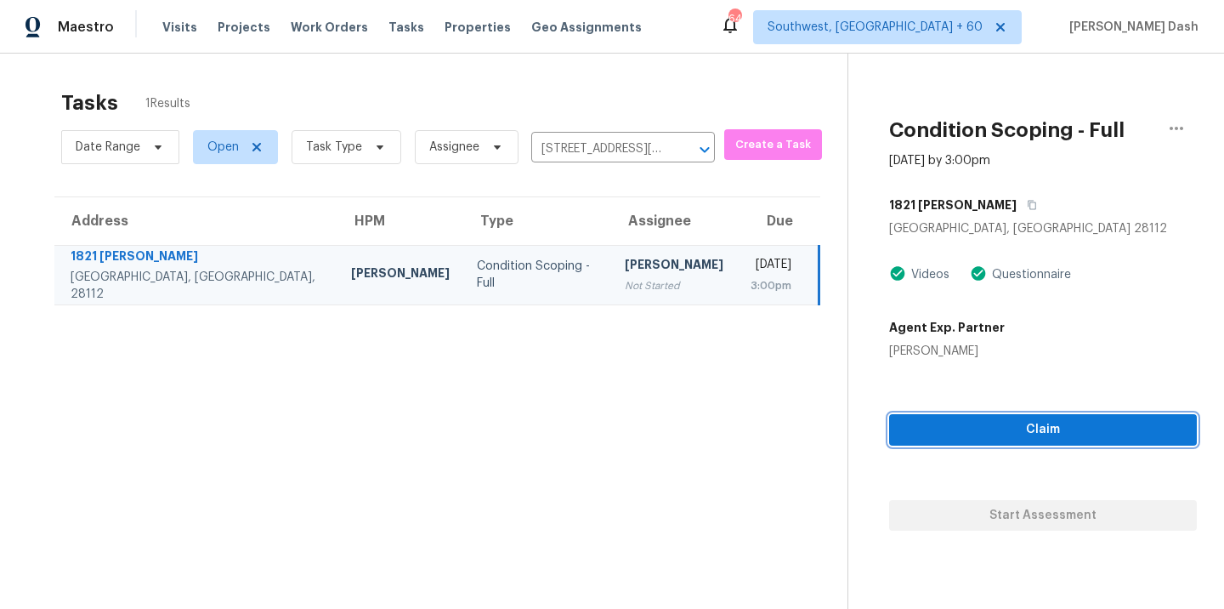
click at [1058, 444] on button "Claim" at bounding box center [1043, 429] width 308 height 31
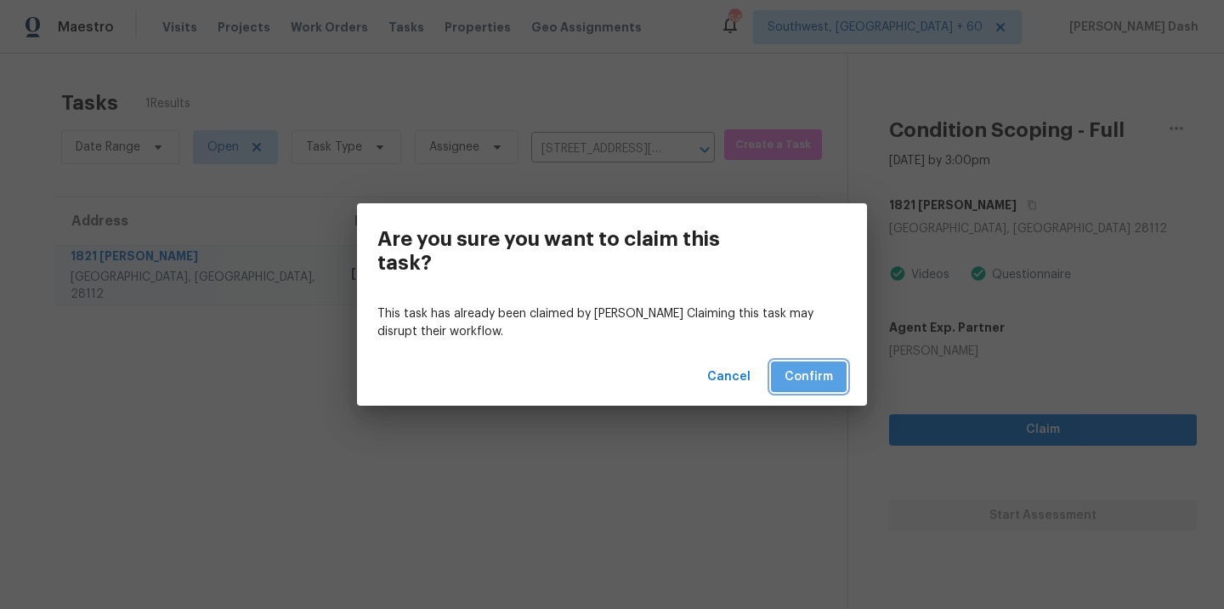
click at [796, 386] on span "Confirm" at bounding box center [809, 376] width 48 height 21
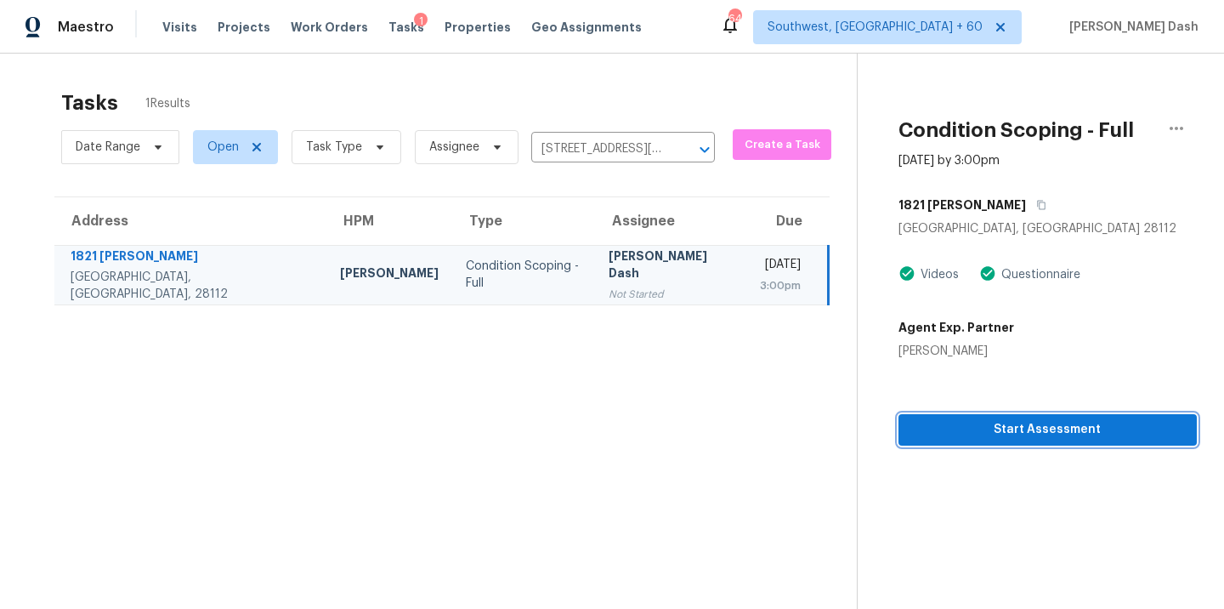
click at [985, 428] on span "Start Assessment" at bounding box center [1047, 429] width 271 height 21
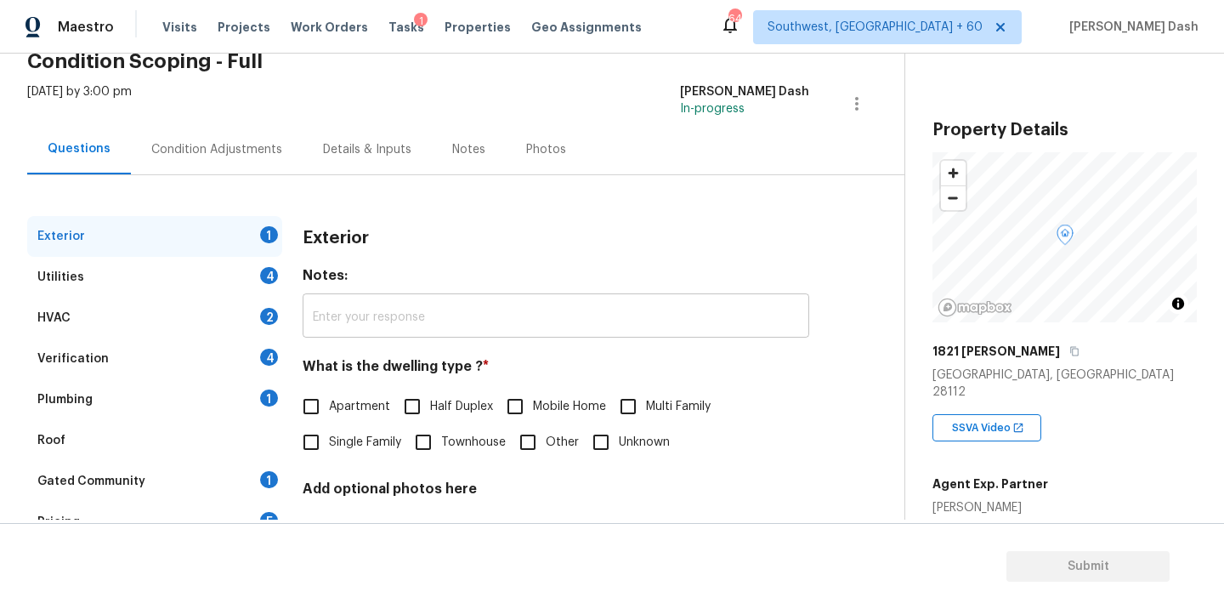
scroll to position [182, 0]
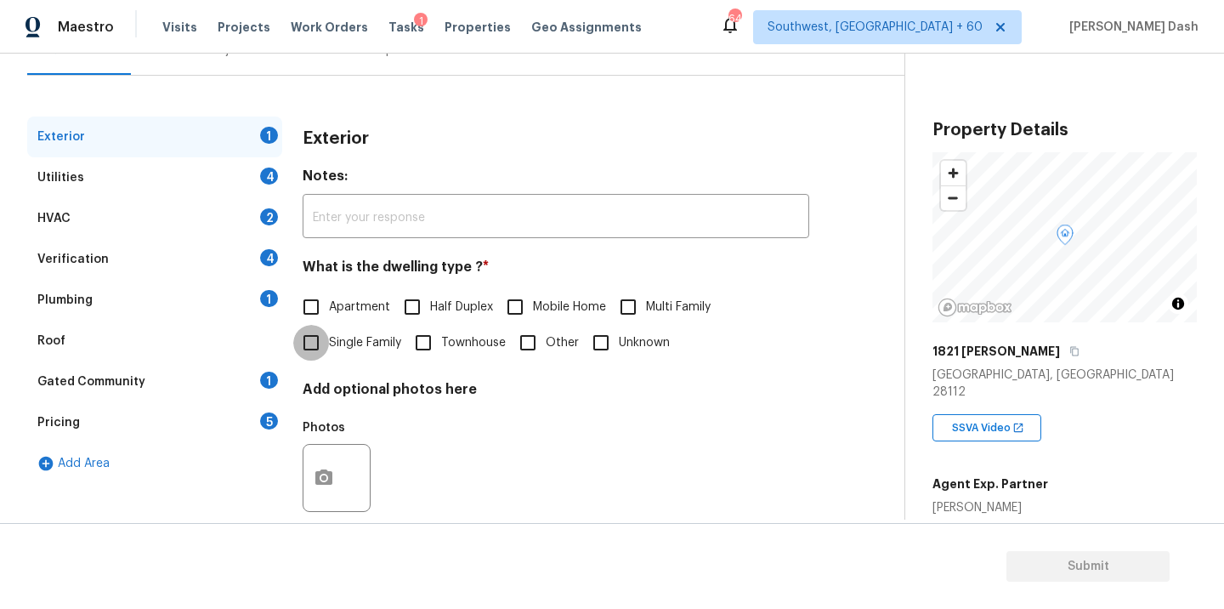
click at [328, 351] on input "Single Family" at bounding box center [311, 343] width 36 height 36
checkbox input "true"
click at [254, 177] on div "Utilities 4" at bounding box center [154, 177] width 255 height 41
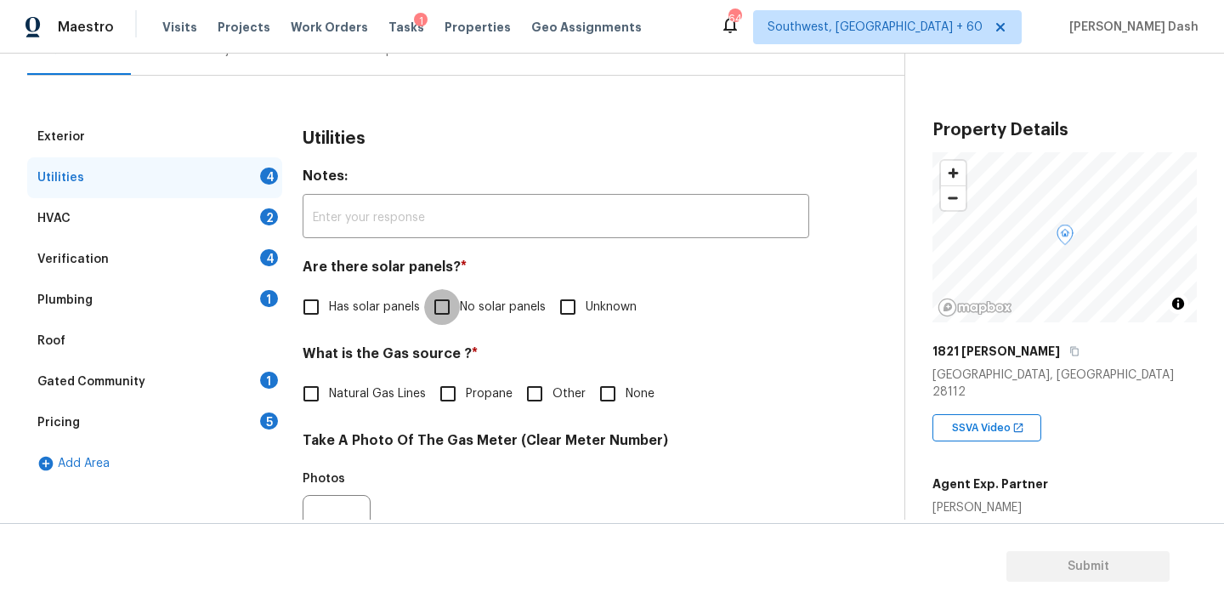
click at [437, 307] on input "No solar panels" at bounding box center [442, 307] width 36 height 36
checkbox input "true"
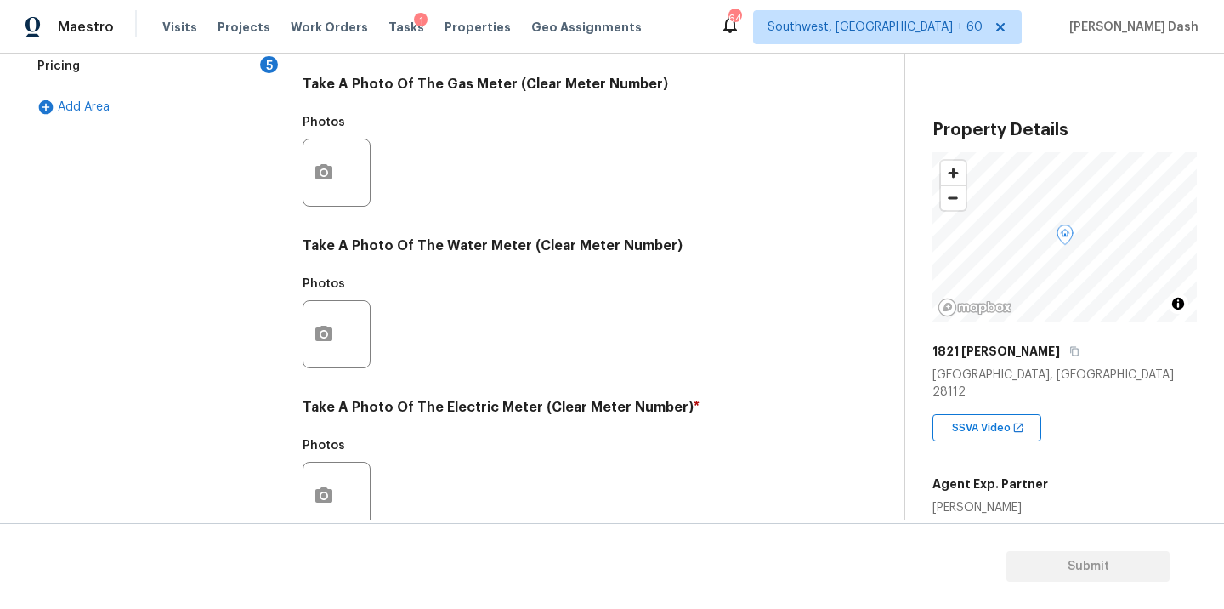
scroll to position [653, 0]
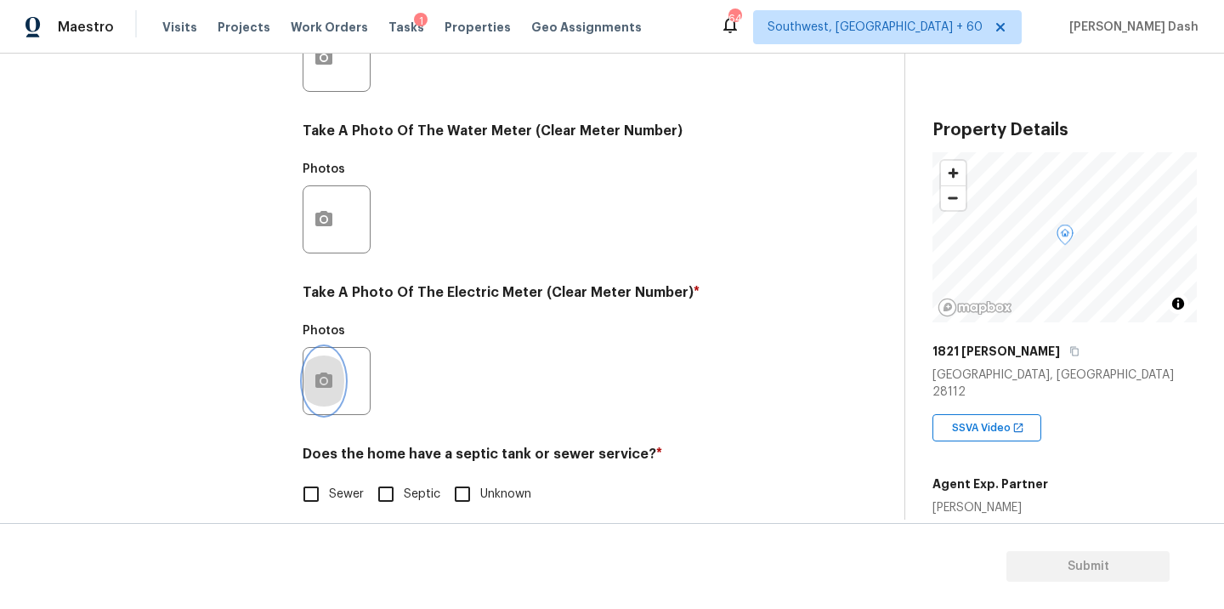
click at [312, 386] on button "button" at bounding box center [324, 381] width 41 height 66
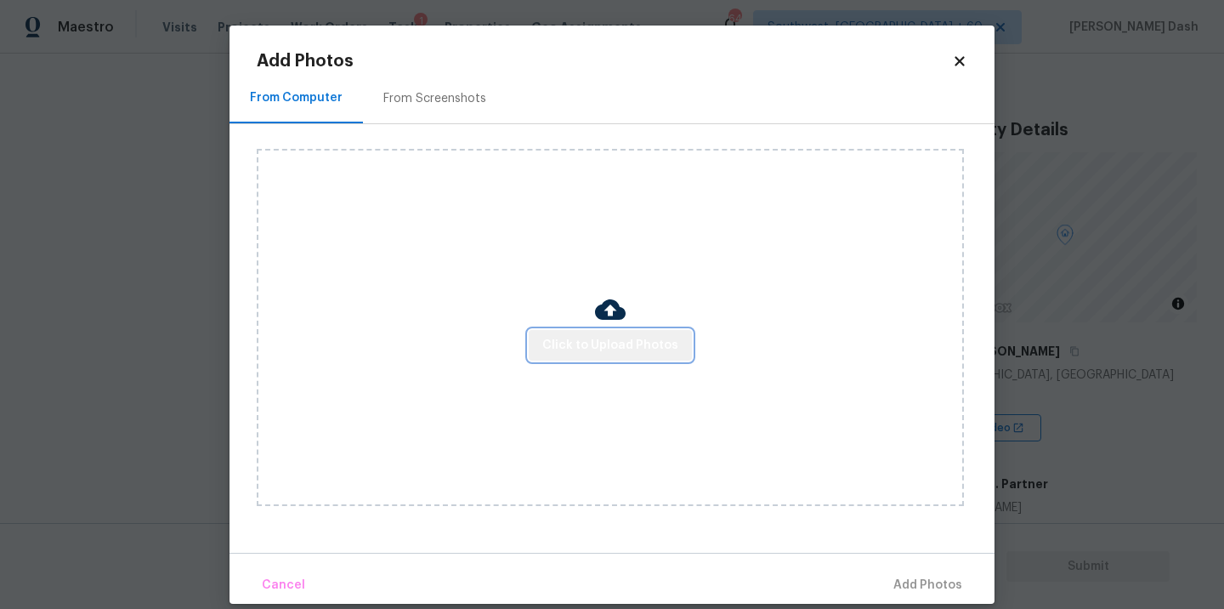
click at [613, 336] on span "Click to Upload Photos" at bounding box center [610, 345] width 136 height 21
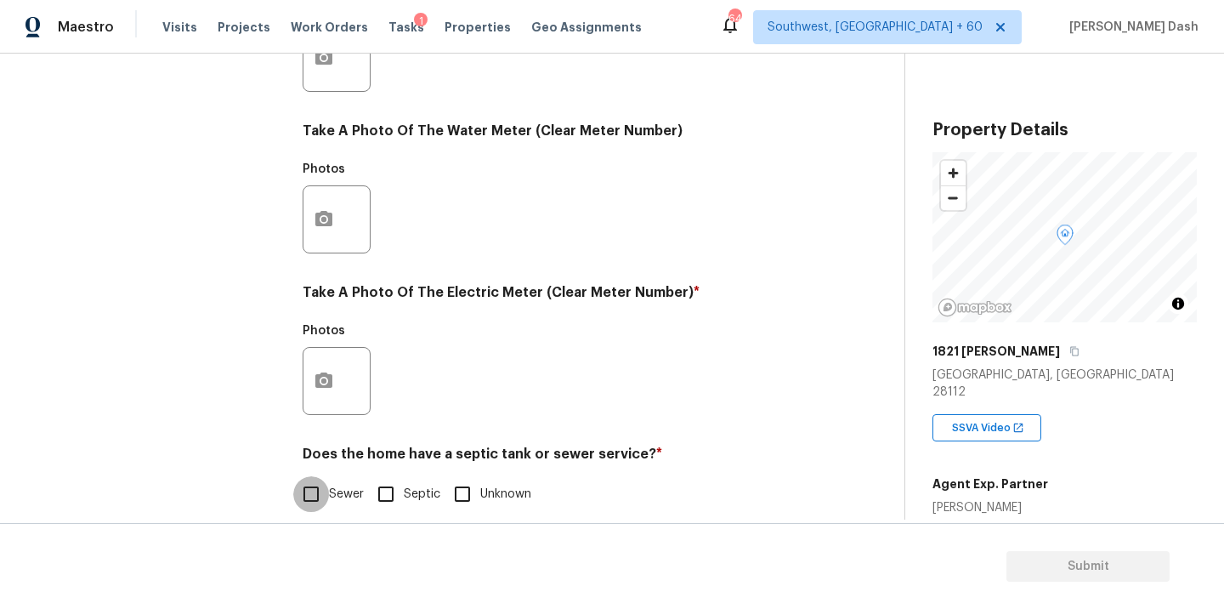
click at [305, 480] on input "Sewer" at bounding box center [311, 494] width 36 height 36
checkbox input "true"
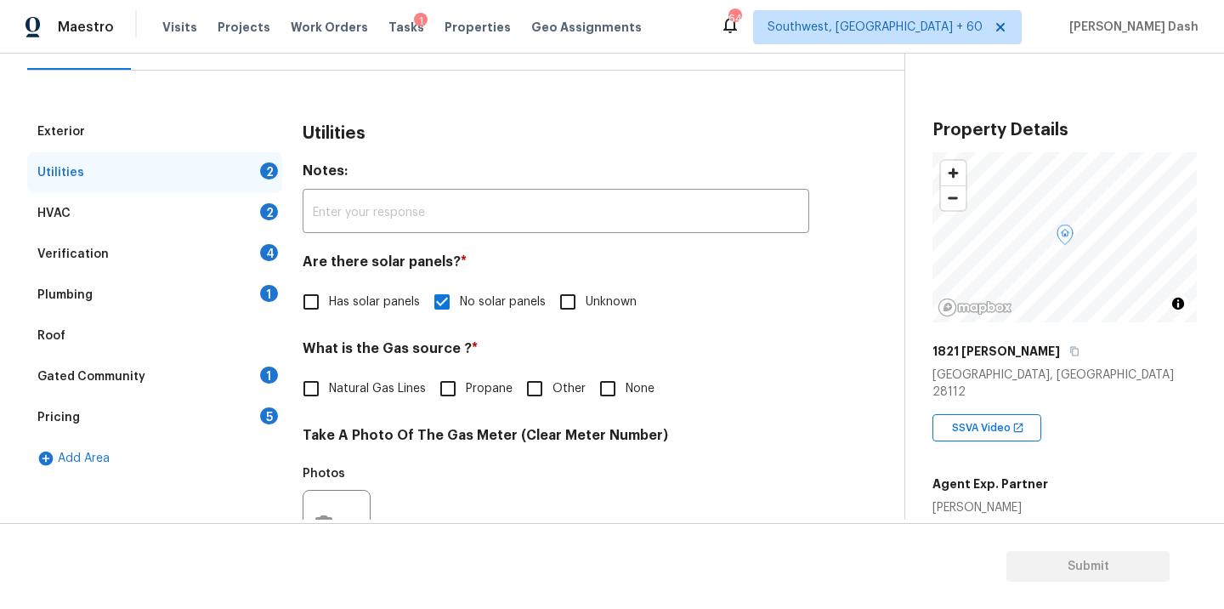
scroll to position [159, 0]
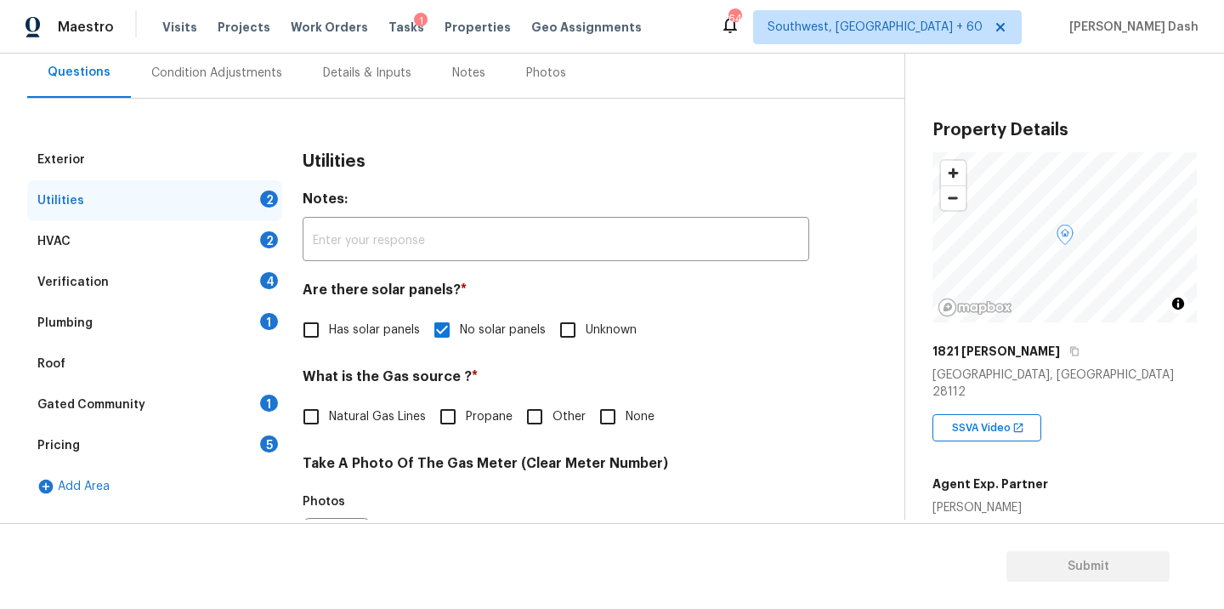
click at [164, 282] on div "Verification 4" at bounding box center [154, 282] width 255 height 41
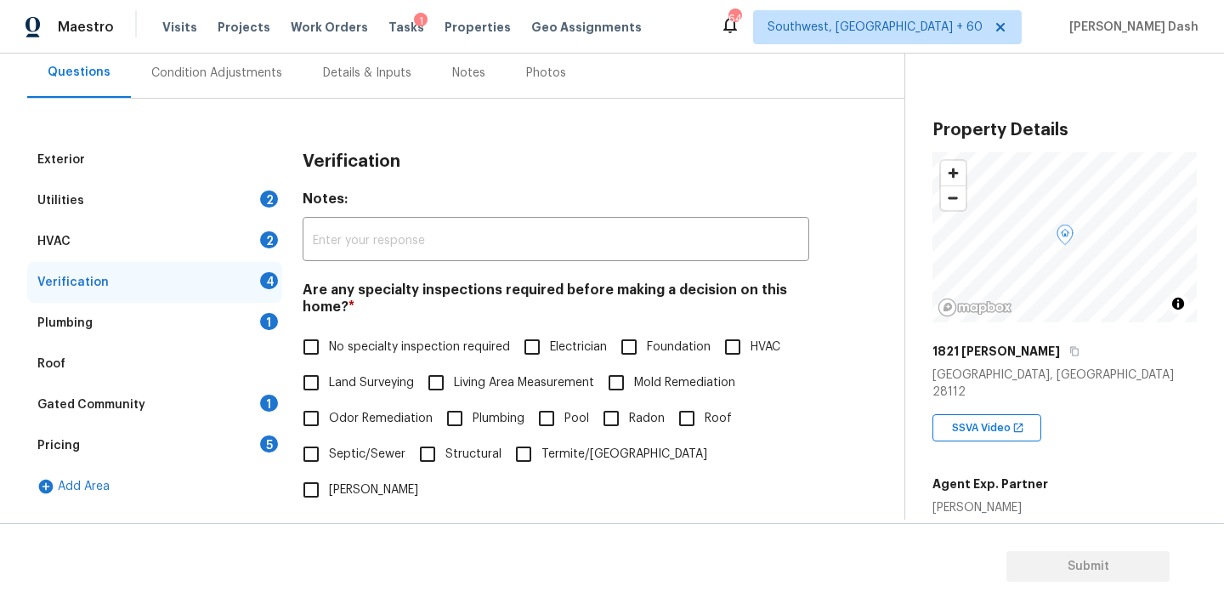
click at [336, 351] on span "No specialty inspection required" at bounding box center [419, 347] width 181 height 18
click at [329, 351] on input "No specialty inspection required" at bounding box center [311, 347] width 36 height 36
checkbox input "true"
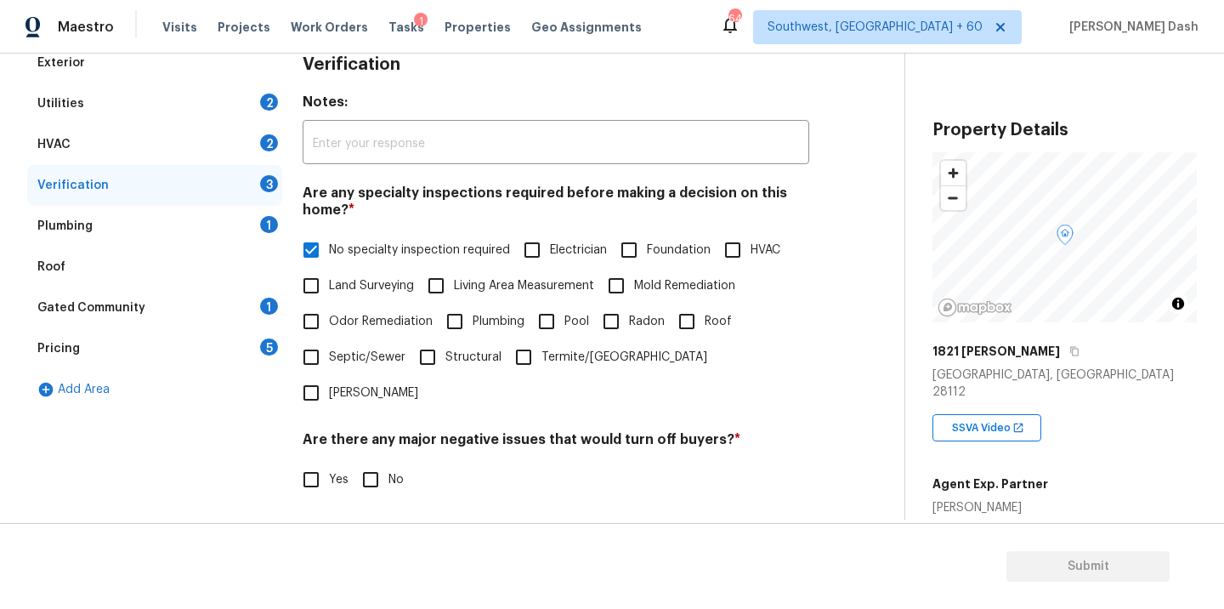
scroll to position [414, 0]
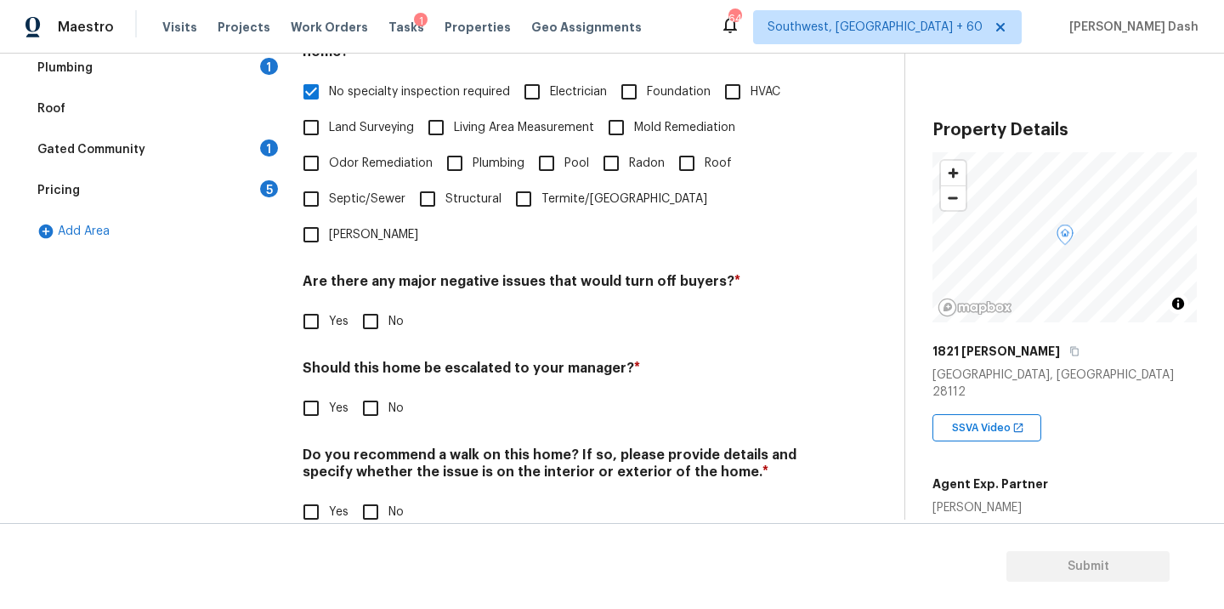
drag, startPoint x: 361, startPoint y: 294, endPoint x: 362, endPoint y: 357, distance: 62.9
click at [361, 304] on input "No" at bounding box center [371, 322] width 36 height 36
checkbox input "true"
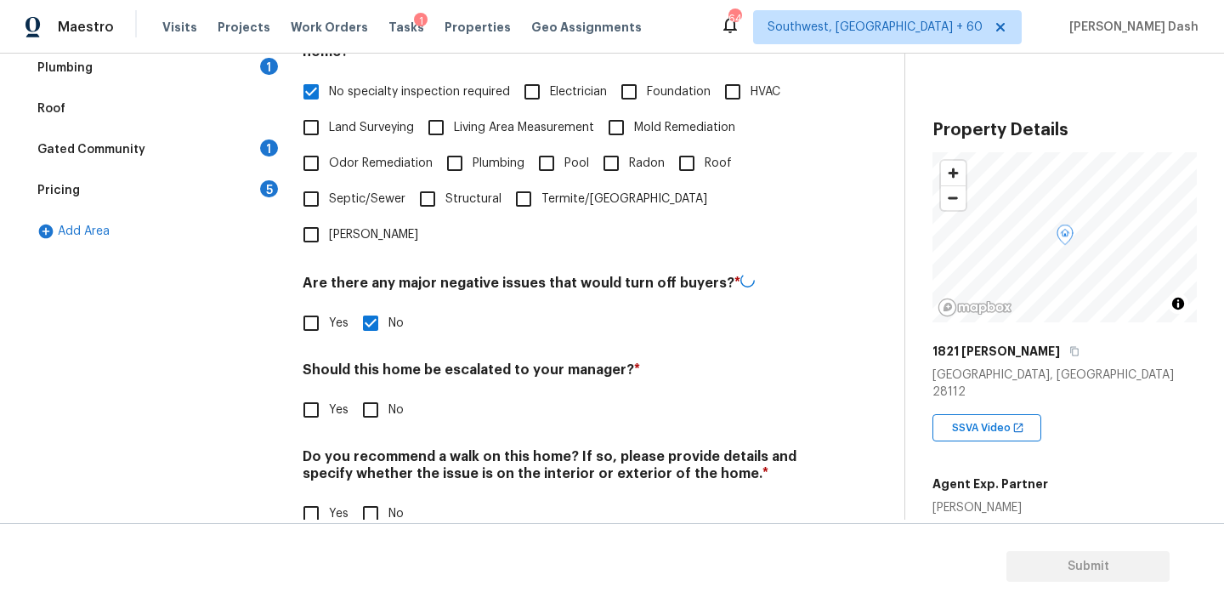
click at [363, 392] on input "No" at bounding box center [371, 410] width 36 height 36
checkbox input "true"
click at [363, 496] on input "No" at bounding box center [371, 514] width 36 height 36
checkbox input "true"
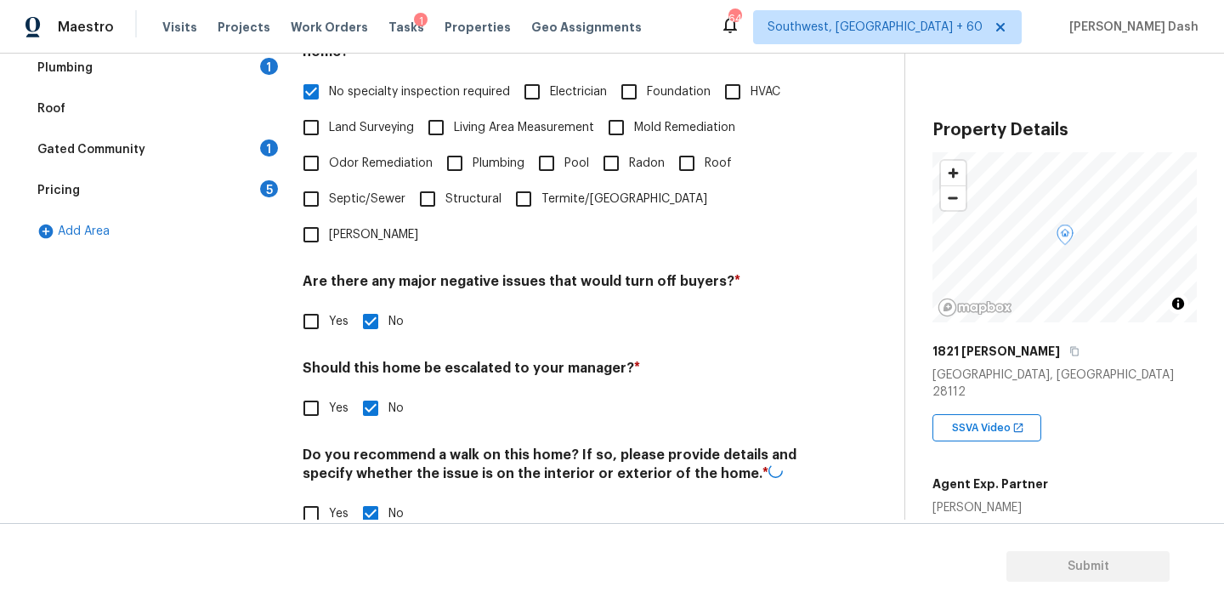
click at [239, 345] on div "Exterior Utilities 2 HVAC 2 Verification Plumbing 1 Roof Gated Community 1 Pric…" at bounding box center [154, 217] width 255 height 667
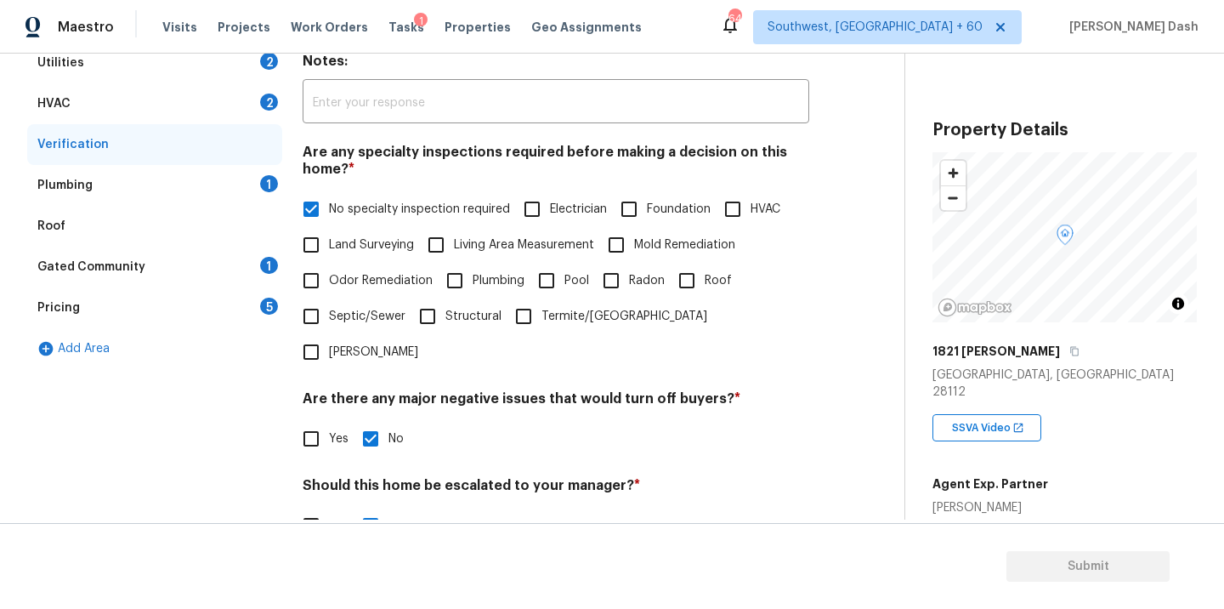
click at [240, 186] on div "Plumbing 1" at bounding box center [154, 185] width 255 height 41
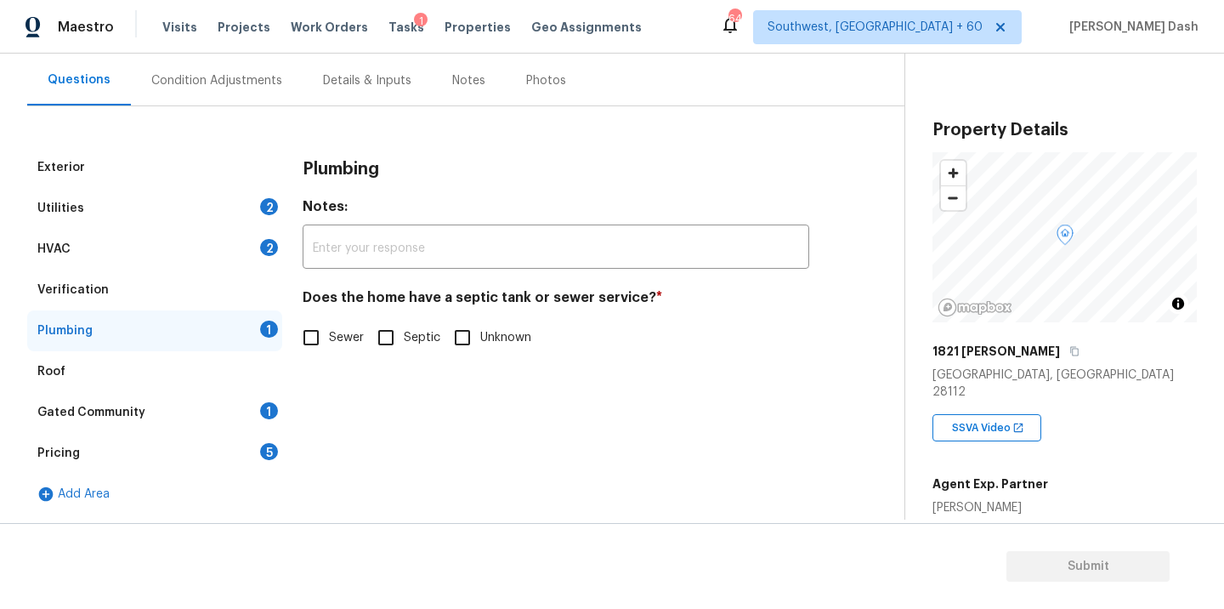
click at [291, 338] on div "Exterior Utilities 2 HVAC 2 Verification Plumbing 1 Roof Gated Community 1 Pric…" at bounding box center [445, 330] width 837 height 367
drag, startPoint x: 338, startPoint y: 329, endPoint x: 302, endPoint y: 351, distance: 42.7
click at [338, 329] on span "Sewer" at bounding box center [346, 338] width 35 height 18
click at [329, 329] on input "Sewer" at bounding box center [311, 338] width 36 height 36
checkbox input "true"
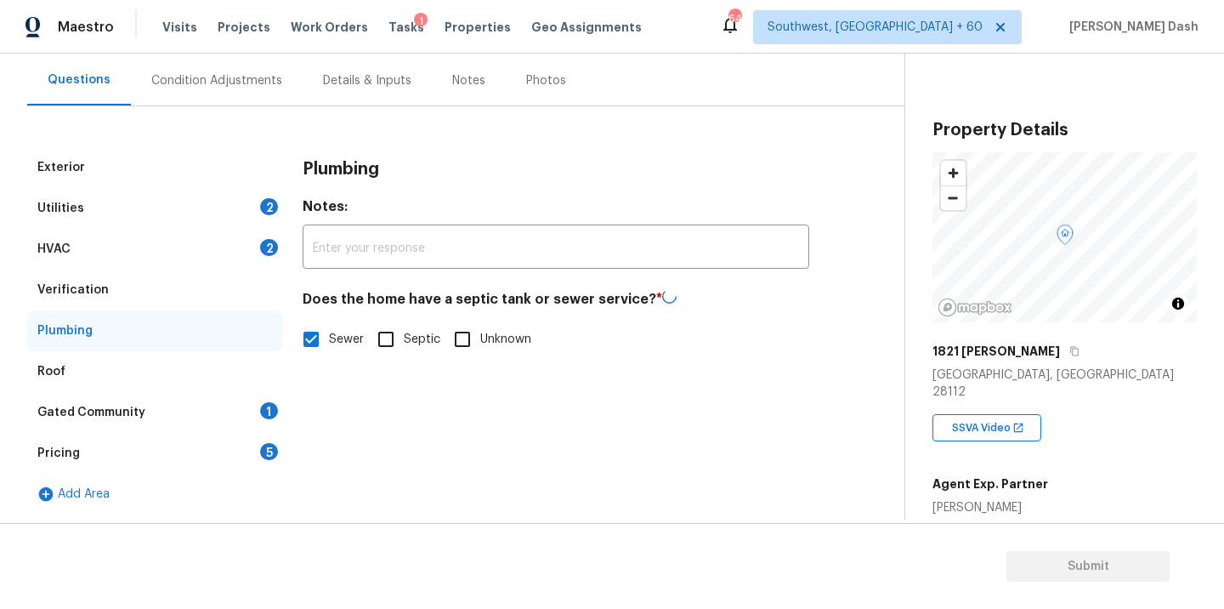
click at [271, 395] on div "Gated Community 1" at bounding box center [154, 412] width 255 height 41
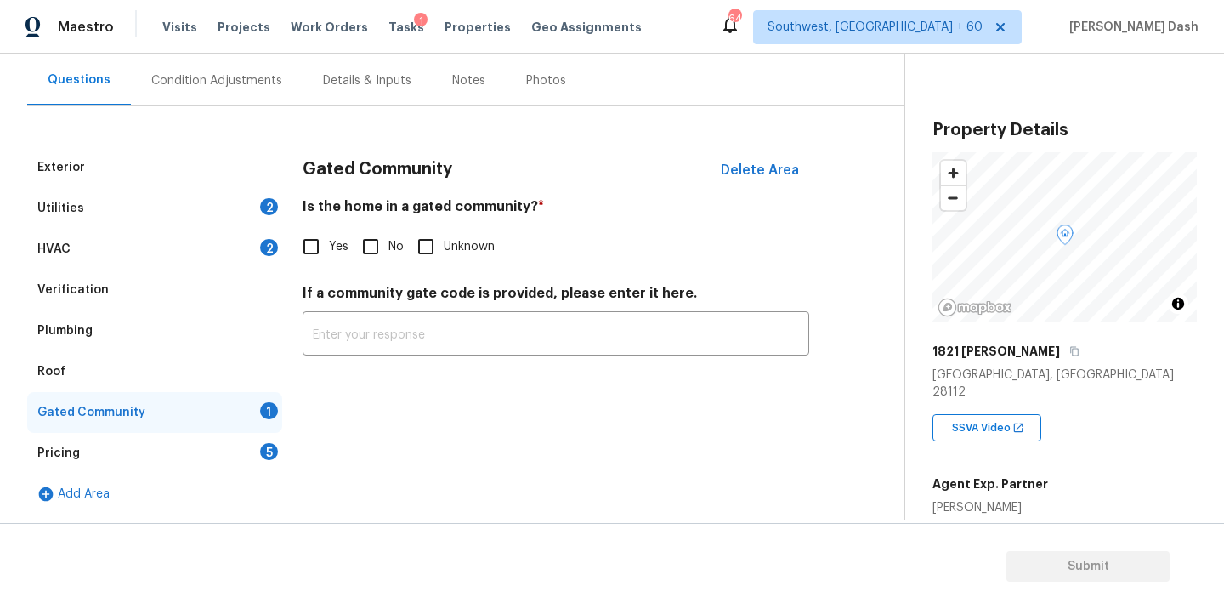
click at [355, 245] on input "No" at bounding box center [371, 247] width 36 height 36
checkbox input "true"
click at [268, 457] on div "5" at bounding box center [269, 451] width 18 height 17
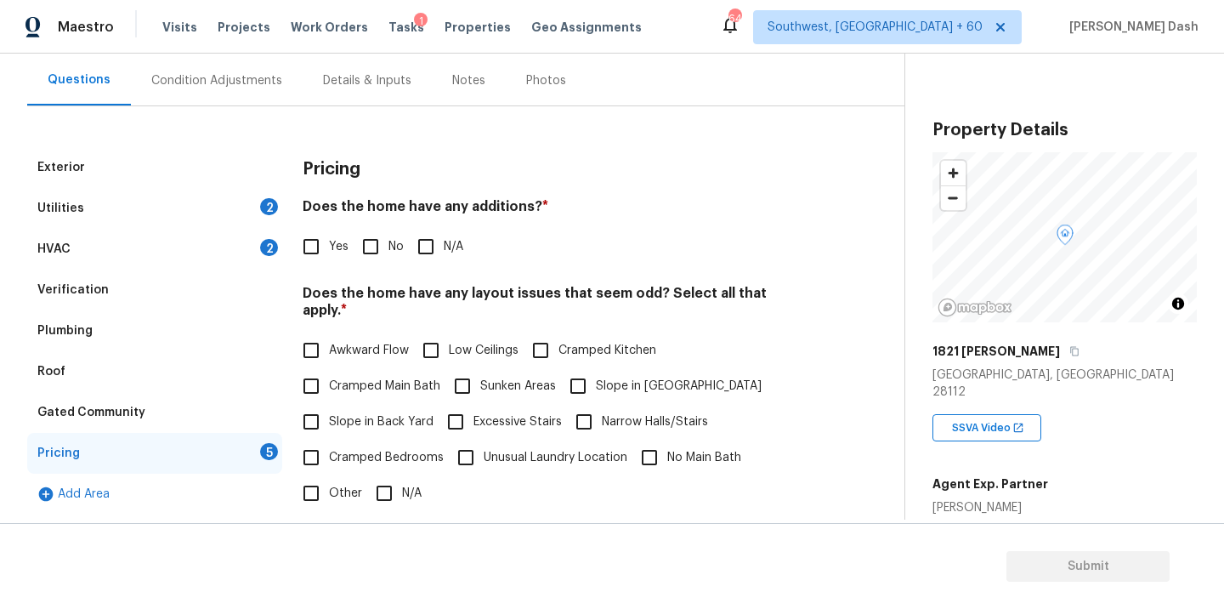
drag, startPoint x: 367, startPoint y: 253, endPoint x: 367, endPoint y: 263, distance: 10.2
click at [367, 253] on input "No" at bounding box center [371, 247] width 36 height 36
checkbox input "true"
click at [388, 477] on input "N/A" at bounding box center [384, 495] width 36 height 36
checkbox input "true"
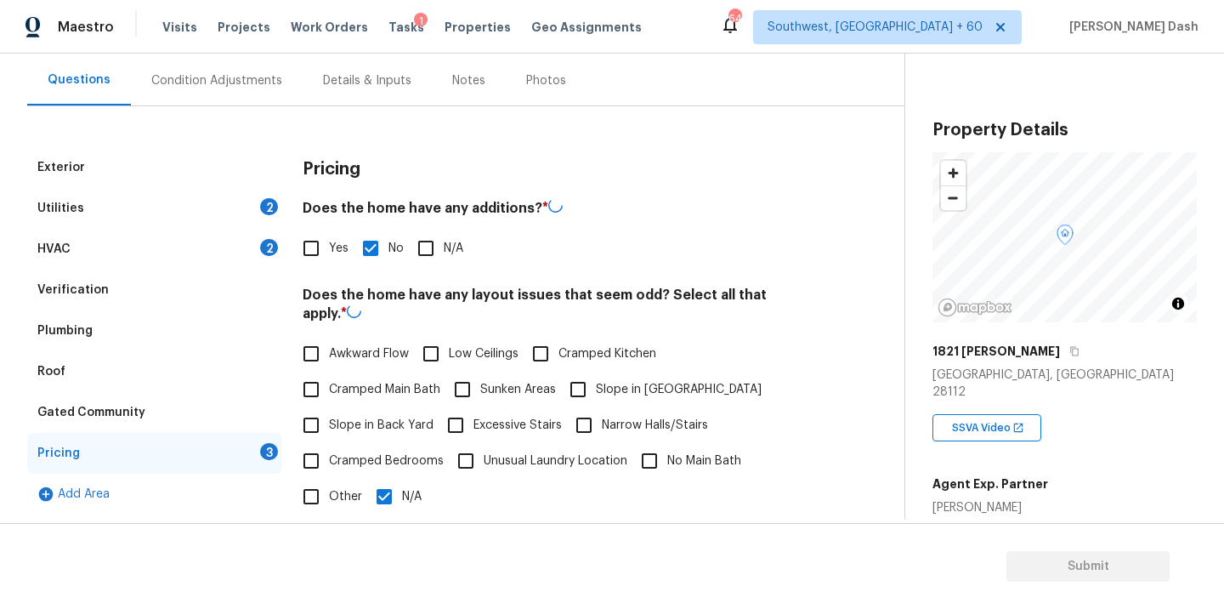
scroll to position [321, 0]
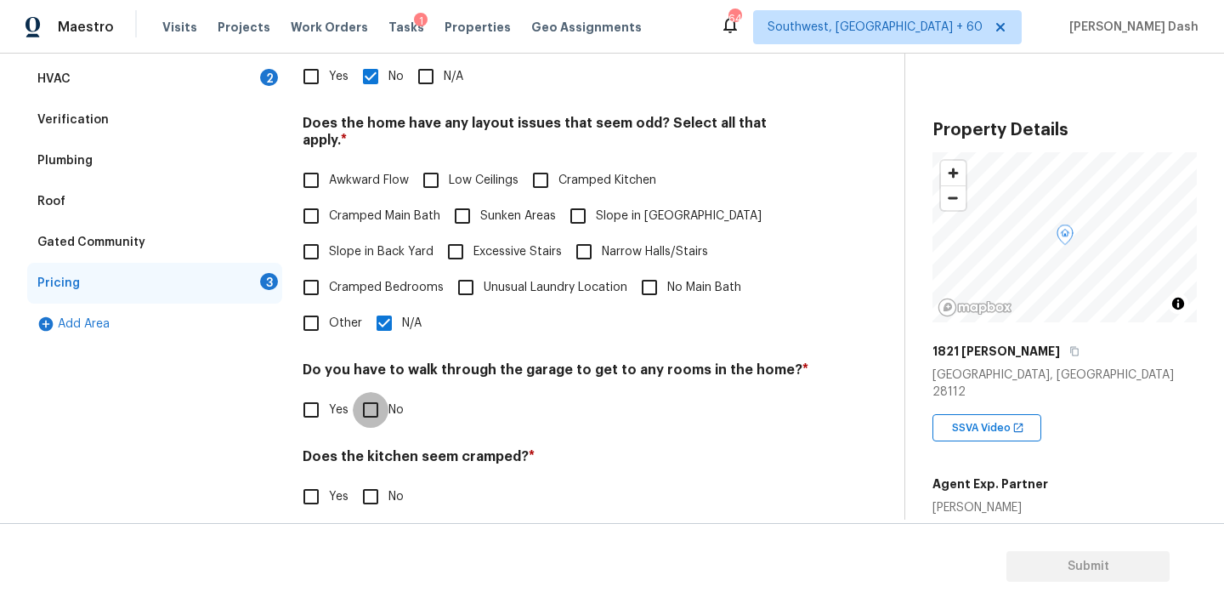
click at [386, 392] on input "No" at bounding box center [371, 410] width 36 height 36
checkbox input "true"
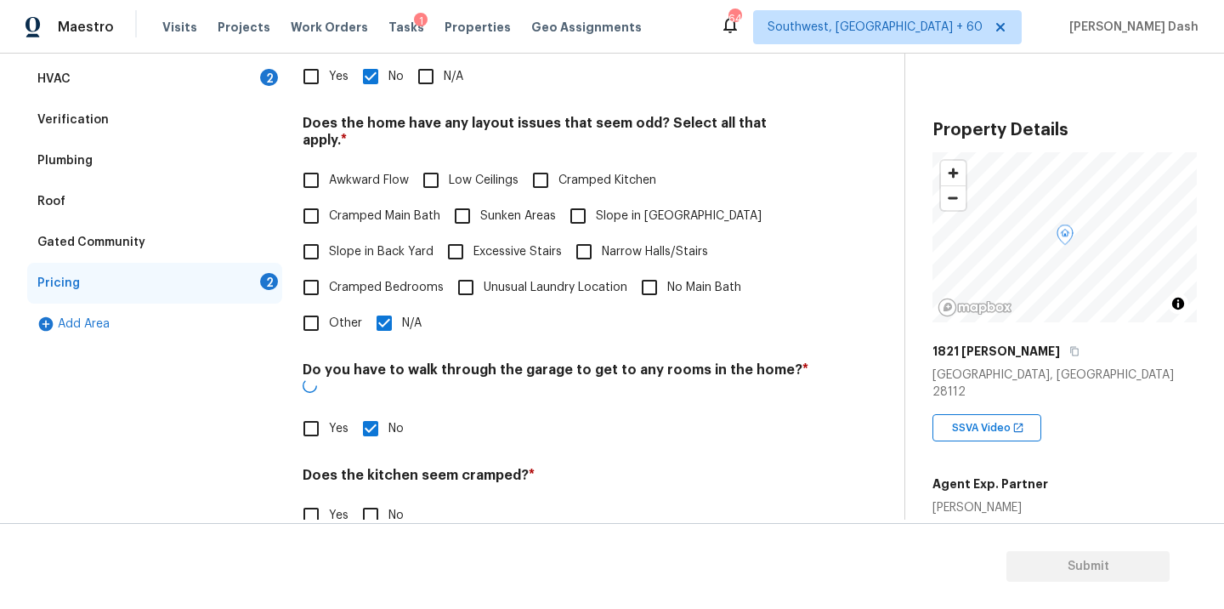
click at [383, 497] on input "No" at bounding box center [371, 515] width 36 height 36
checkbox input "true"
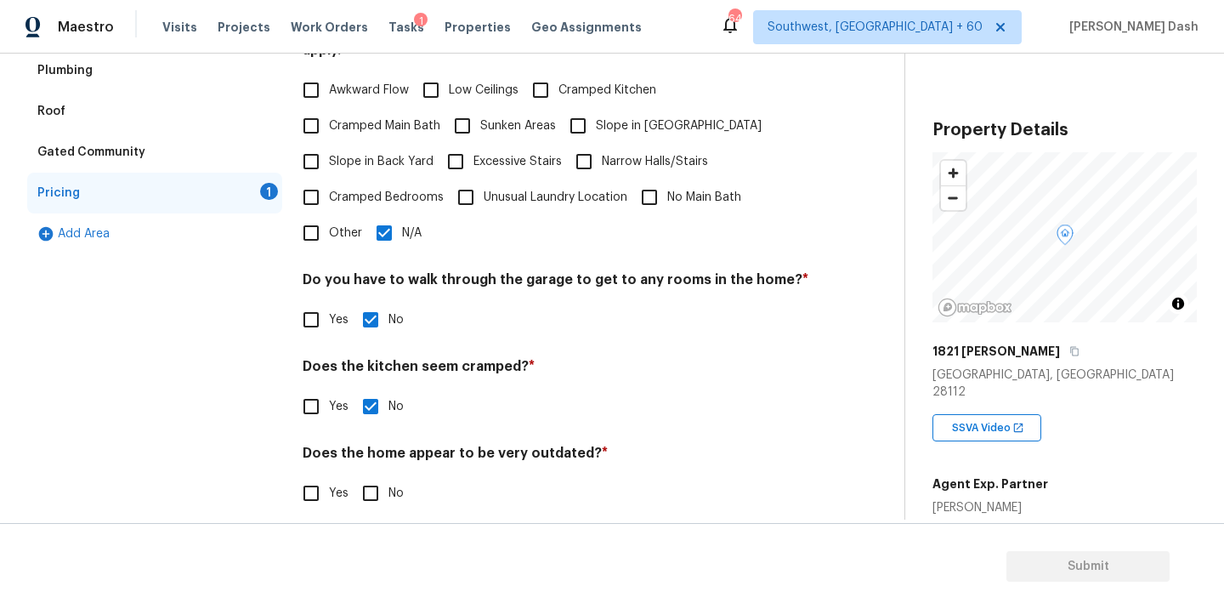
click at [382, 475] on input "No" at bounding box center [371, 493] width 36 height 36
checkbox input "true"
click at [236, 416] on div "Exterior Utilities 2 HVAC 2 Verification Plumbing Roof Gated Community Pricing …" at bounding box center [154, 210] width 255 height 646
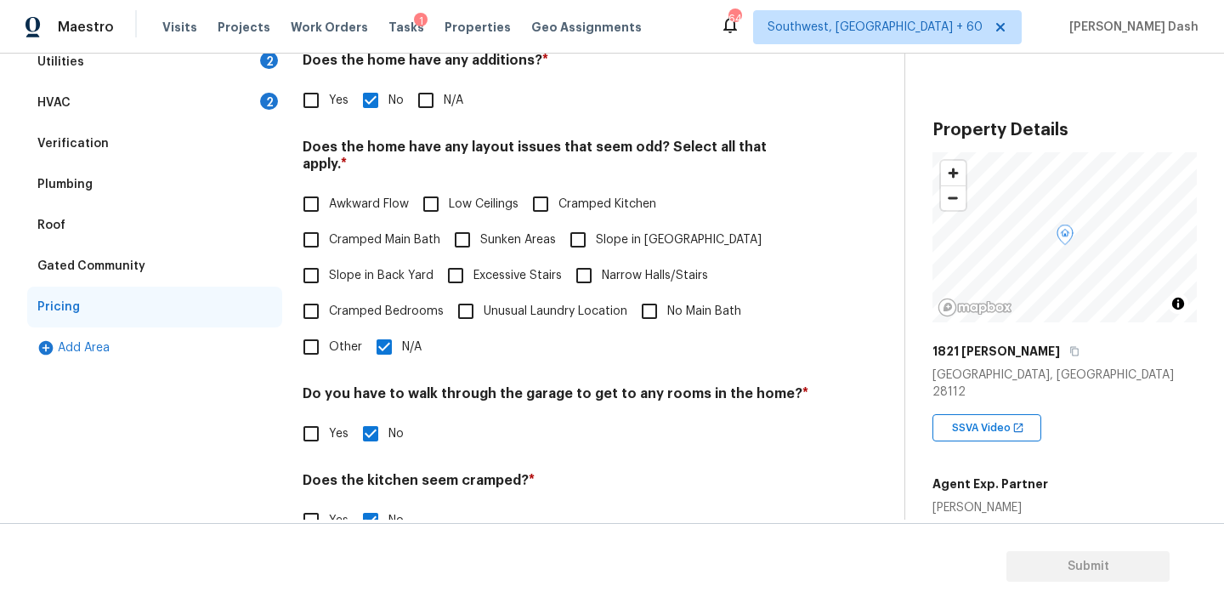
scroll to position [155, 0]
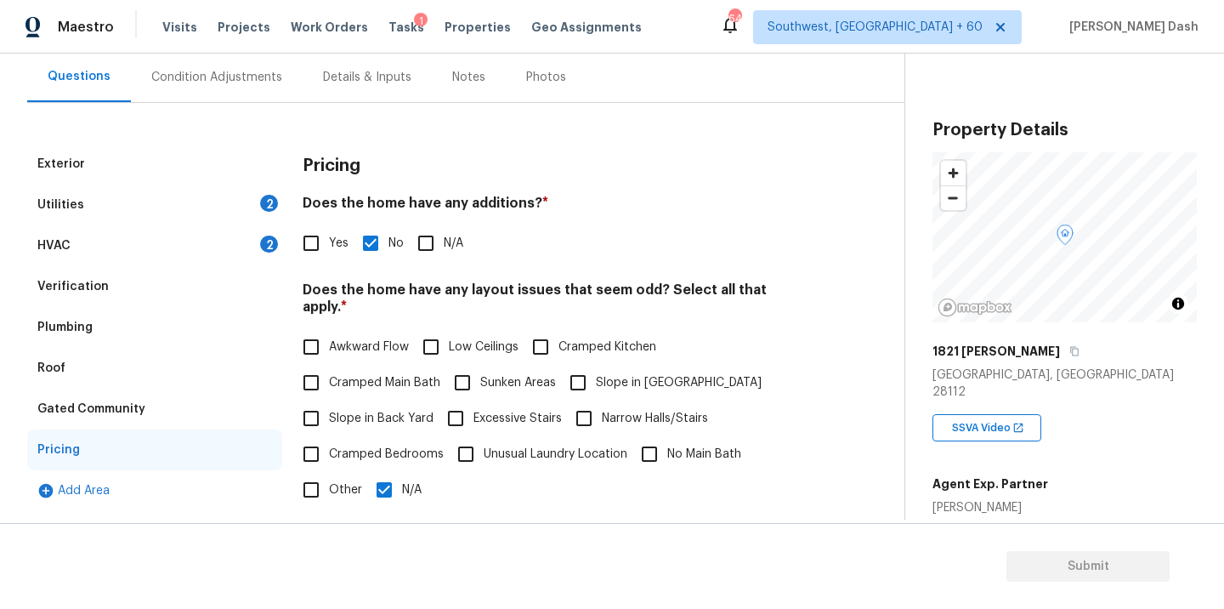
click at [220, 234] on div "HVAC 2" at bounding box center [154, 245] width 255 height 41
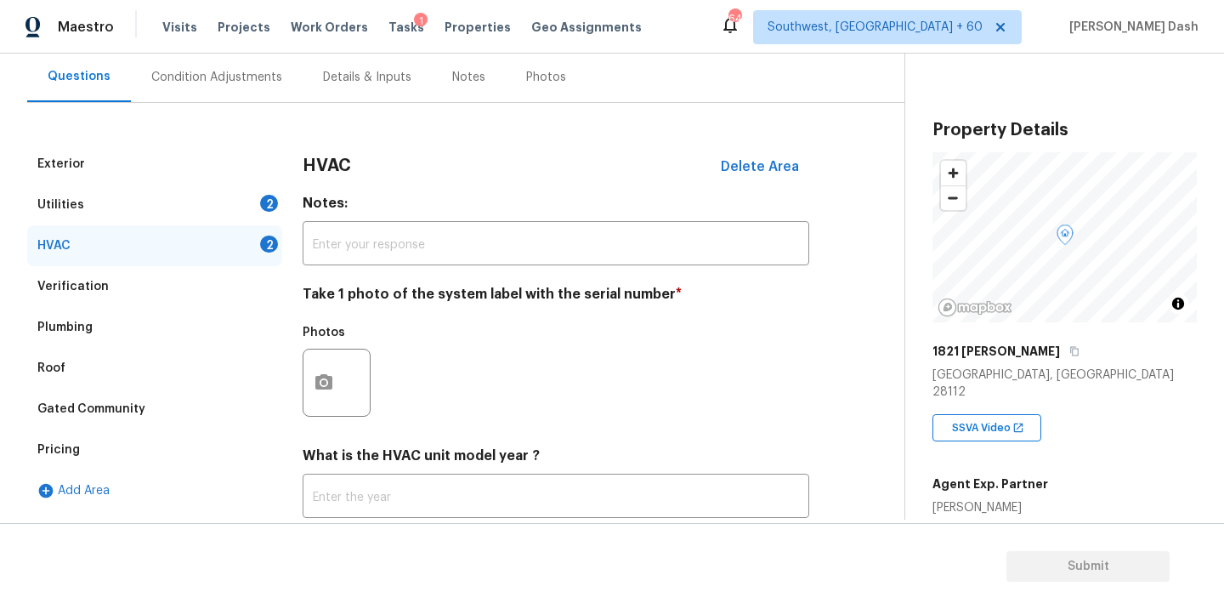
scroll to position [266, 0]
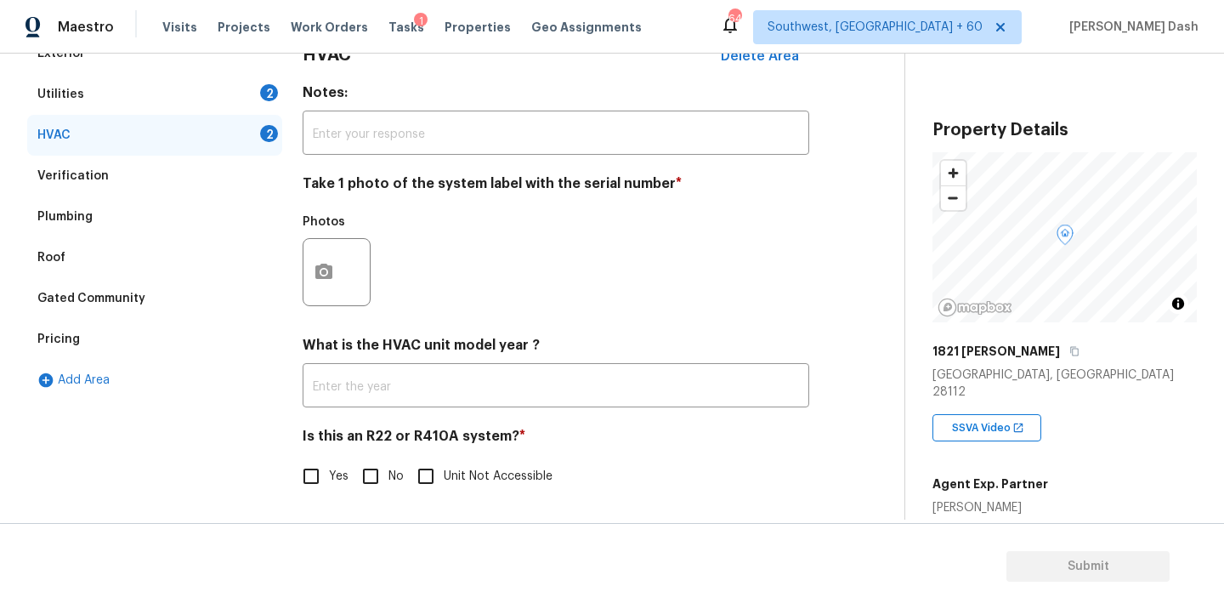
click at [315, 485] on input "Yes" at bounding box center [311, 476] width 36 height 36
checkbox input "true"
click at [248, 463] on div "Exterior Utilities 2 HVAC 1 Verification Plumbing Roof Gated Community Pricing …" at bounding box center [154, 273] width 255 height 483
click at [329, 269] on icon "button" at bounding box center [323, 271] width 17 height 15
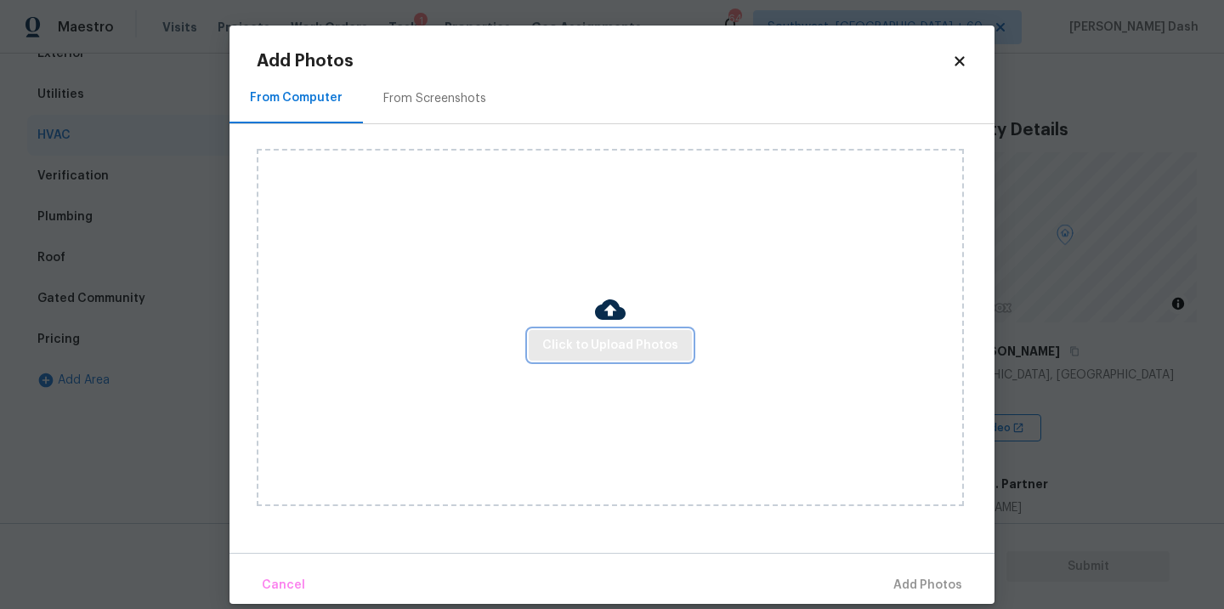
click at [628, 337] on span "Click to Upload Photos" at bounding box center [610, 345] width 136 height 21
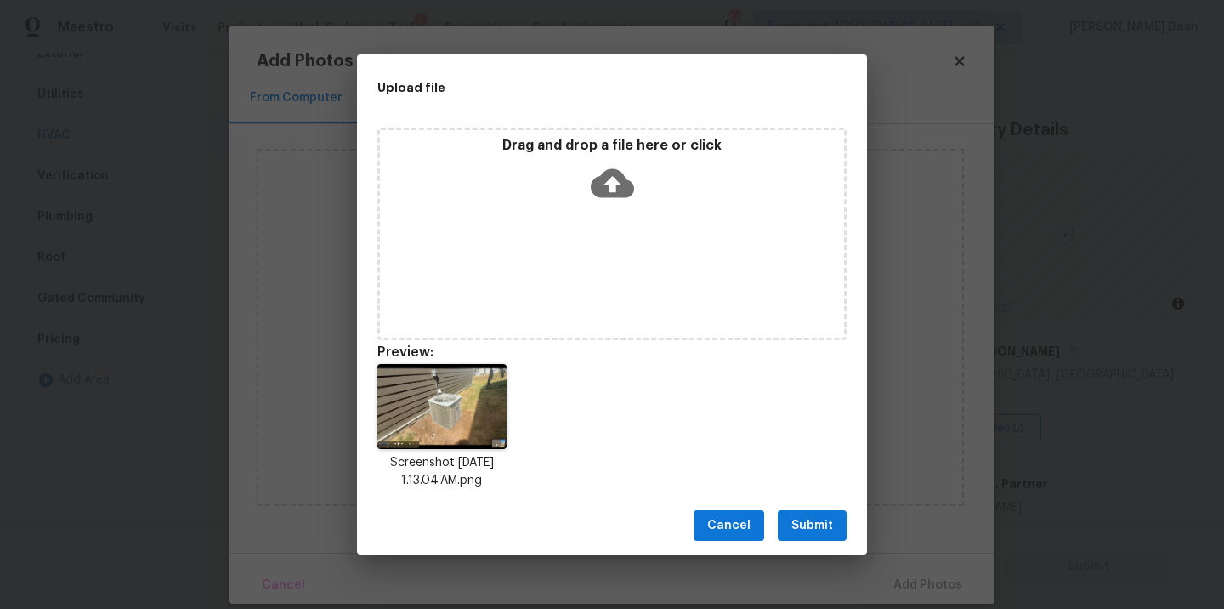
click at [804, 526] on span "Submit" at bounding box center [813, 525] width 42 height 21
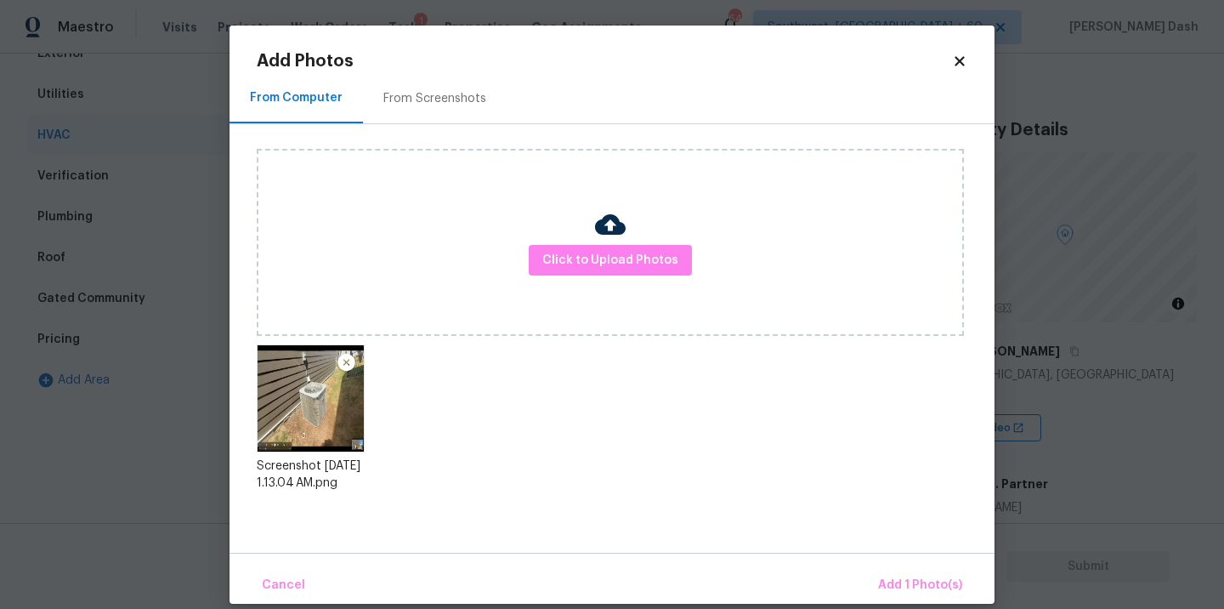
click at [894, 561] on div "Cancel Add 1 Photo(s)" at bounding box center [612, 578] width 765 height 51
click at [897, 576] on span "Add 1 Photo(s)" at bounding box center [920, 585] width 84 height 21
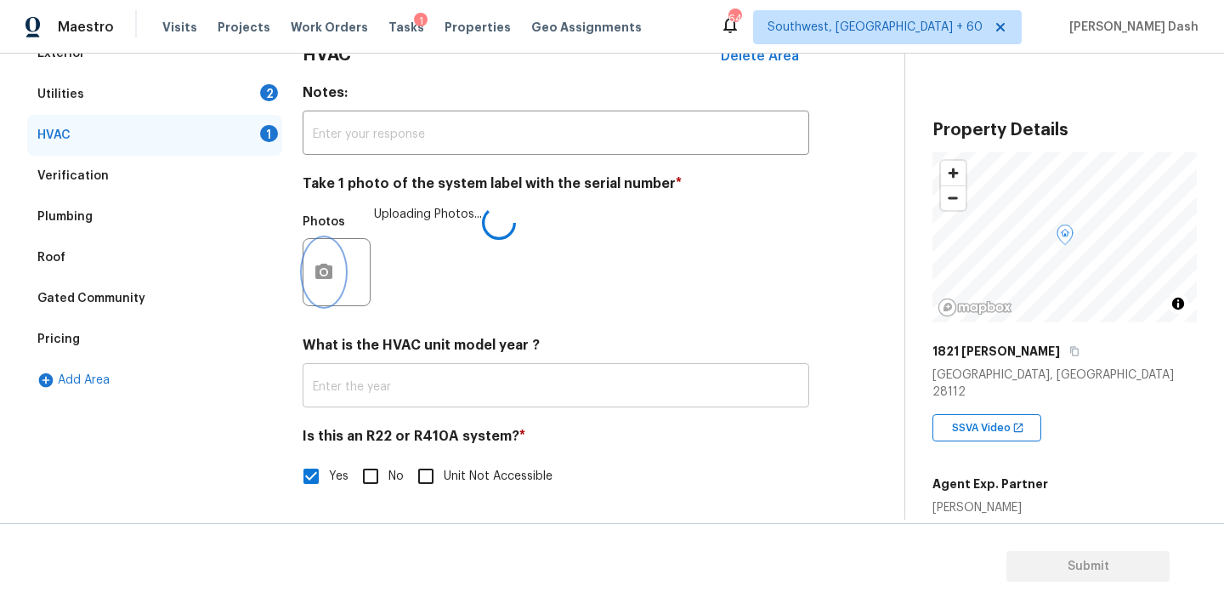
scroll to position [215, 0]
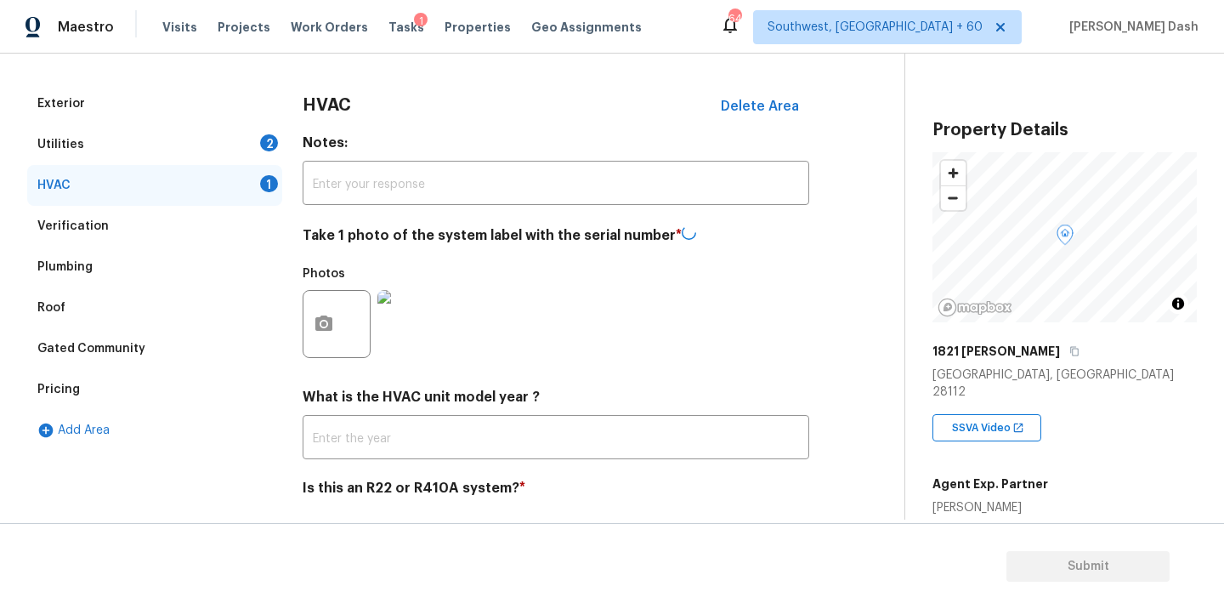
click at [225, 139] on div "Utilities 2" at bounding box center [154, 144] width 255 height 41
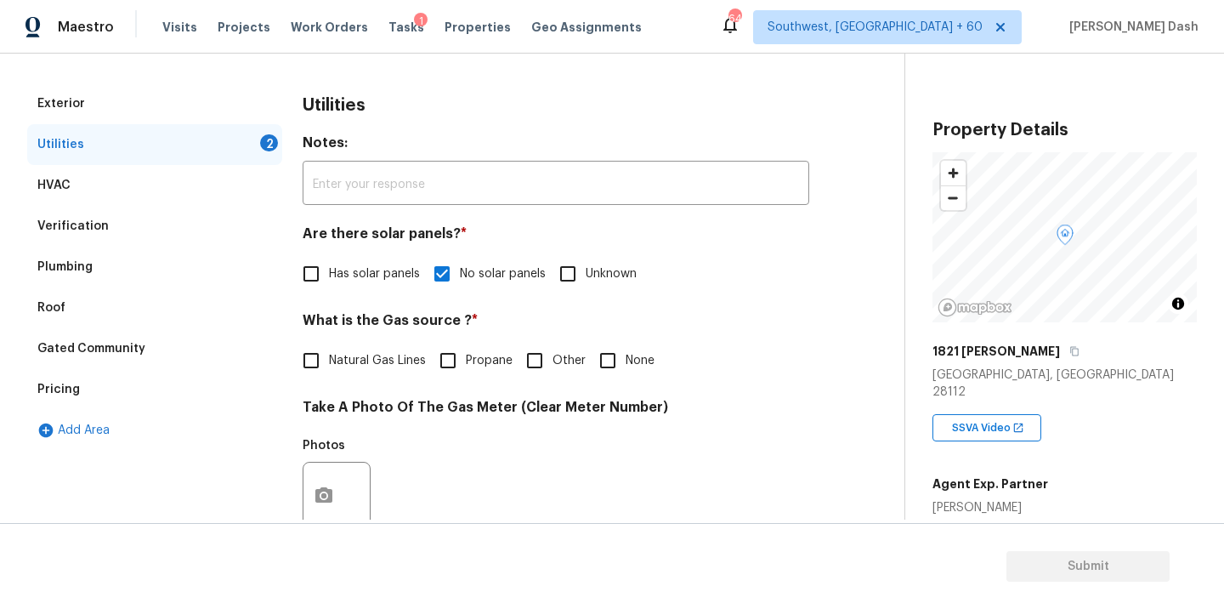
click at [554, 364] on span "Other" at bounding box center [569, 361] width 33 height 18
click at [553, 364] on input "Other" at bounding box center [535, 361] width 36 height 36
checkbox input "true"
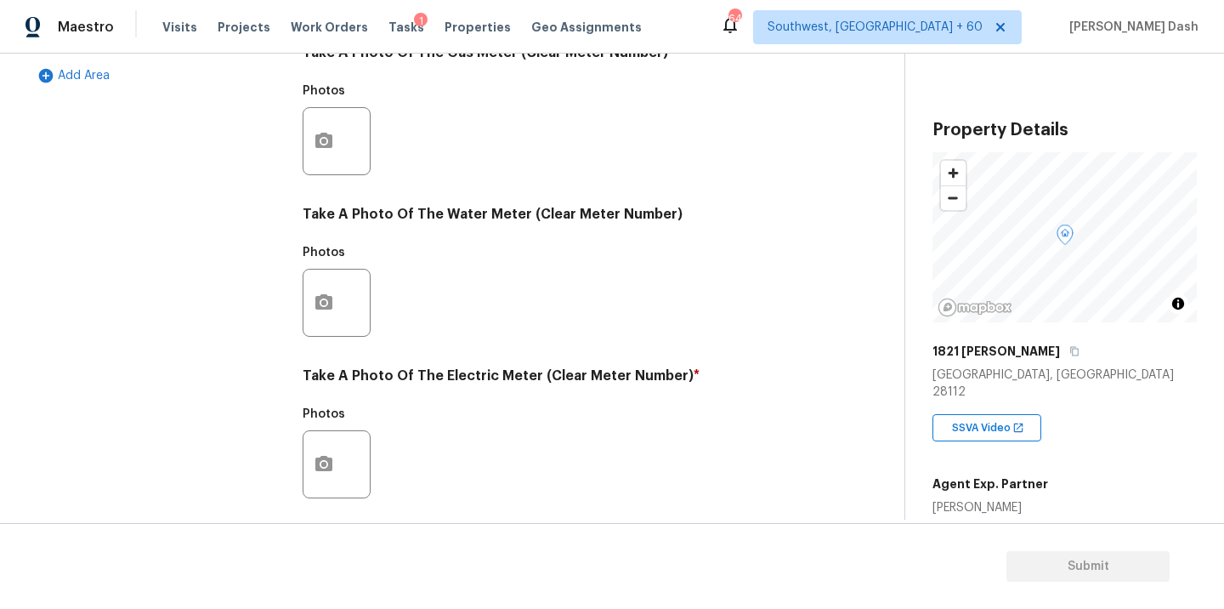
scroll to position [671, 0]
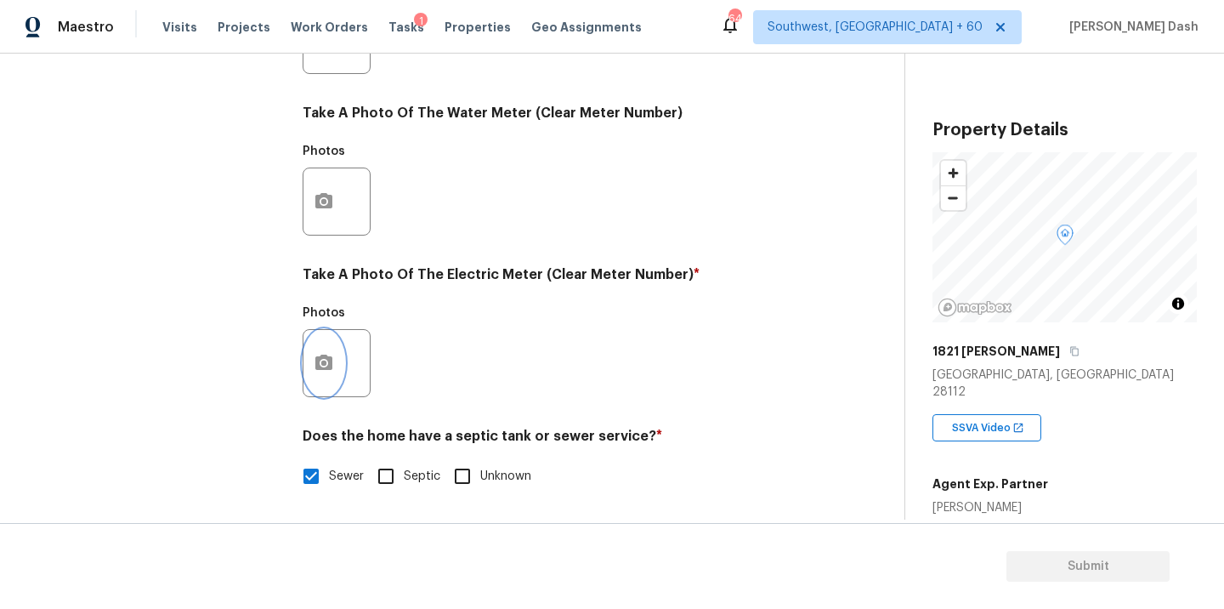
click at [318, 346] on button "button" at bounding box center [324, 363] width 41 height 66
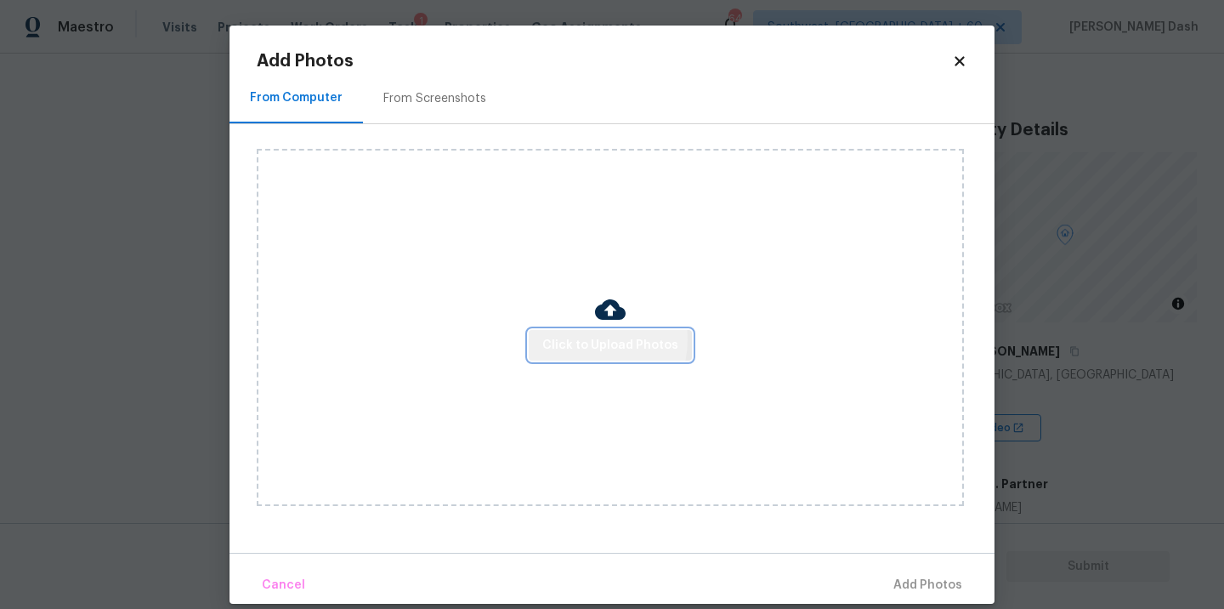
click at [582, 338] on span "Click to Upload Photos" at bounding box center [610, 345] width 136 height 21
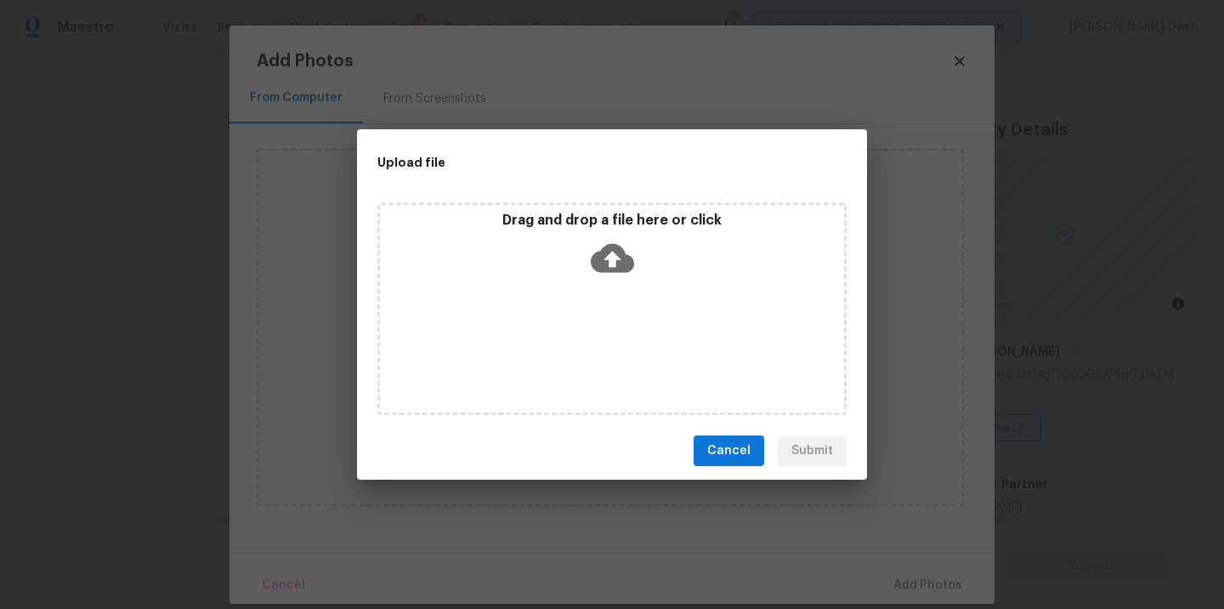
click at [579, 338] on div "Drag and drop a file here or click" at bounding box center [612, 308] width 469 height 213
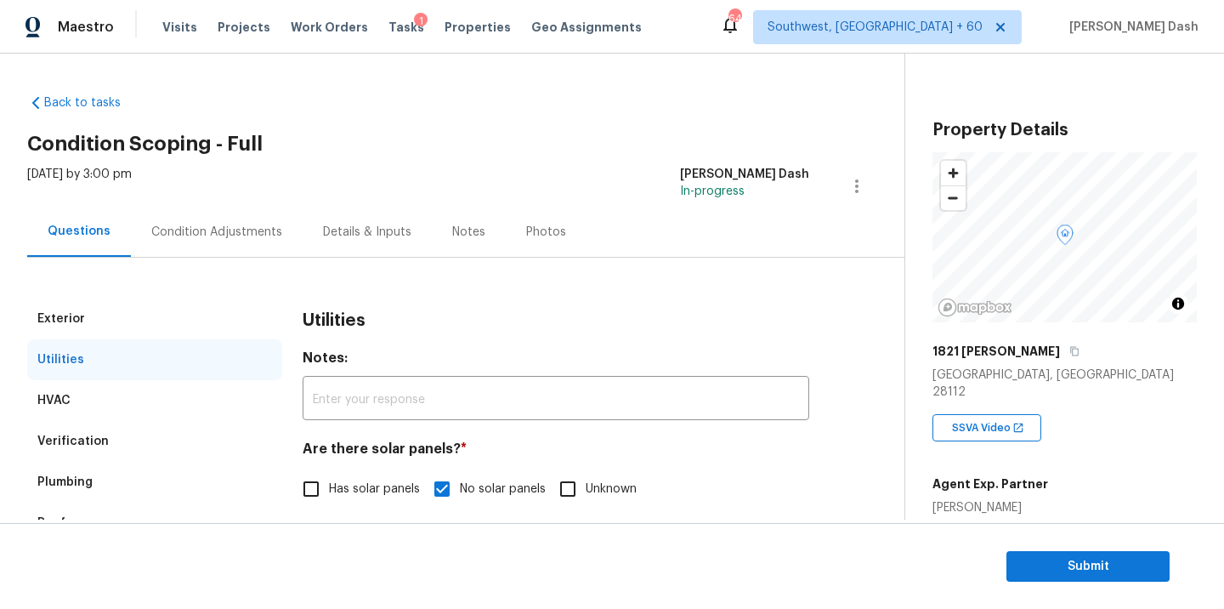
click at [227, 235] on div "Condition Adjustments" at bounding box center [216, 232] width 131 height 17
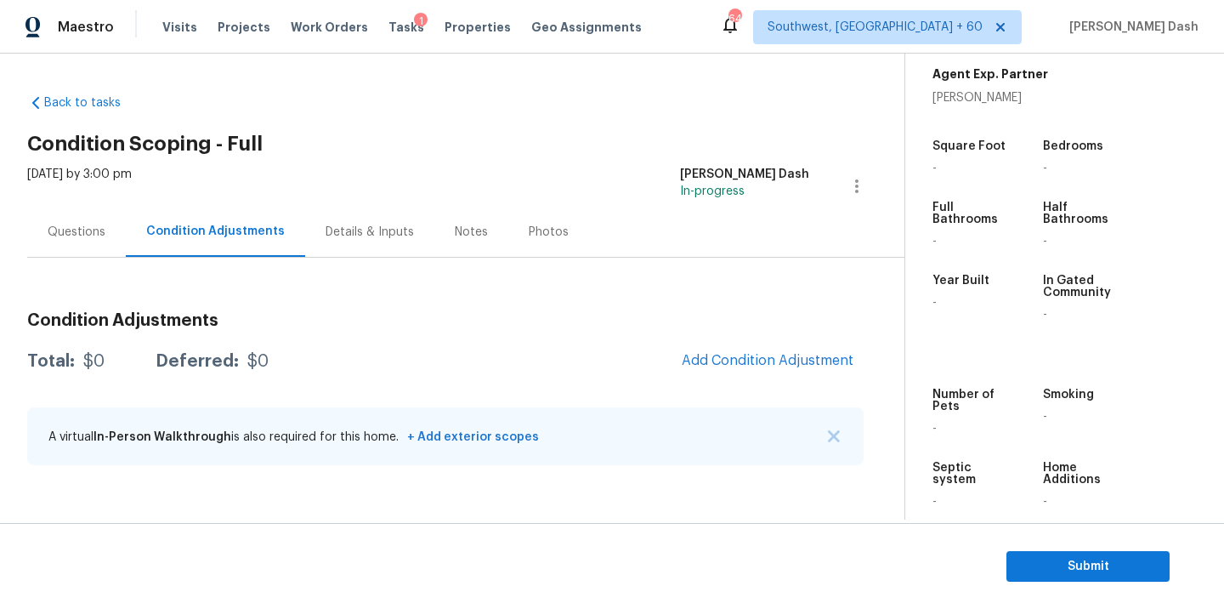
scroll to position [415, 0]
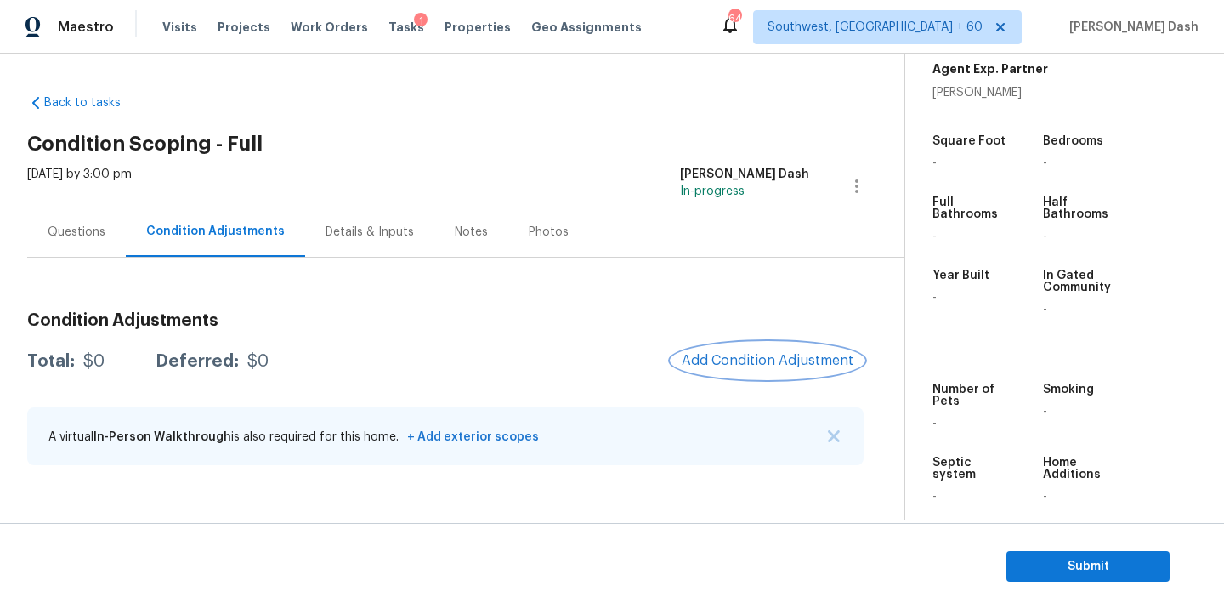
click at [734, 349] on button "Add Condition Adjustment" at bounding box center [768, 361] width 192 height 36
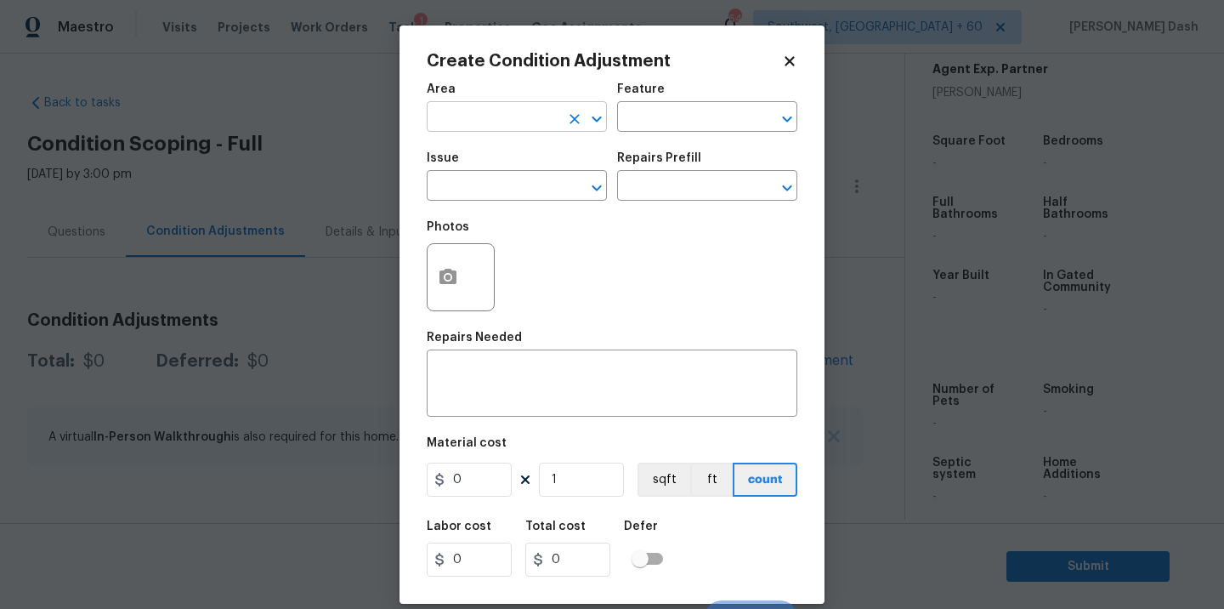
click at [527, 128] on input "text" at bounding box center [493, 118] width 133 height 26
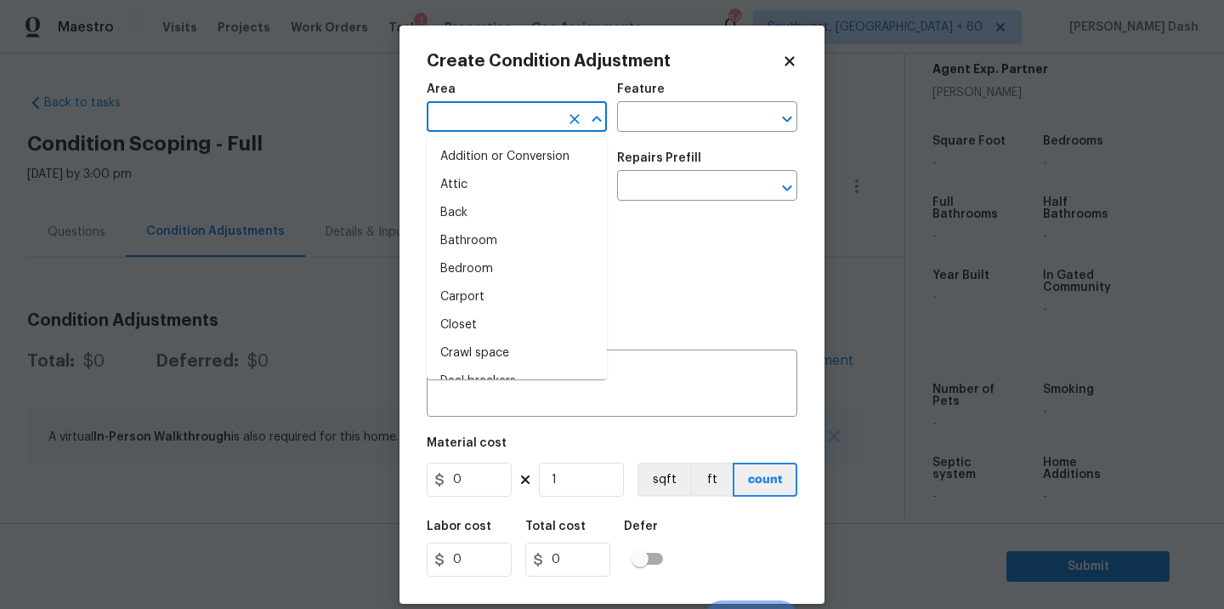
type input "i"
type input "n"
click at [473, 270] on li "Interior Overall" at bounding box center [517, 269] width 180 height 28
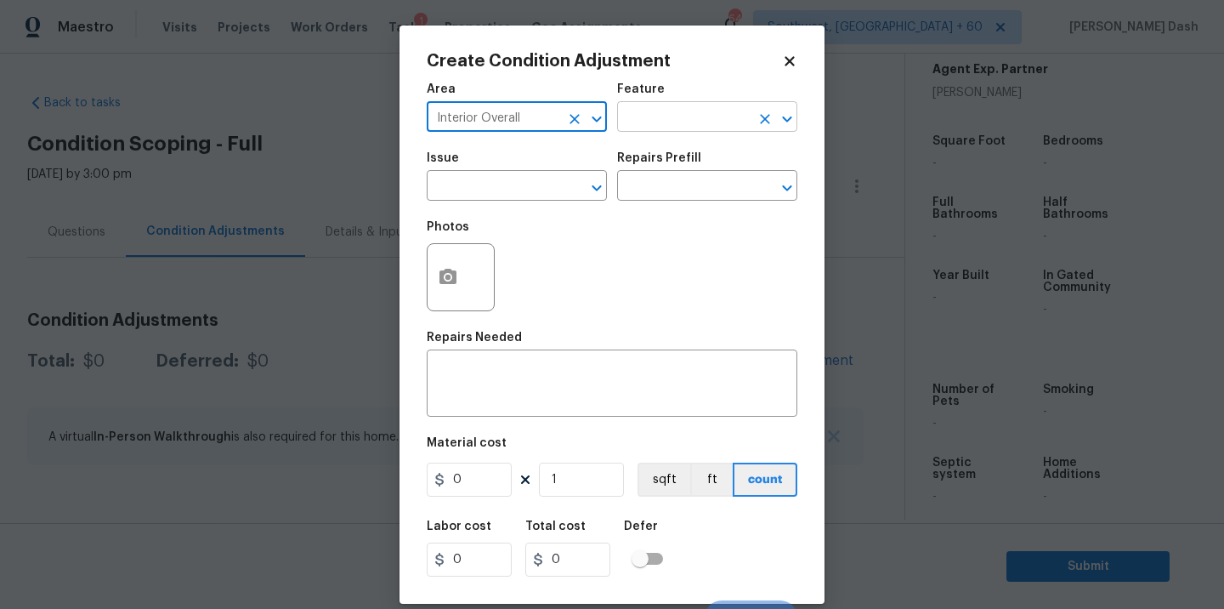
type input "Interior Overall"
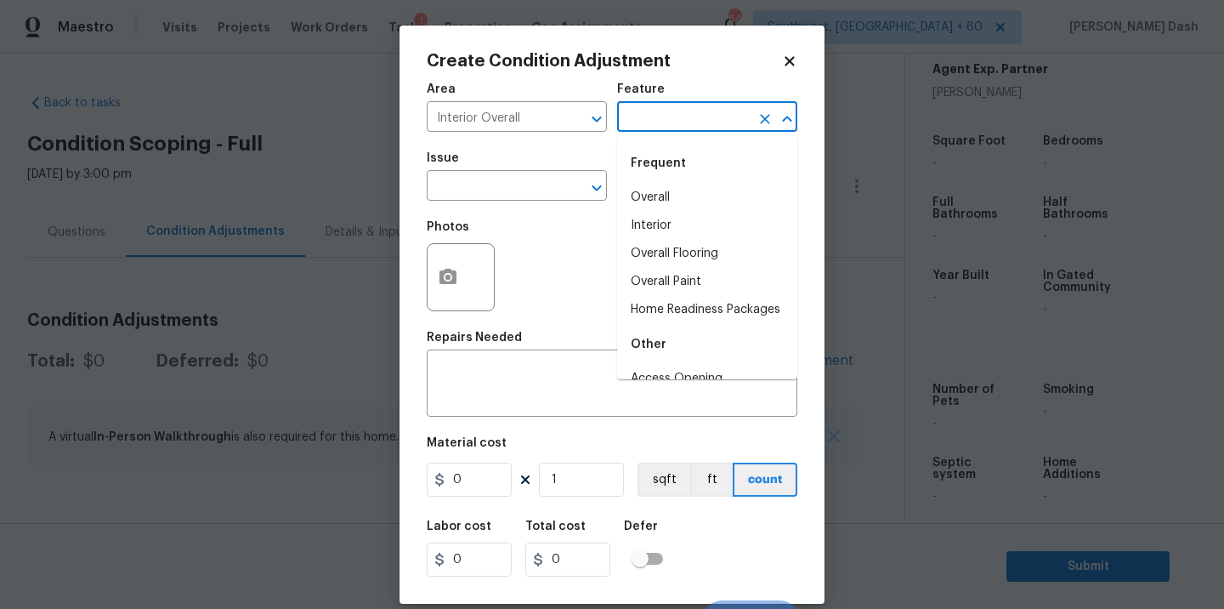
click at [666, 121] on input "text" at bounding box center [683, 118] width 133 height 26
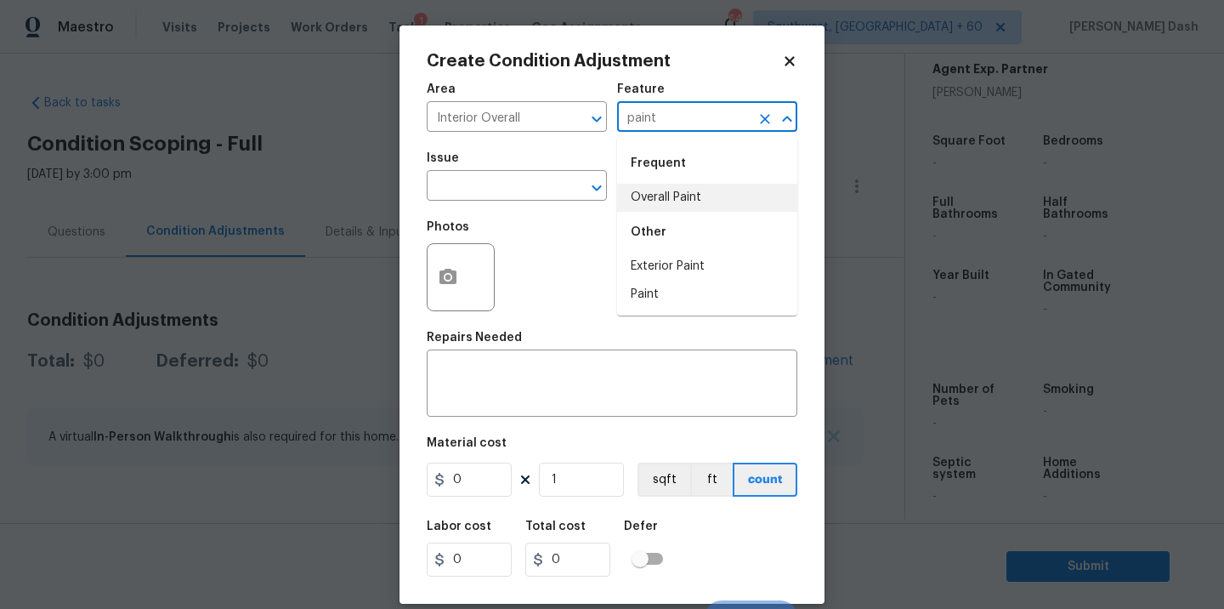
click at [657, 197] on li "Overall Paint" at bounding box center [707, 198] width 180 height 28
type input "Overall Paint"
click at [535, 190] on input "text" at bounding box center [493, 187] width 133 height 26
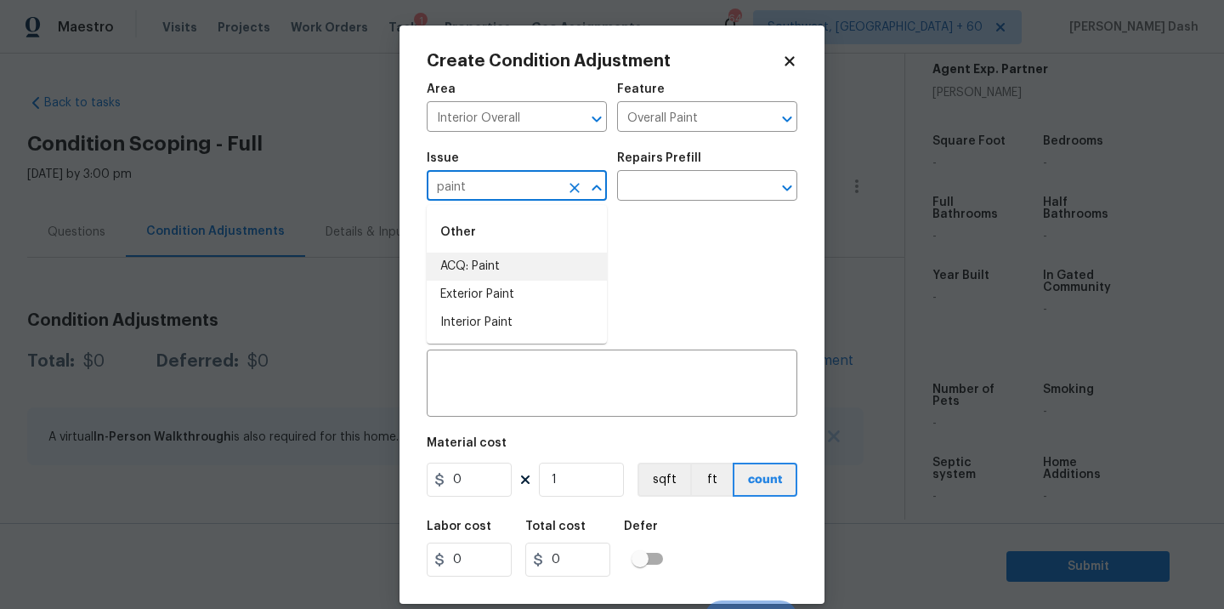
click at [494, 275] on li "ACQ: Paint" at bounding box center [517, 267] width 180 height 28
type input "ACQ: Paint"
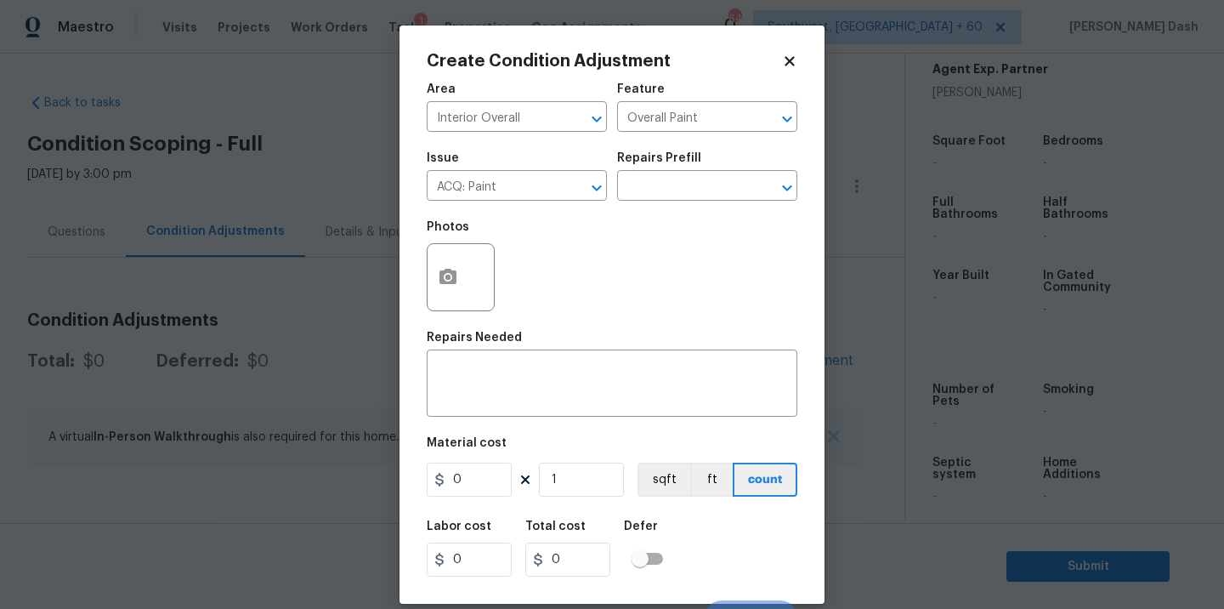
click at [692, 164] on h5 "Repairs Prefill" at bounding box center [659, 158] width 84 height 12
click at [692, 184] on input "text" at bounding box center [683, 187] width 133 height 26
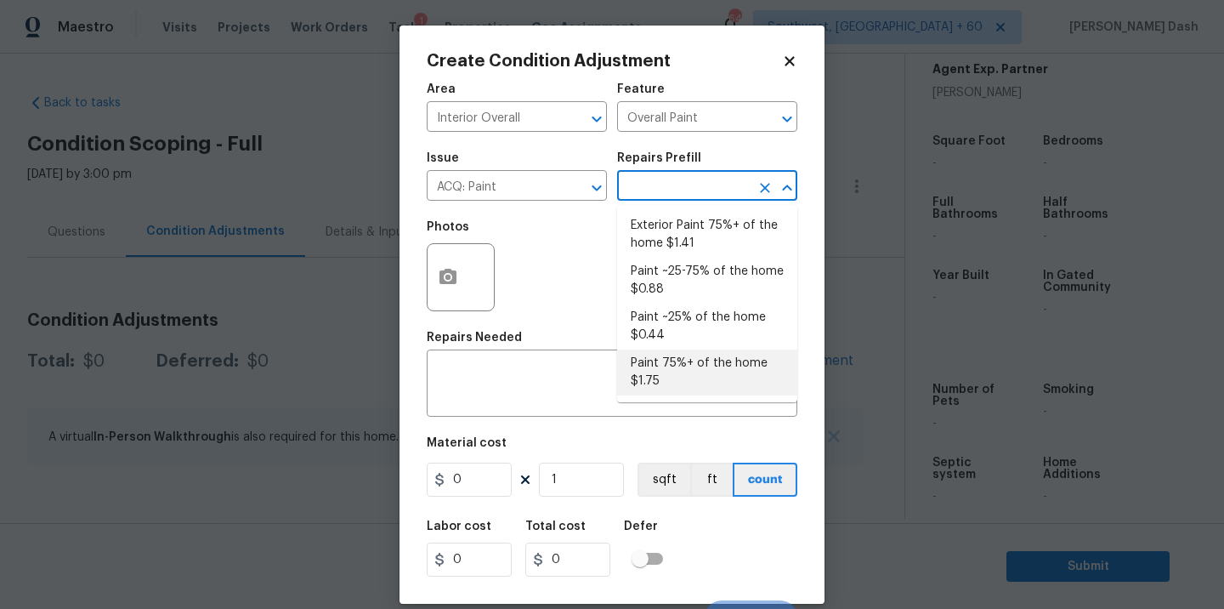
click at [658, 380] on li "Paint 75%+ of the home $1.75" at bounding box center [707, 372] width 180 height 46
type input "Acquisition"
type textarea "Acquisition Scope: 75%+ of the home will likely require interior paint"
type input "1.75"
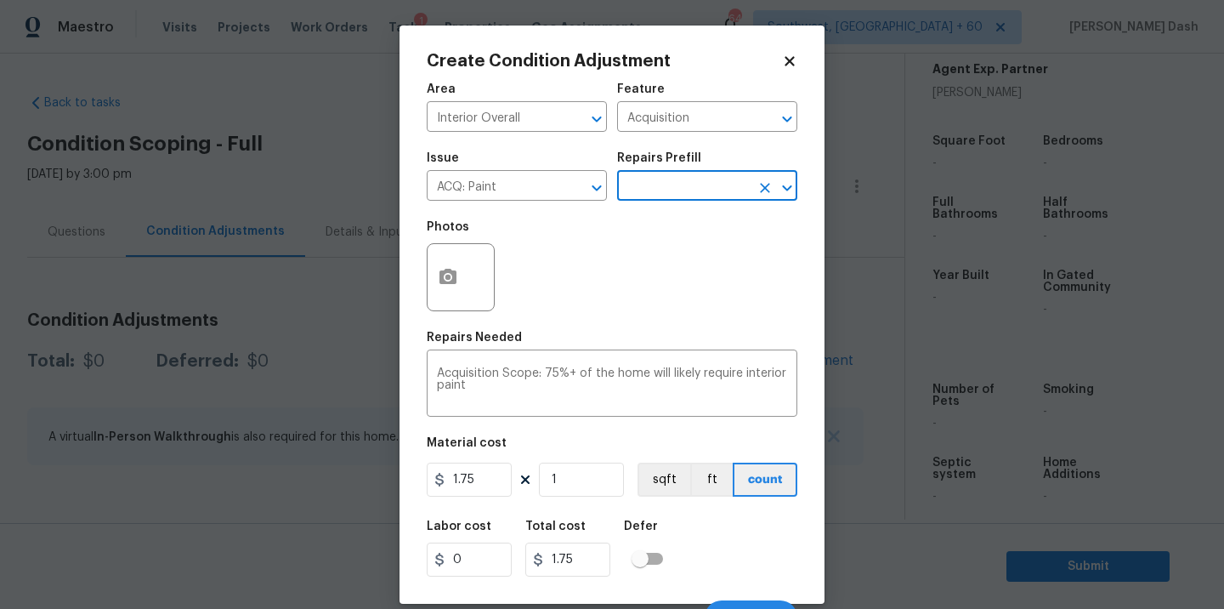
click at [699, 173] on div "Repairs Prefill" at bounding box center [707, 163] width 180 height 22
click at [673, 195] on input "text" at bounding box center [683, 187] width 133 height 26
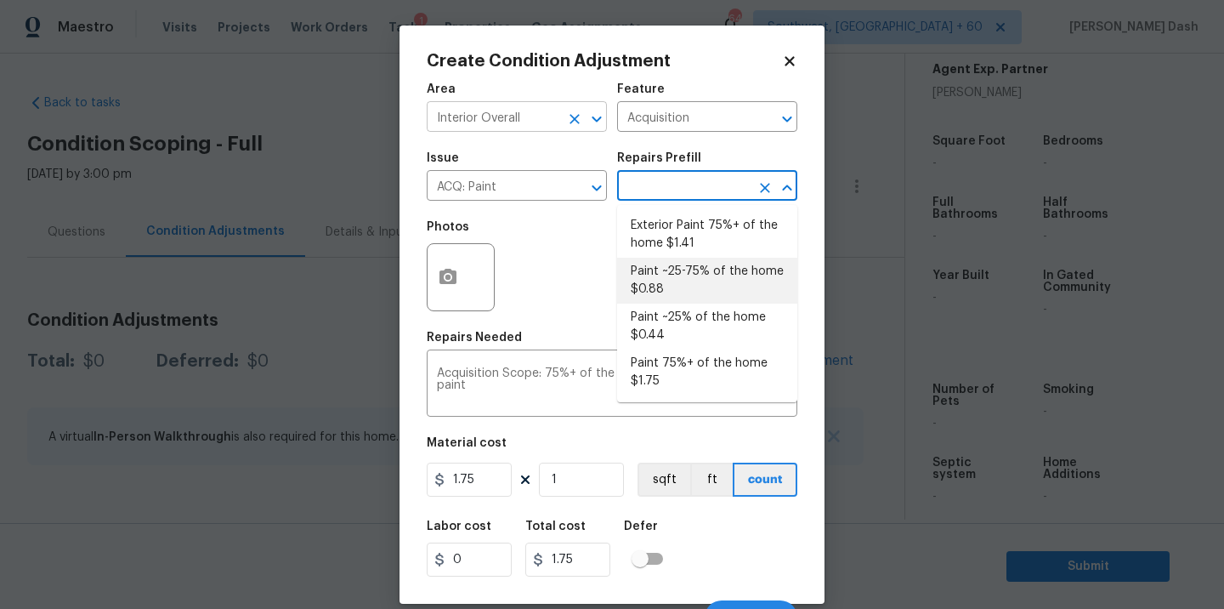
click at [565, 119] on button "Clear" at bounding box center [575, 119] width 24 height 24
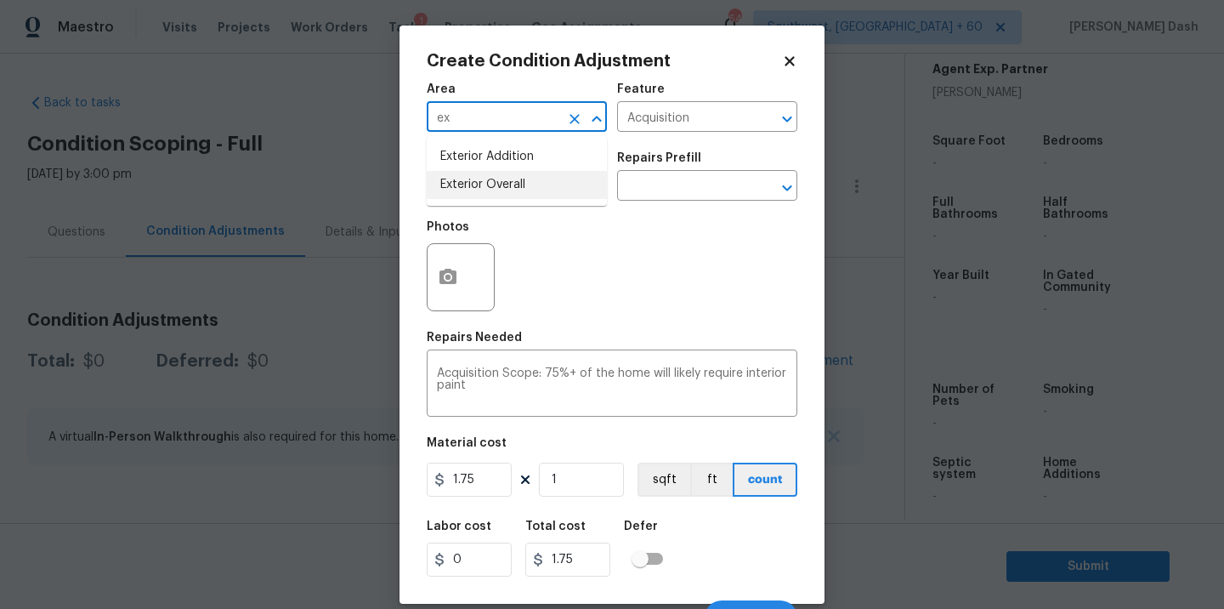
click at [548, 184] on li "Exterior Overall" at bounding box center [517, 185] width 180 height 28
type input "Exterior Overall"
click at [651, 126] on input "Acquisition" at bounding box center [683, 118] width 133 height 26
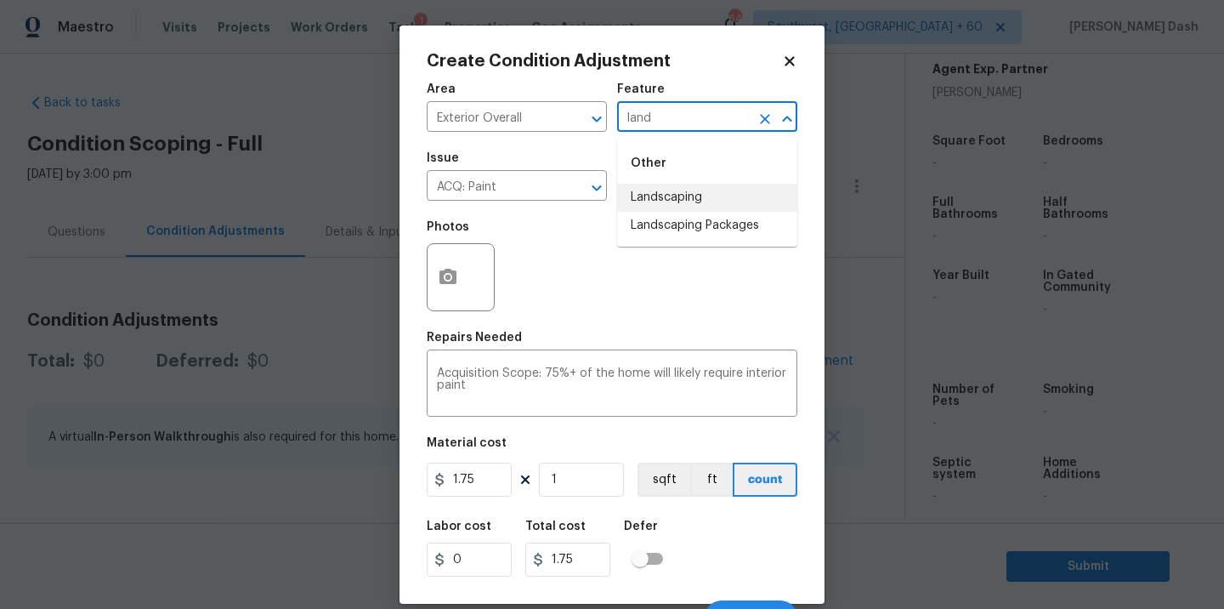
click at [633, 209] on li "Landscaping" at bounding box center [707, 198] width 180 height 28
click at [563, 198] on div at bounding box center [585, 188] width 44 height 24
type input "Landscaping"
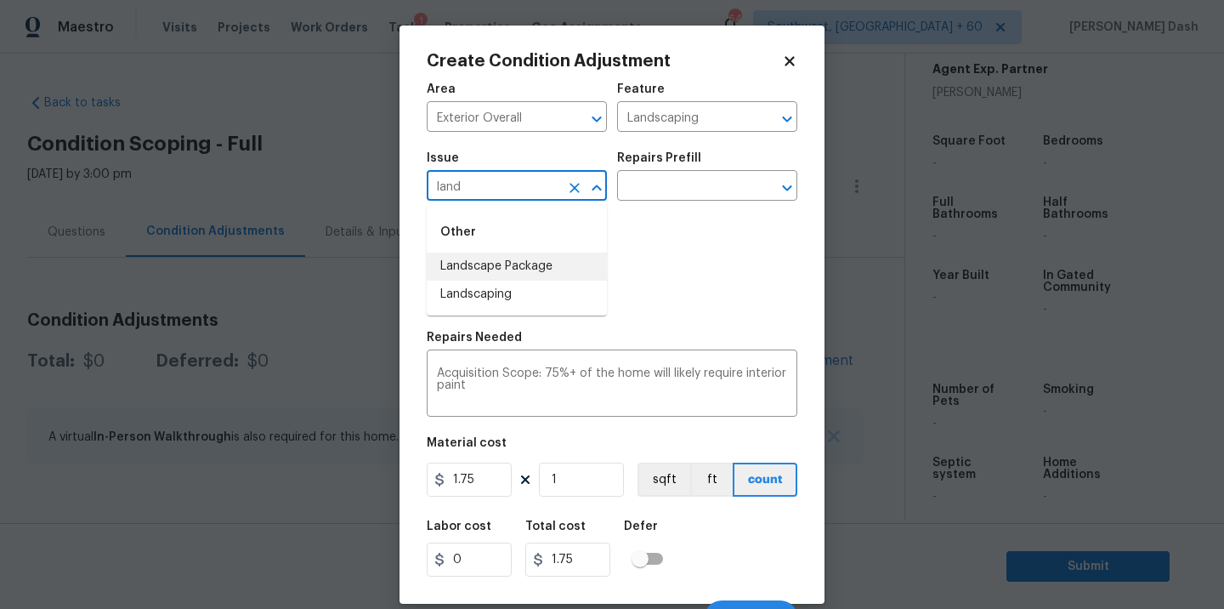
click at [535, 278] on li "Landscape Package" at bounding box center [517, 267] width 180 height 28
type input "Landscape Package"
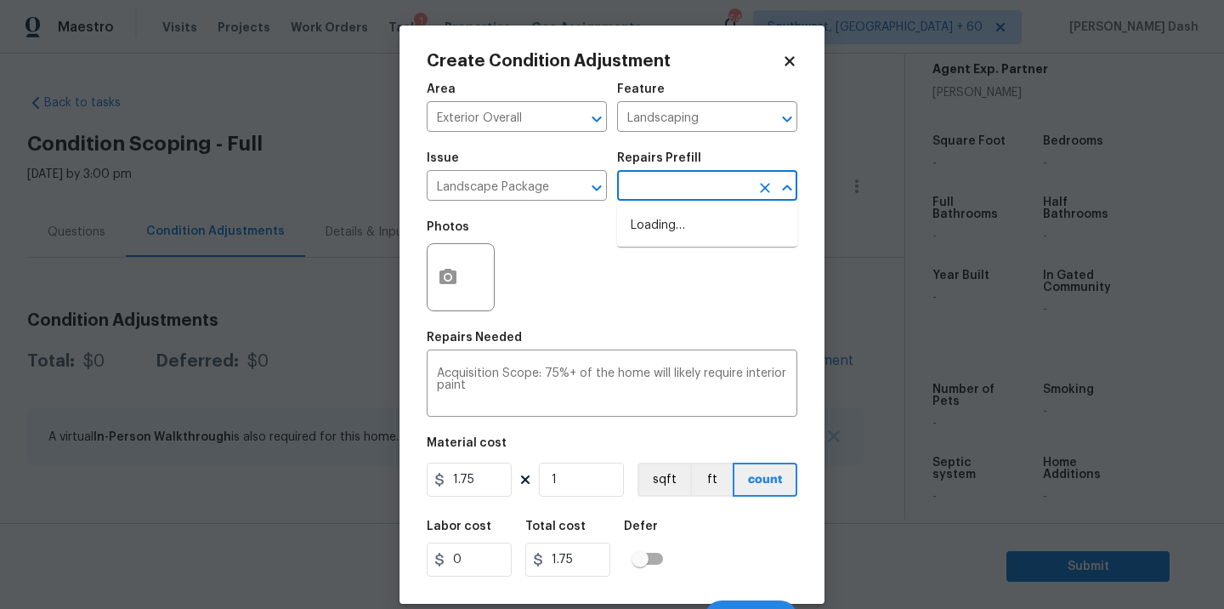
click at [650, 195] on input "text" at bounding box center [683, 187] width 133 height 26
click at [652, 222] on li "Initial landscaping package $75.00" at bounding box center [707, 235] width 180 height 46
type input "Home Readiness Packages"
type textarea "Mowing of grass up to 6" in height. Mow, edge along driveways & sidewalks, trim…"
type input "75"
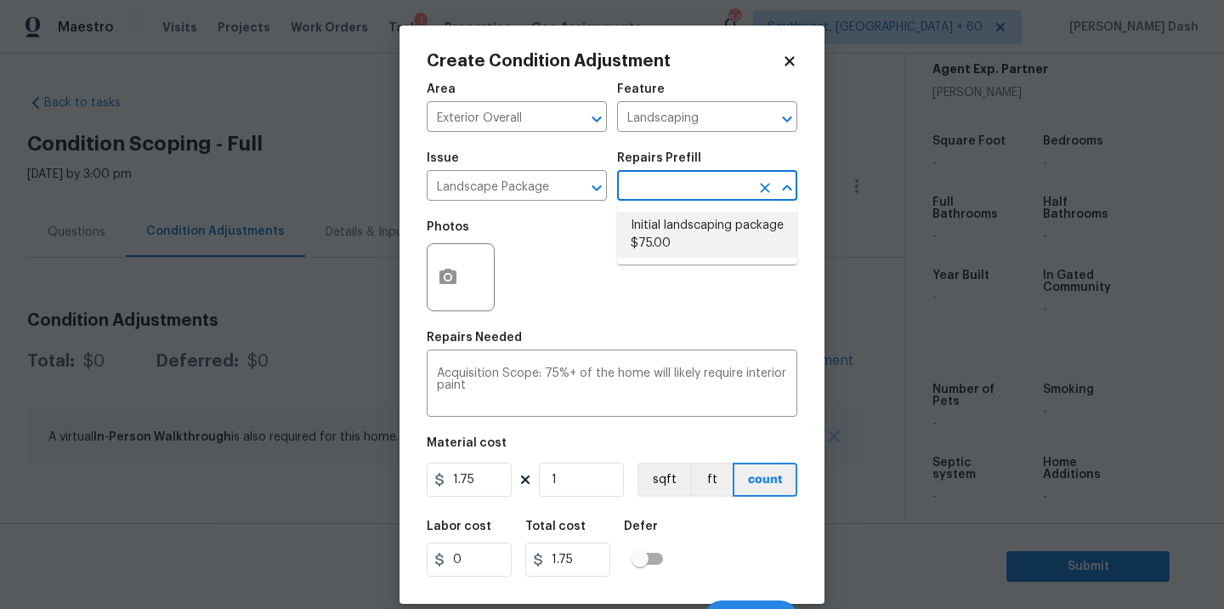
type input "75"
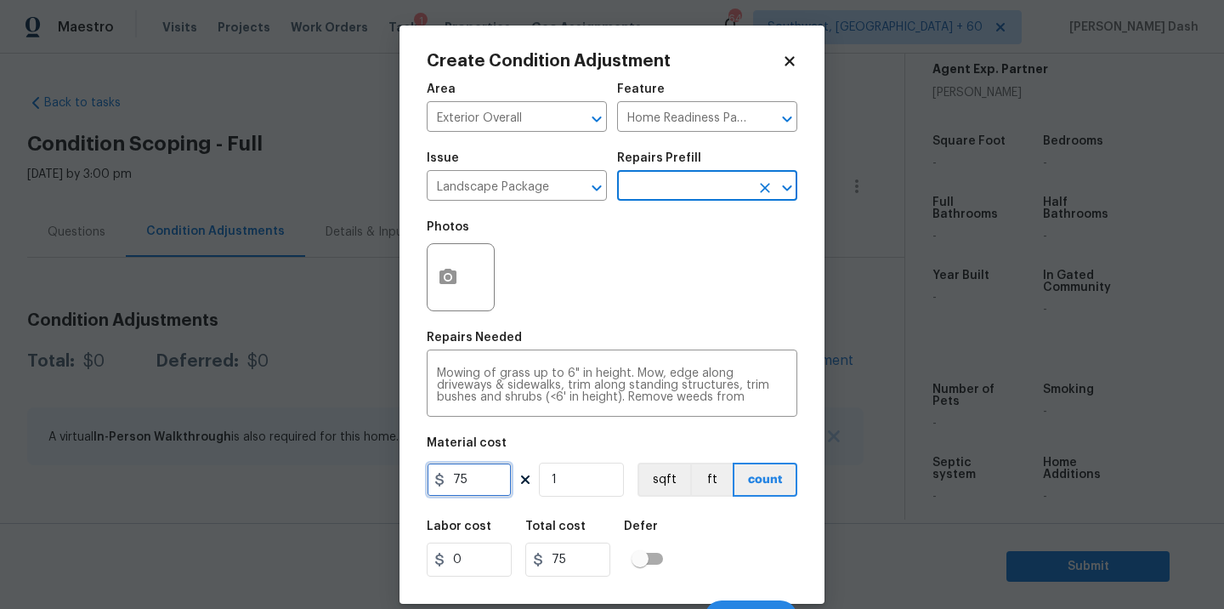
click at [463, 485] on input "75" at bounding box center [469, 480] width 85 height 34
type input "300"
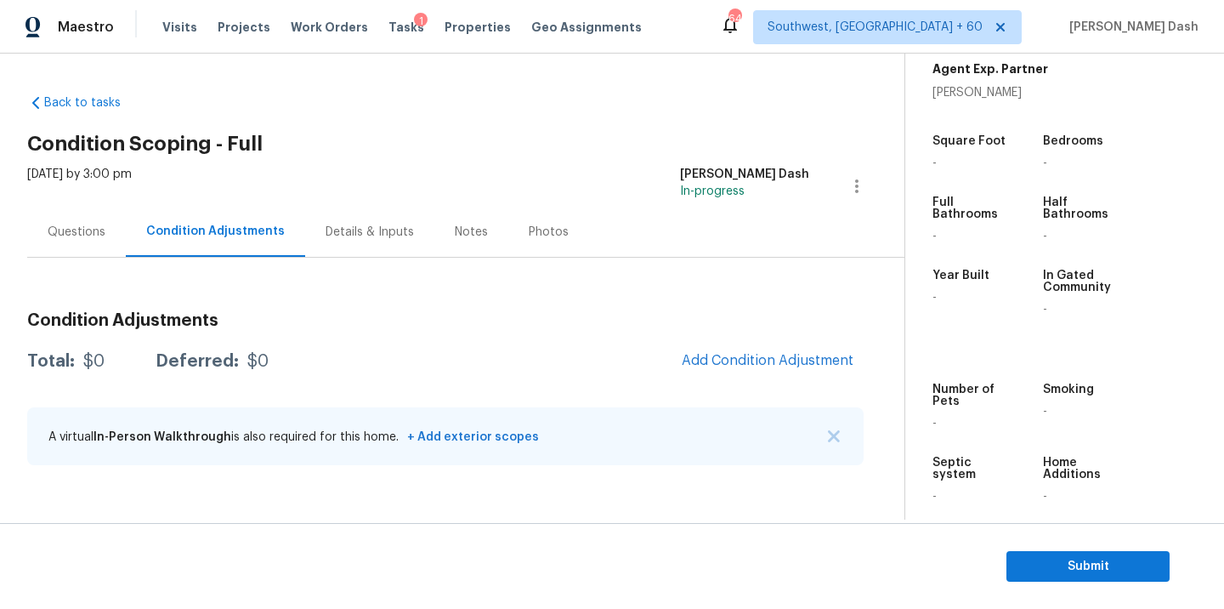
click at [845, 414] on body "Maestro Visits Projects Work Orders Tasks 1 Properties Geo Assignments 647 Sout…" at bounding box center [612, 304] width 1224 height 609
click at [767, 354] on span "Add Condition Adjustment" at bounding box center [768, 360] width 172 height 15
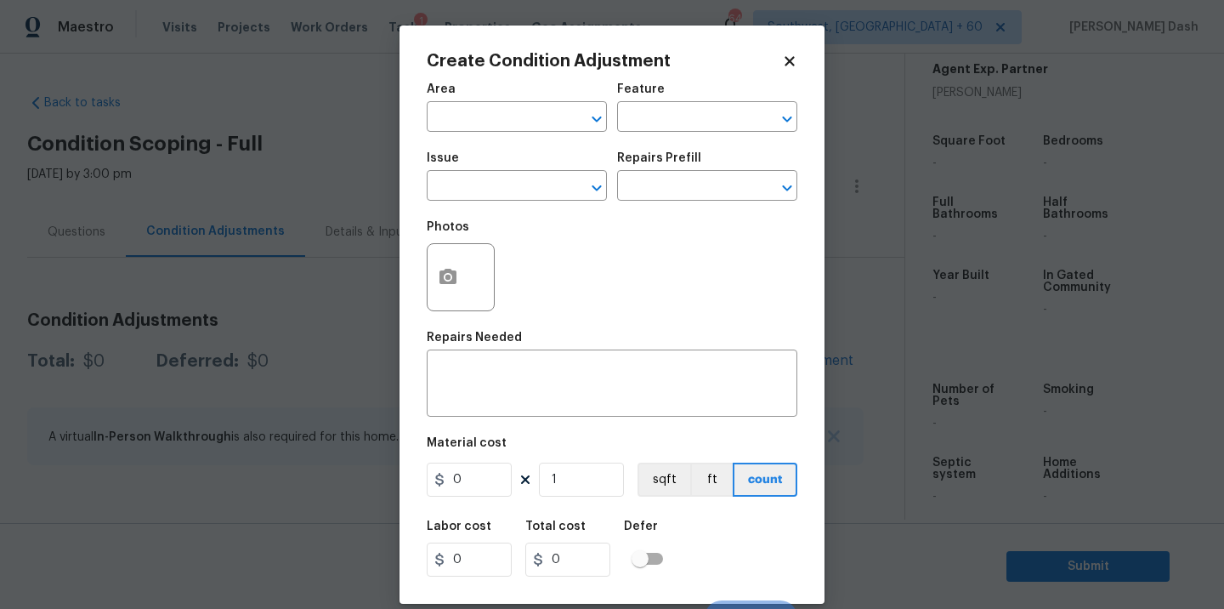
click at [427, 287] on div at bounding box center [461, 277] width 68 height 68
click at [453, 280] on icon "button" at bounding box center [448, 276] width 17 height 15
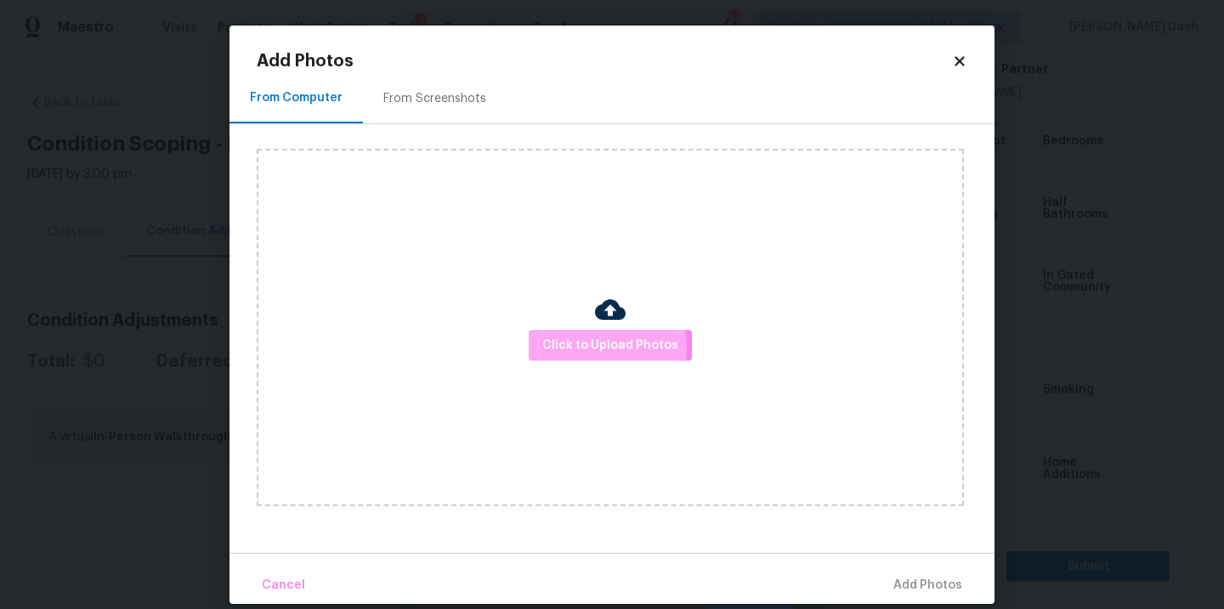
click at [576, 348] on span "Click to Upload Photos" at bounding box center [610, 345] width 136 height 21
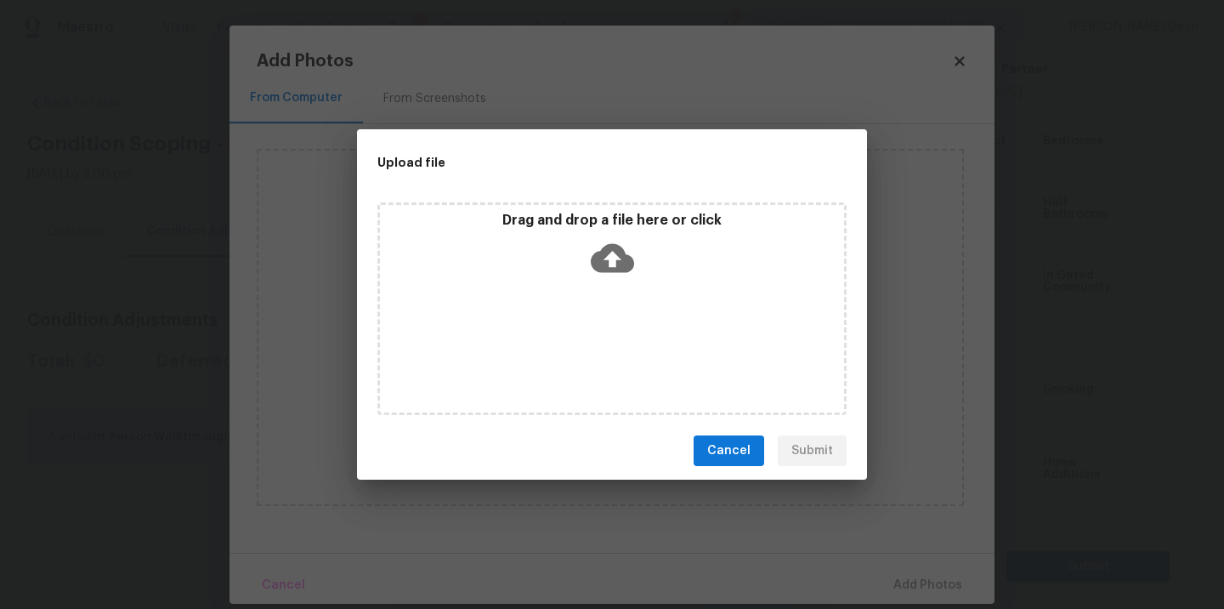
click at [576, 348] on div "Drag and drop a file here or click" at bounding box center [612, 308] width 469 height 213
